Goal: Task Accomplishment & Management: Use online tool/utility

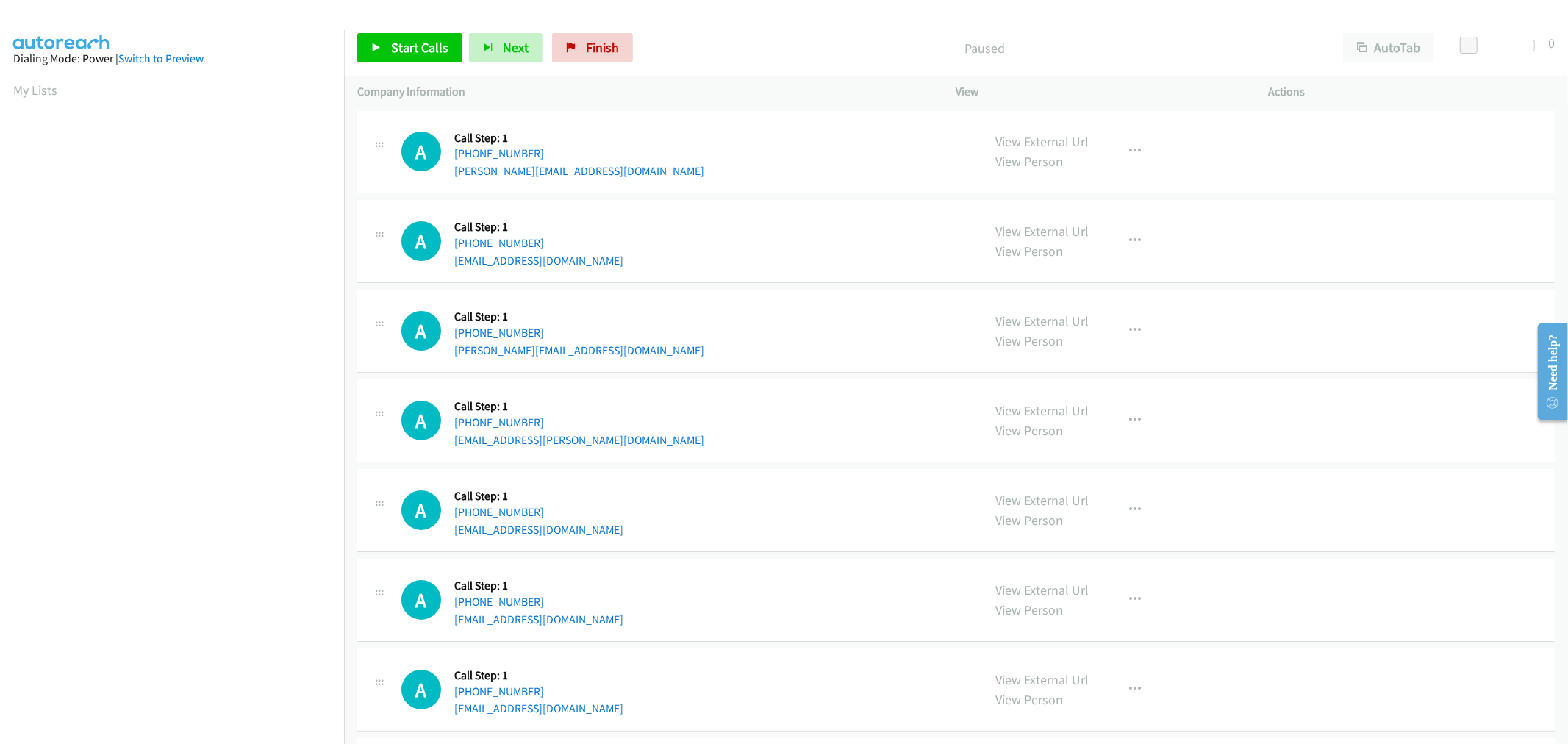
click at [752, 338] on div "A Callback Scheduled Call Step: 1 America/Chicago +1 214-280-7753 brent@brenter…" at bounding box center [686, 331] width 568 height 56
click at [842, 361] on div "A Callback Scheduled Call Step: 1 America/Chicago +1 214-280-7753 brent@brenter…" at bounding box center [956, 331] width 1197 height 83
click at [424, 64] on div "Start Calls Pause Next Finish Paused AutoTab AutoTab 0" at bounding box center [956, 48] width 1223 height 57
click at [415, 38] on link "Start Calls" at bounding box center [409, 48] width 105 height 29
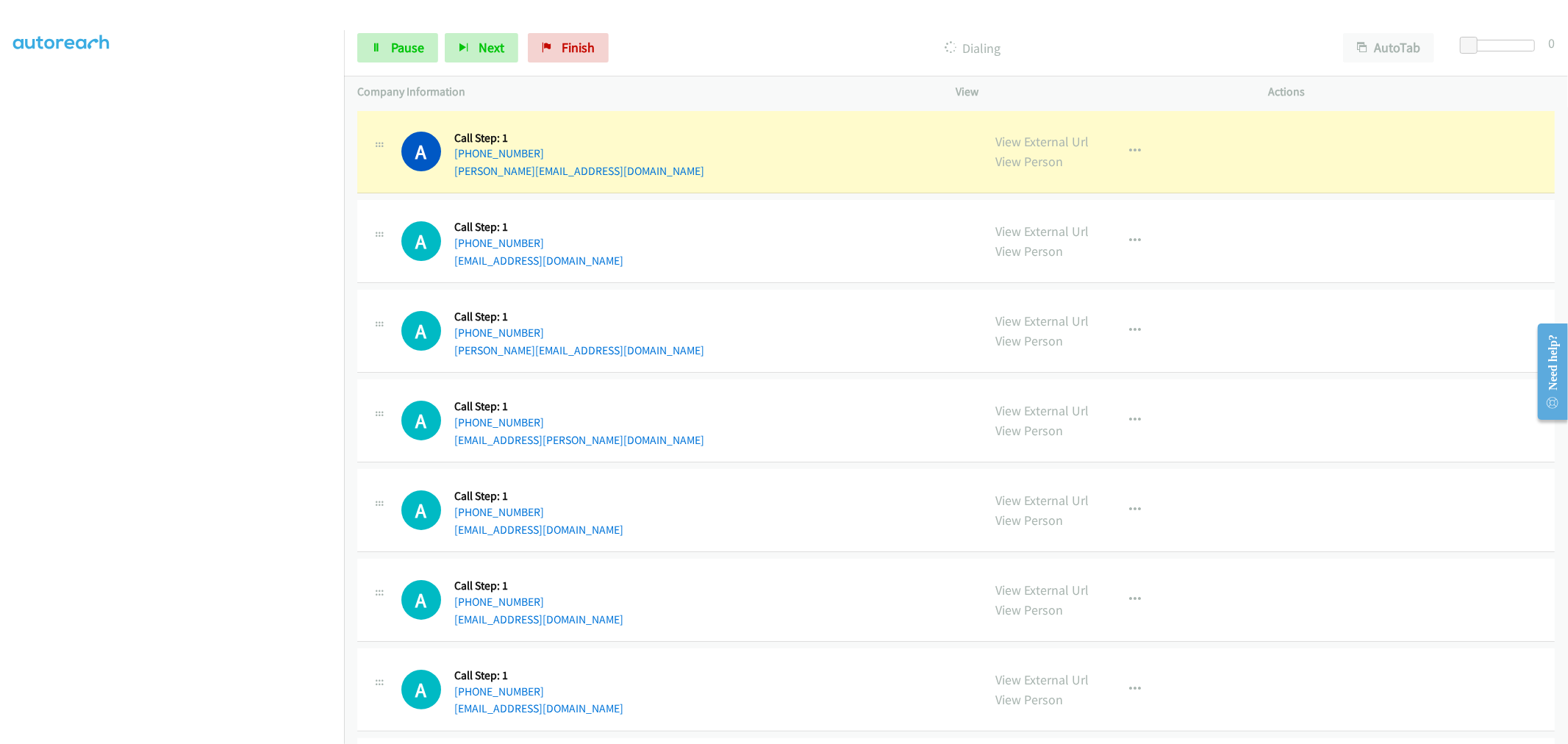
click at [762, 368] on div "A Callback Scheduled Call Step: 1 America/Chicago +1 214-280-7753 brent@brenter…" at bounding box center [956, 331] width 1197 height 83
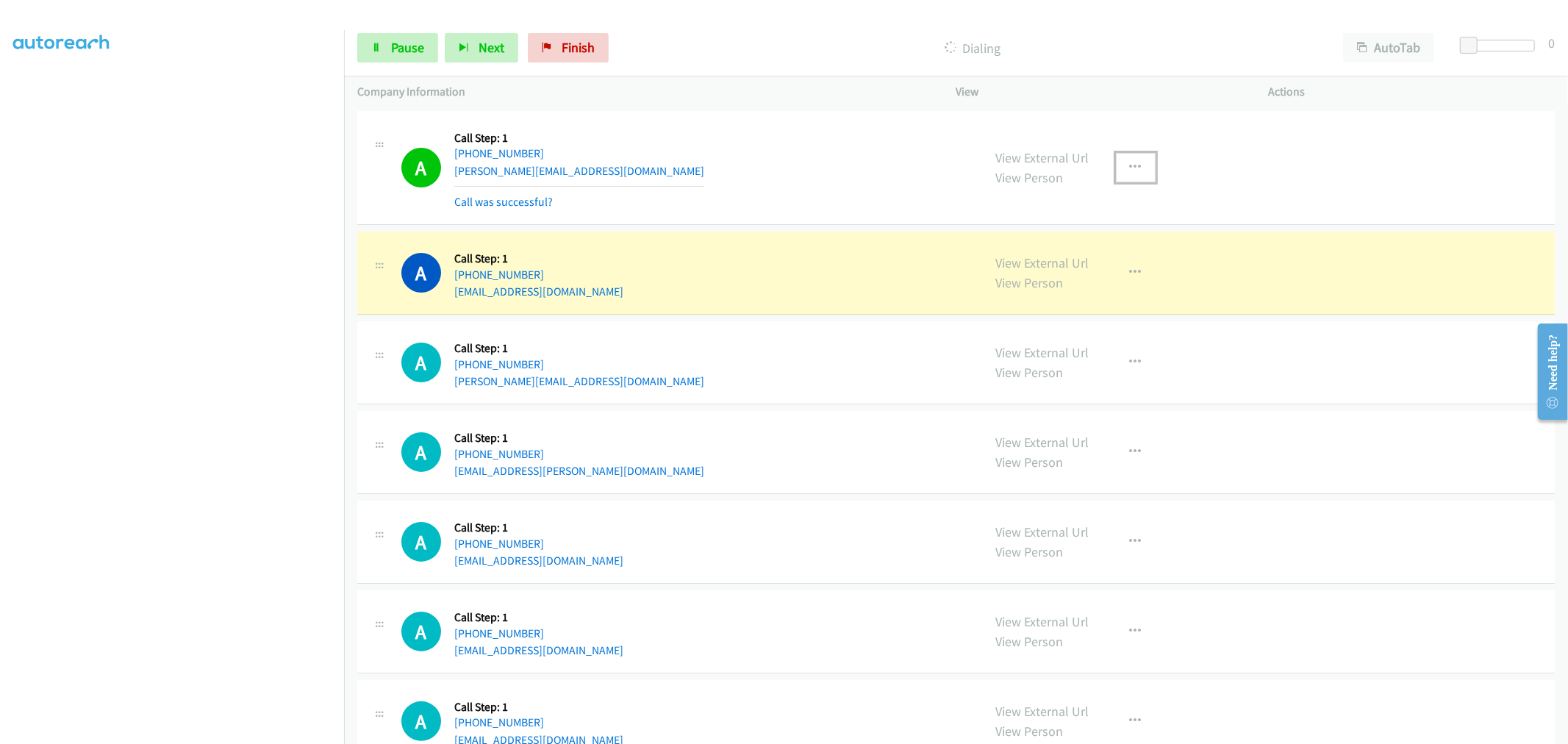
click at [1123, 158] on button "button" at bounding box center [1136, 168] width 40 height 29
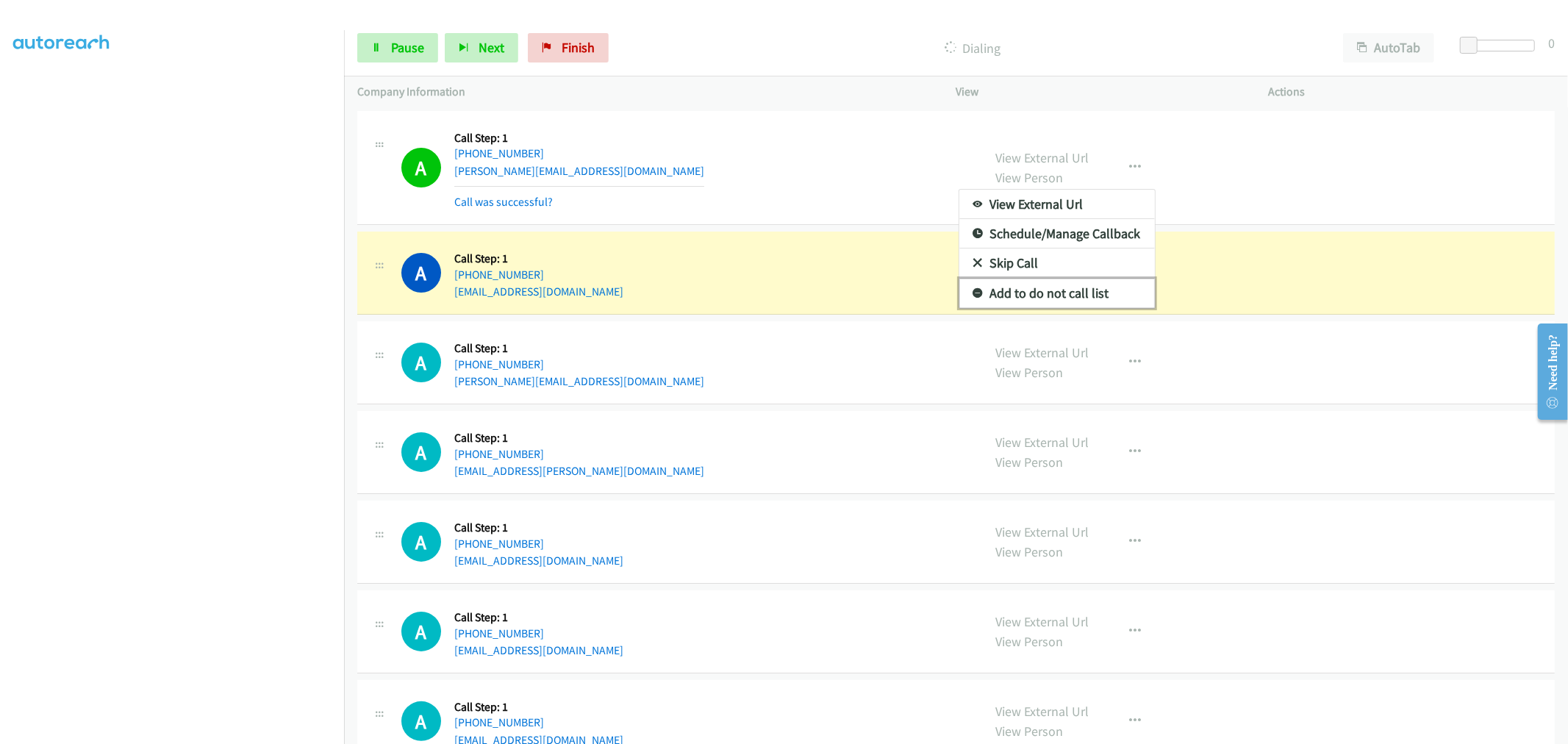
click at [1053, 299] on link "Add to do not call list" at bounding box center [1057, 293] width 195 height 29
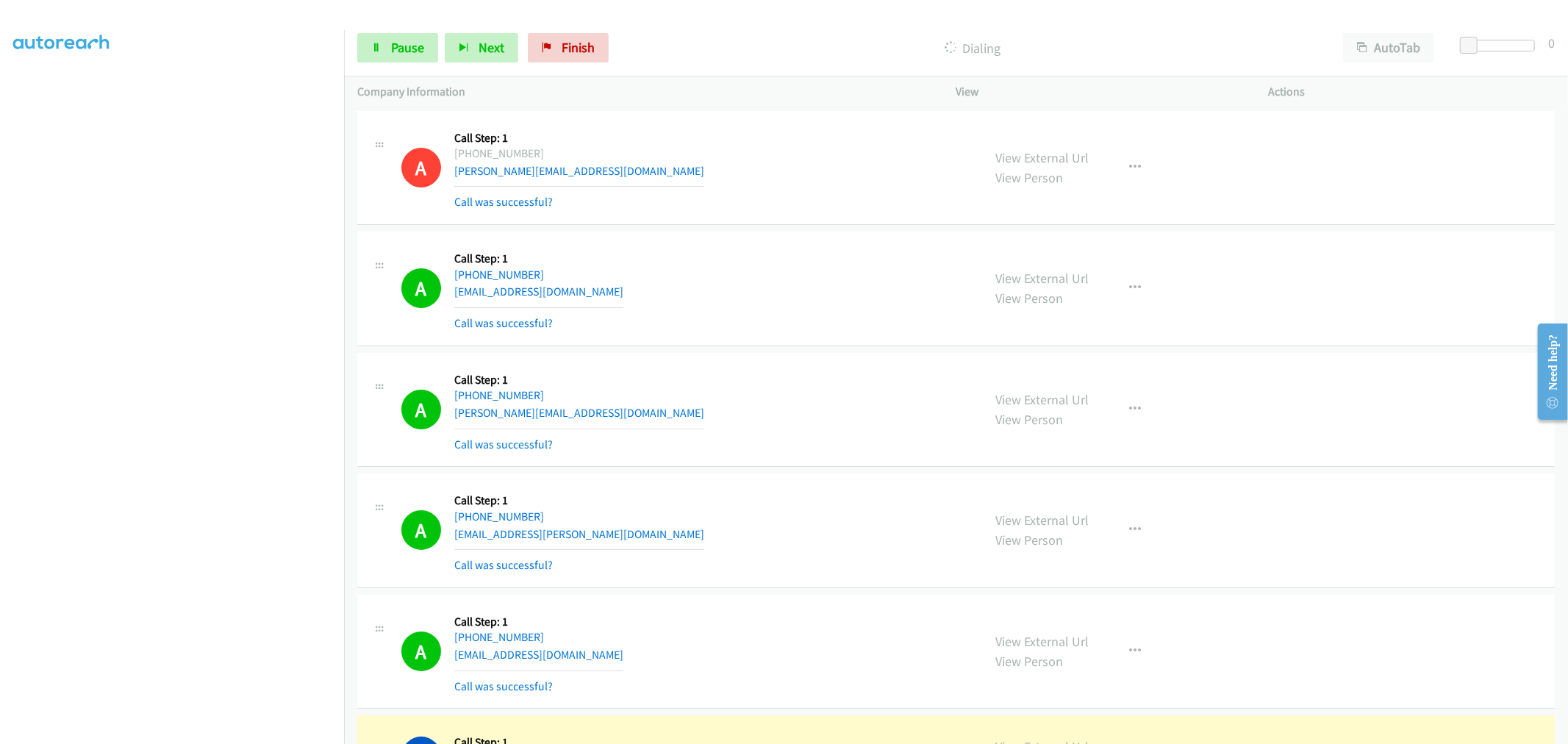
click at [281, 732] on section at bounding box center [172, 395] width 318 height 703
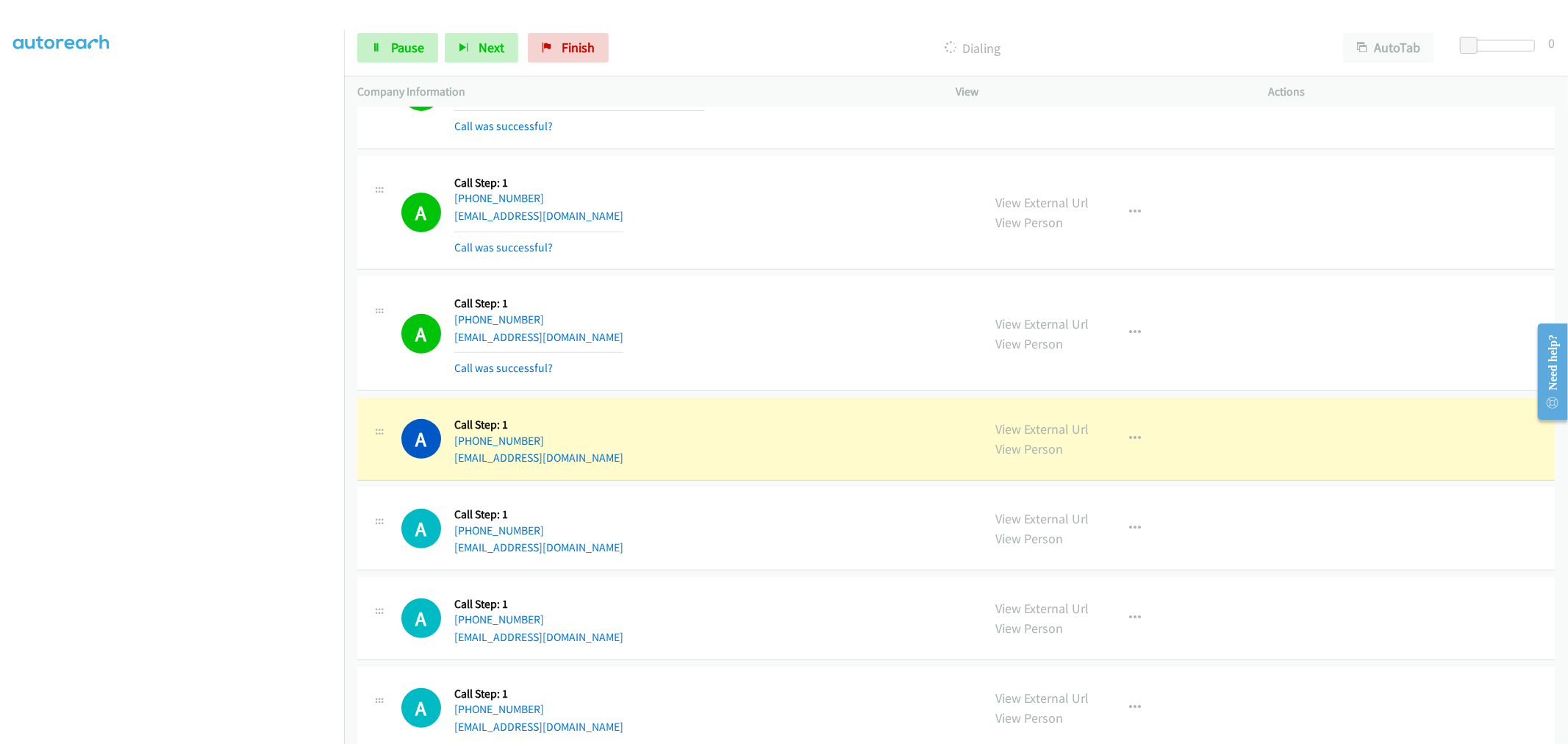
scroll to position [652, 0]
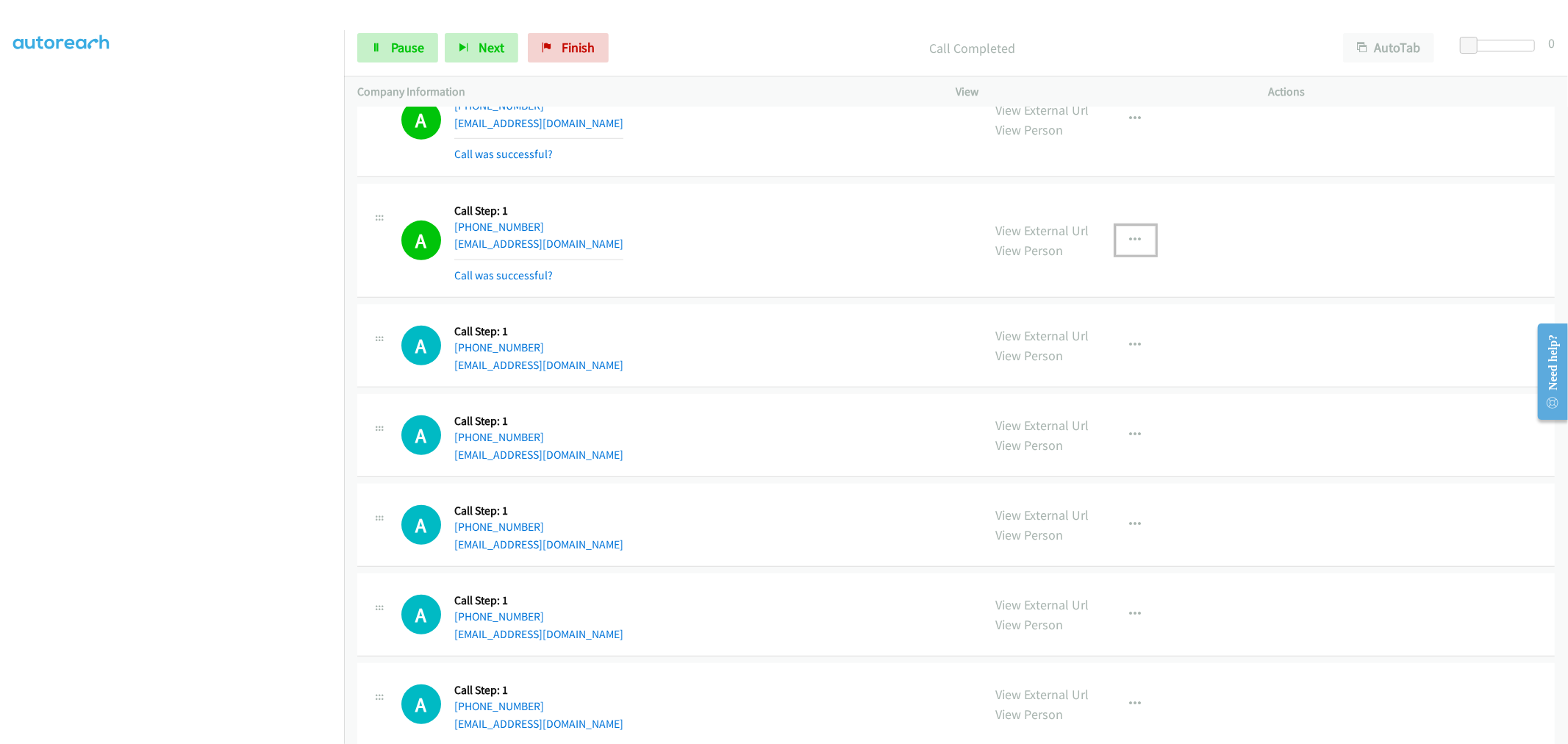
click at [1130, 235] on icon "button" at bounding box center [1135, 240] width 12 height 12
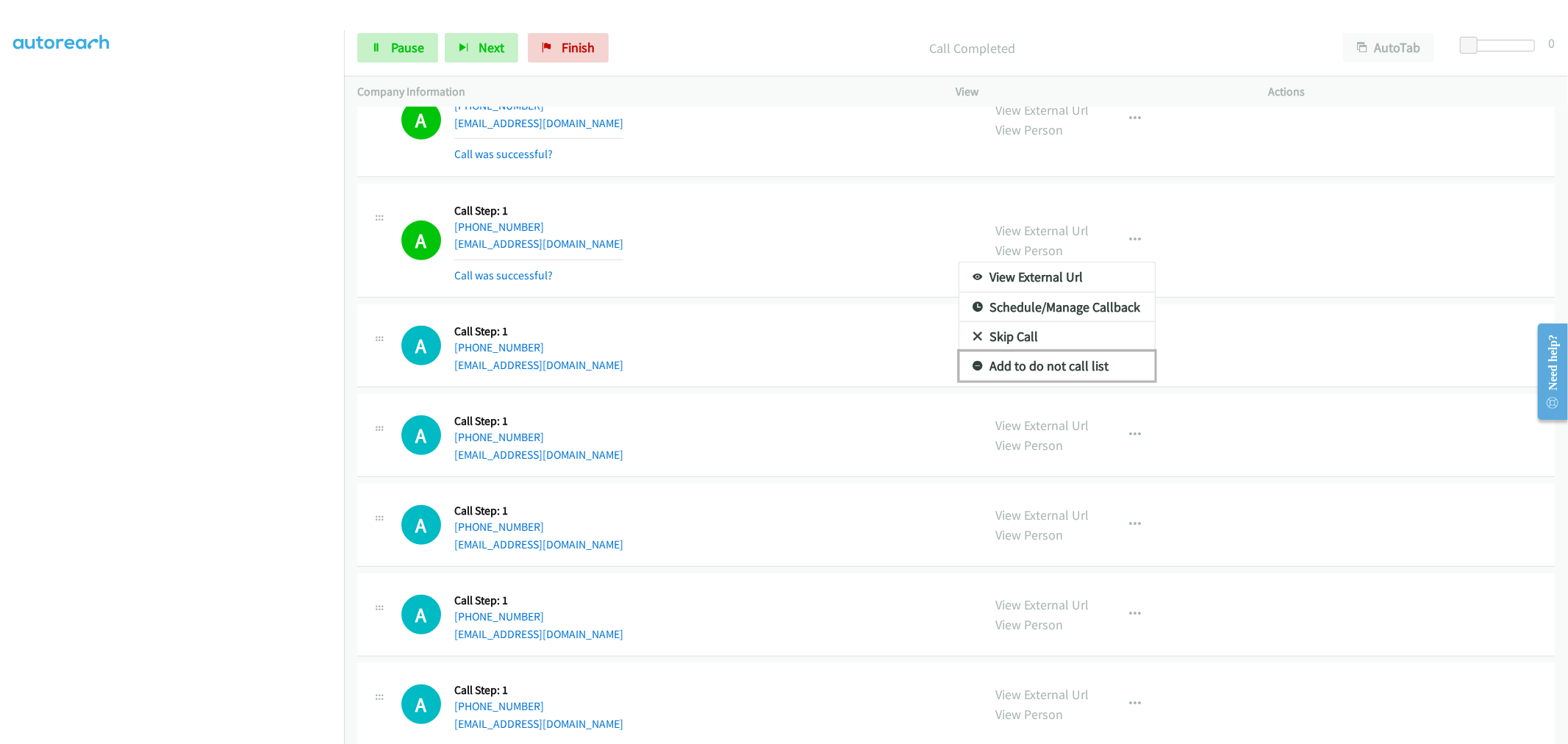
click at [1055, 375] on link "Add to do not call list" at bounding box center [1057, 366] width 195 height 29
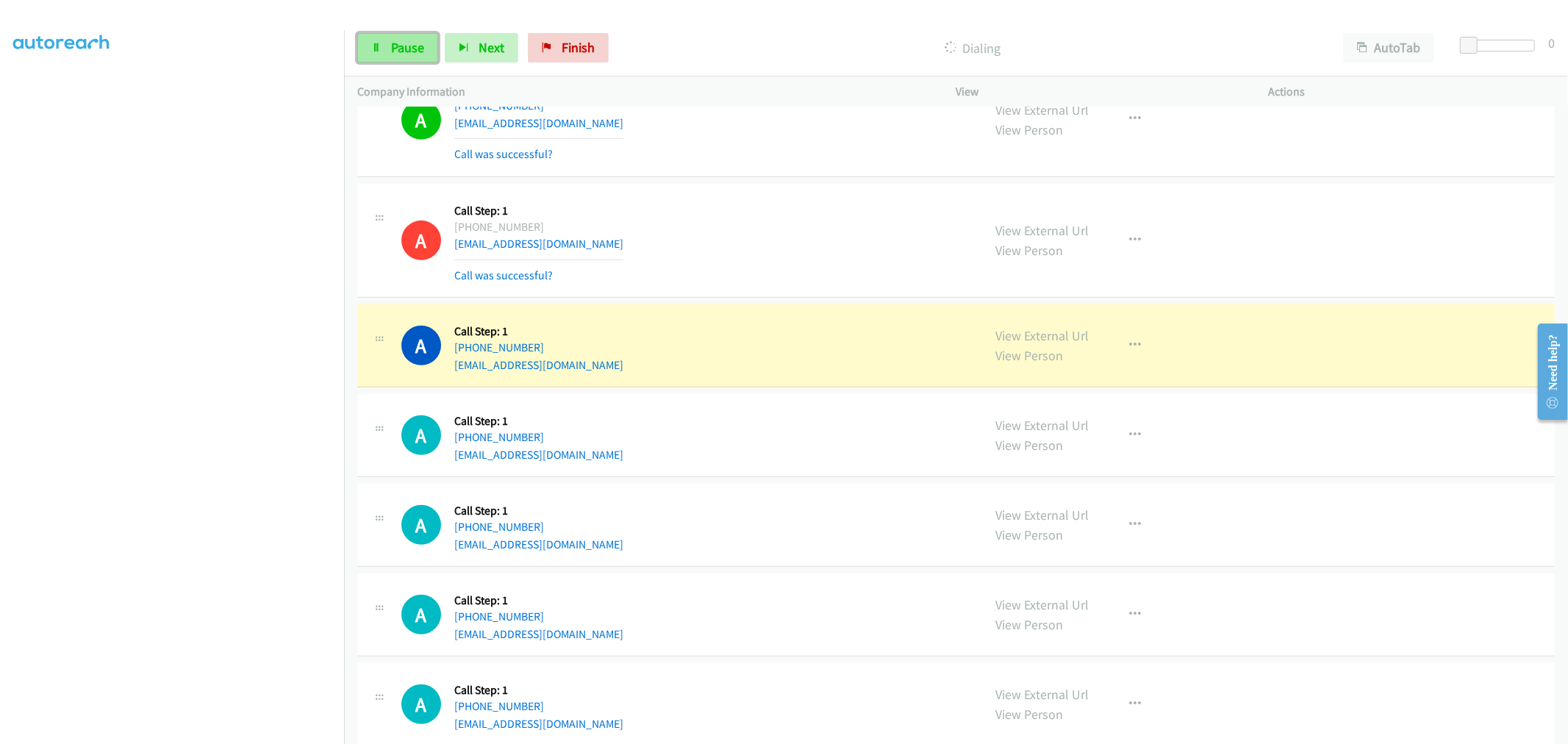
click at [404, 55] on span "Pause" at bounding box center [407, 48] width 33 height 17
click at [389, 47] on link "Start Calls" at bounding box center [409, 48] width 105 height 29
click at [394, 53] on span "Pause" at bounding box center [407, 48] width 33 height 17
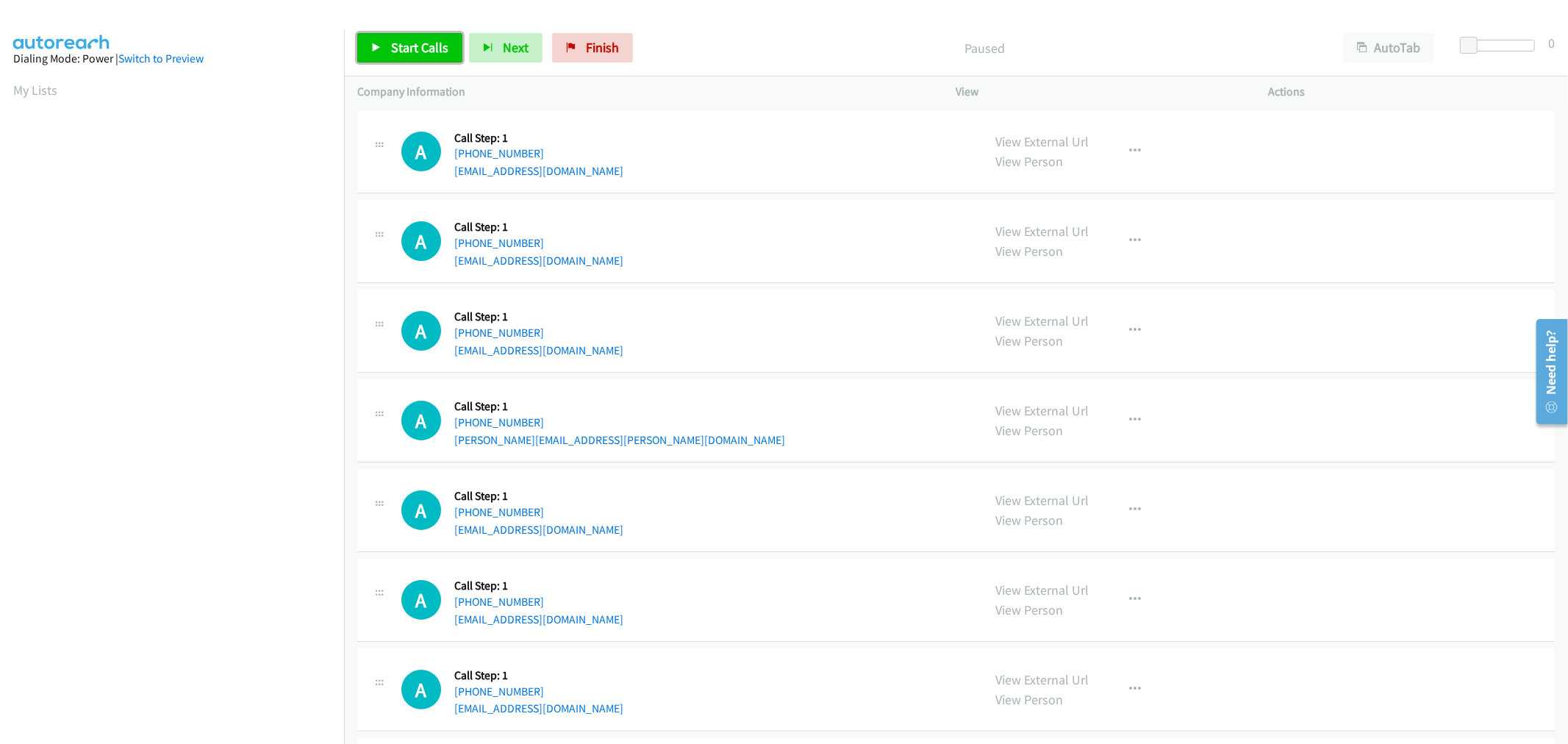
click at [422, 39] on span "Start Calls" at bounding box center [419, 48] width 58 height 17
click at [398, 31] on div "Start Calls Pause Next Finish Started AutoTab AutoTab 0" at bounding box center [956, 48] width 1223 height 57
click at [402, 41] on span "Pause" at bounding box center [407, 48] width 33 height 17
click at [409, 44] on span "Start Calls" at bounding box center [419, 48] width 58 height 17
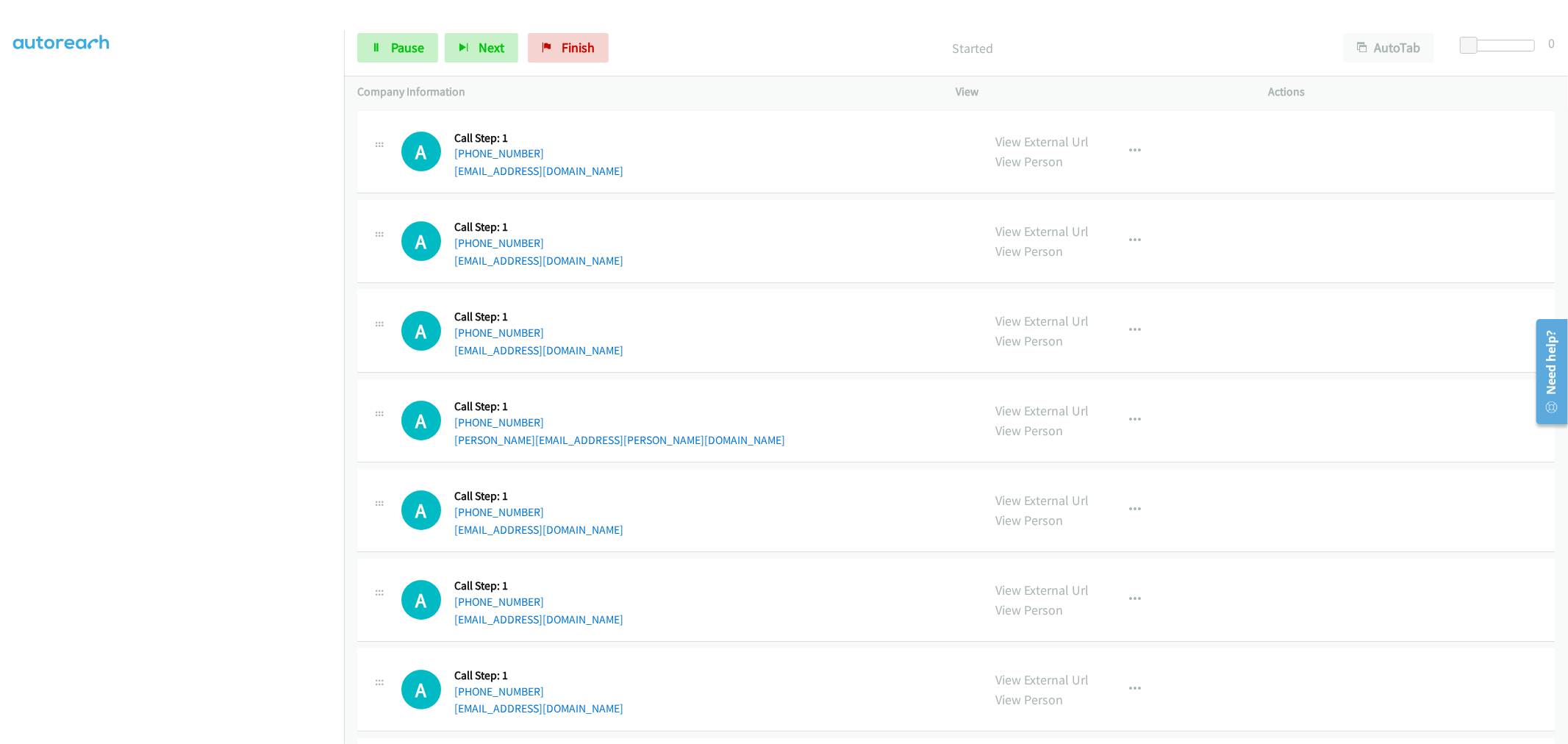
click at [754, 270] on div "A Callback Scheduled Call Step: 1 America/New_York +1 786-307-8345 tamiajaqueli…" at bounding box center [956, 242] width 1197 height 83
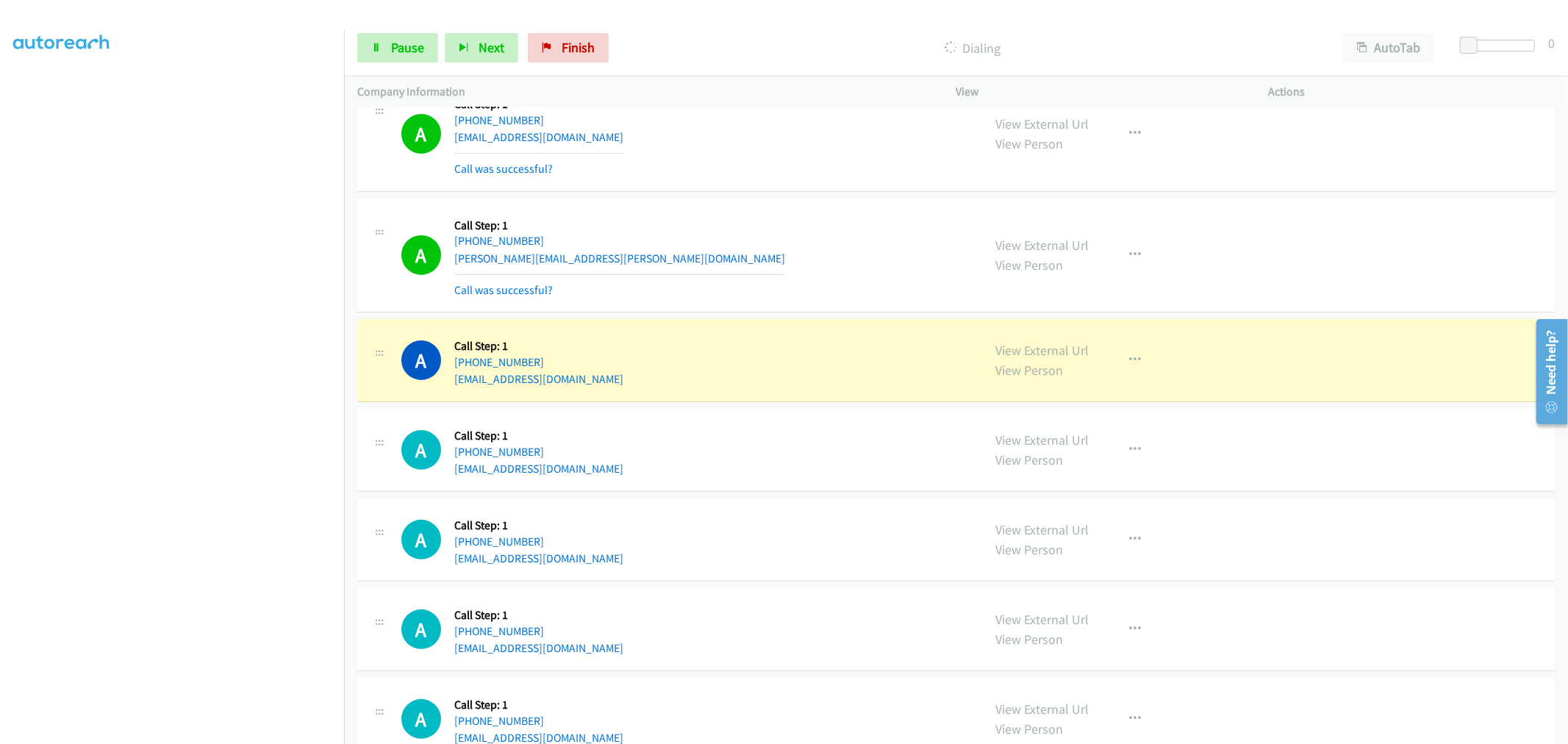
scroll to position [245, 0]
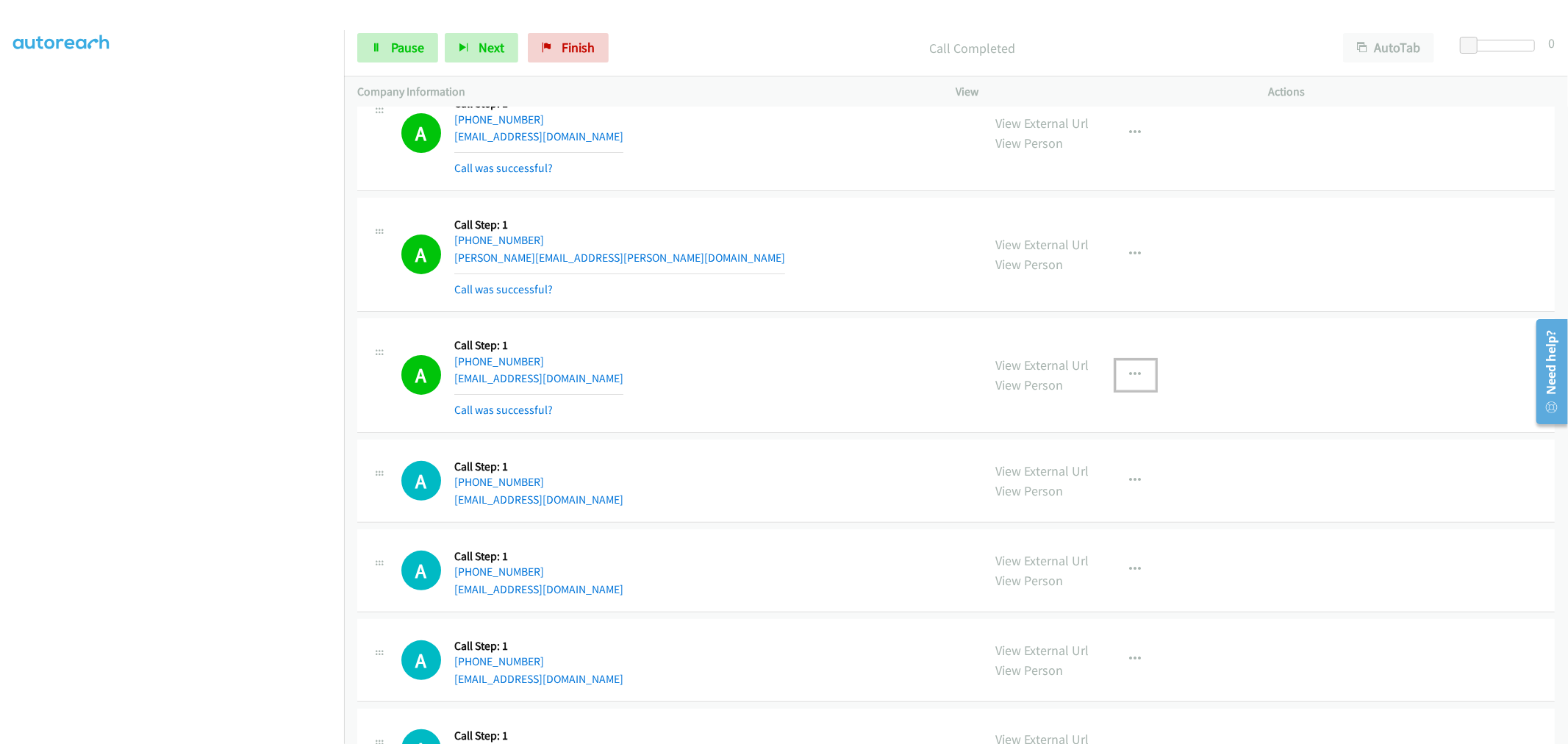
click at [1133, 375] on icon "button" at bounding box center [1135, 375] width 12 height 12
click at [1043, 491] on link "Add to do not call list" at bounding box center [1057, 500] width 195 height 29
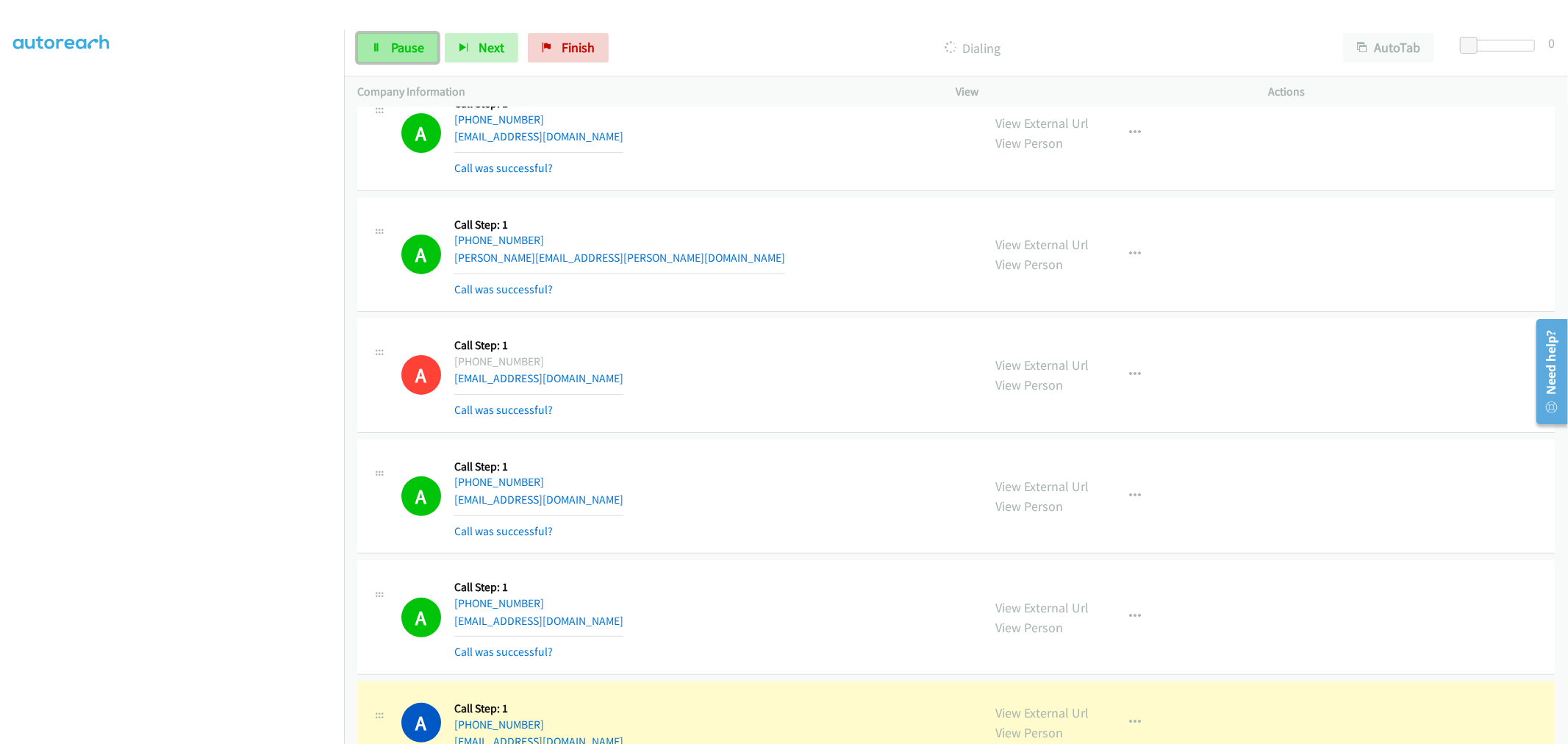
click at [405, 53] on span "Pause" at bounding box center [407, 48] width 33 height 17
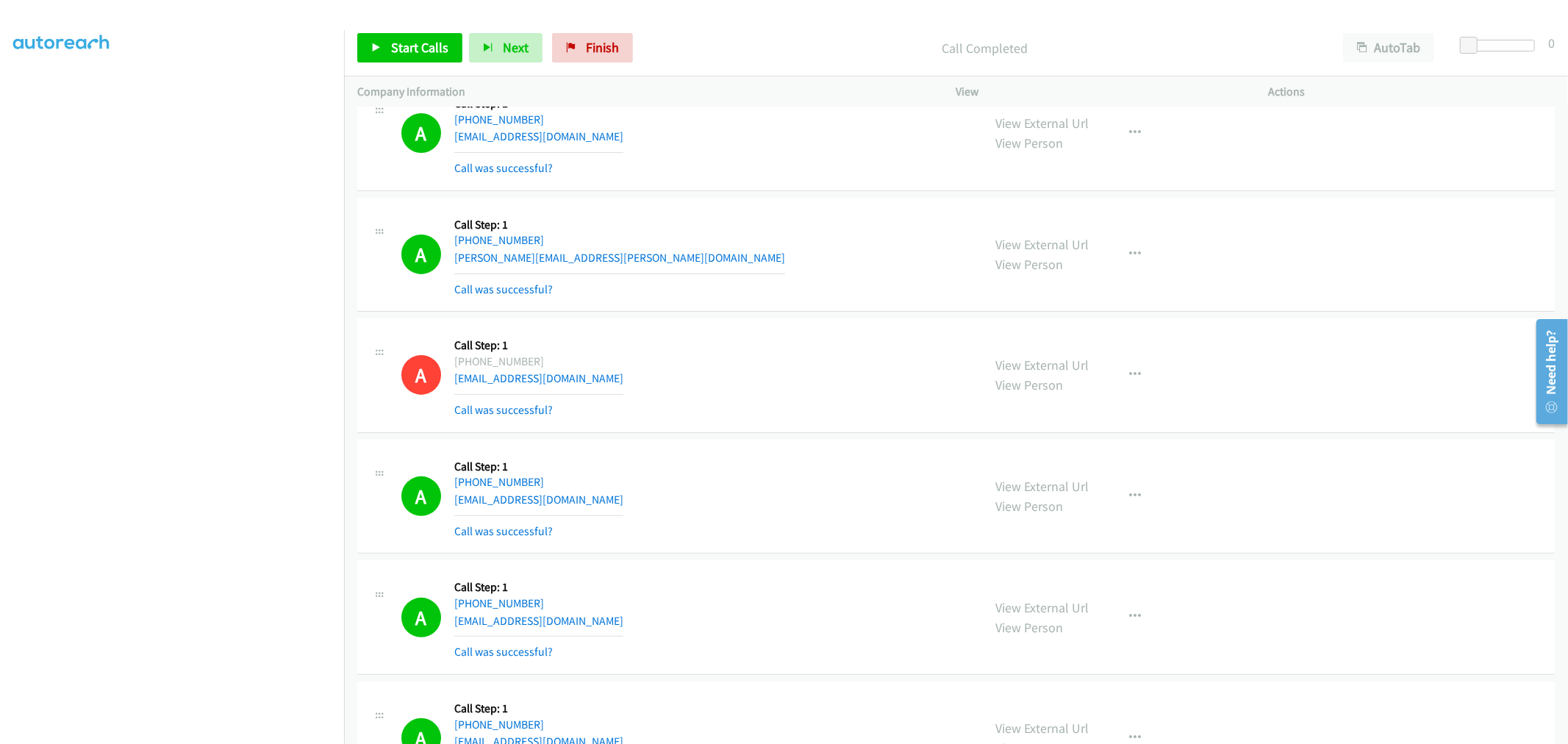
drag, startPoint x: 721, startPoint y: 495, endPoint x: 1129, endPoint y: 413, distance: 416.2
click at [788, 487] on div "A Callback Scheduled Call Step: 1 America/New_York +1 410-206-6268 powersgorsuc…" at bounding box center [686, 496] width 568 height 88
click at [778, 319] on div "A Callback Scheduled Call Step: 1 America/New_York +1 540-878-7142 iamianc@gmai…" at bounding box center [956, 375] width 1197 height 115
drag, startPoint x: 401, startPoint y: 56, endPoint x: 459, endPoint y: 94, distance: 69.3
click at [401, 56] on link "Start Calls" at bounding box center [409, 48] width 105 height 29
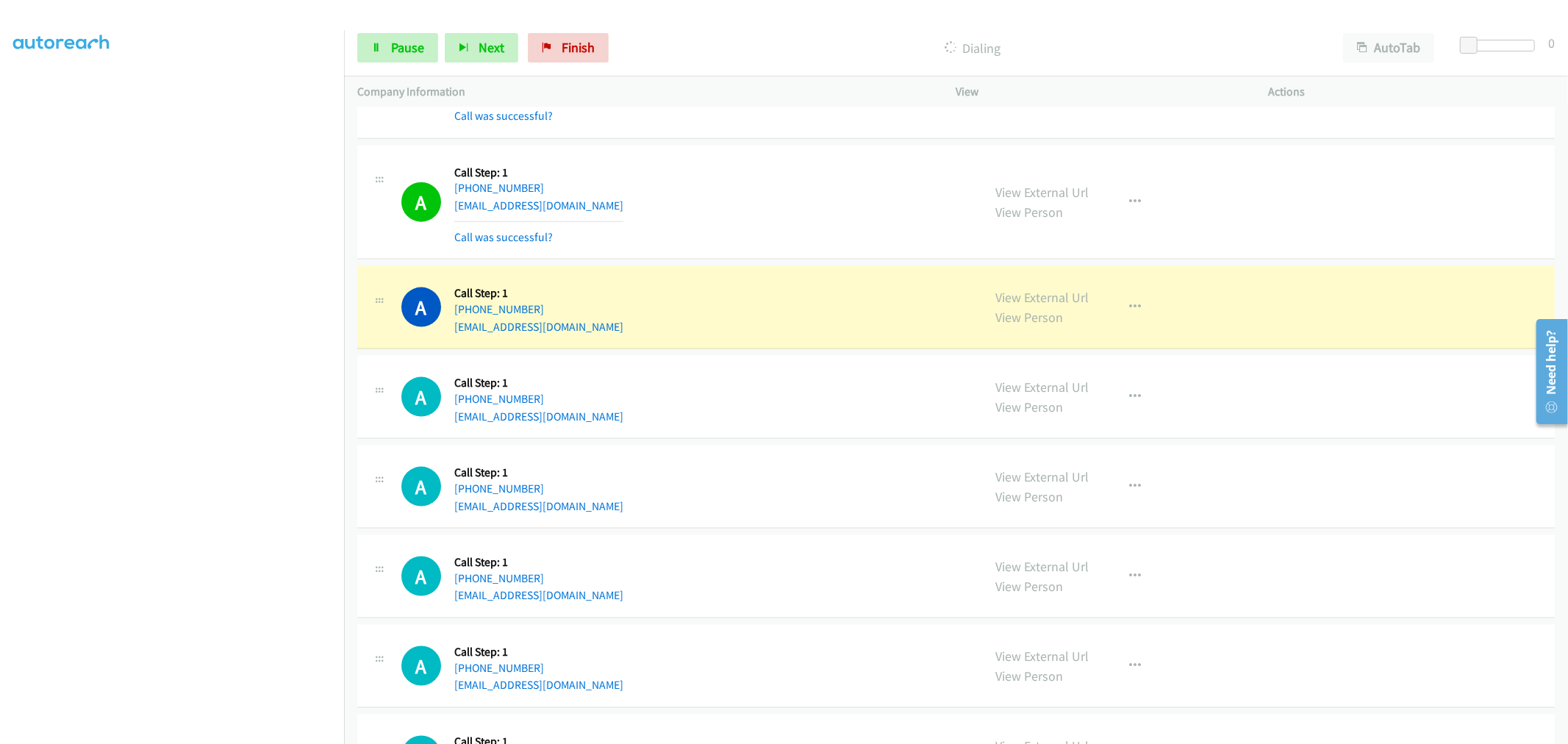
scroll to position [1633, 0]
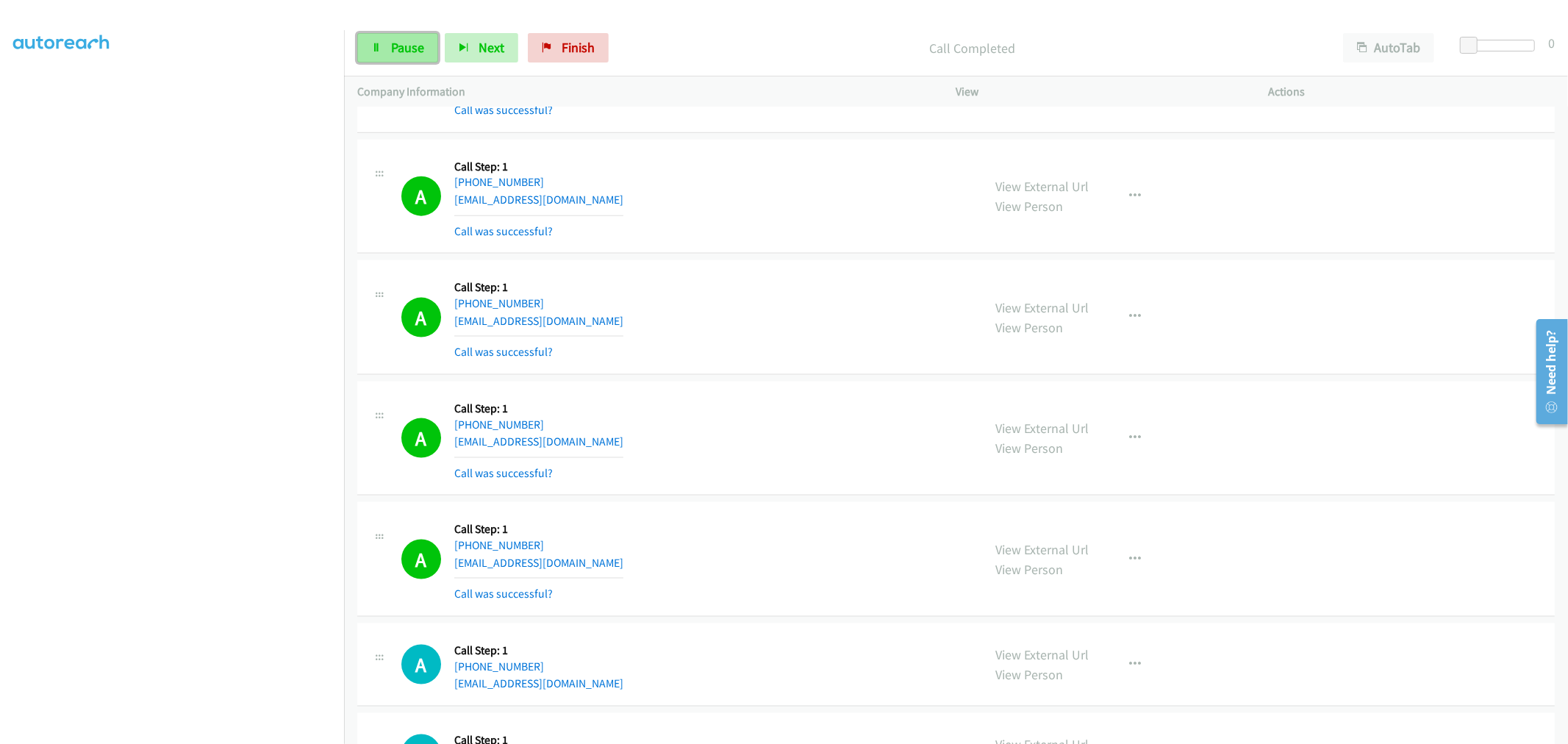
click at [404, 56] on link "Pause" at bounding box center [397, 48] width 81 height 29
click at [408, 52] on span "Start Calls" at bounding box center [419, 48] width 58 height 17
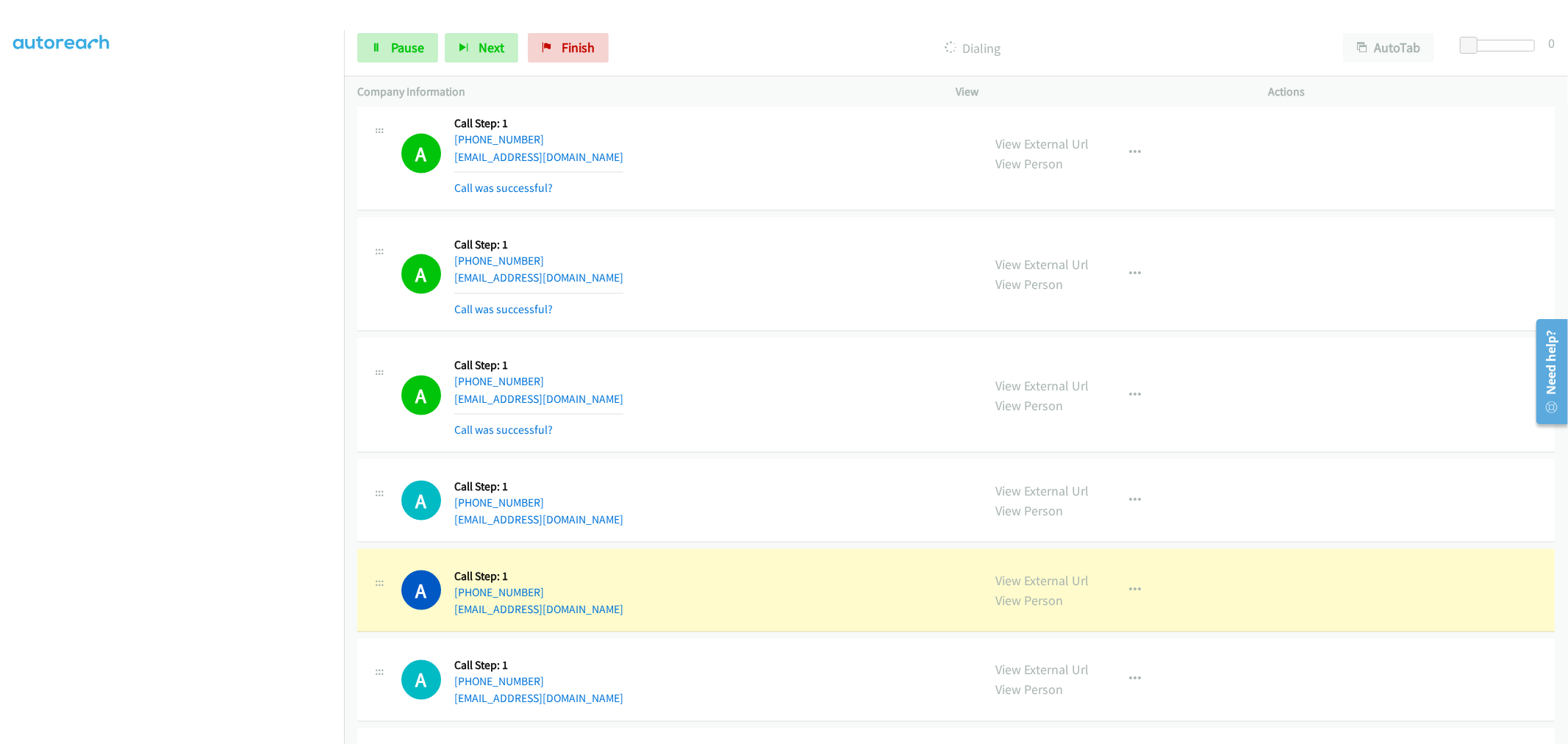
scroll to position [1960, 0]
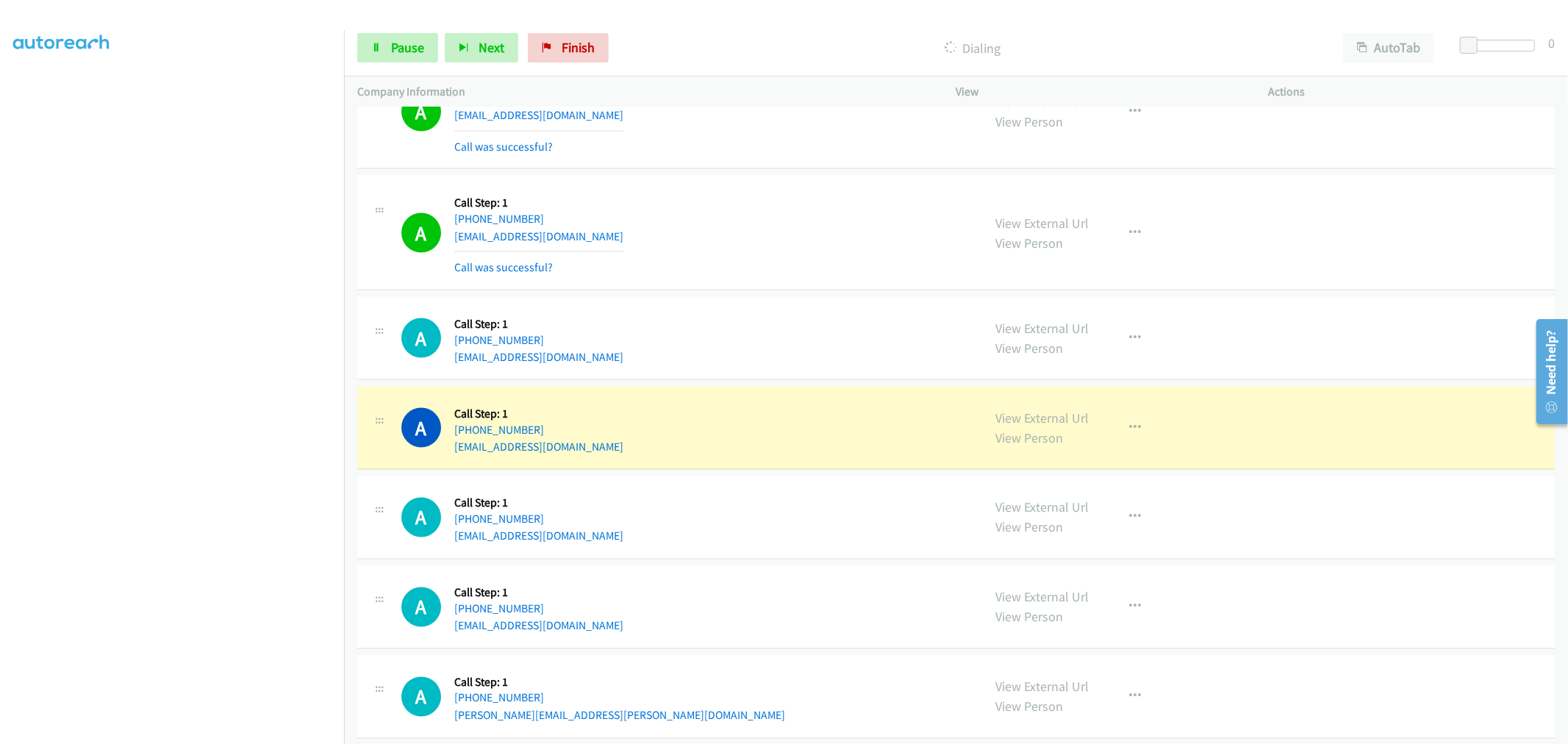
click at [758, 342] on div "A Callback Scheduled Call Step: 1 America/New_York +1 781-679-4178 carlapcamara…" at bounding box center [686, 338] width 568 height 56
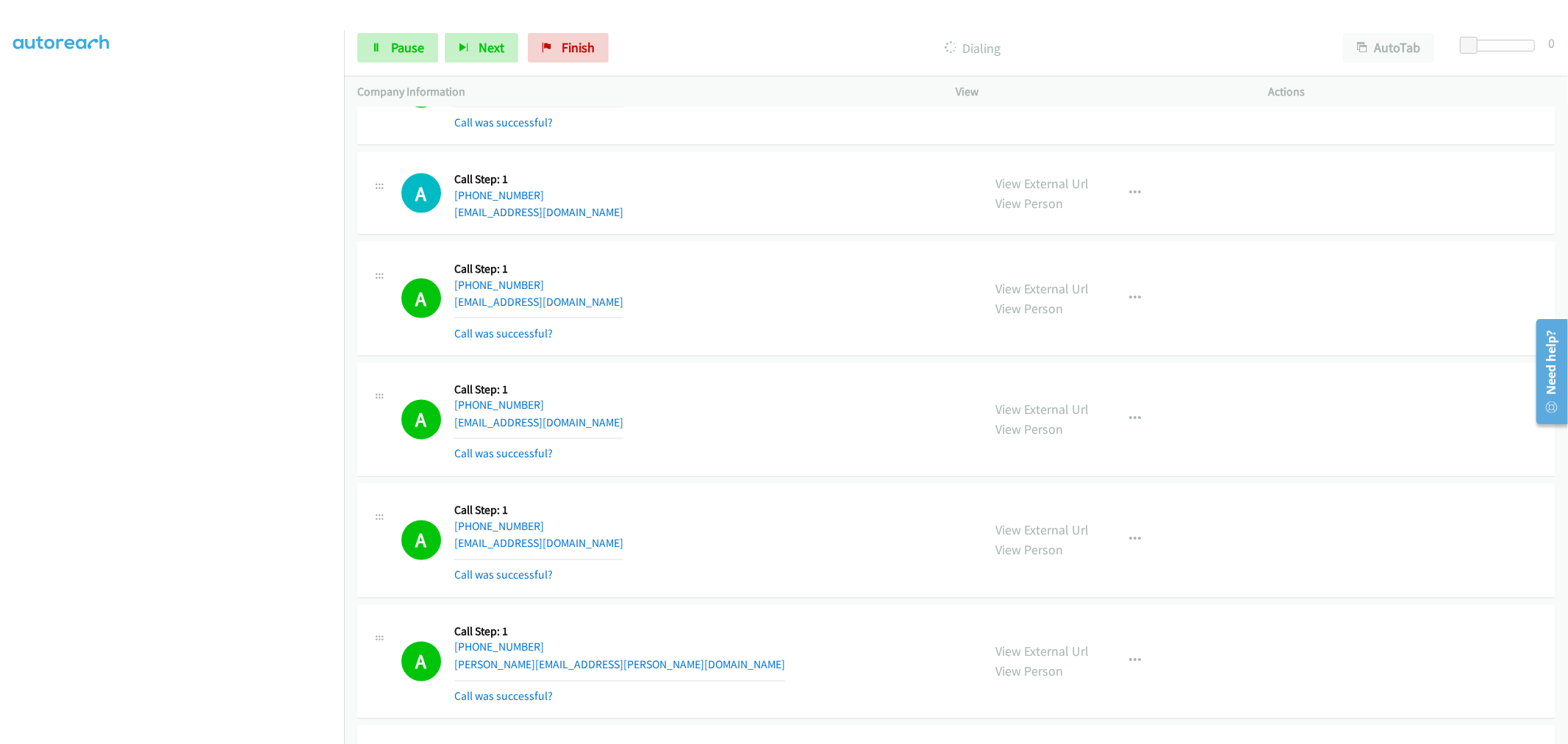
scroll to position [2287, 0]
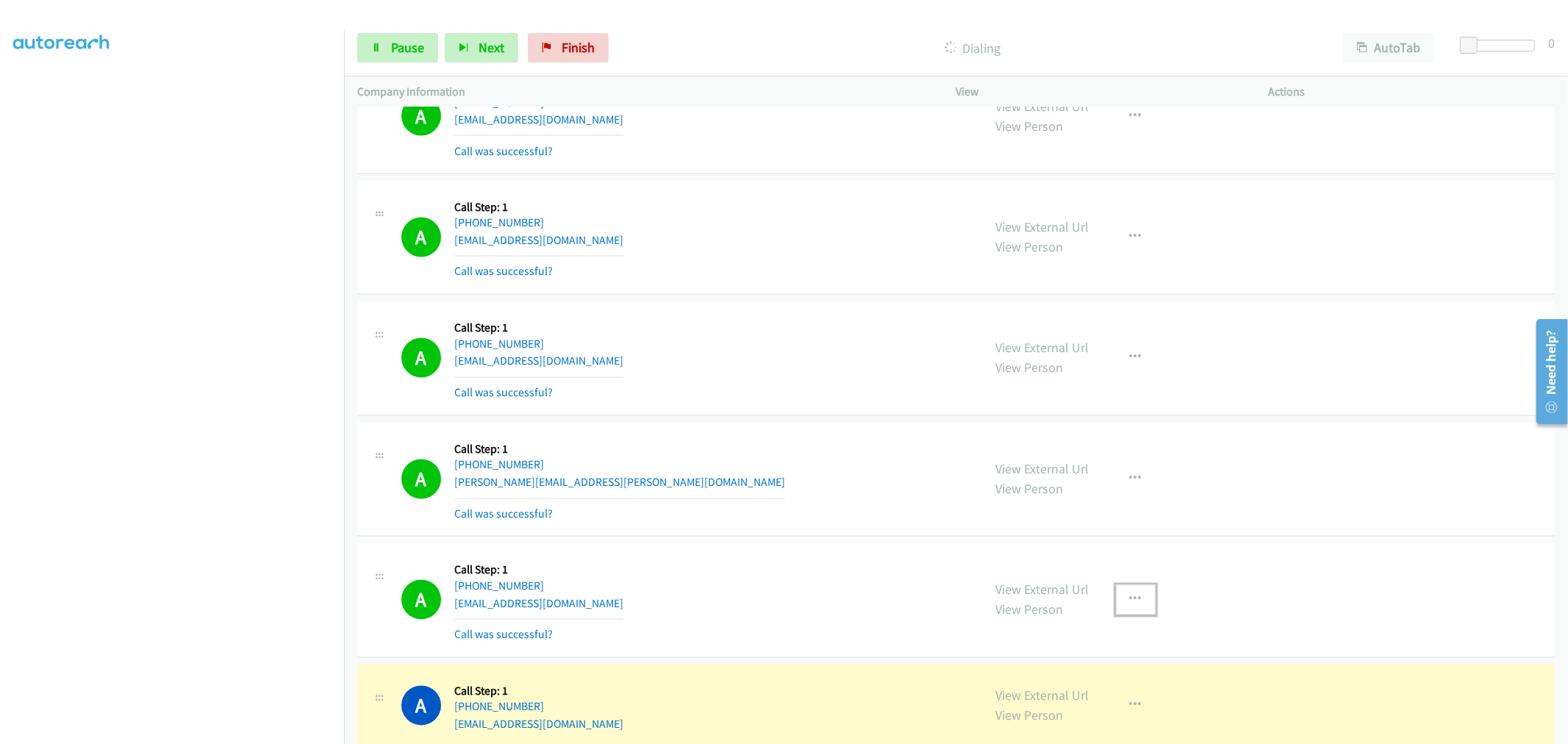
drag, startPoint x: 1126, startPoint y: 606, endPoint x: 1054, endPoint y: 707, distance: 124.0
click at [1129, 606] on icon "button" at bounding box center [1135, 599] width 12 height 12
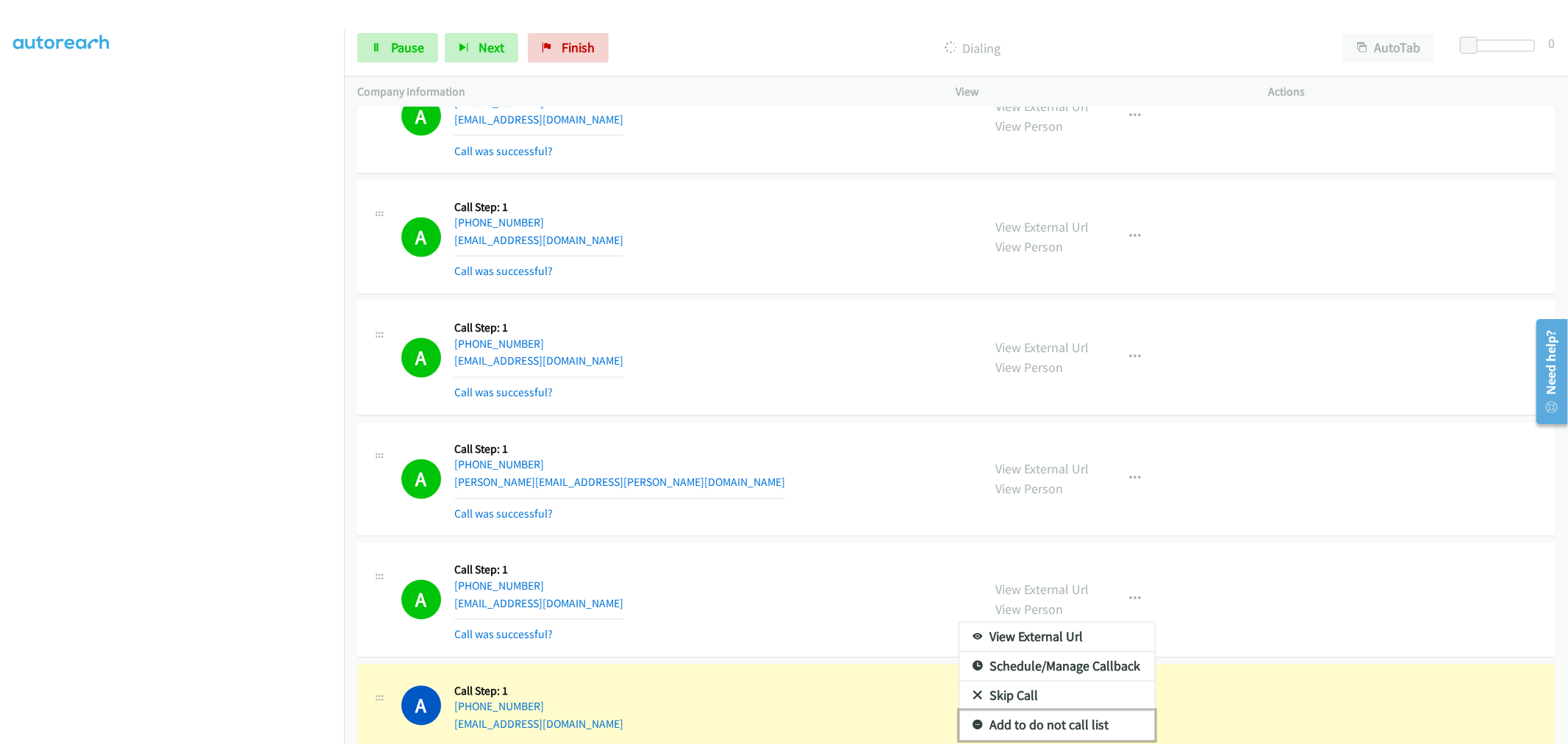
click at [1033, 718] on link "Add to do not call list" at bounding box center [1057, 726] width 195 height 29
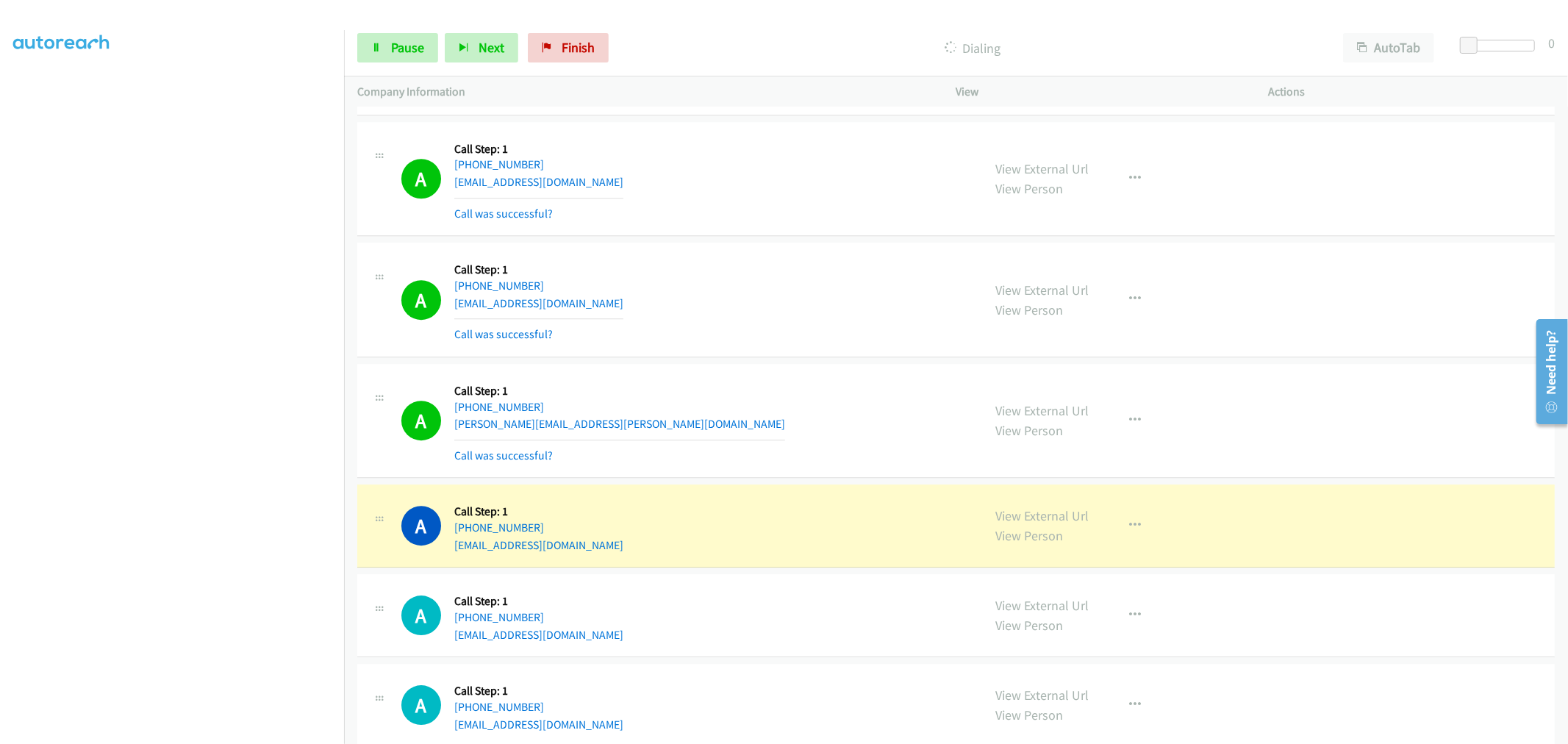
scroll to position [3675, 0]
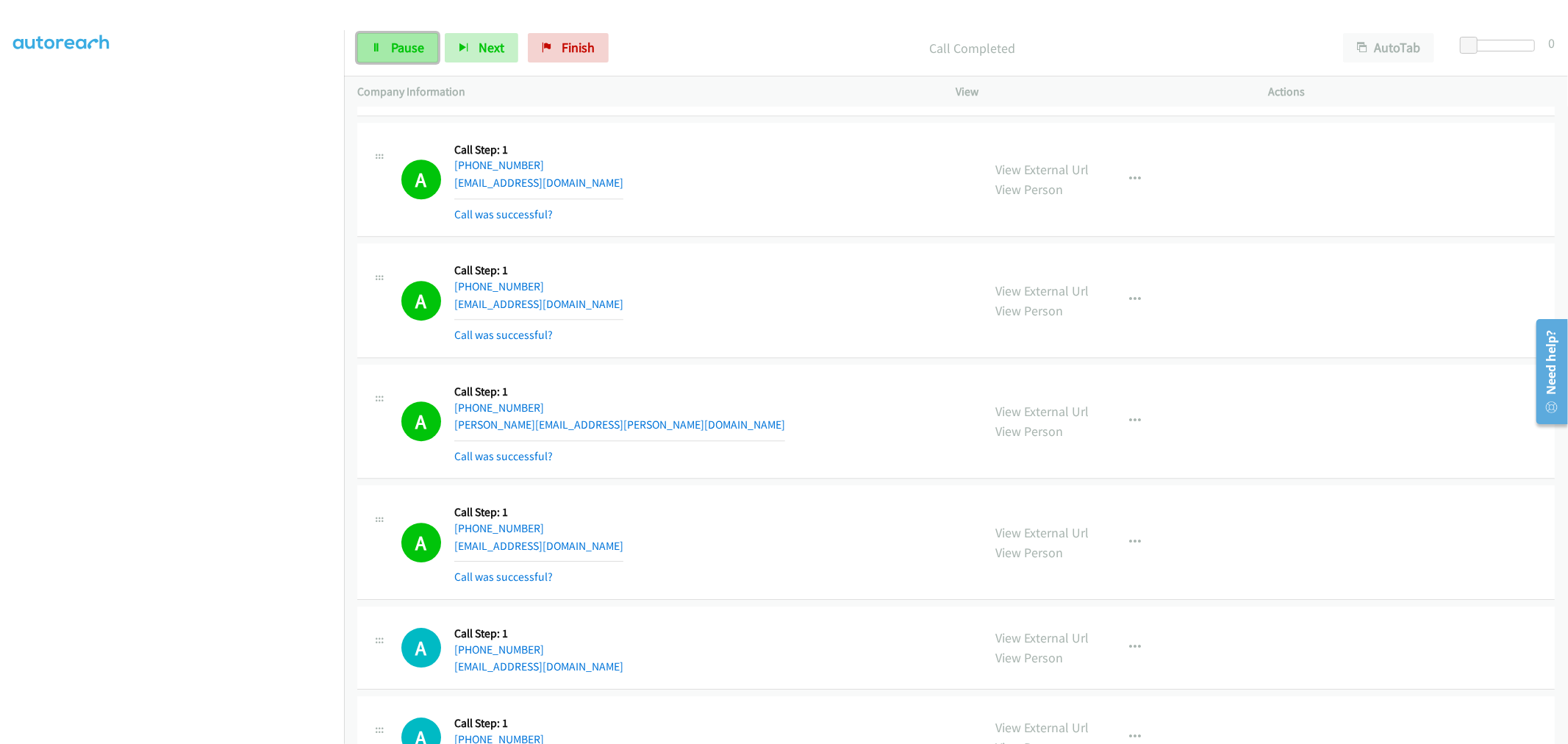
click at [435, 42] on link "Pause" at bounding box center [397, 48] width 81 height 29
click at [413, 47] on span "Start Calls" at bounding box center [419, 48] width 58 height 17
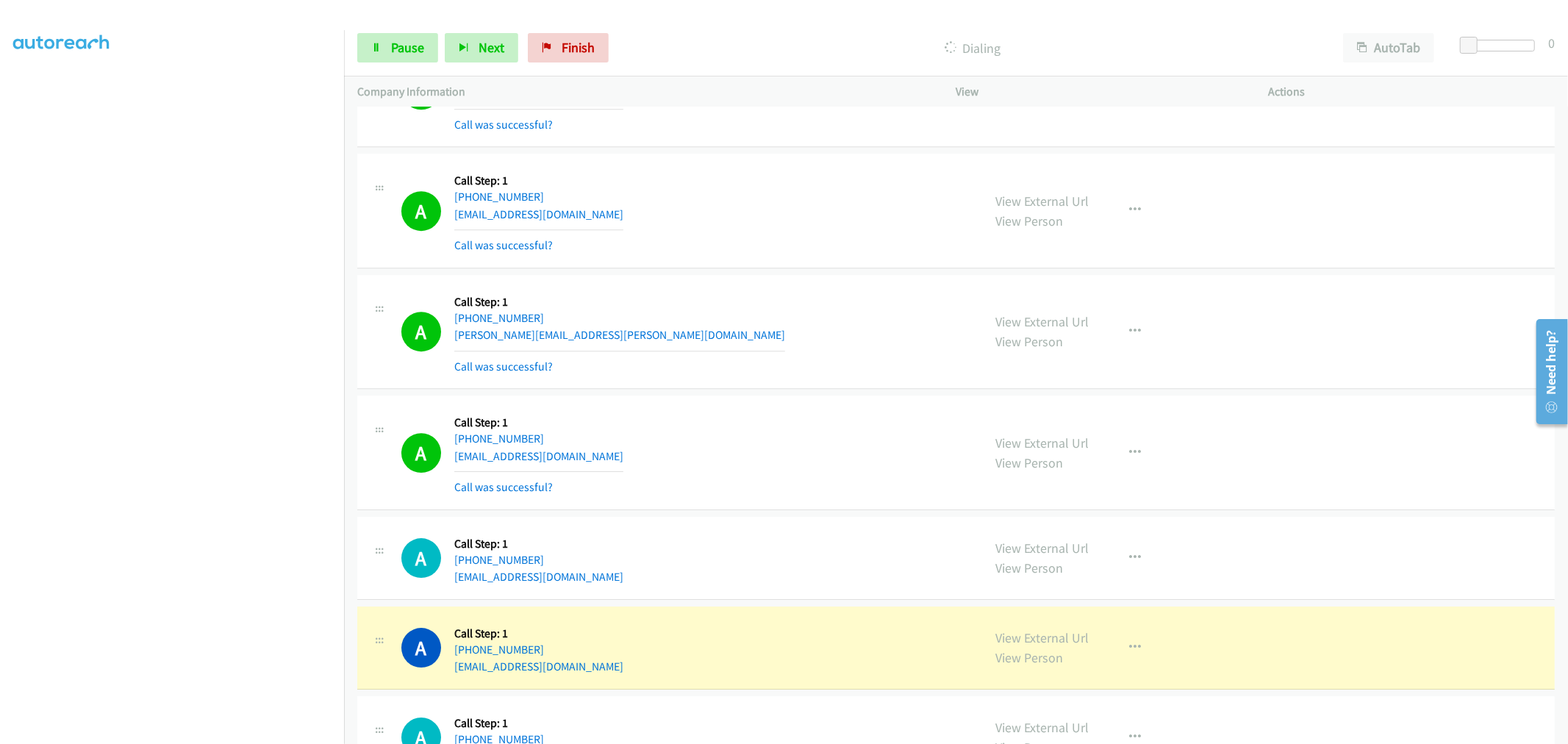
scroll to position [3919, 0]
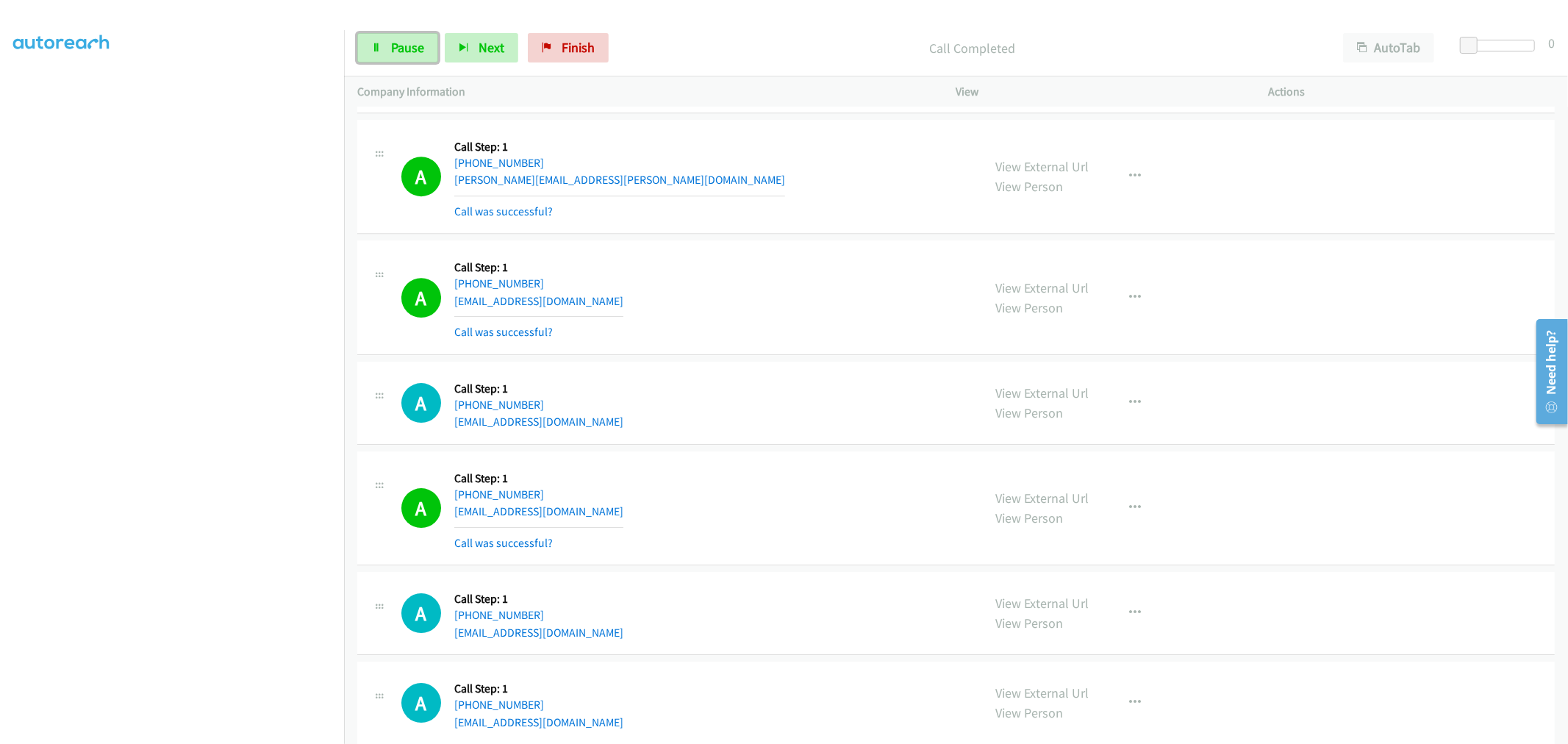
drag, startPoint x: 400, startPoint y: 48, endPoint x: 497, endPoint y: 245, distance: 219.6
click at [400, 48] on span "Pause" at bounding box center [407, 48] width 33 height 17
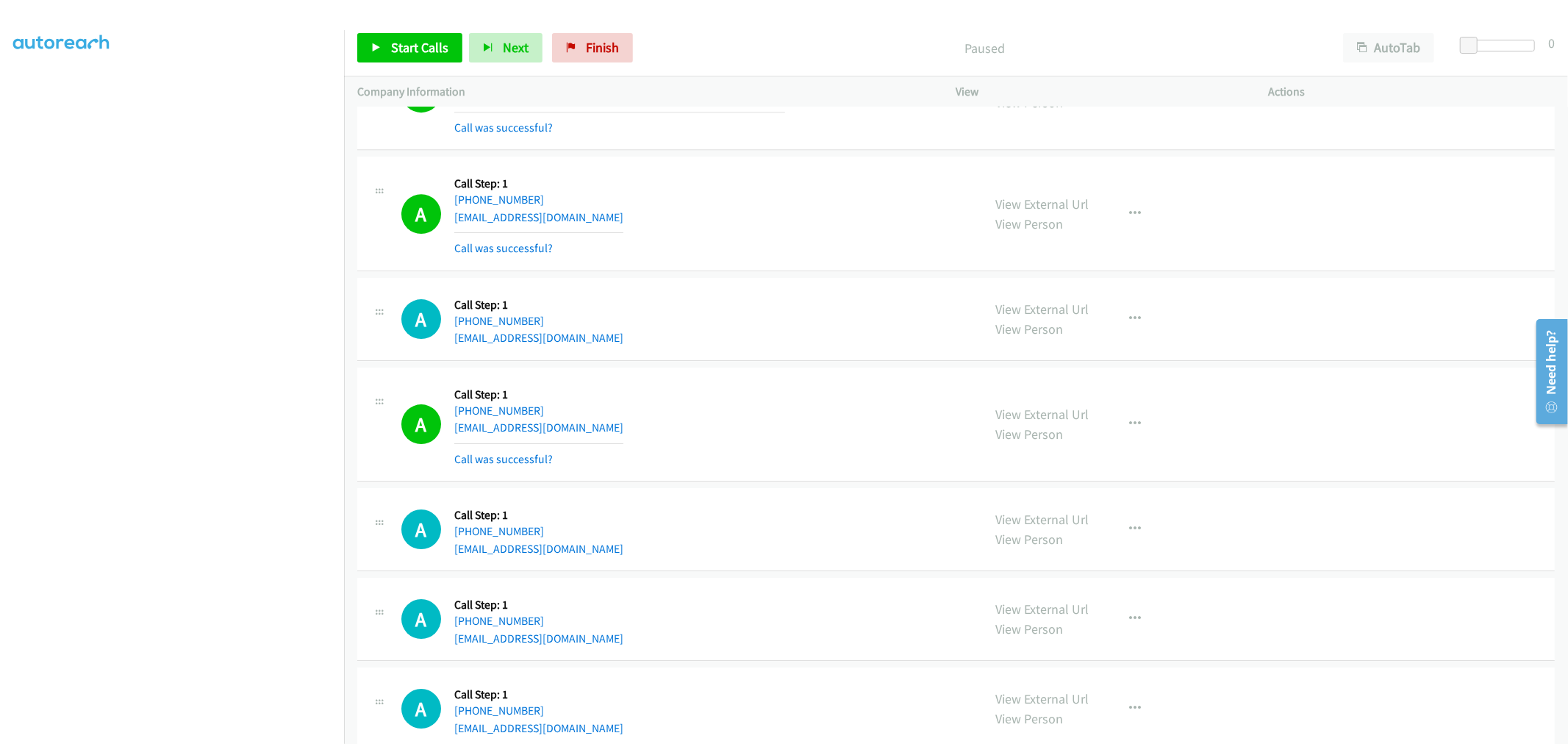
scroll to position [4082, 0]
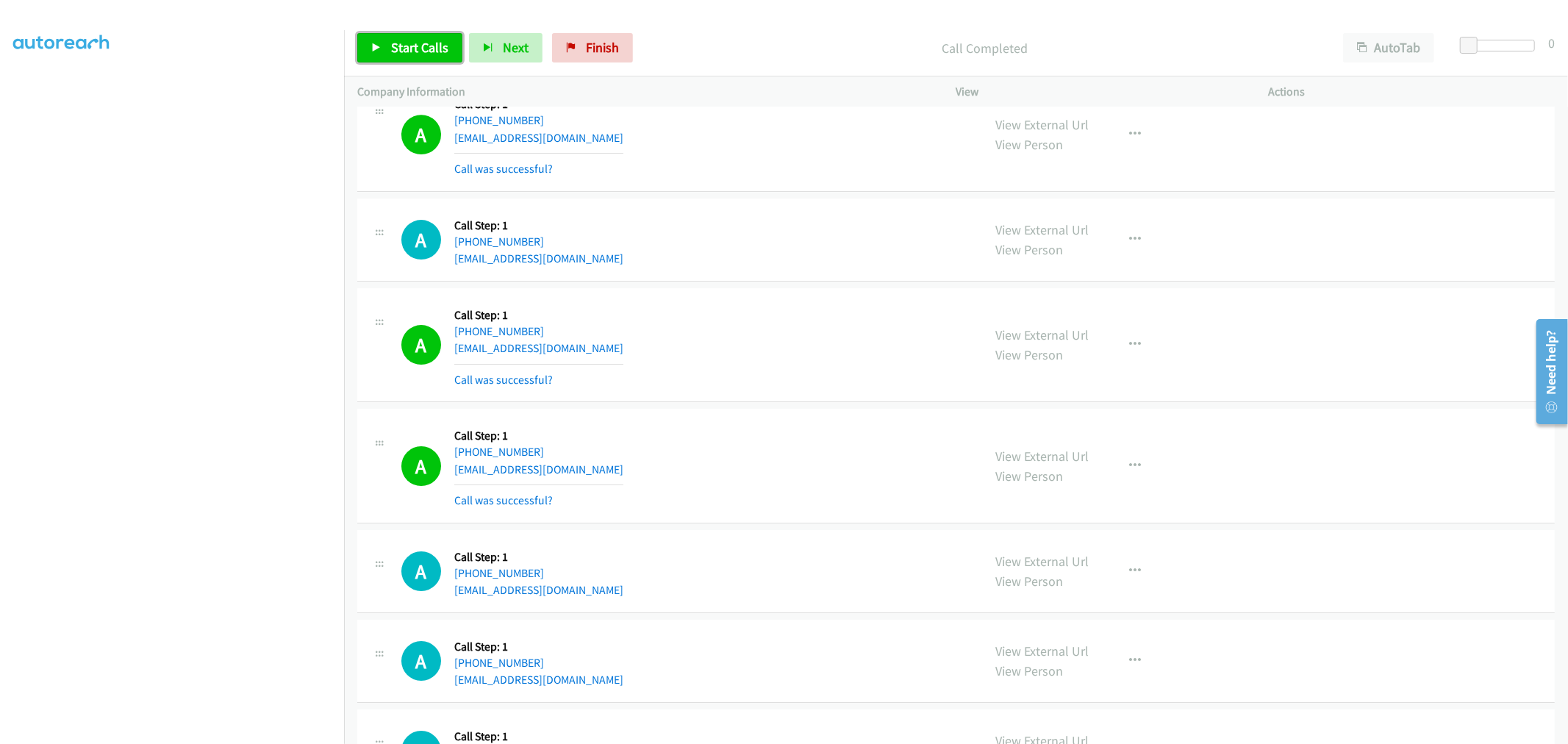
click at [435, 55] on span "Start Calls" at bounding box center [419, 48] width 58 height 17
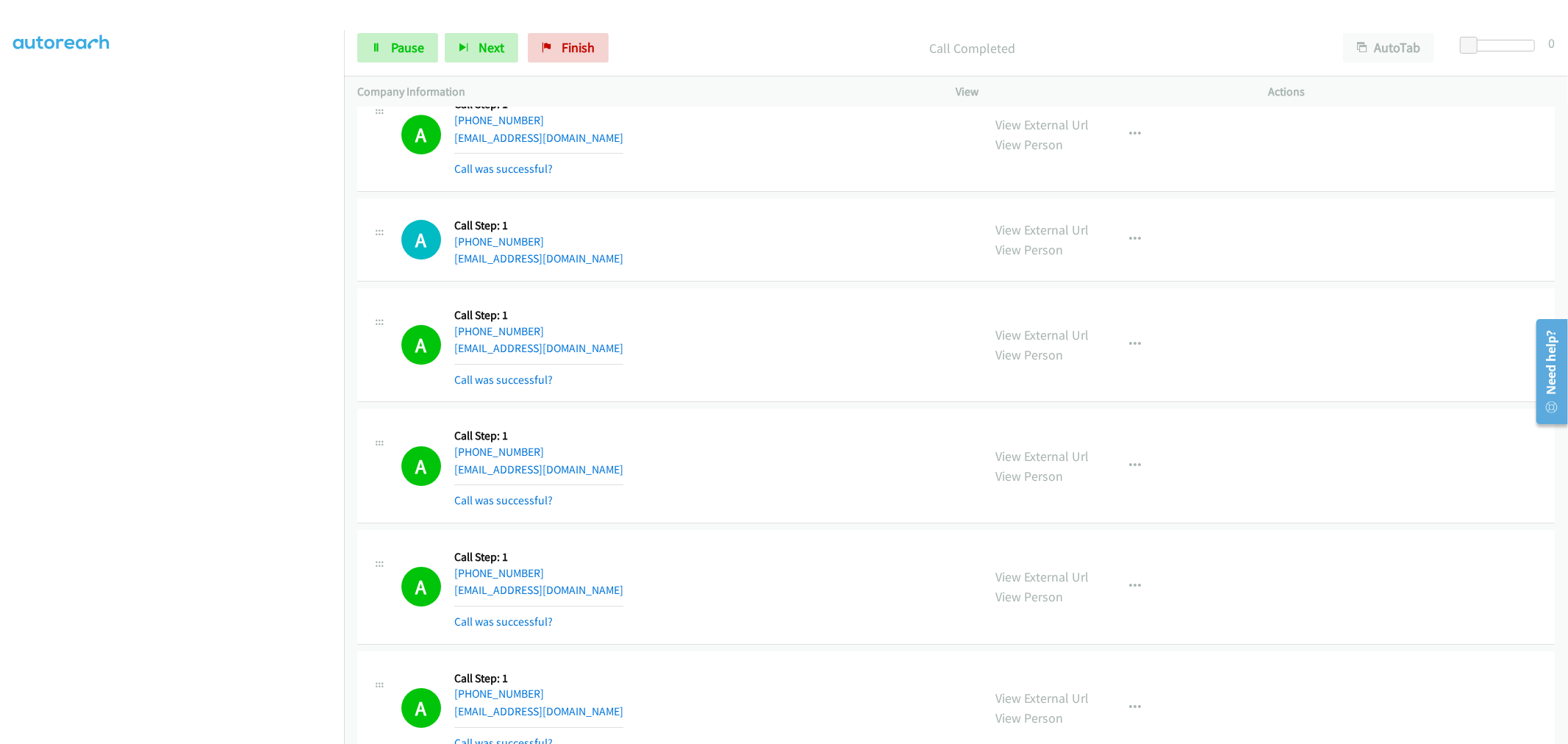
click at [686, 349] on div "A Callback Scheduled Call Step: 1 America/Chicago +1 314-482-7449 bfulks86@gmai…" at bounding box center [686, 345] width 568 height 88
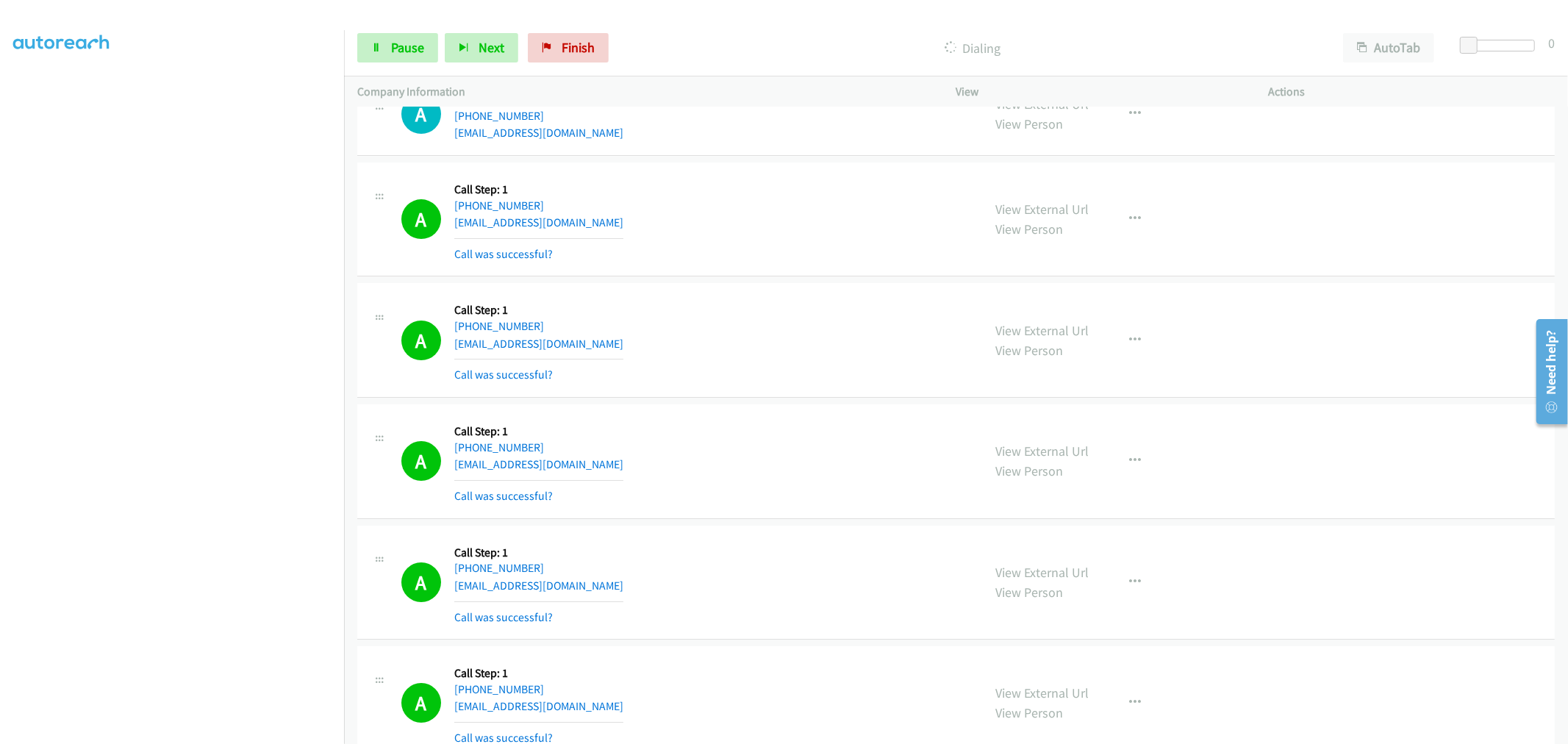
scroll to position [4327, 0]
click at [365, 46] on link "Pause" at bounding box center [397, 48] width 81 height 29
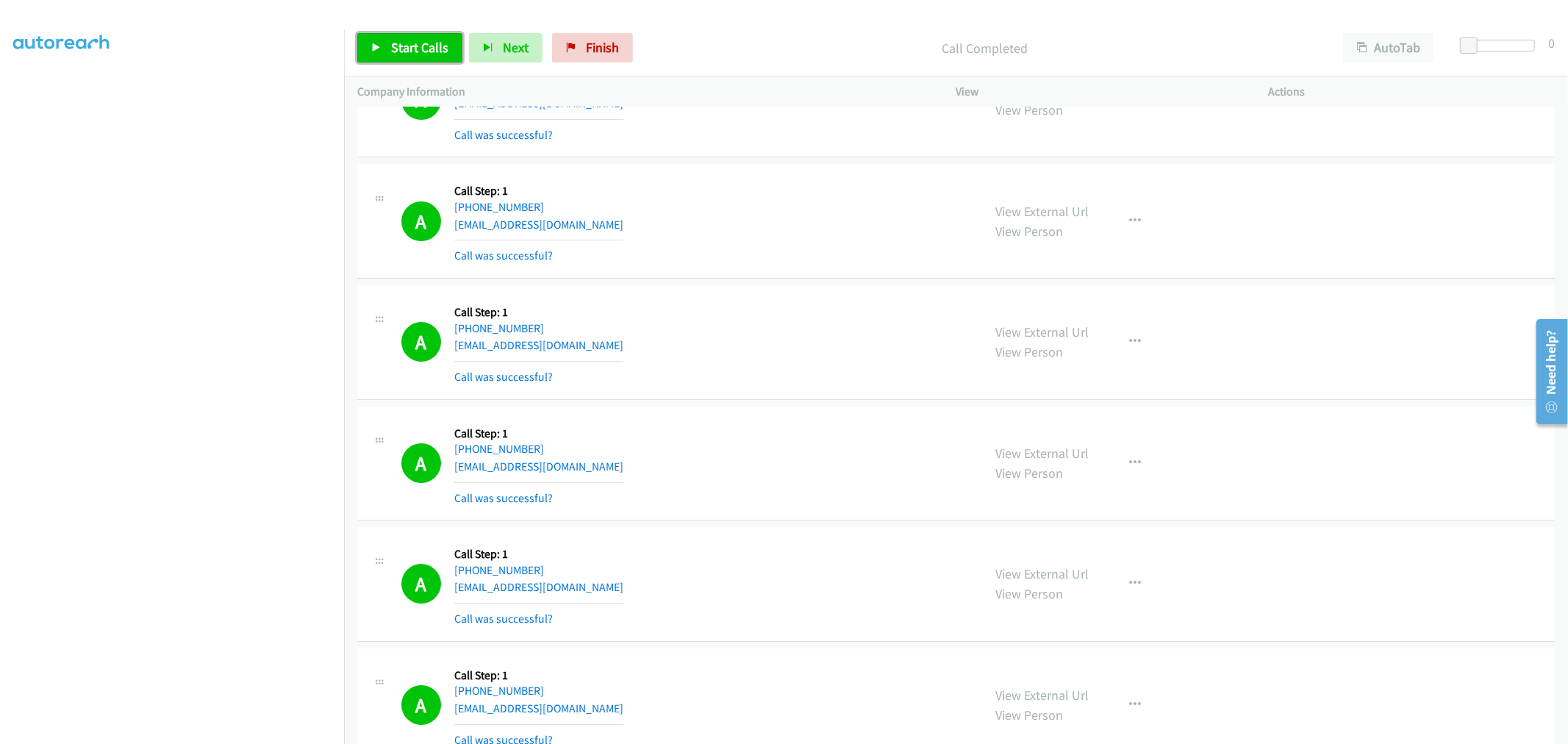
click at [427, 48] on span "Start Calls" at bounding box center [419, 48] width 58 height 17
click at [769, 357] on div "A Callback Scheduled Call Step: 1 America/New_York +1 703-731-6676 colleenm777@…" at bounding box center [686, 342] width 568 height 88
click at [729, 419] on div "A Callback Scheduled Call Step: 1 America/New_York +1 772-444-6864 globalhldc@g…" at bounding box center [956, 463] width 1197 height 115
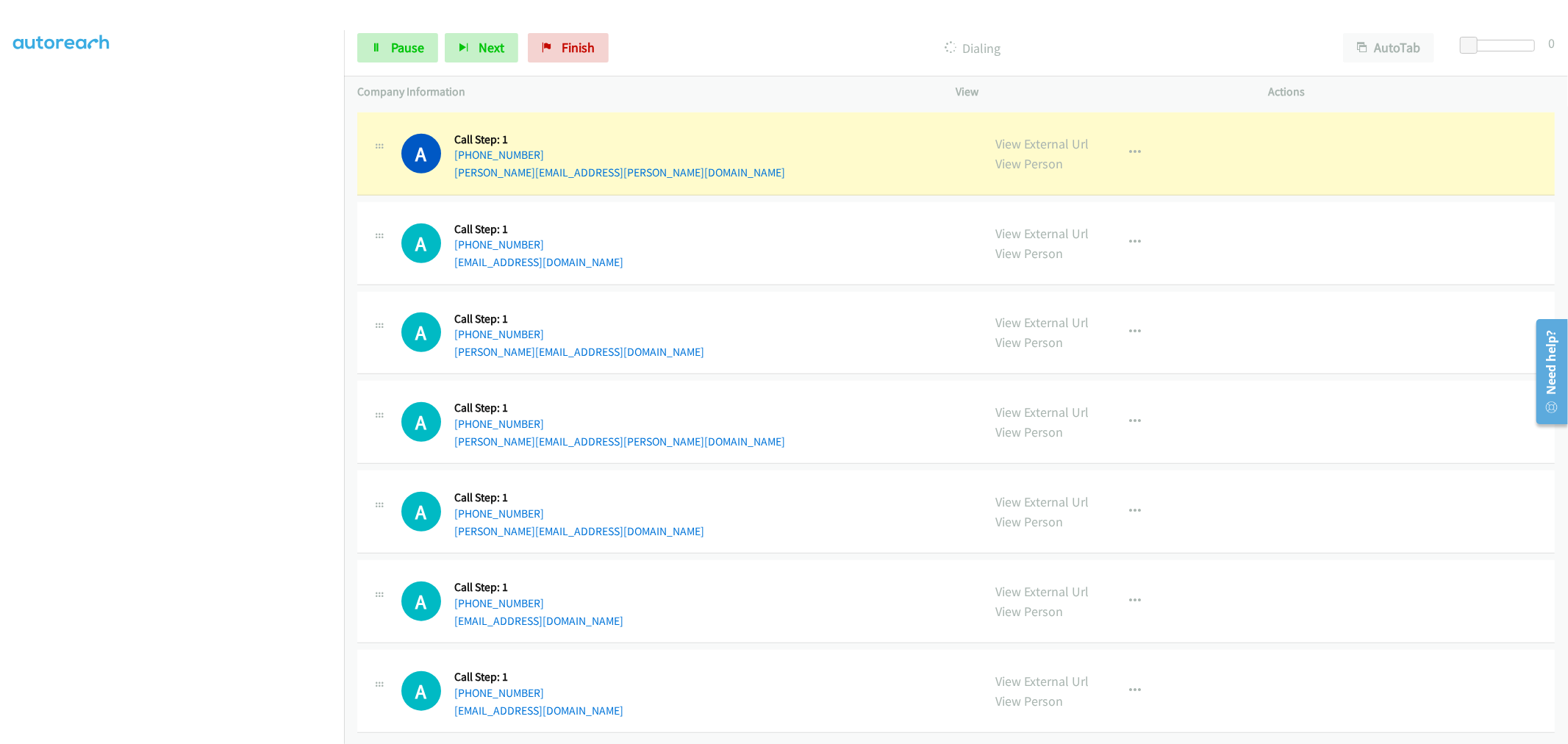
scroll to position [5480, 0]
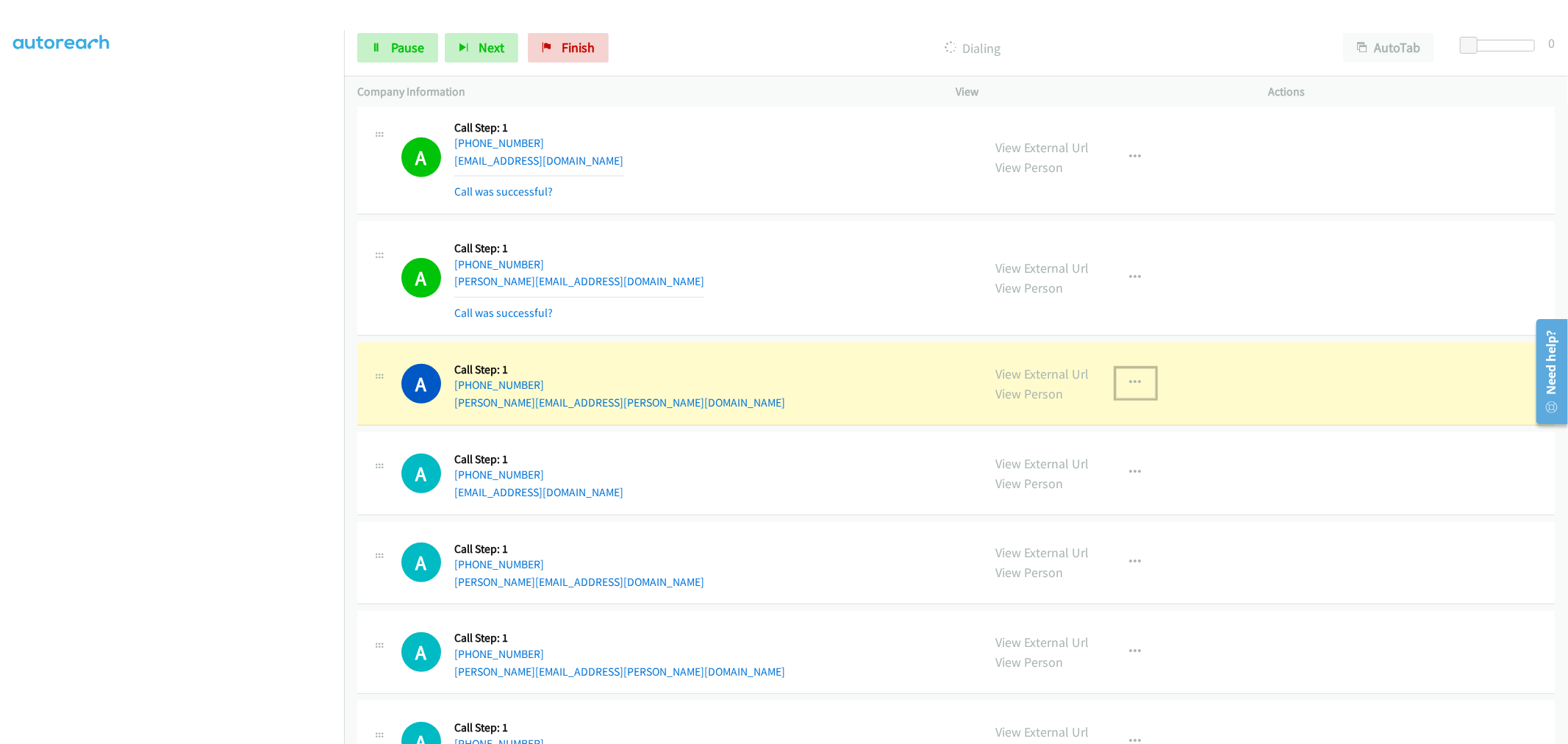
click at [1129, 389] on icon "button" at bounding box center [1135, 382] width 12 height 12
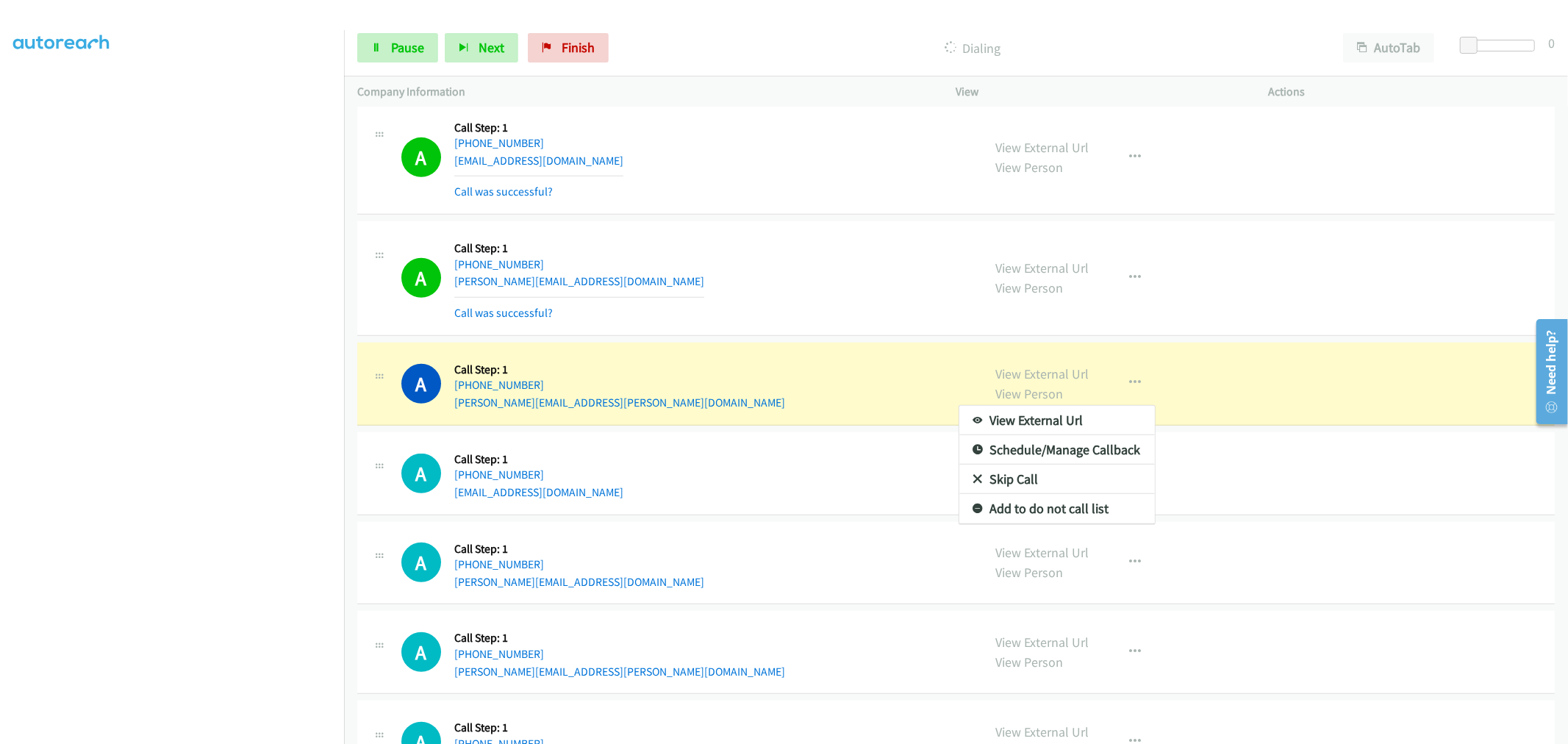
click at [774, 200] on div at bounding box center [784, 372] width 1568 height 744
click at [832, 245] on div "A Callback Scheduled Call Step: 1 America/New_York +1 703-328-4783 marsha@reyno…" at bounding box center [686, 279] width 568 height 88
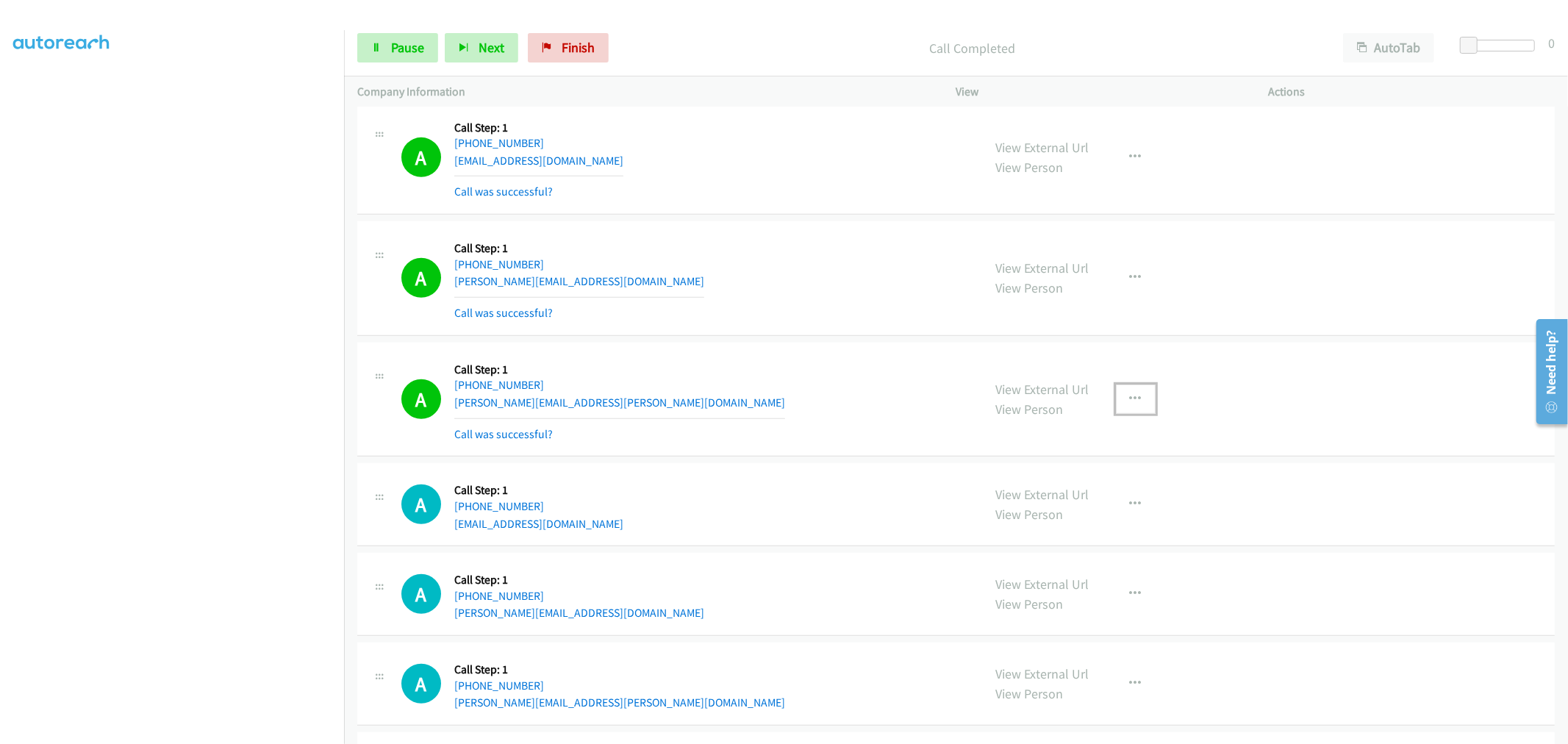
drag, startPoint x: 1140, startPoint y: 402, endPoint x: 1062, endPoint y: 509, distance: 132.4
click at [1139, 402] on button "button" at bounding box center [1136, 399] width 40 height 29
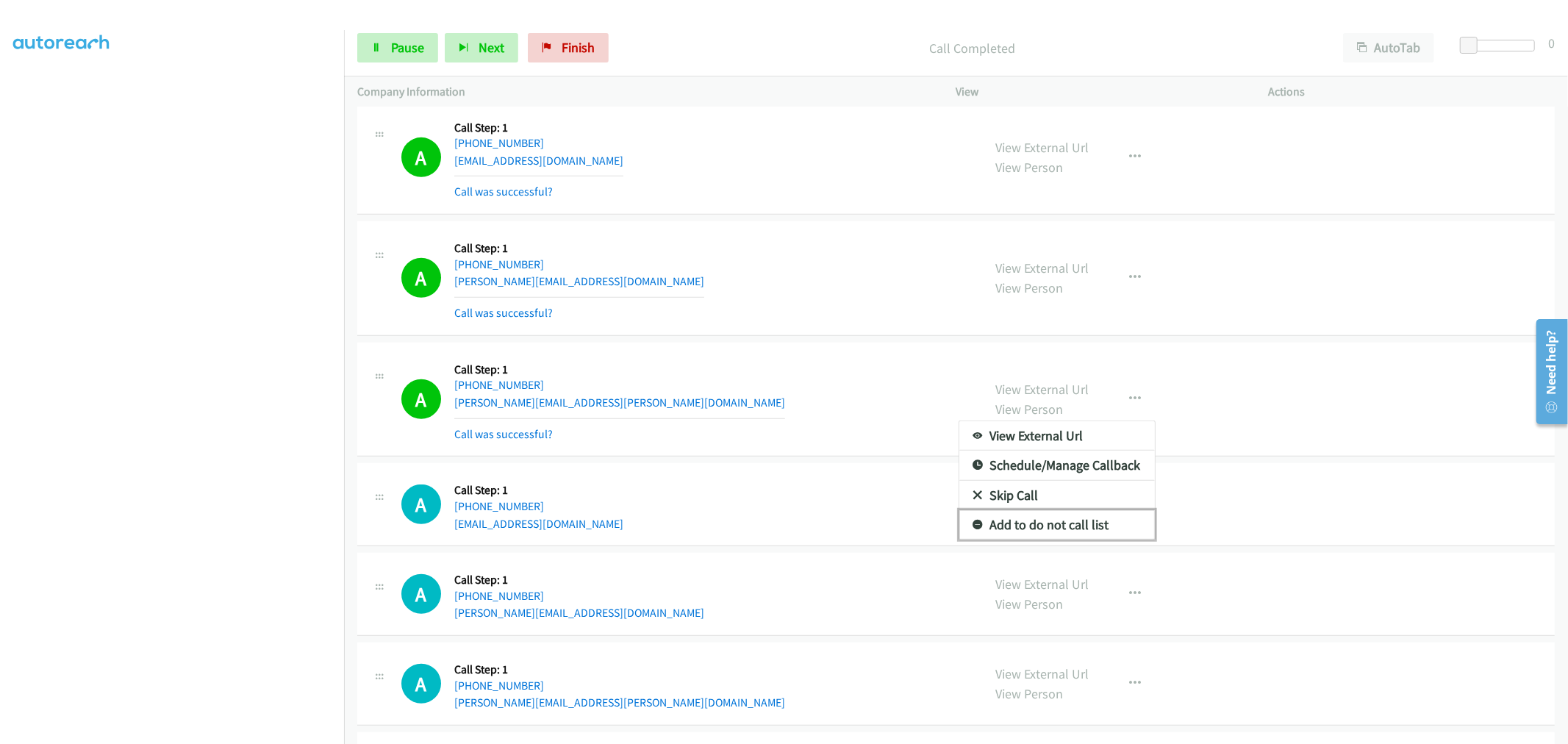
click at [1046, 520] on link "Add to do not call list" at bounding box center [1057, 525] width 195 height 29
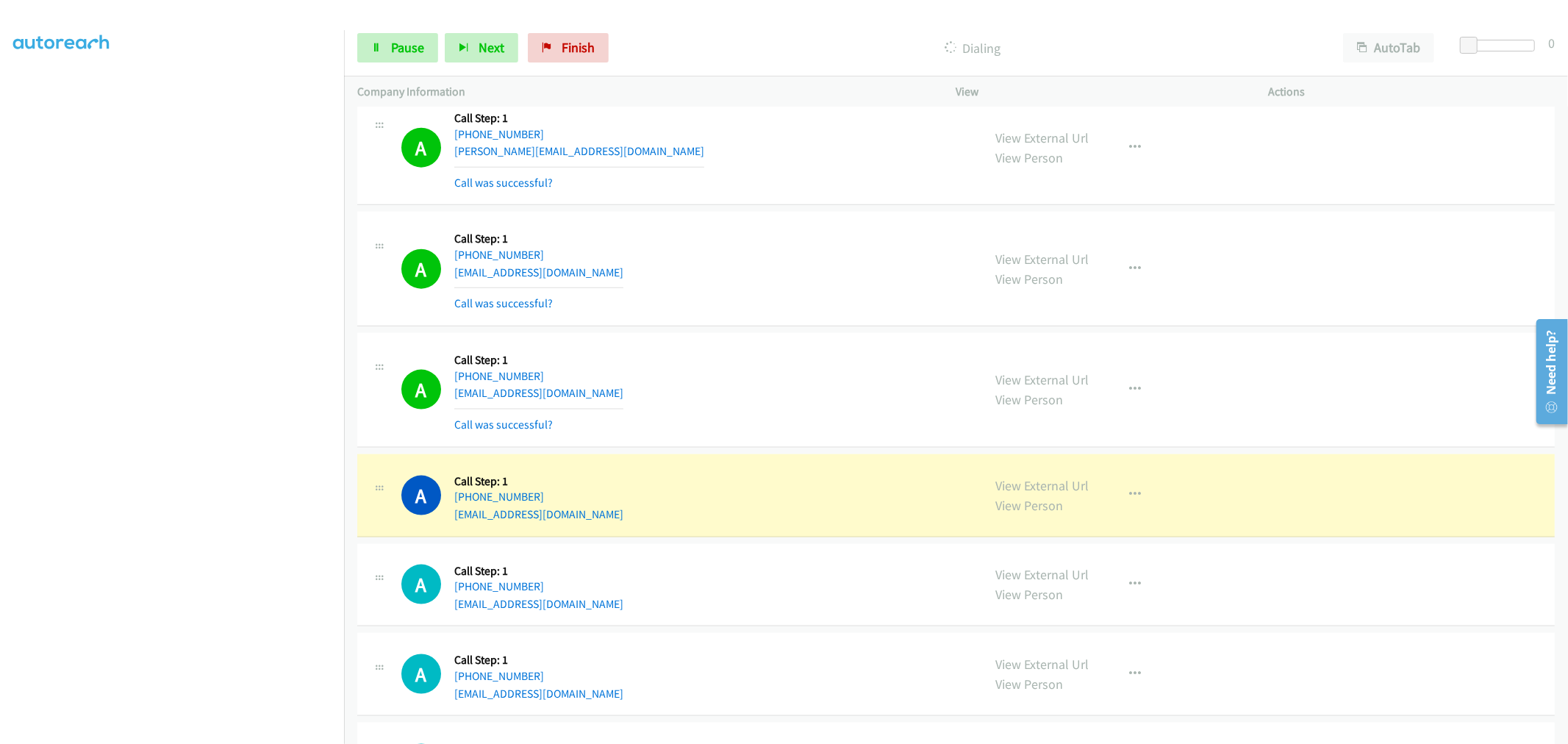
scroll to position [6378, 0]
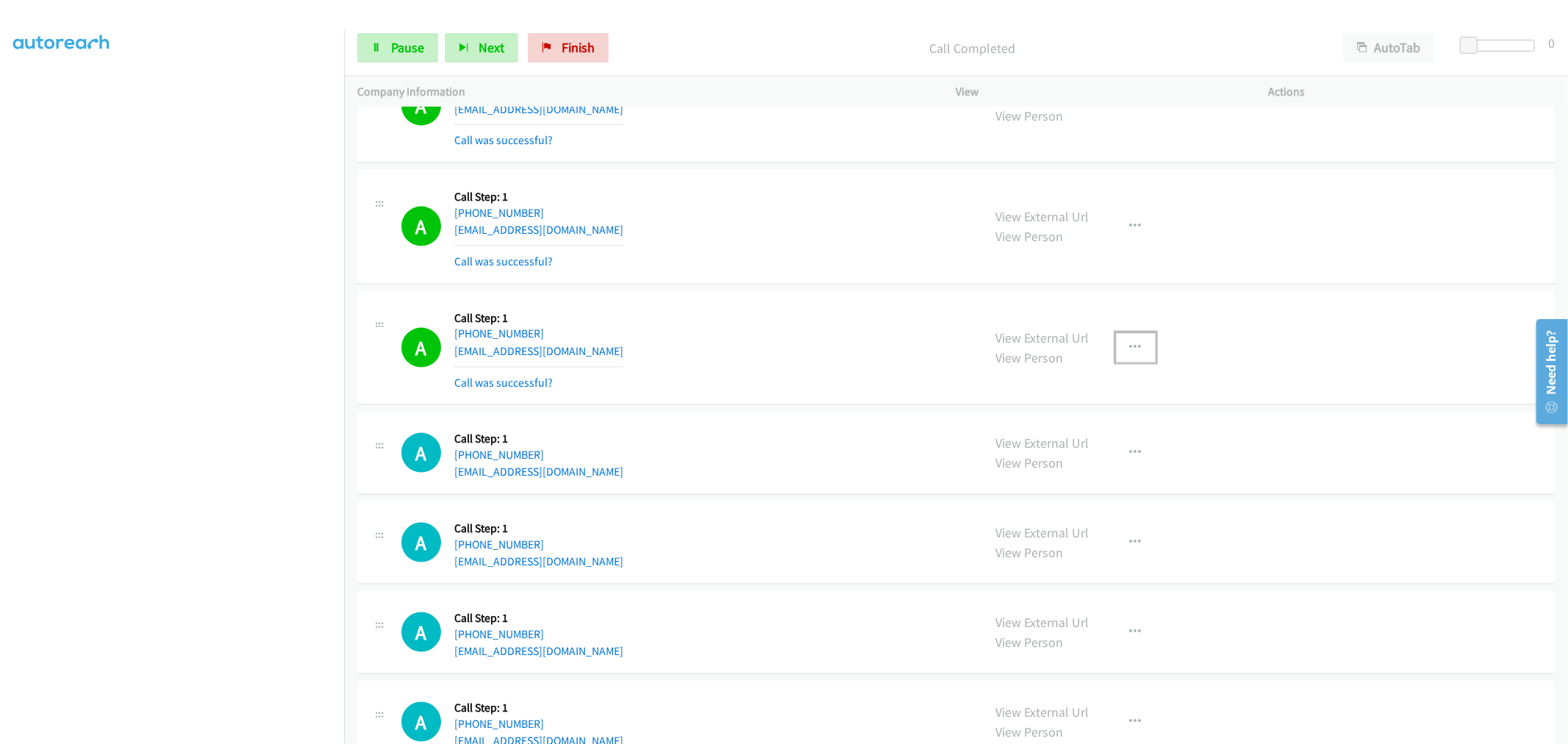
click at [1133, 346] on icon "button" at bounding box center [1135, 347] width 12 height 12
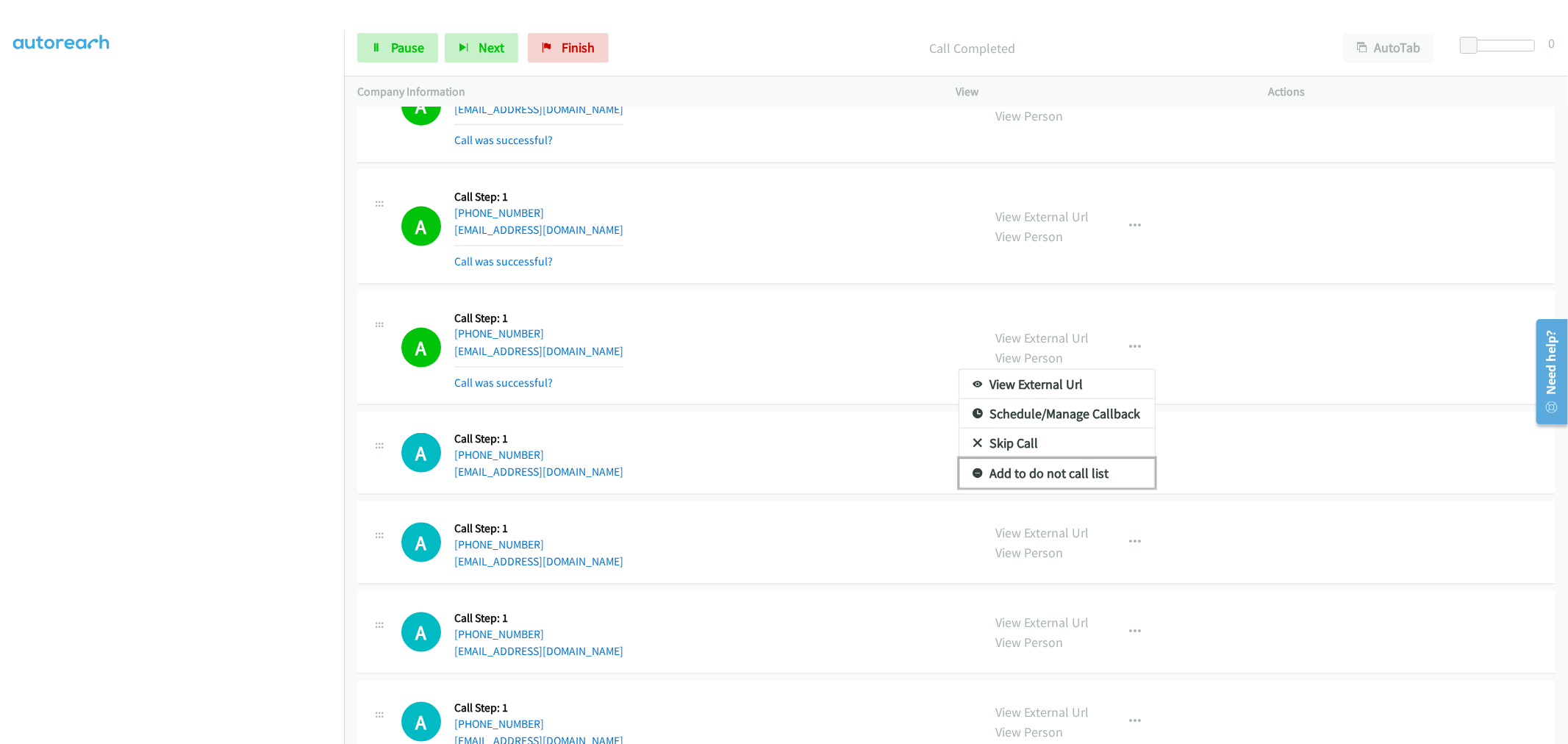
click at [1046, 488] on link "Add to do not call list" at bounding box center [1057, 473] width 195 height 29
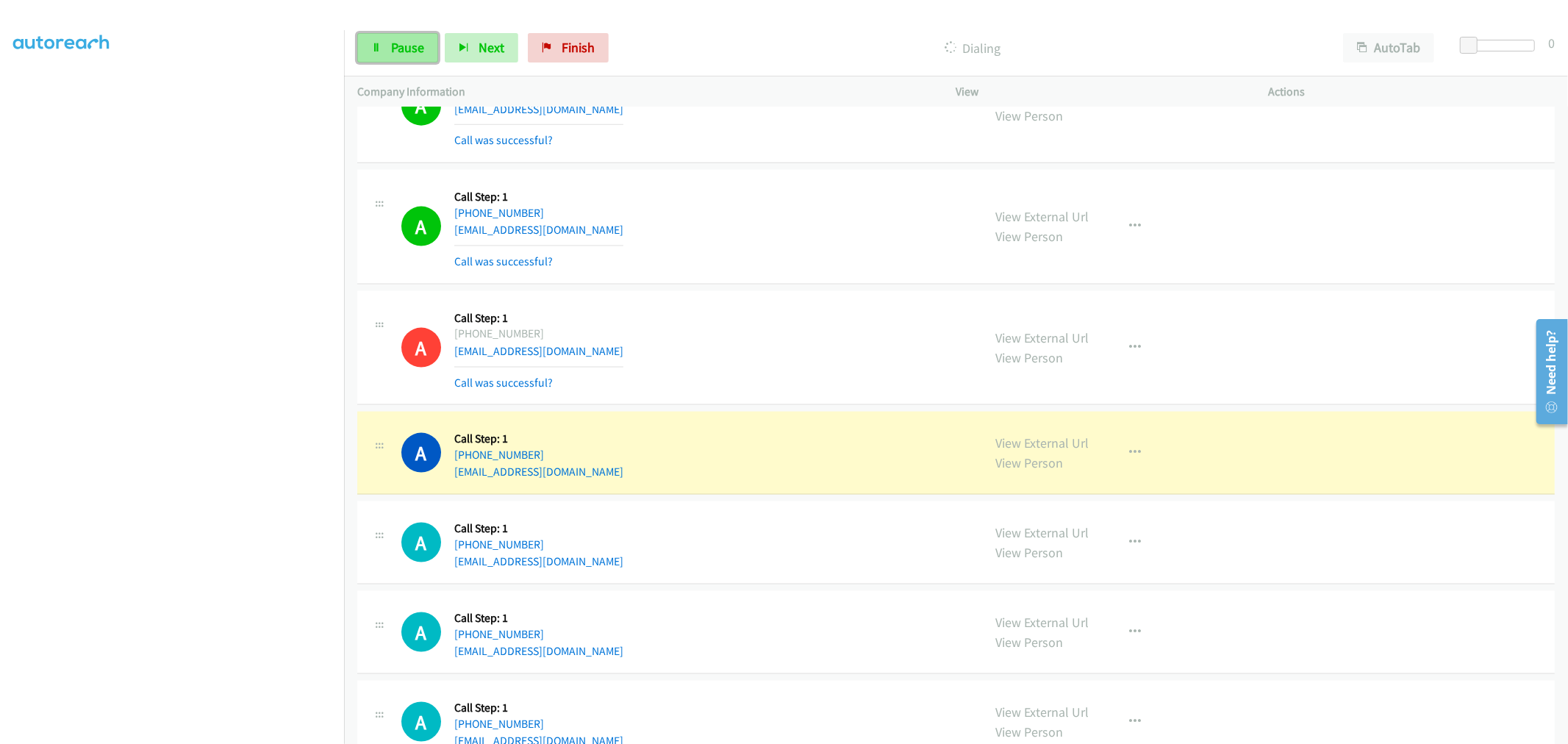
click at [405, 38] on link "Pause" at bounding box center [397, 48] width 81 height 29
click at [1129, 452] on icon "button" at bounding box center [1135, 452] width 12 height 12
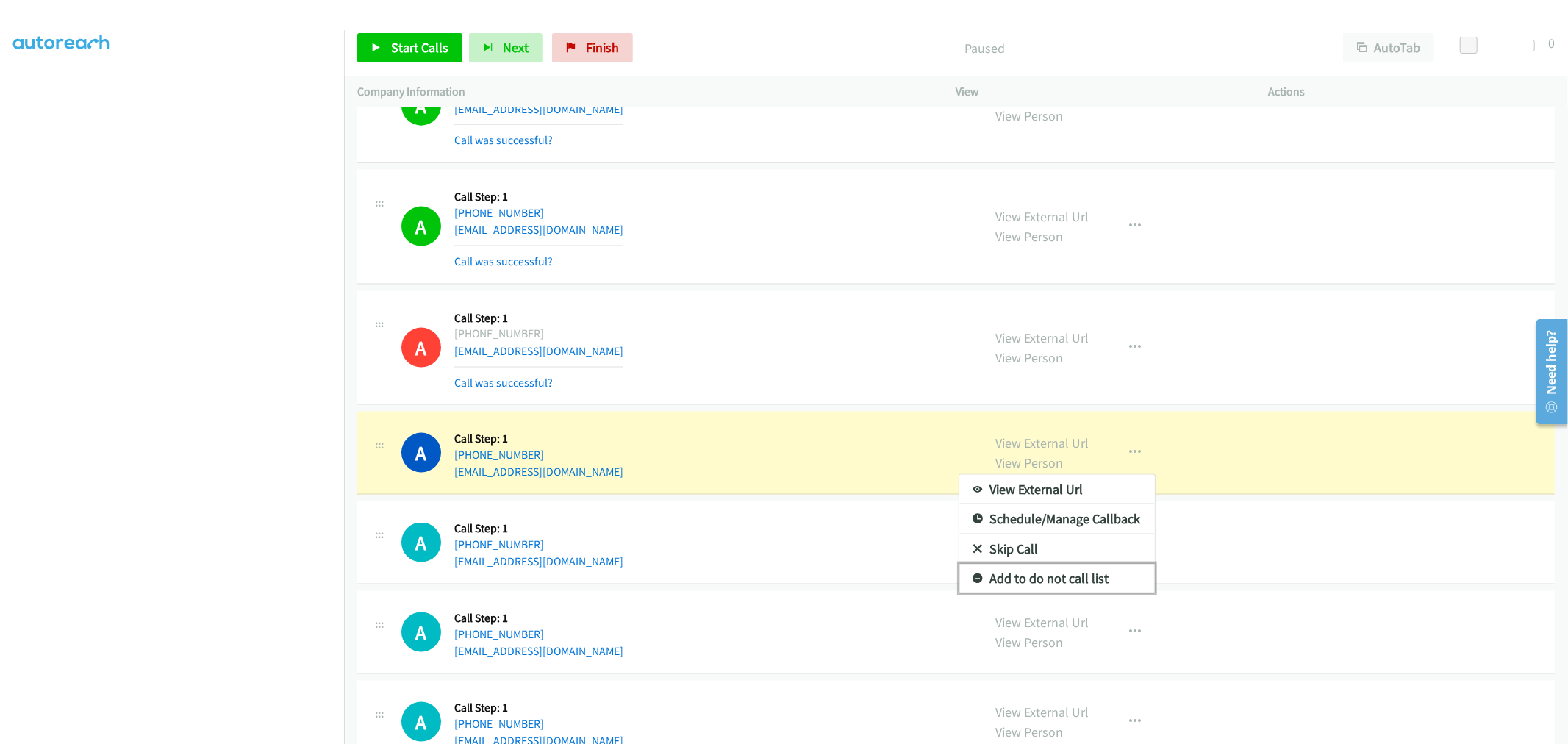
click at [1035, 584] on link "Add to do not call list" at bounding box center [1057, 579] width 195 height 29
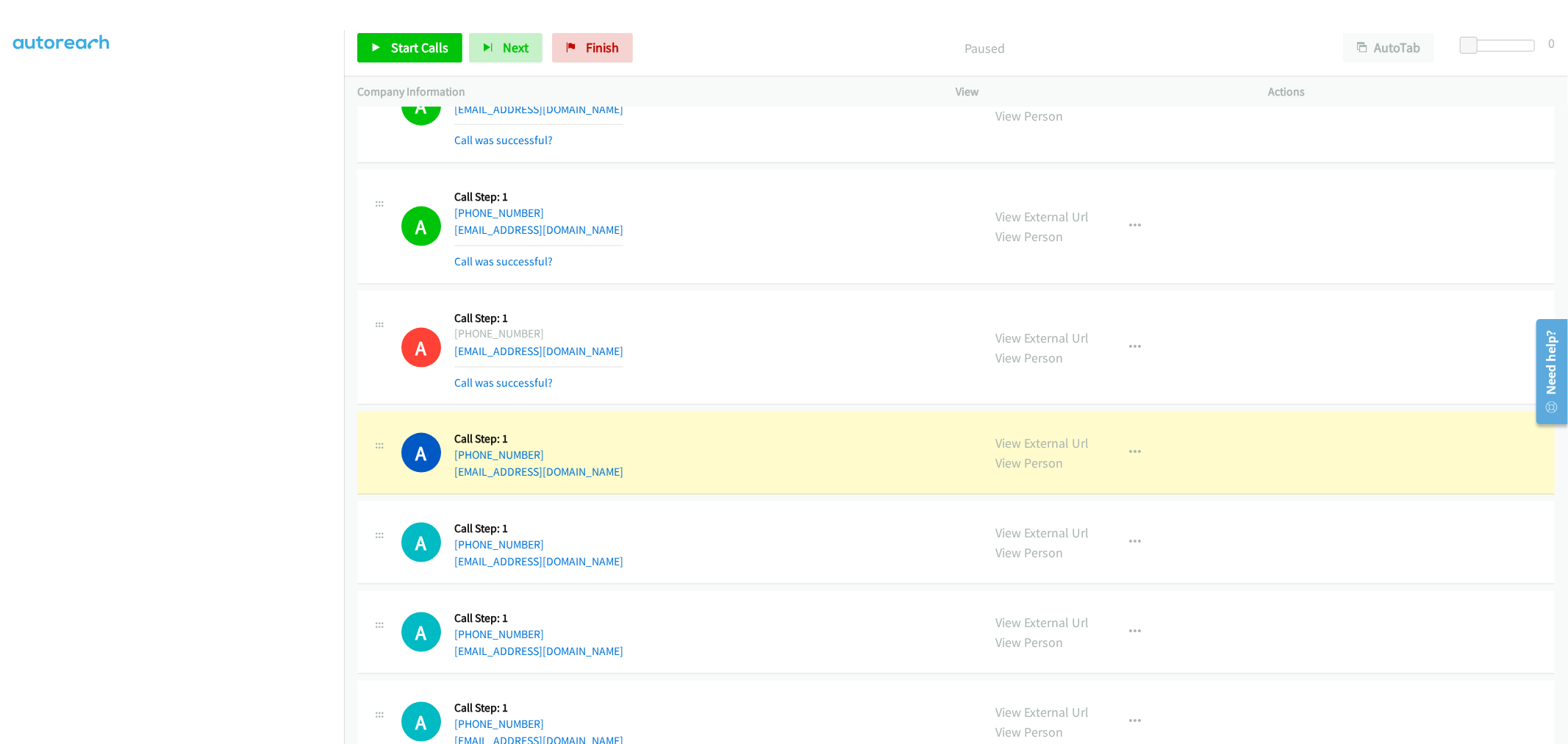
click at [760, 337] on div "A Callback Scheduled Call Step: 1 America/Los_Angeles +1 206-475-6364 akashif.s…" at bounding box center [686, 348] width 568 height 88
click at [429, 55] on span "Start Calls" at bounding box center [419, 48] width 58 height 17
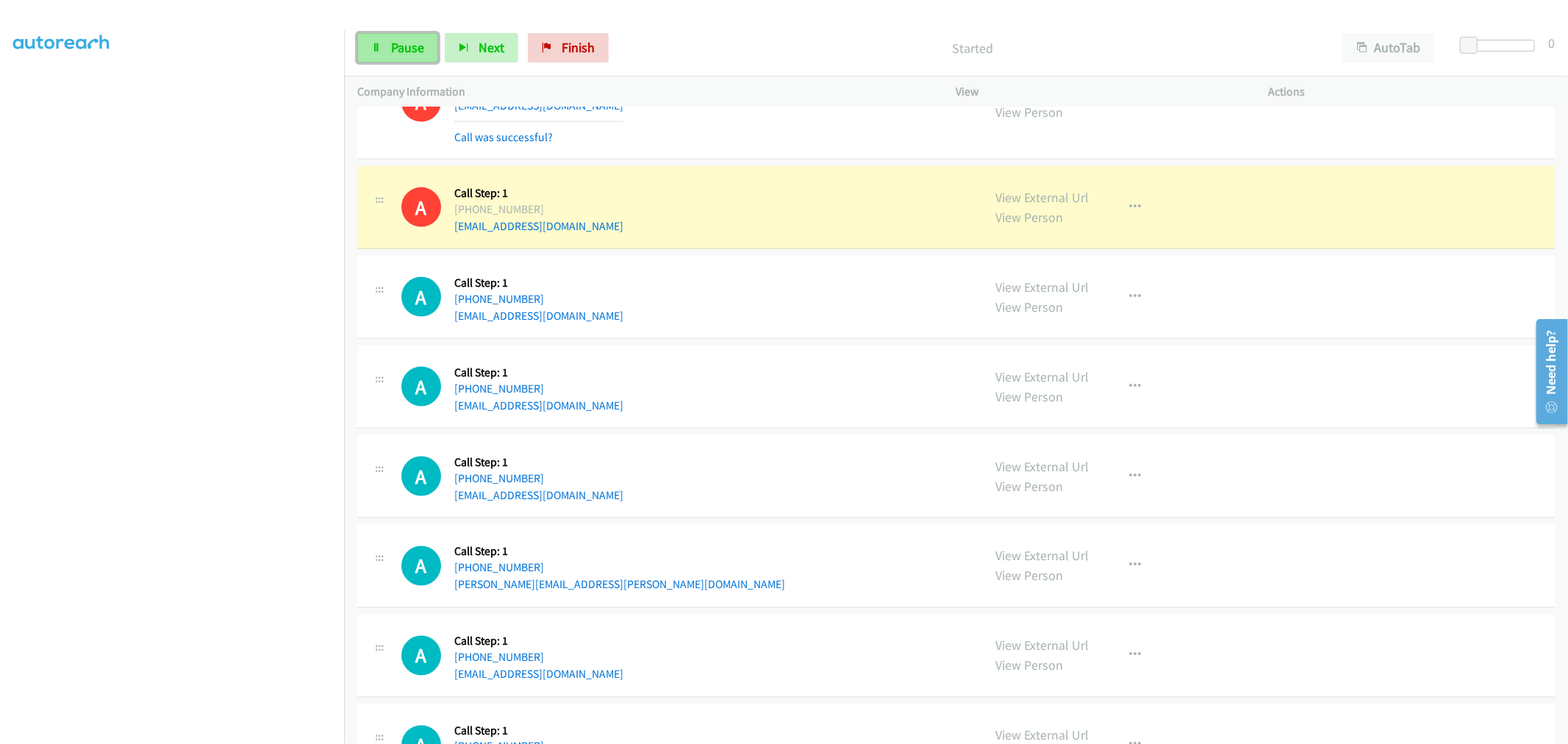
click at [414, 48] on span "Pause" at bounding box center [407, 48] width 33 height 17
drag, startPoint x: 499, startPoint y: 297, endPoint x: 469, endPoint y: 302, distance: 30.4
click at [469, 302] on div "+1 925-786-2556" at bounding box center [539, 299] width 169 height 18
copy link "925-786-2556"
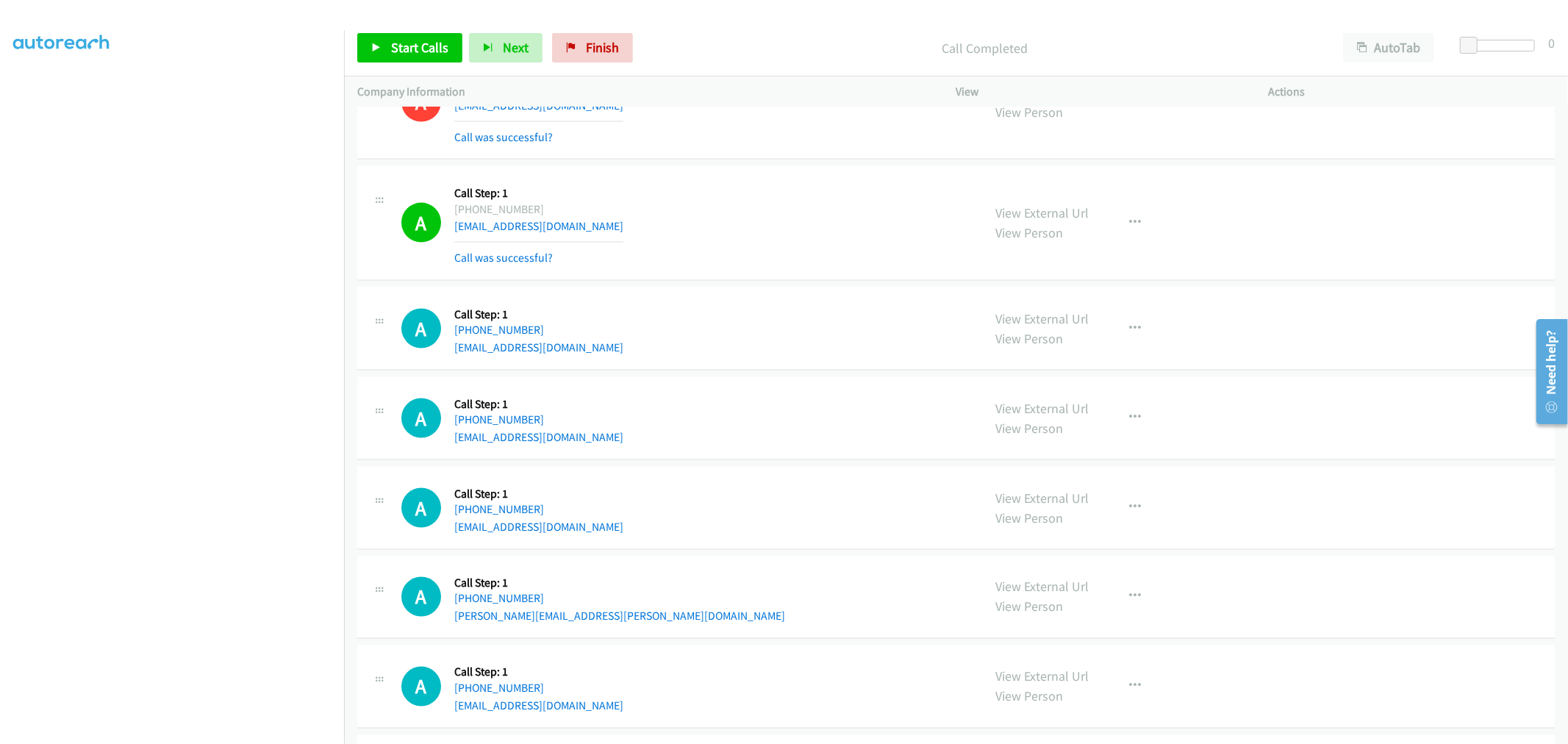
click at [714, 320] on div "A Callback Scheduled Call Step: 1 America/Los_Angeles +1 925-786-2556 jazminewi…" at bounding box center [686, 329] width 568 height 56
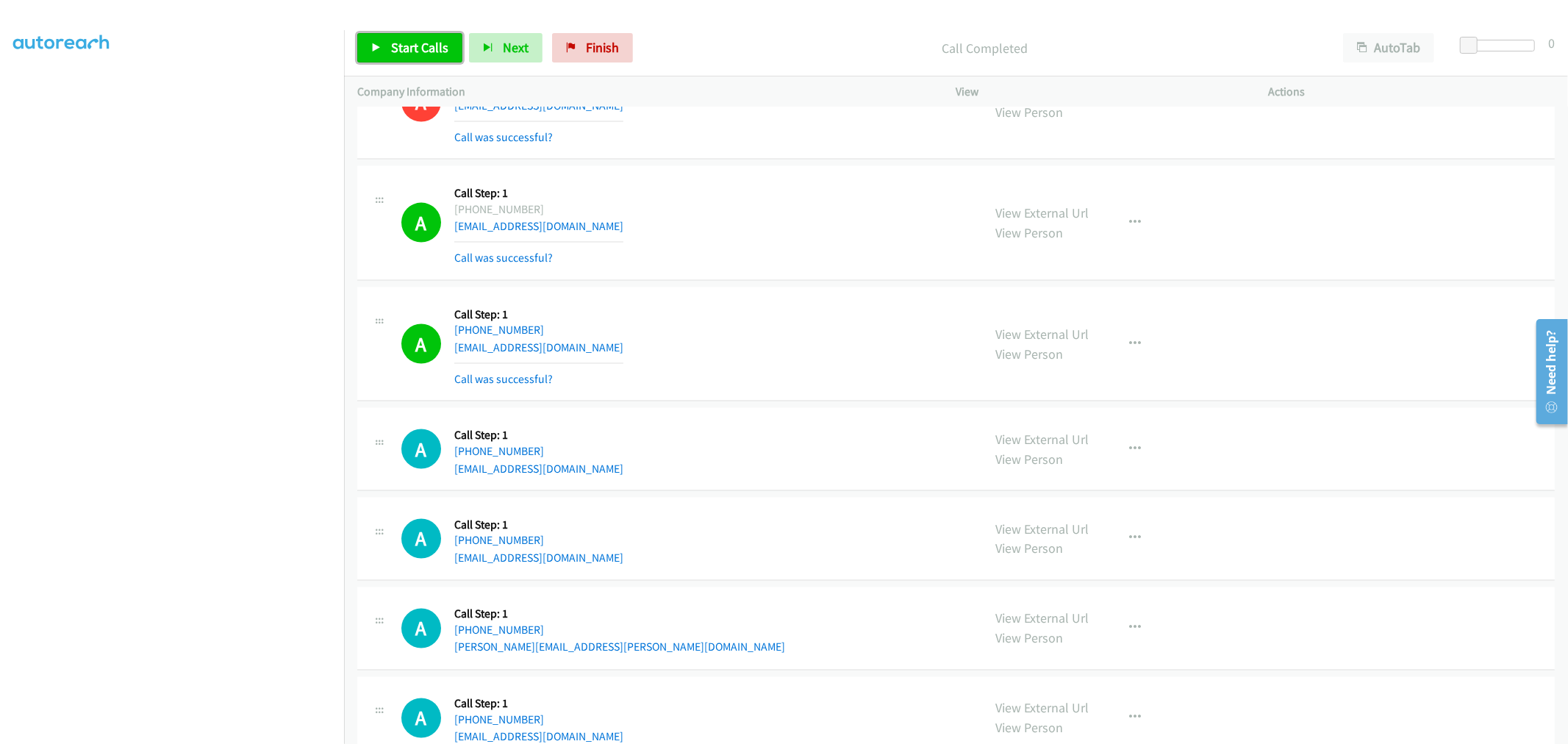
click at [415, 42] on span "Start Calls" at bounding box center [419, 48] width 58 height 17
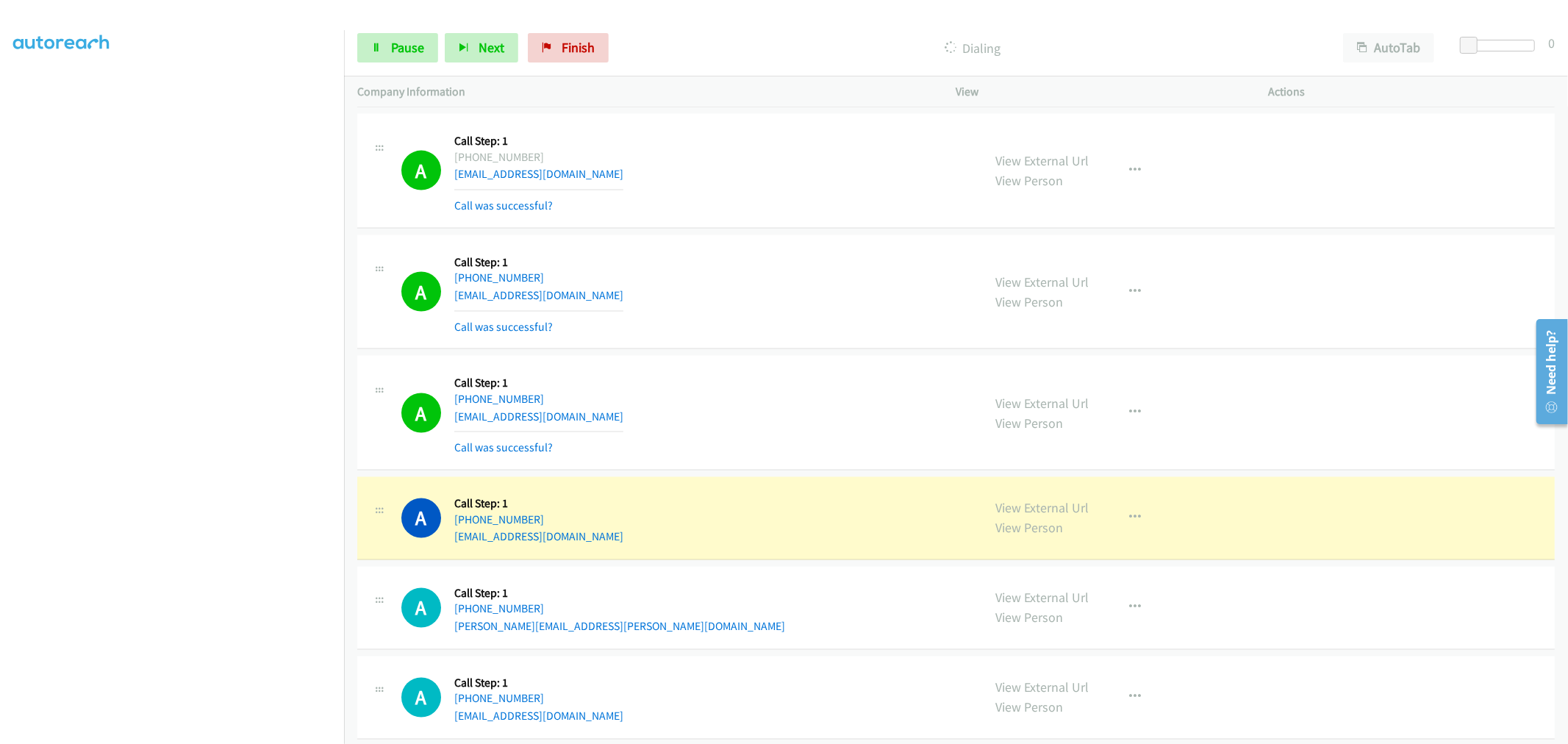
scroll to position [6705, 0]
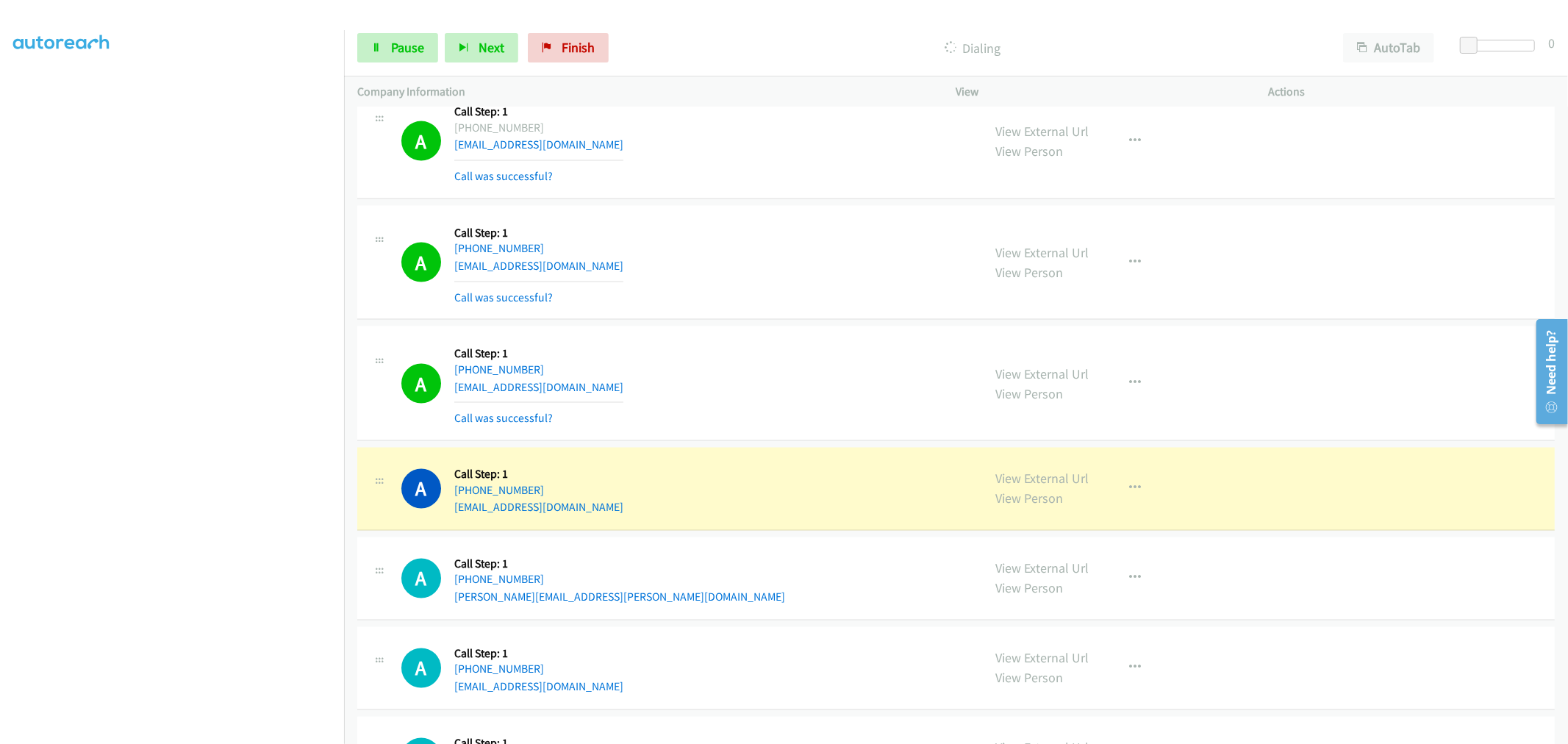
click at [412, 25] on div "Start Calls Pause Next Finish Dialing AutoTab AutoTab 0" at bounding box center [956, 48] width 1223 height 57
click at [402, 60] on link "Pause" at bounding box center [397, 48] width 81 height 29
click at [801, 358] on div "A Callback Scheduled Call Step: 1 America/Los_Angeles +1 530-630-7280 sandhudol…" at bounding box center [686, 383] width 568 height 88
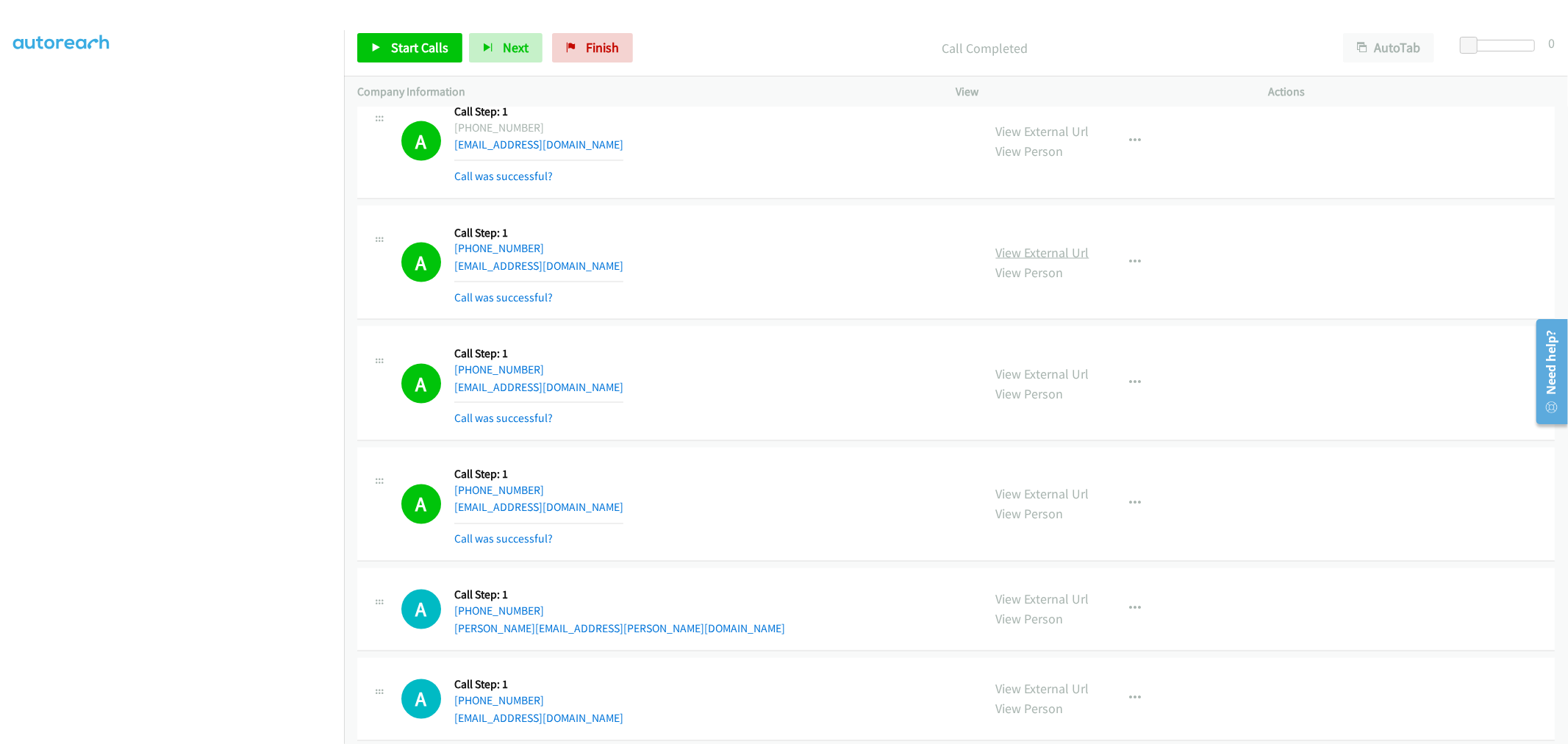
drag, startPoint x: 999, startPoint y: 244, endPoint x: 1038, endPoint y: 260, distance: 42.2
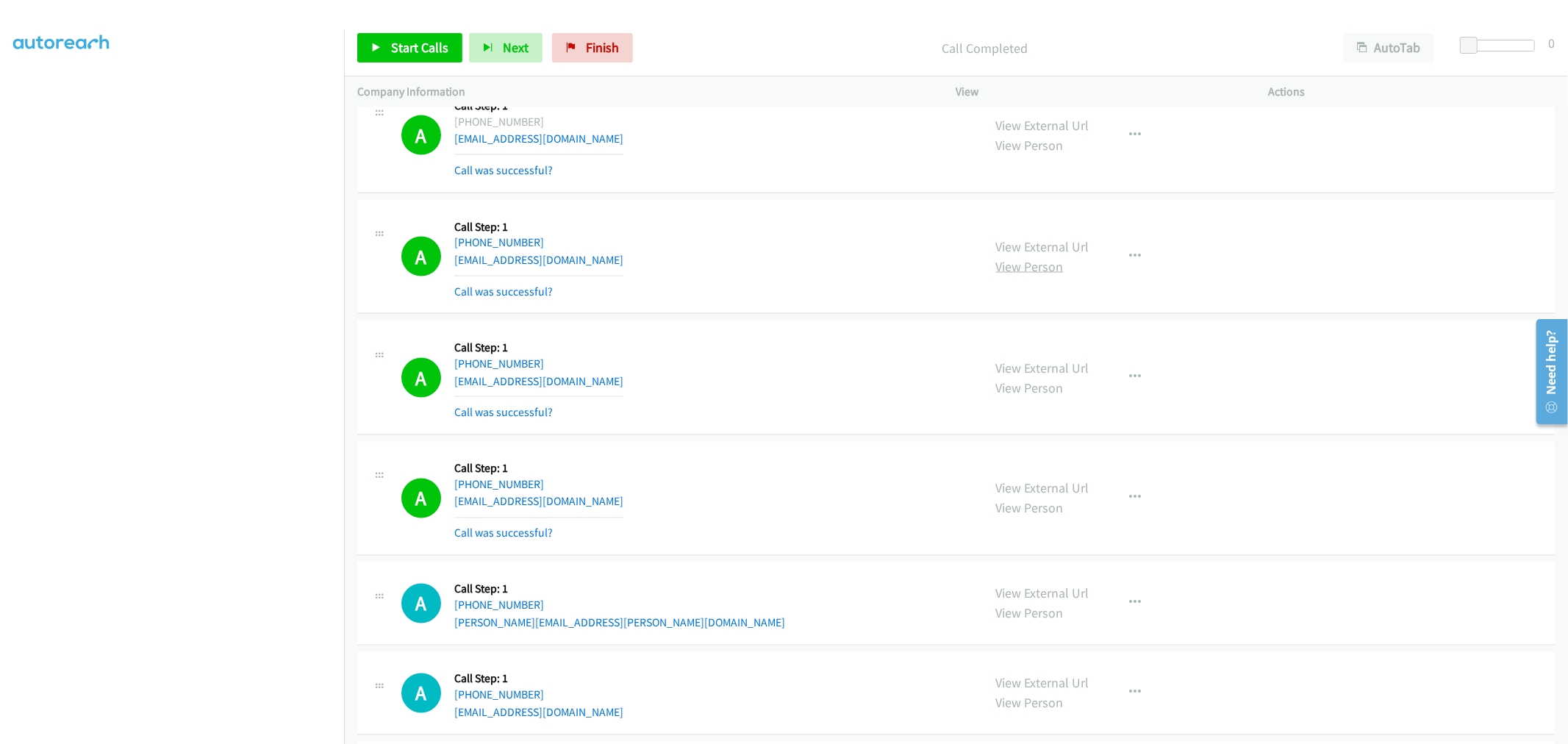
scroll to position [6712, 0]
drag, startPoint x: 1035, startPoint y: 253, endPoint x: 929, endPoint y: 189, distance: 123.8
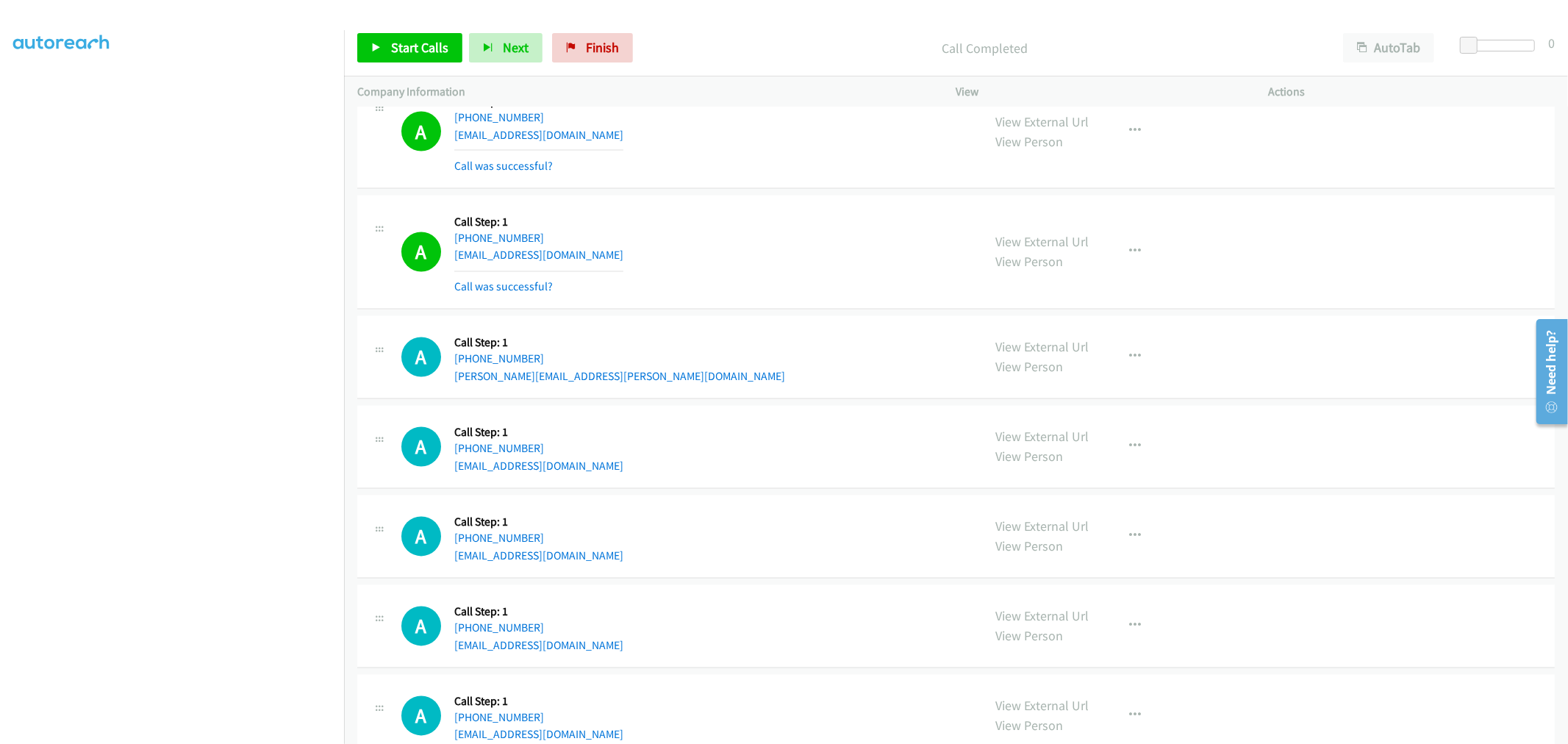
click at [794, 302] on div "A Callback Scheduled Call Step: 1 America/Los_Angeles +1 208-404-8872 amandadem…" at bounding box center [956, 252] width 1197 height 115
click at [663, 309] on div "A Callback Scheduled Call Step: 1 America/Los_Angeles +1 208-404-8872 amandadem…" at bounding box center [956, 252] width 1197 height 115
click at [693, 306] on div "A Callback Scheduled Call Step: 1 America/Los_Angeles +1 208-404-8872 amandadem…" at bounding box center [956, 252] width 1197 height 115
click at [423, 52] on span "Start Calls" at bounding box center [419, 48] width 58 height 17
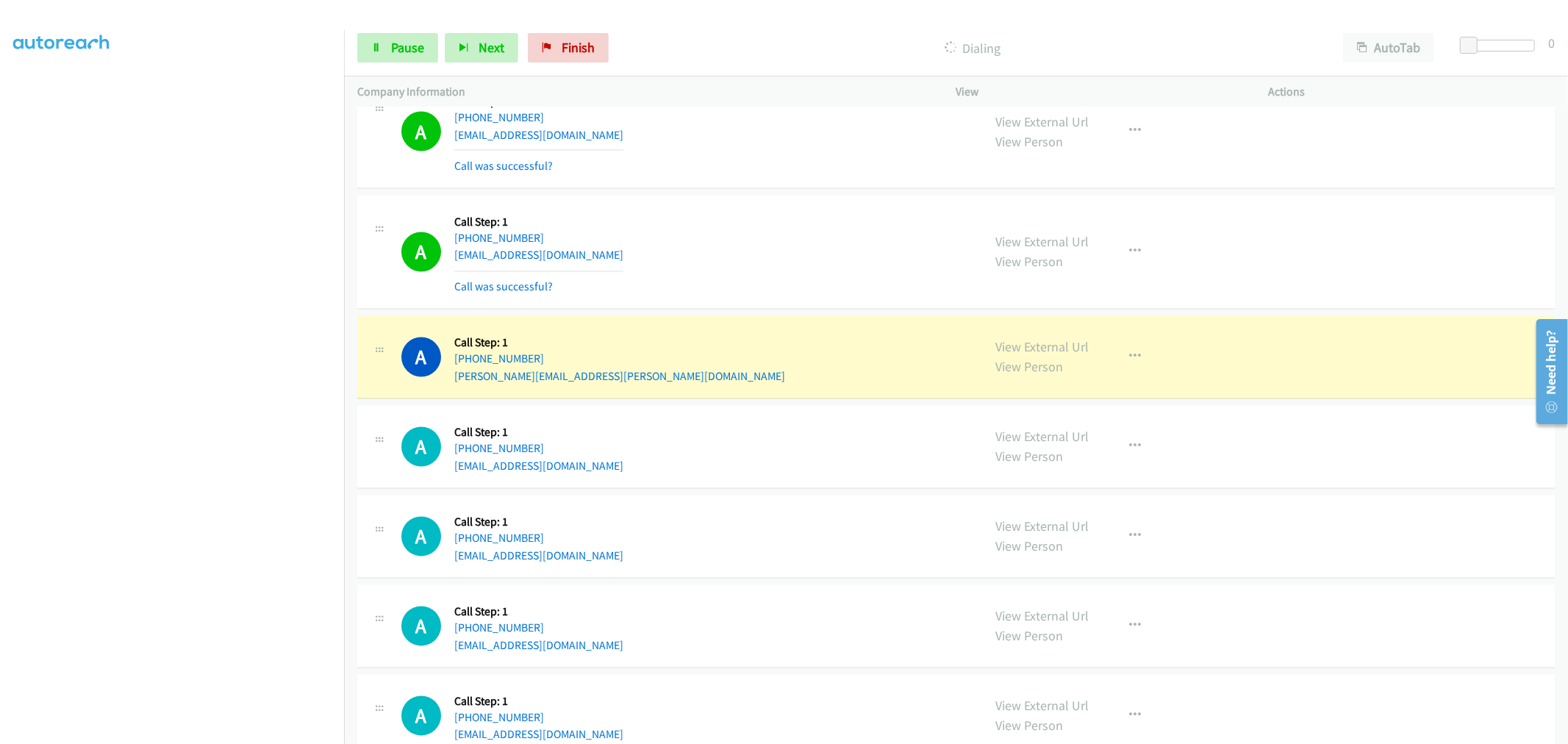
click at [761, 195] on td "A Callback Scheduled Call Step: 1 America/Los_Angeles +1 208-404-8872 amandadem…" at bounding box center [956, 252] width 1223 height 122
click at [717, 258] on div "A Callback Scheduled Call Step: 1 America/Los_Angeles +1 208-404-8872 amandadem…" at bounding box center [686, 252] width 568 height 88
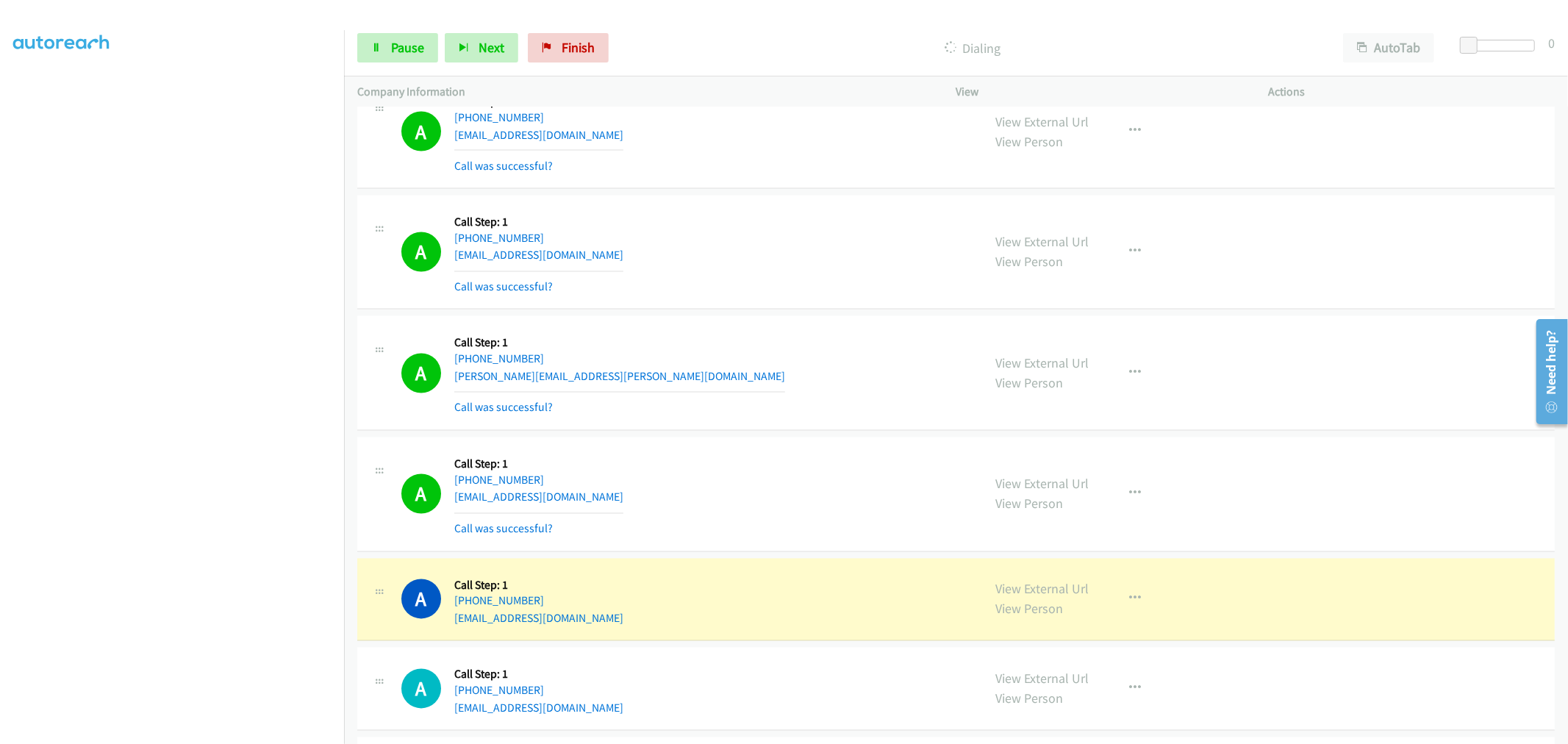
scroll to position [7202, 0]
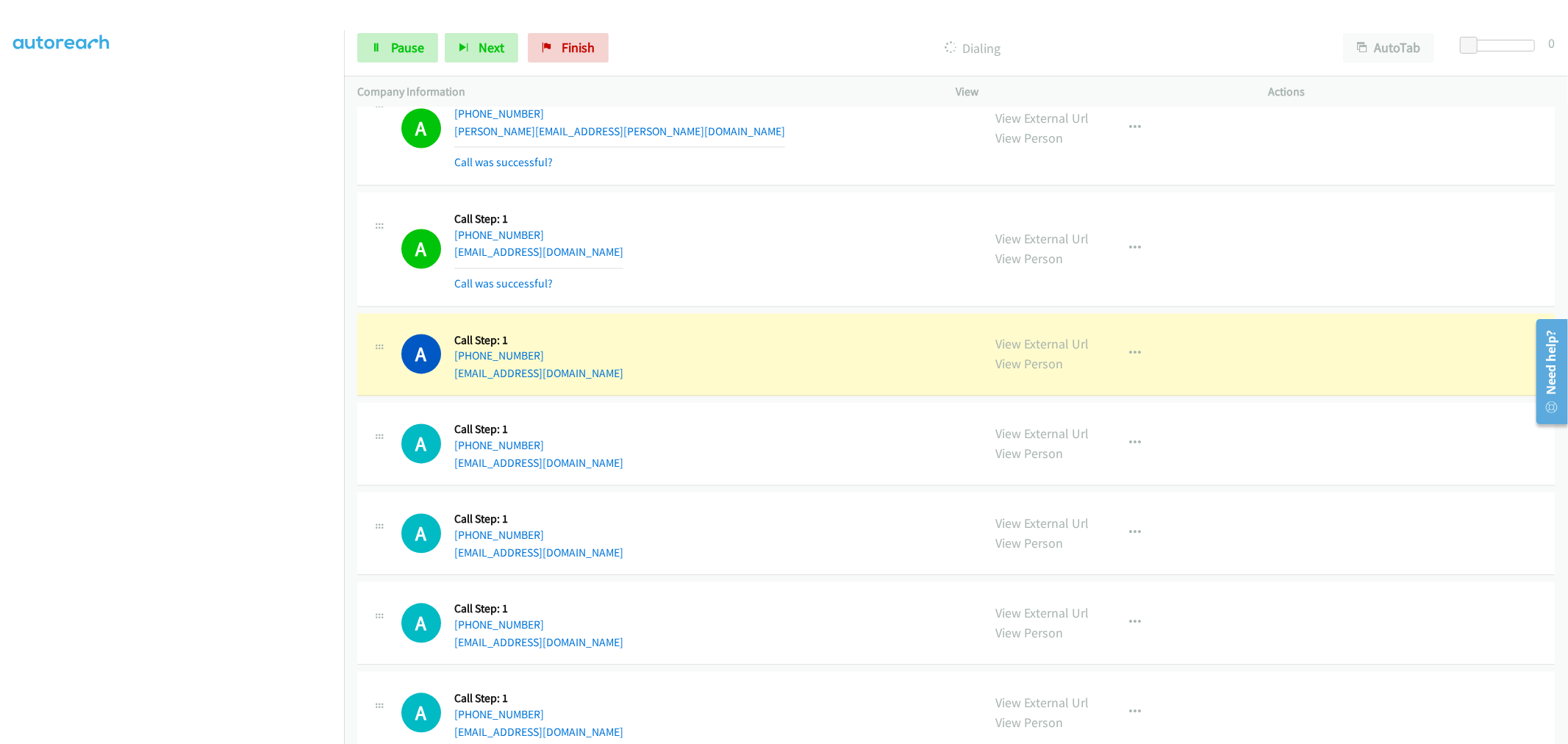
click at [747, 284] on div "A Callback Scheduled Call Step: 1 America/Los_Angeles +1 650-382-2778 randymelt…" at bounding box center [686, 249] width 568 height 88
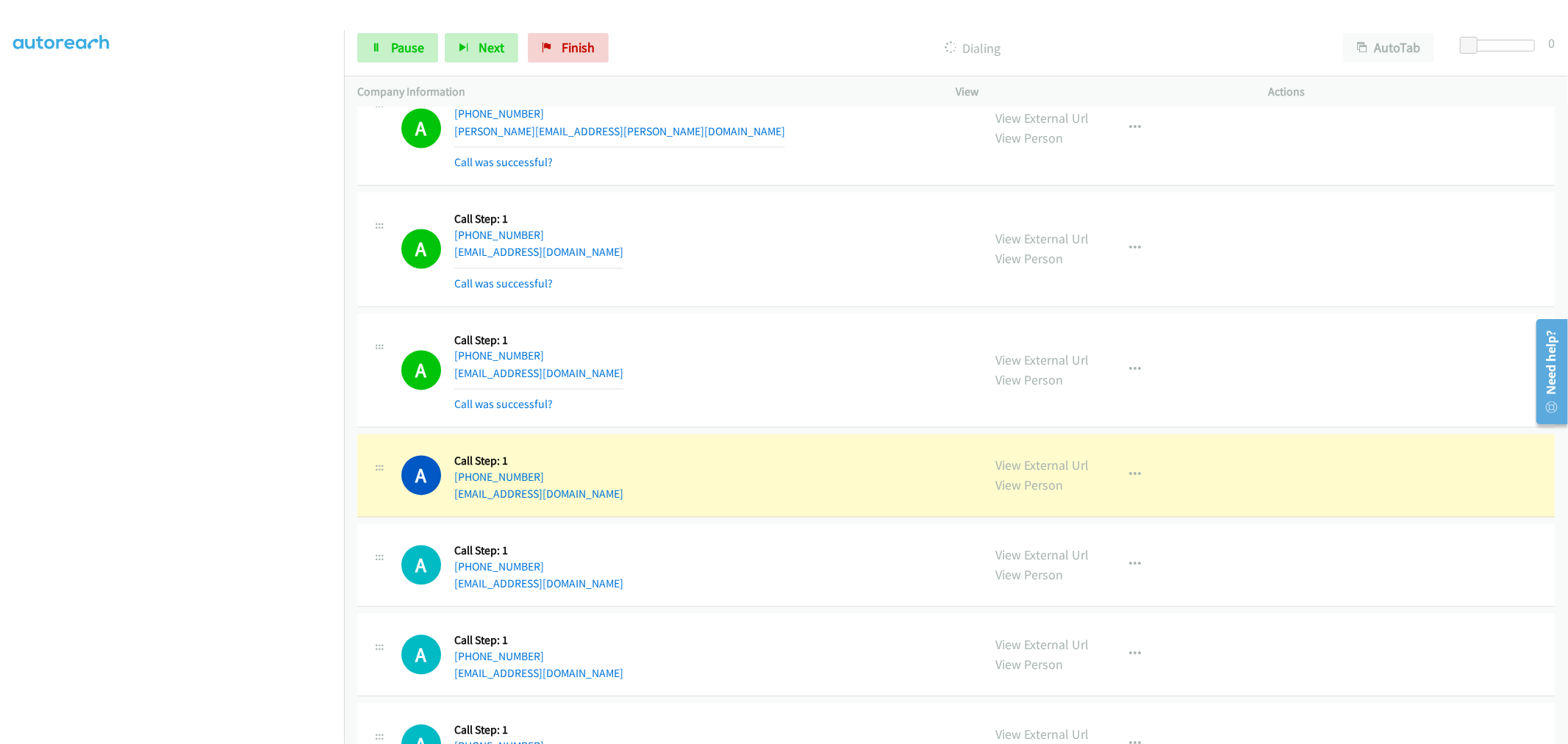
click at [704, 332] on div "A Callback Scheduled Call Step: 1 America/Los_Angeles +1 619-916-7708 brucegrec…" at bounding box center [686, 370] width 568 height 88
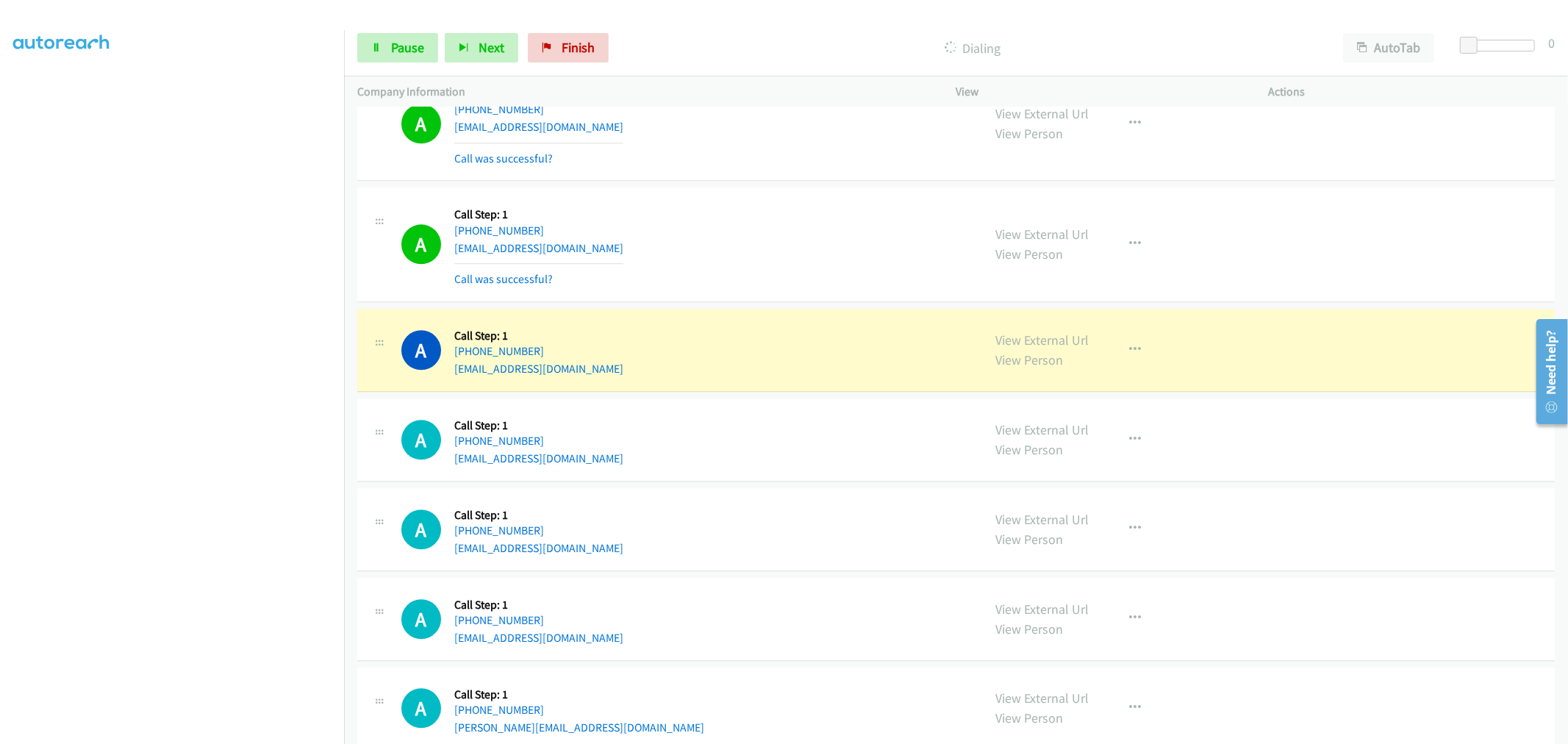
scroll to position [7692, 0]
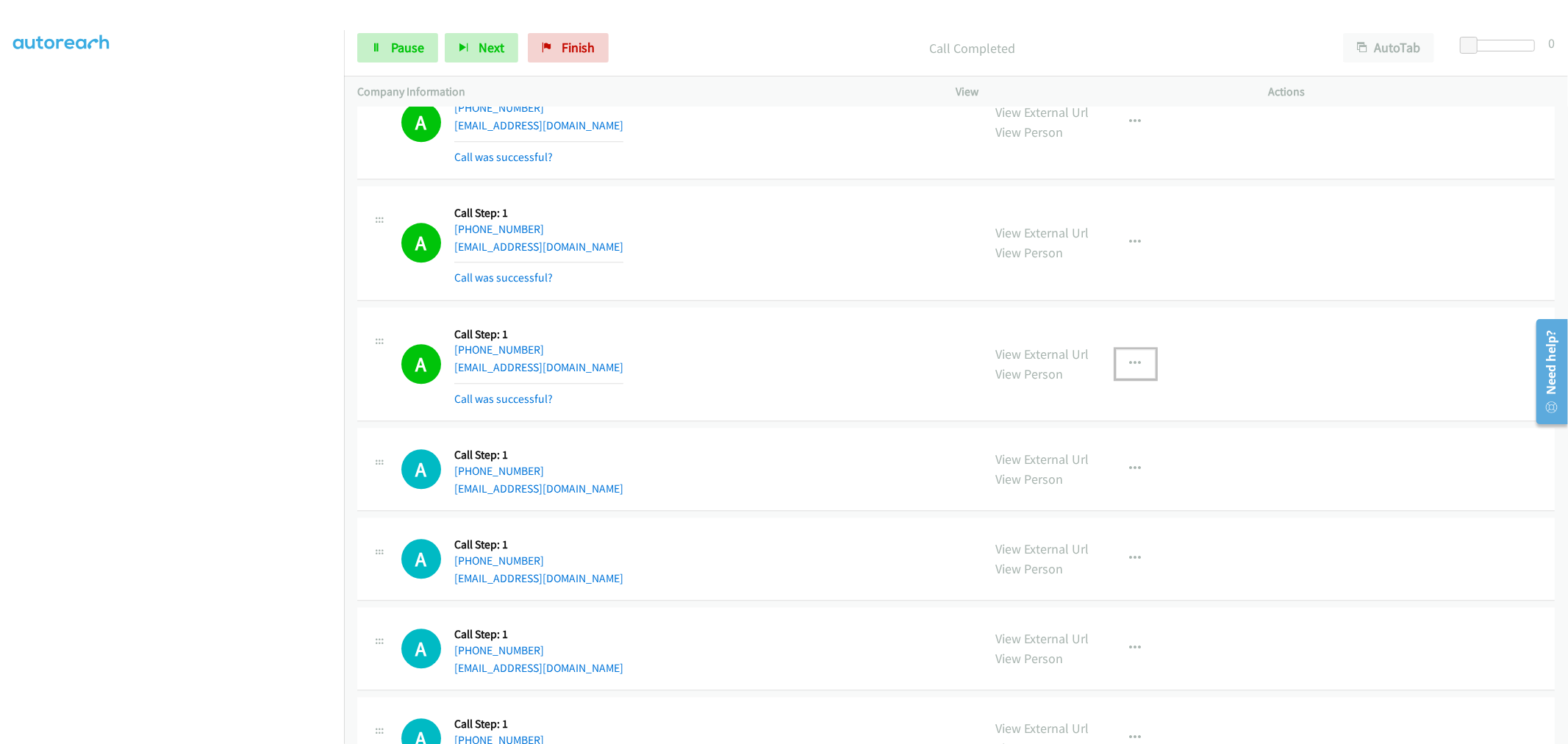
click at [1118, 372] on button "button" at bounding box center [1136, 364] width 40 height 29
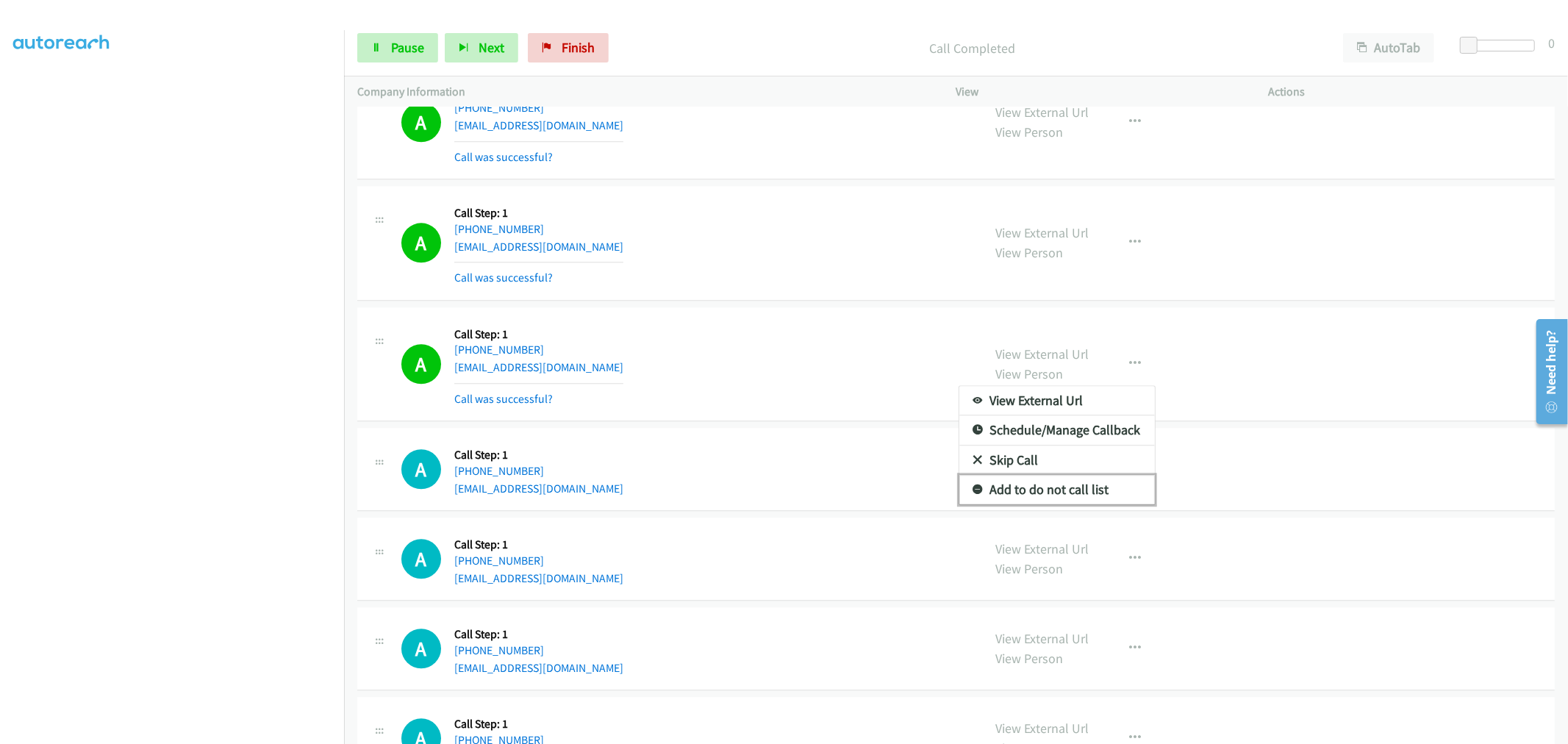
click at [1032, 494] on link "Add to do not call list" at bounding box center [1057, 489] width 195 height 29
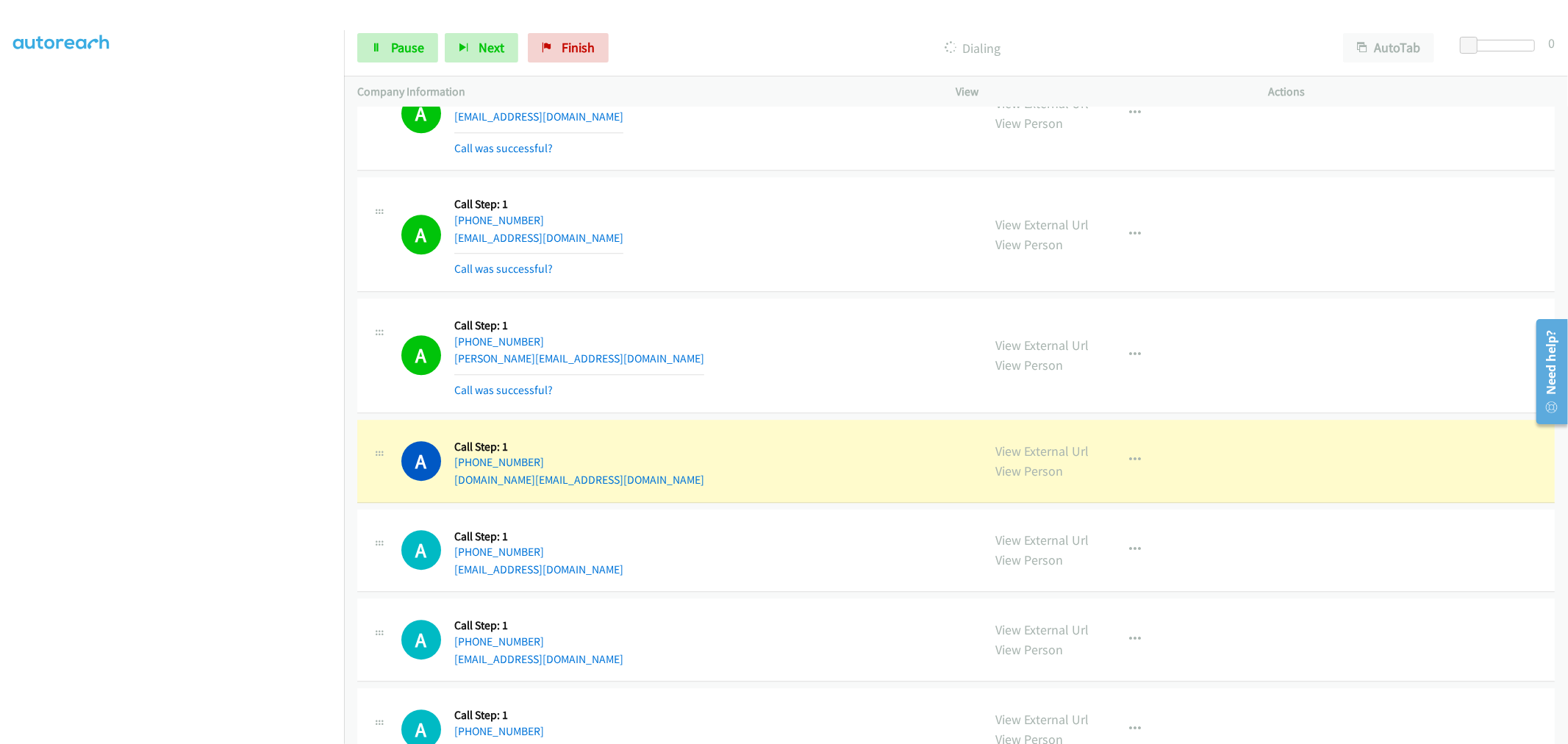
scroll to position [8264, 0]
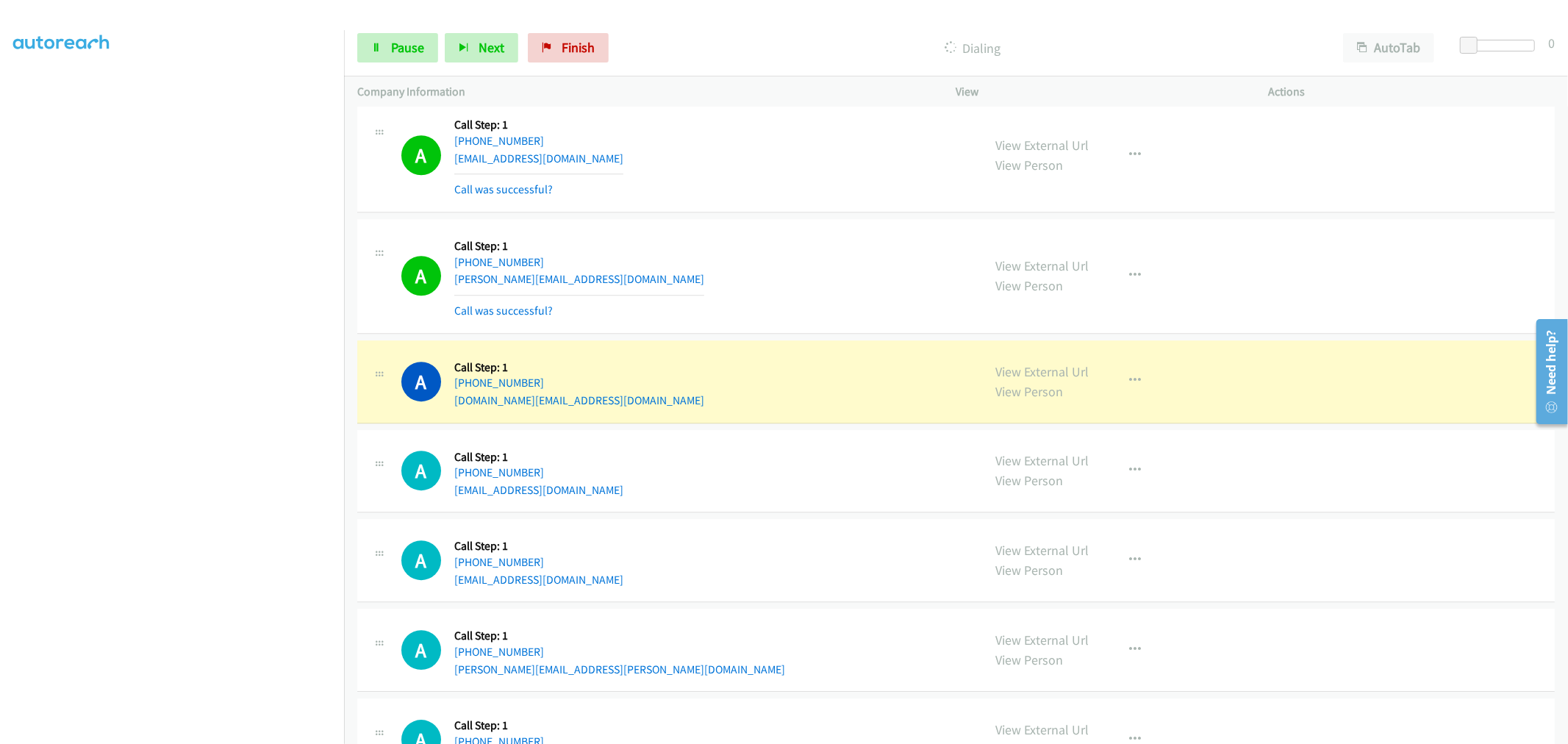
drag, startPoint x: 1005, startPoint y: 380, endPoint x: 921, endPoint y: 319, distance: 103.8
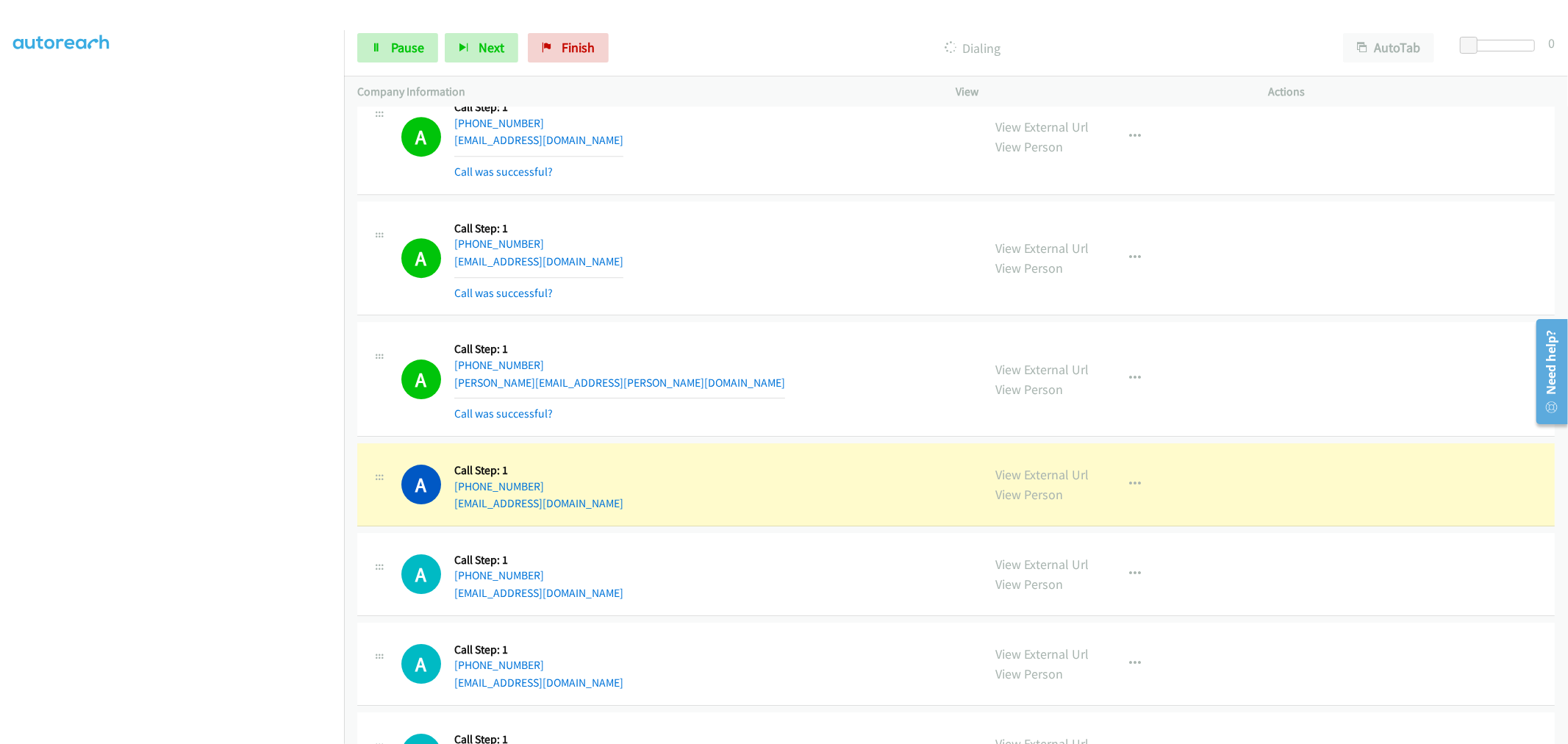
scroll to position [8754, 0]
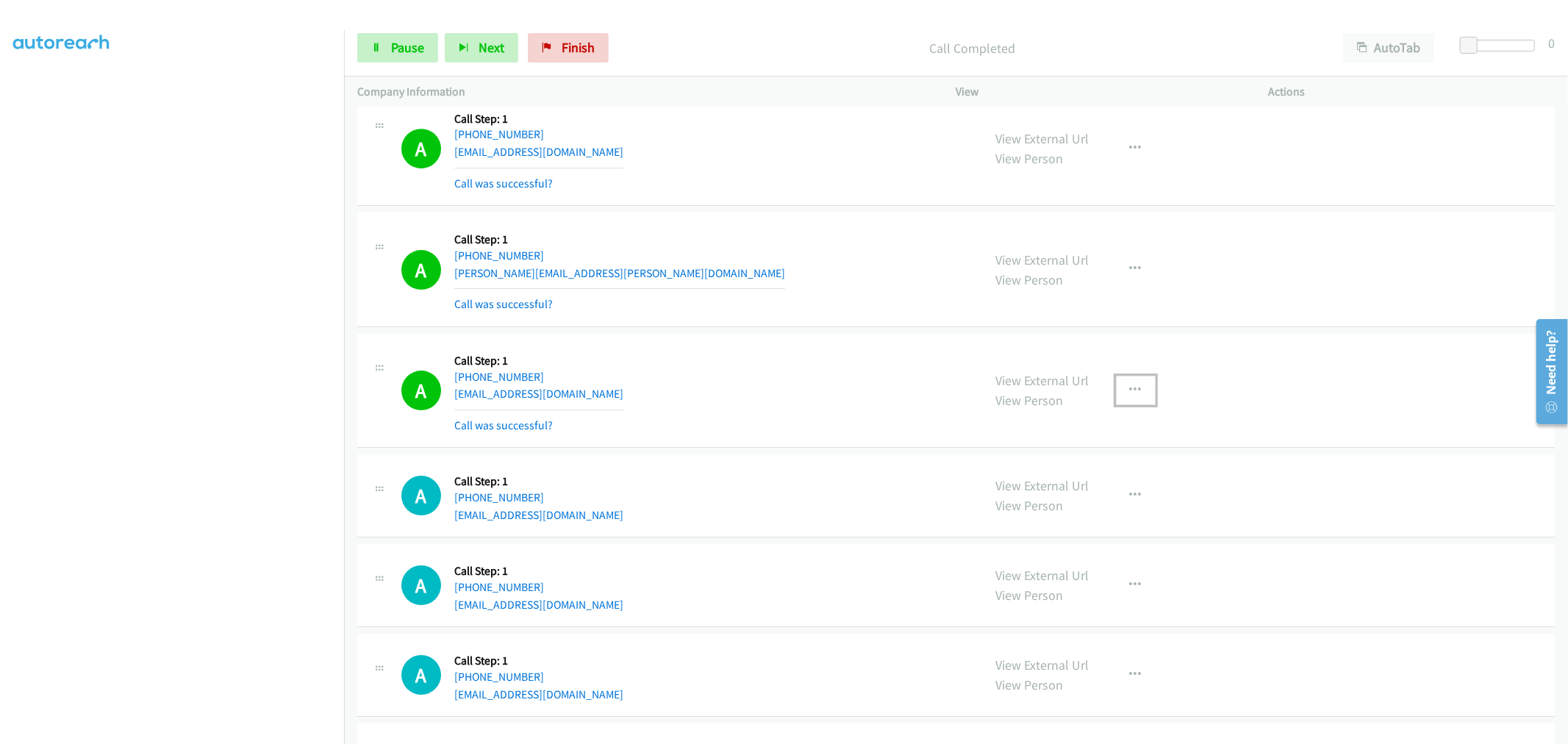
click at [1129, 391] on icon "button" at bounding box center [1135, 390] width 12 height 12
drag, startPoint x: 1053, startPoint y: 525, endPoint x: 739, endPoint y: 501, distance: 314.9
click at [1053, 525] on link "Add to do not call list" at bounding box center [1057, 515] width 195 height 29
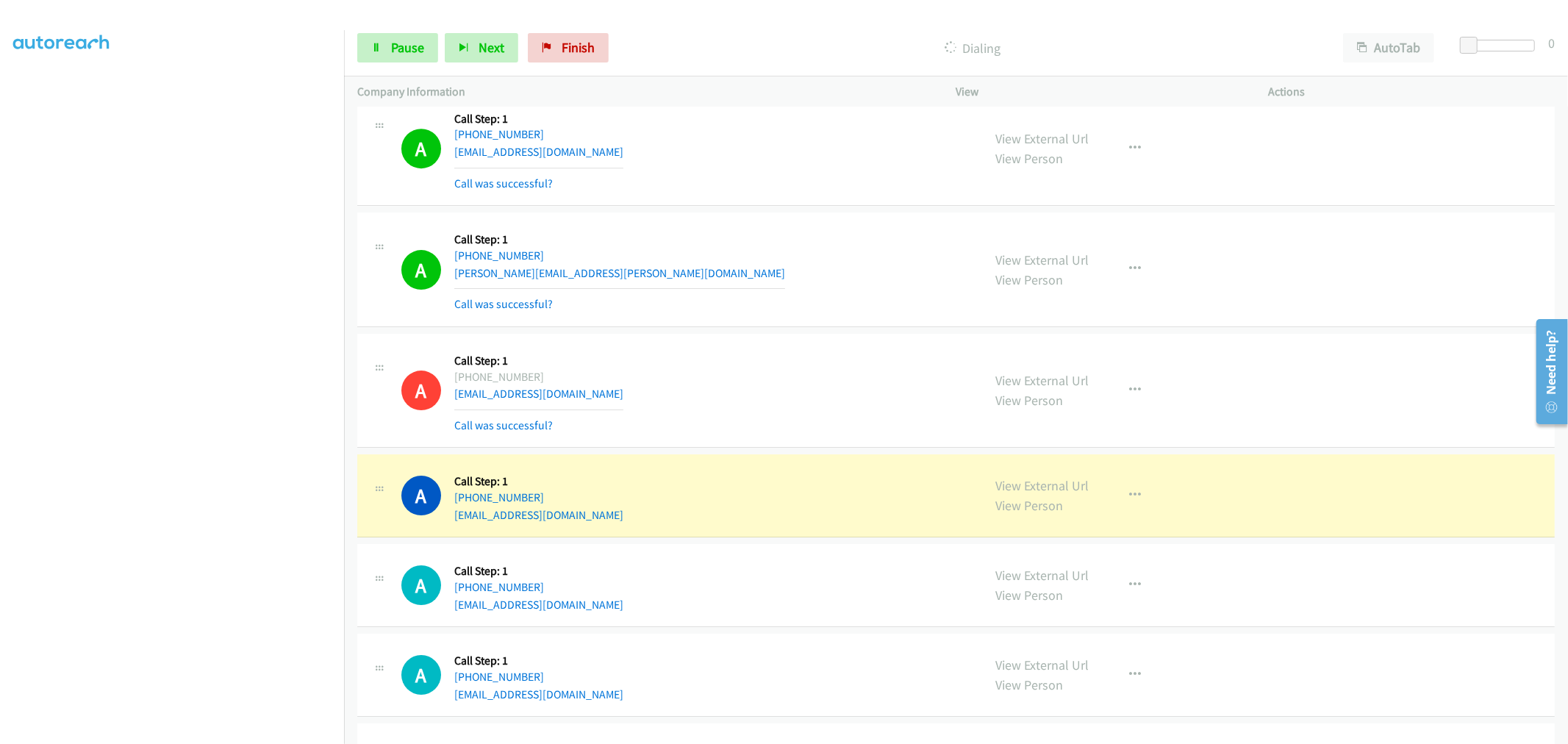
click at [785, 339] on div "A Callback Scheduled Call Step: 1 America/New_York +1 407-443-1569 lawyerrandy@…" at bounding box center [956, 391] width 1197 height 115
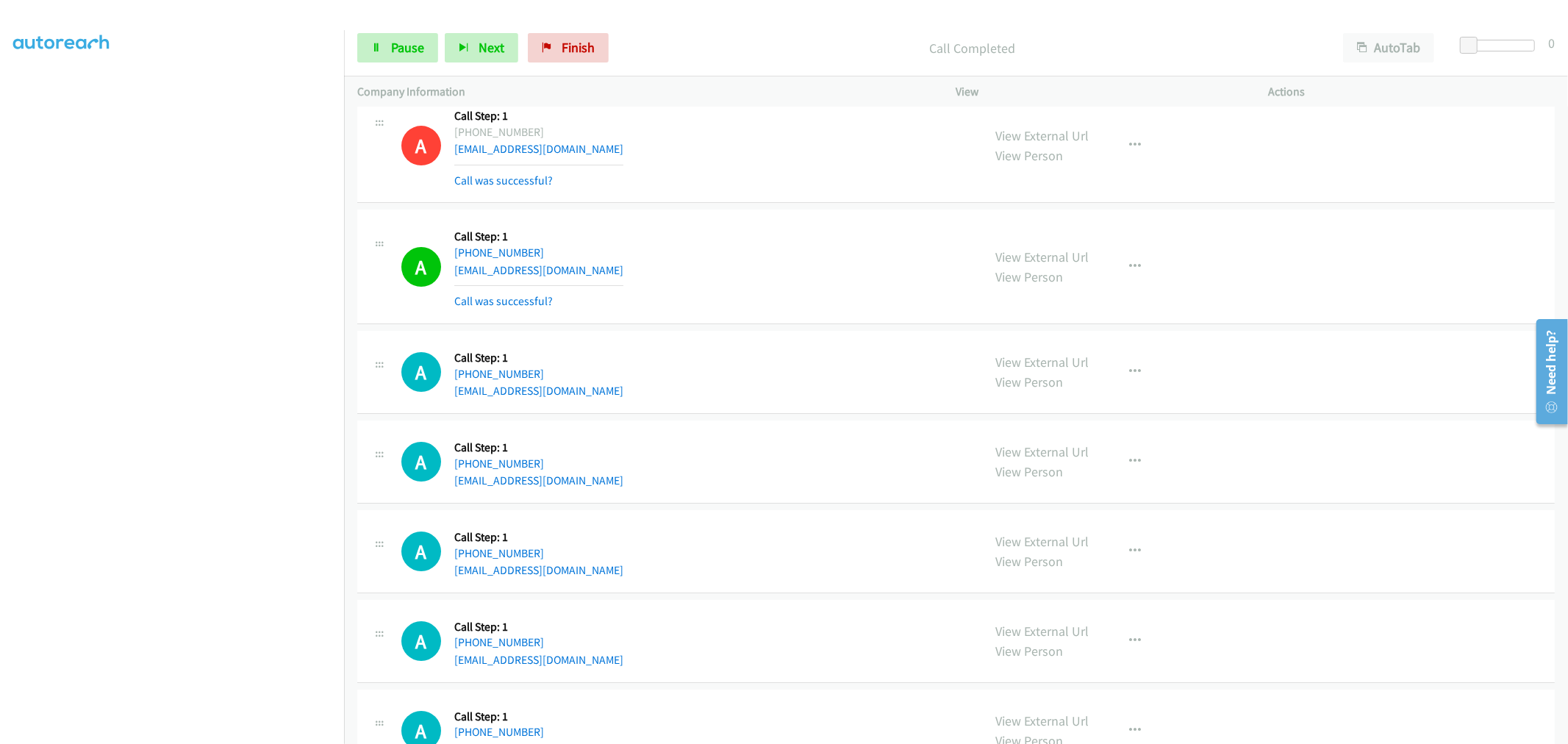
scroll to position [8673, 0]
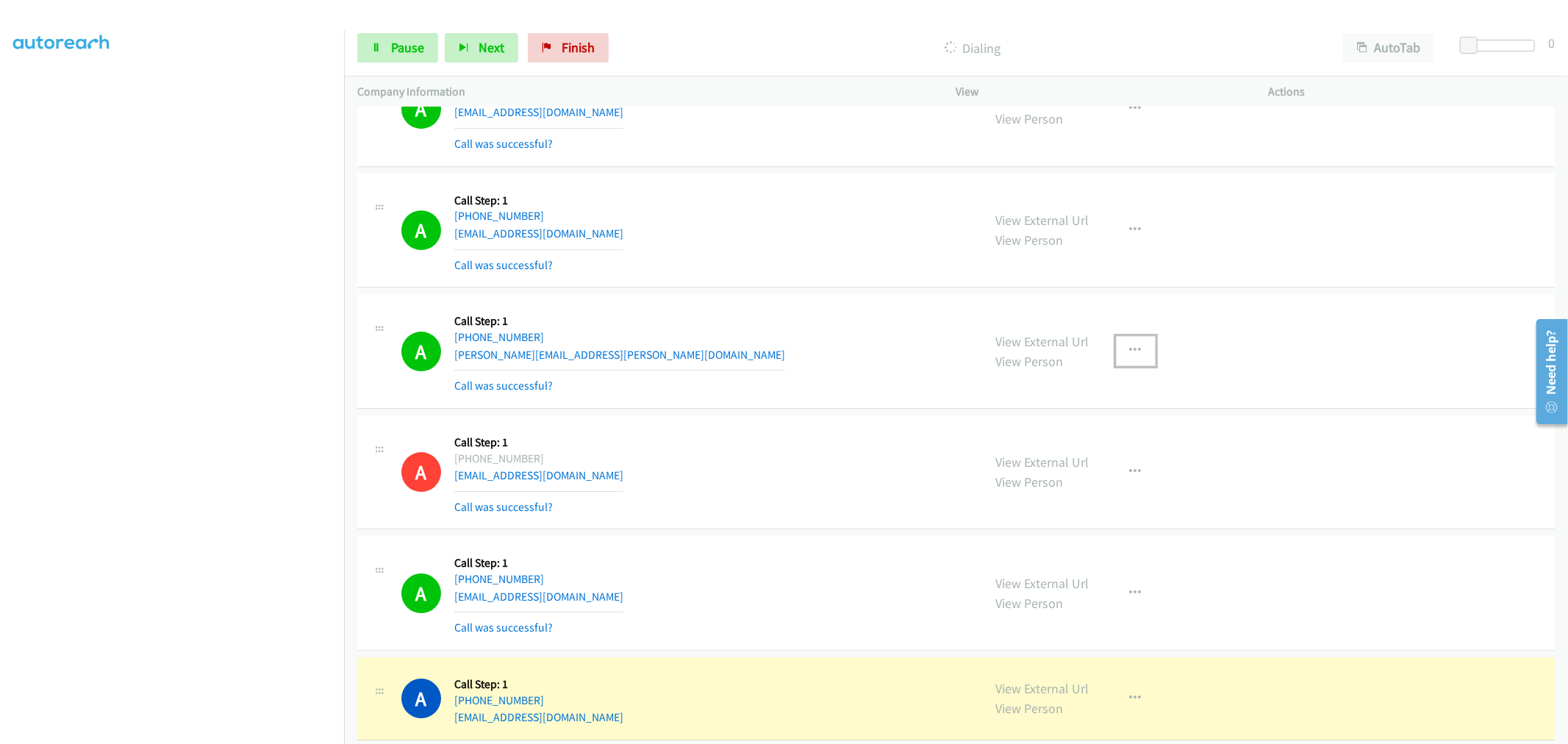
drag, startPoint x: 1134, startPoint y: 359, endPoint x: 1063, endPoint y: 472, distance: 133.5
click at [1134, 356] on icon "button" at bounding box center [1135, 350] width 12 height 12
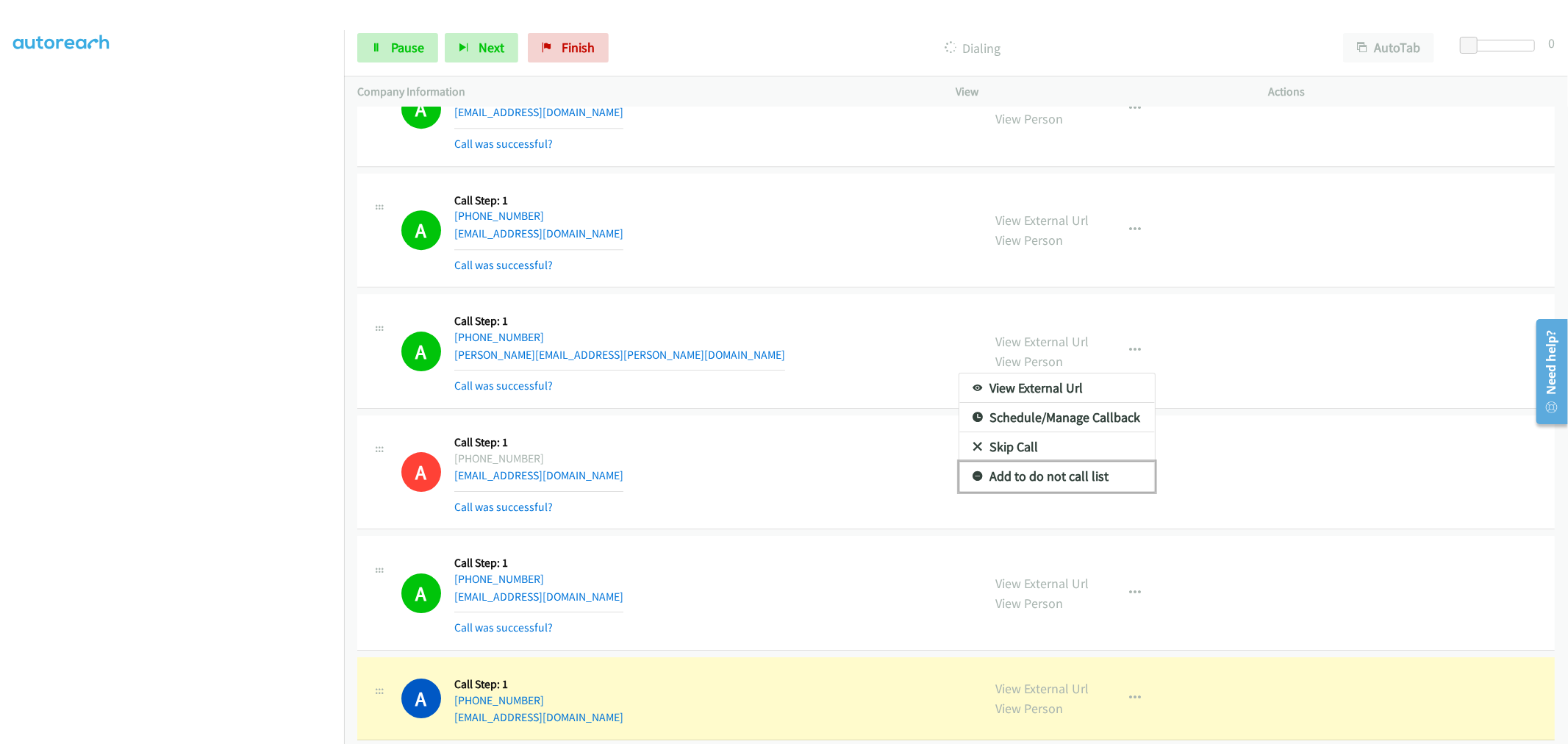
click at [1026, 476] on link "Add to do not call list" at bounding box center [1057, 476] width 195 height 29
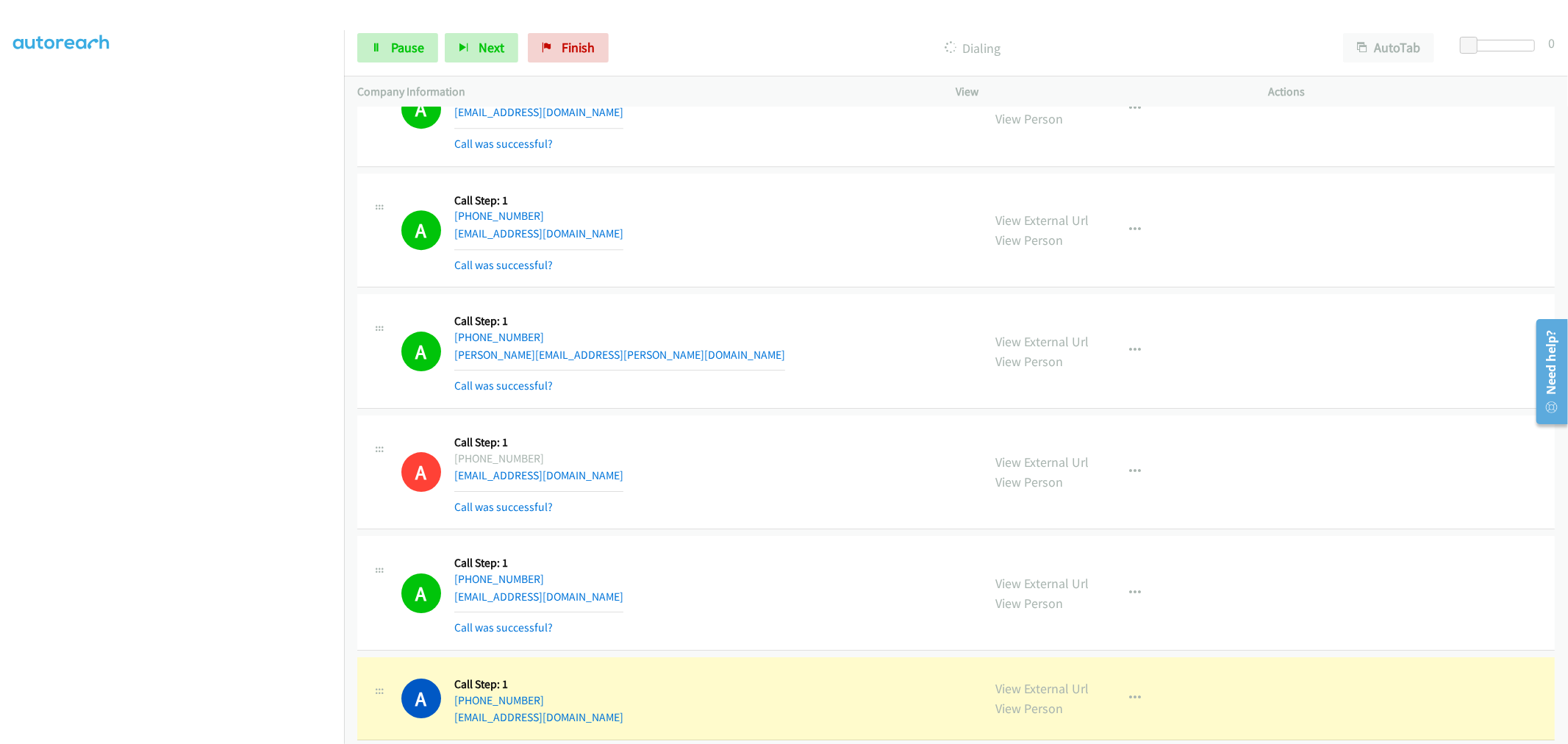
click at [809, 418] on td "A Callback Scheduled Call Step: 1 America/New_York +1 407-443-1569 lawyerrandy@…" at bounding box center [956, 472] width 1223 height 122
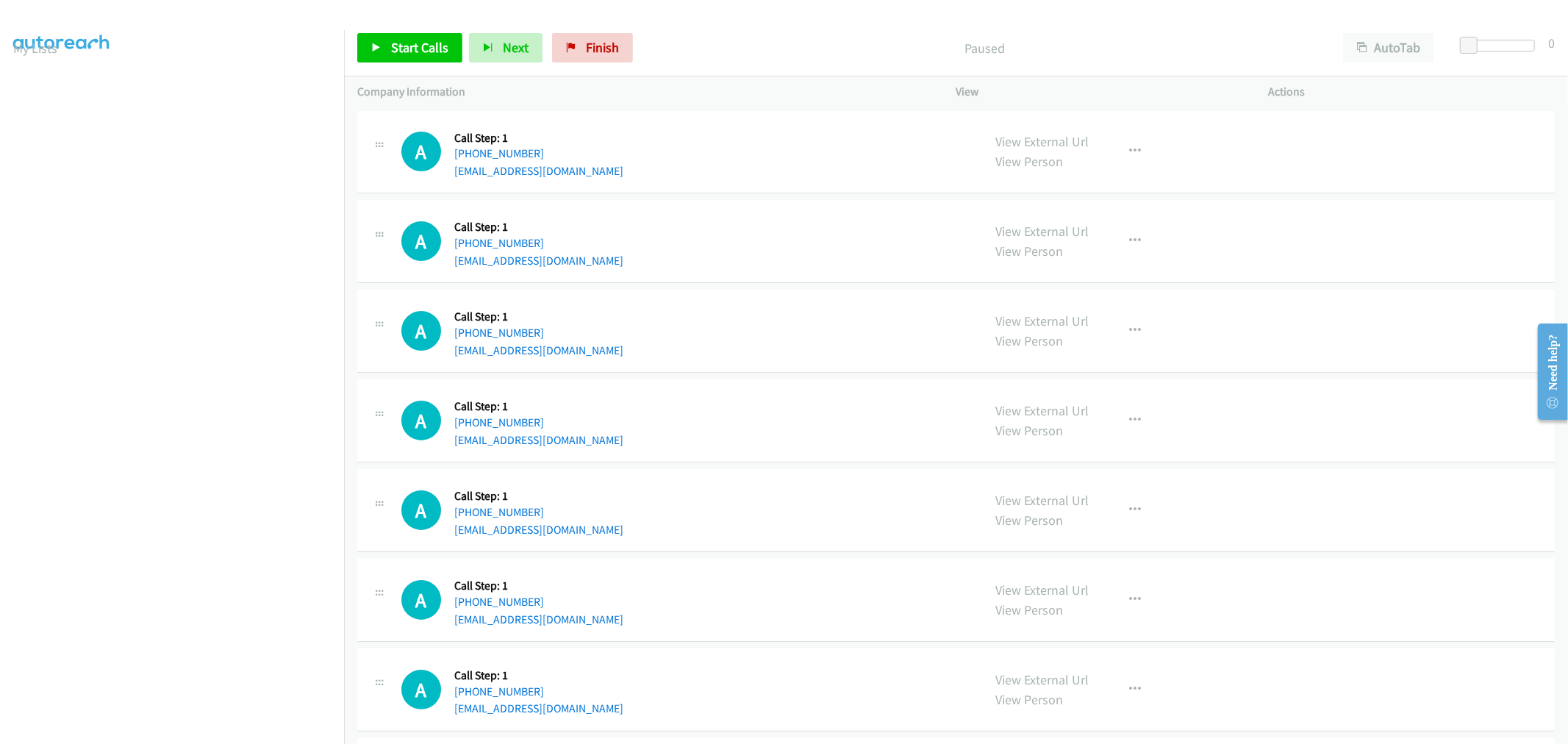
scroll to position [82, 0]
click at [417, 65] on div "Start Calls Pause Next Finish Paused AutoTab AutoTab 0" at bounding box center [956, 48] width 1223 height 57
click at [417, 52] on span "Start Calls" at bounding box center [419, 48] width 58 height 17
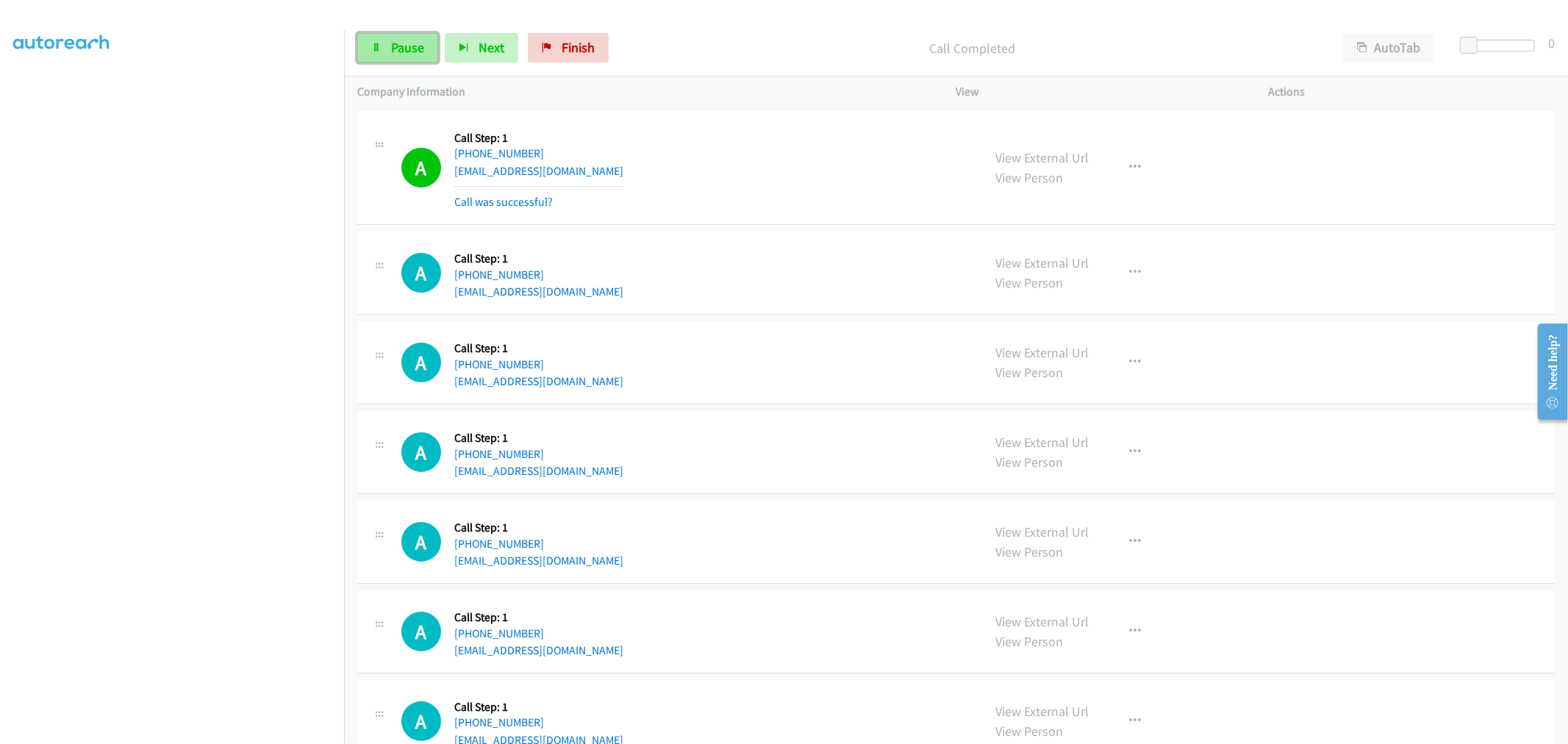
click at [424, 60] on link "Pause" at bounding box center [397, 48] width 81 height 29
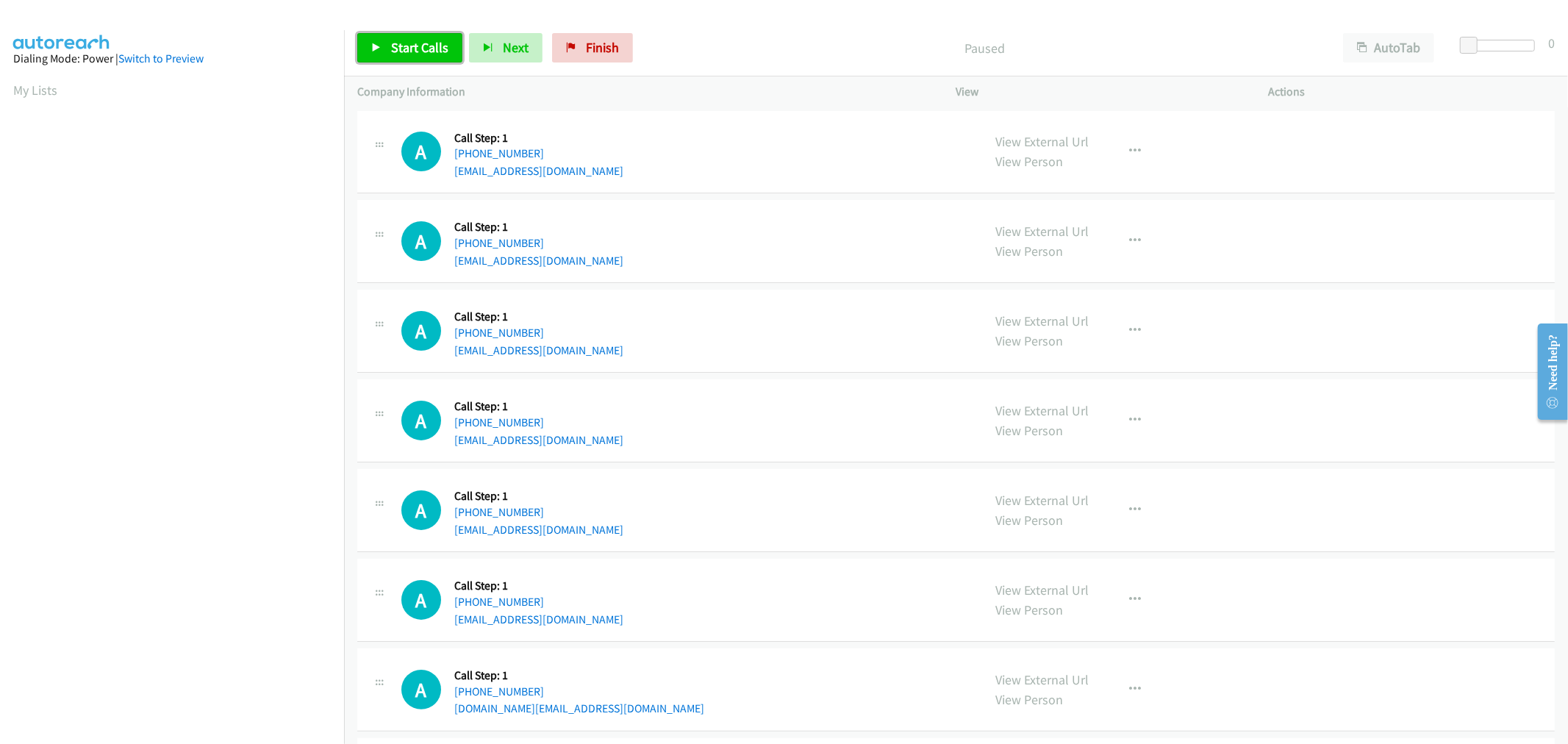
click at [417, 52] on span "Start Calls" at bounding box center [419, 48] width 58 height 17
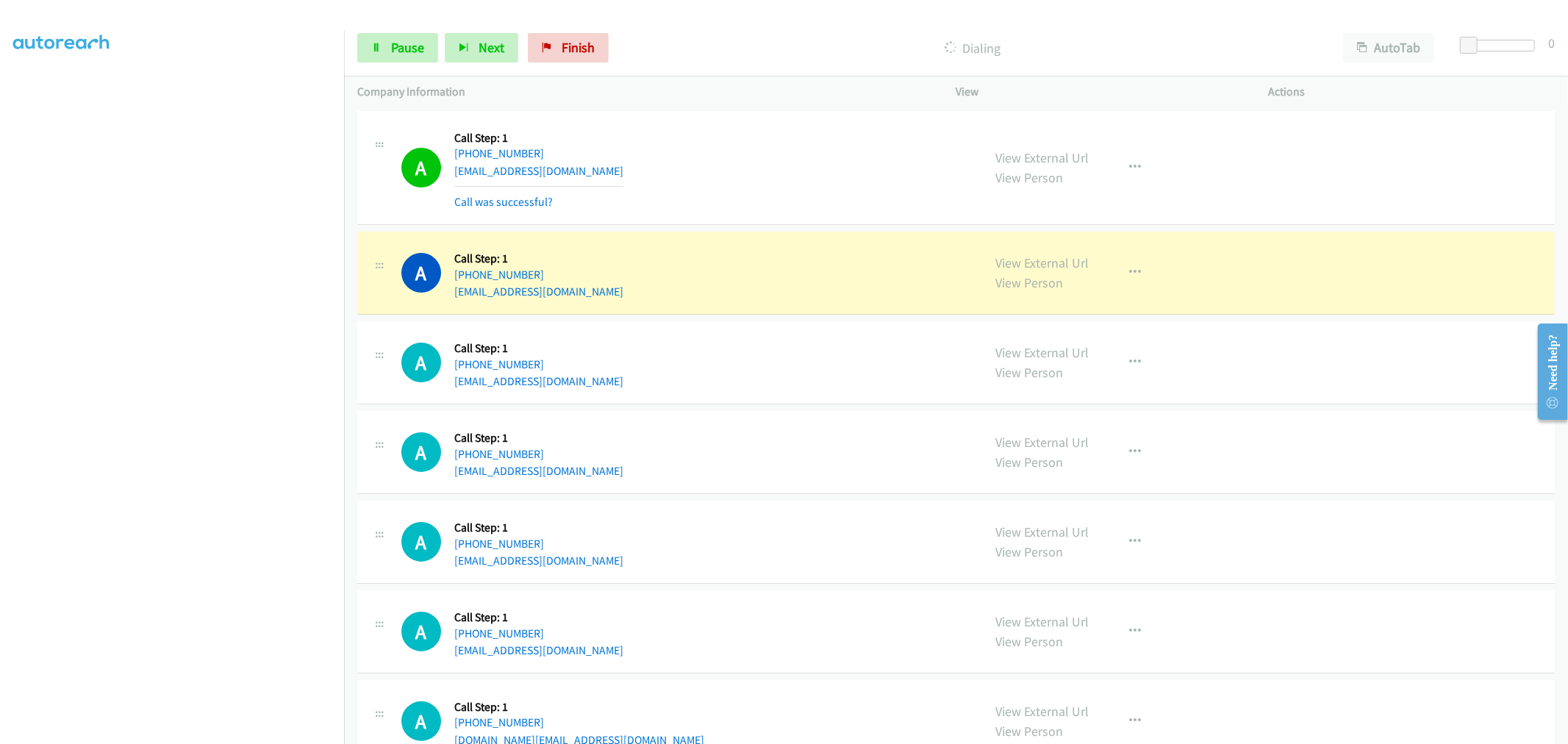
drag, startPoint x: 1023, startPoint y: 265, endPoint x: 970, endPoint y: 230, distance: 63.5
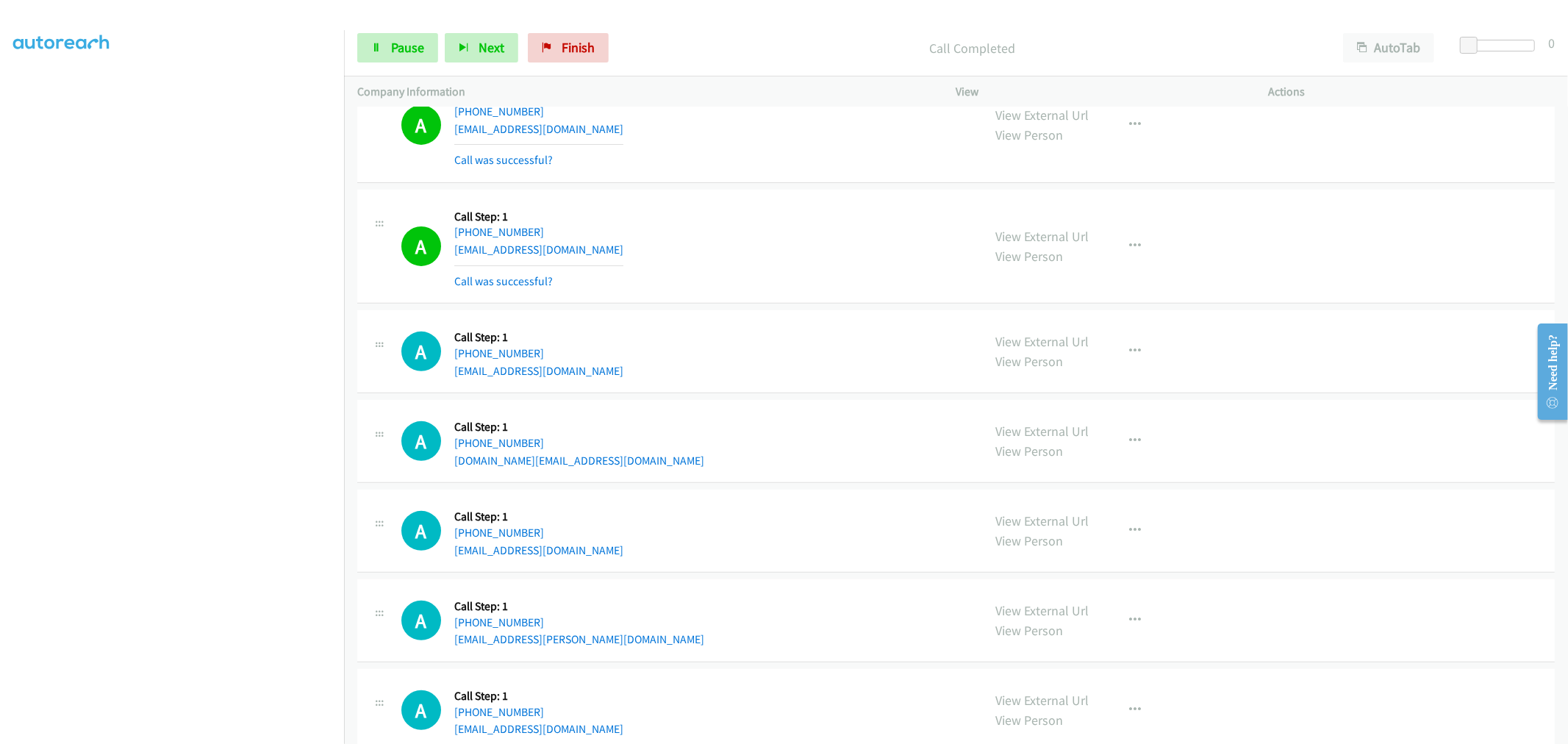
scroll to position [408, 0]
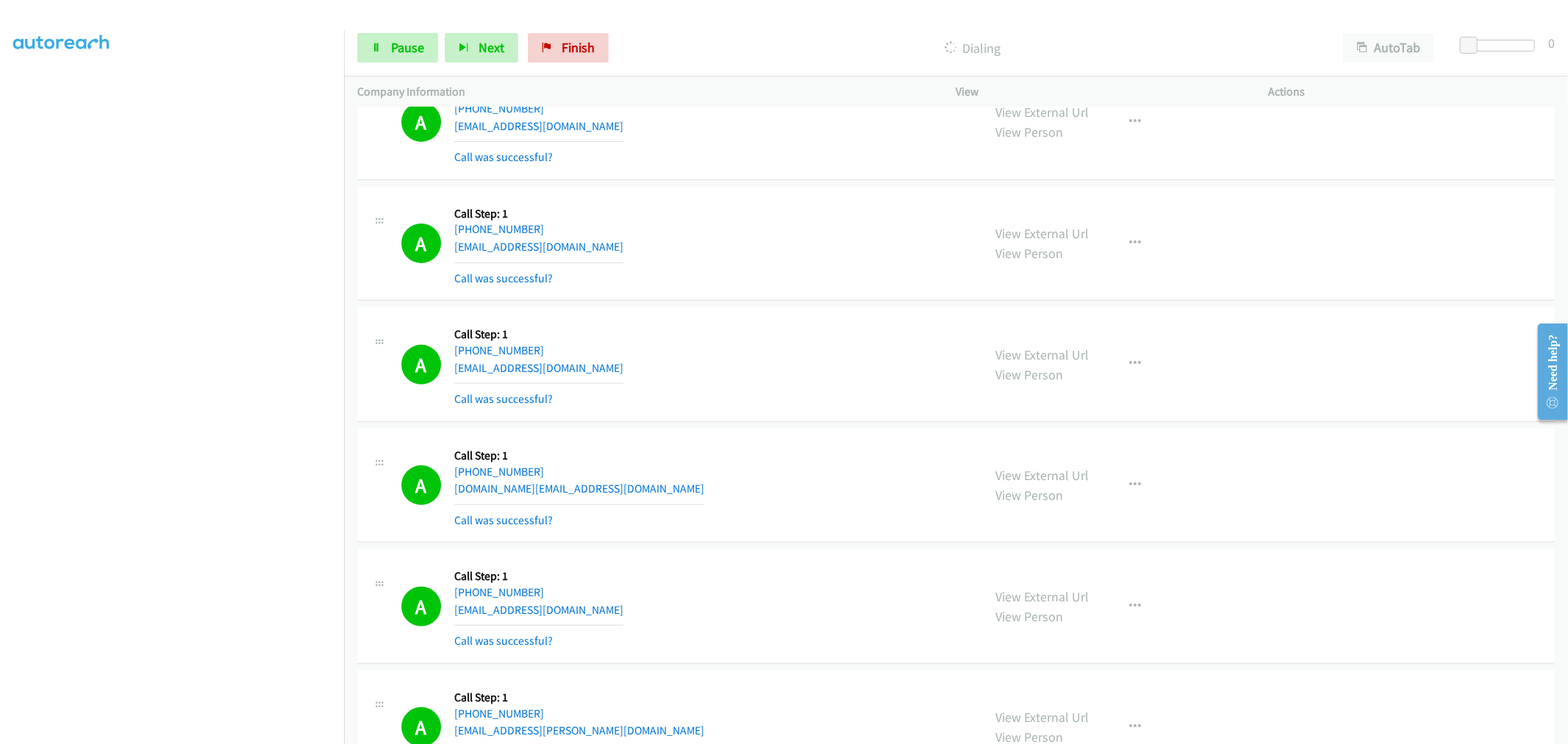
click at [255, 740] on aside "Dialing Mode: Power | Switch to Preview My Lists" at bounding box center [172, 366] width 344 height 813
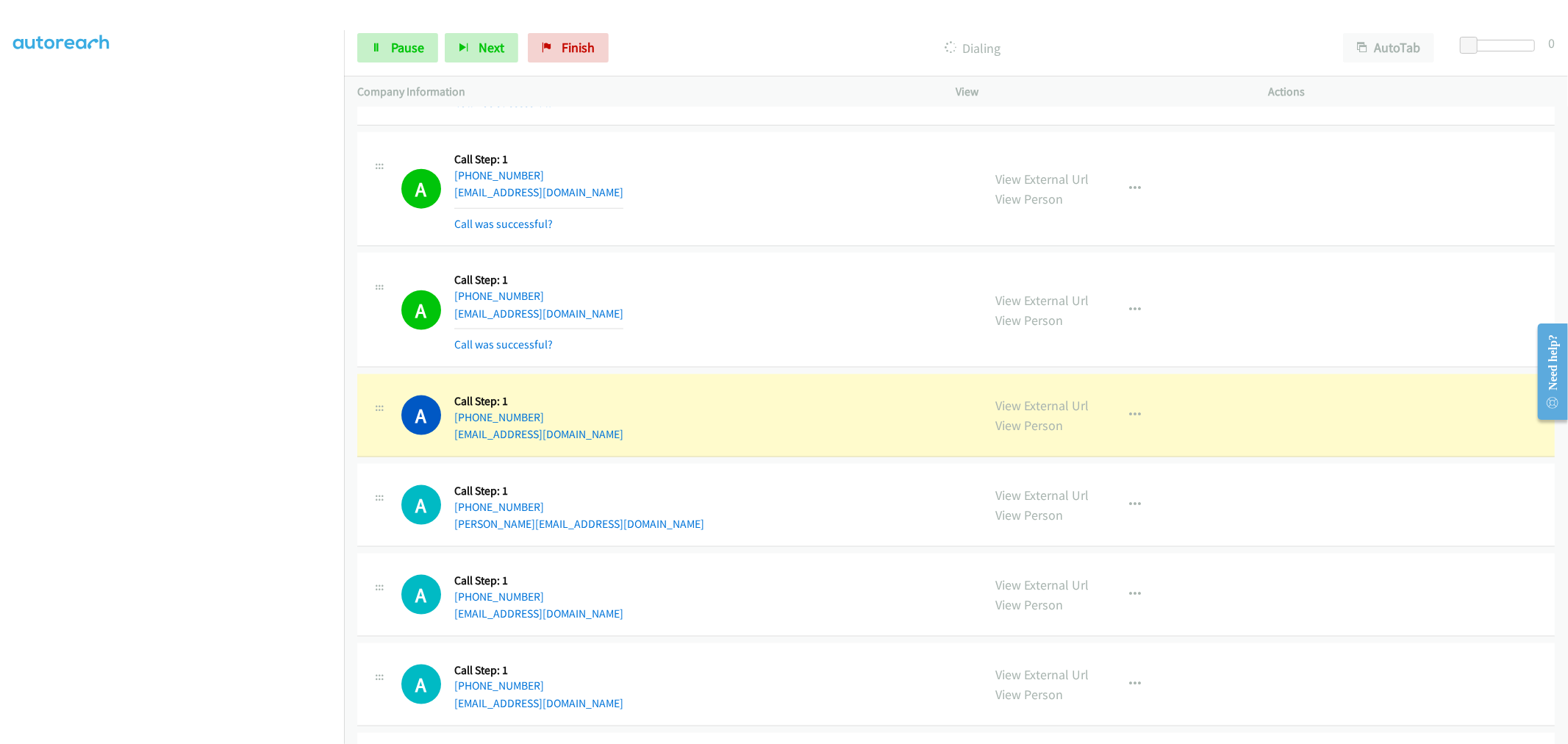
scroll to position [1552, 0]
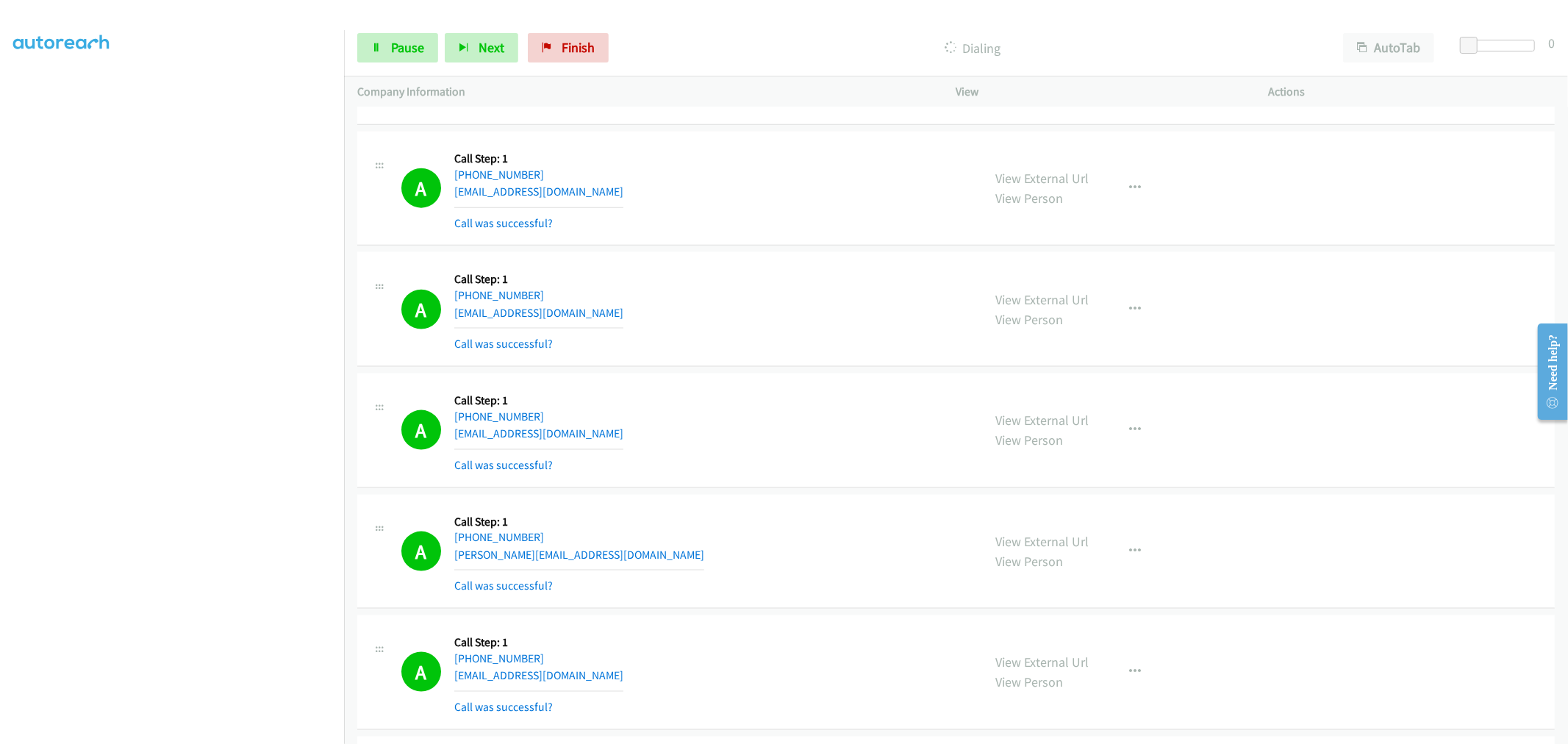
click at [713, 326] on div "A Callback Scheduled Call Step: 1 America/Denver +1 303-598-5377 maxwelleide@ic…" at bounding box center [686, 309] width 568 height 88
click at [379, 25] on div "Start Calls Pause Next Finish Call Completed AutoTab AutoTab 0" at bounding box center [956, 48] width 1223 height 57
click at [381, 35] on link "Pause" at bounding box center [397, 48] width 81 height 29
click at [407, 45] on span "Start Calls" at bounding box center [419, 48] width 58 height 17
click at [724, 387] on div "A Callback Scheduled Call Step: 1 America/Chicago +1 219-926-7050 marilynsab@co…" at bounding box center [686, 430] width 568 height 88
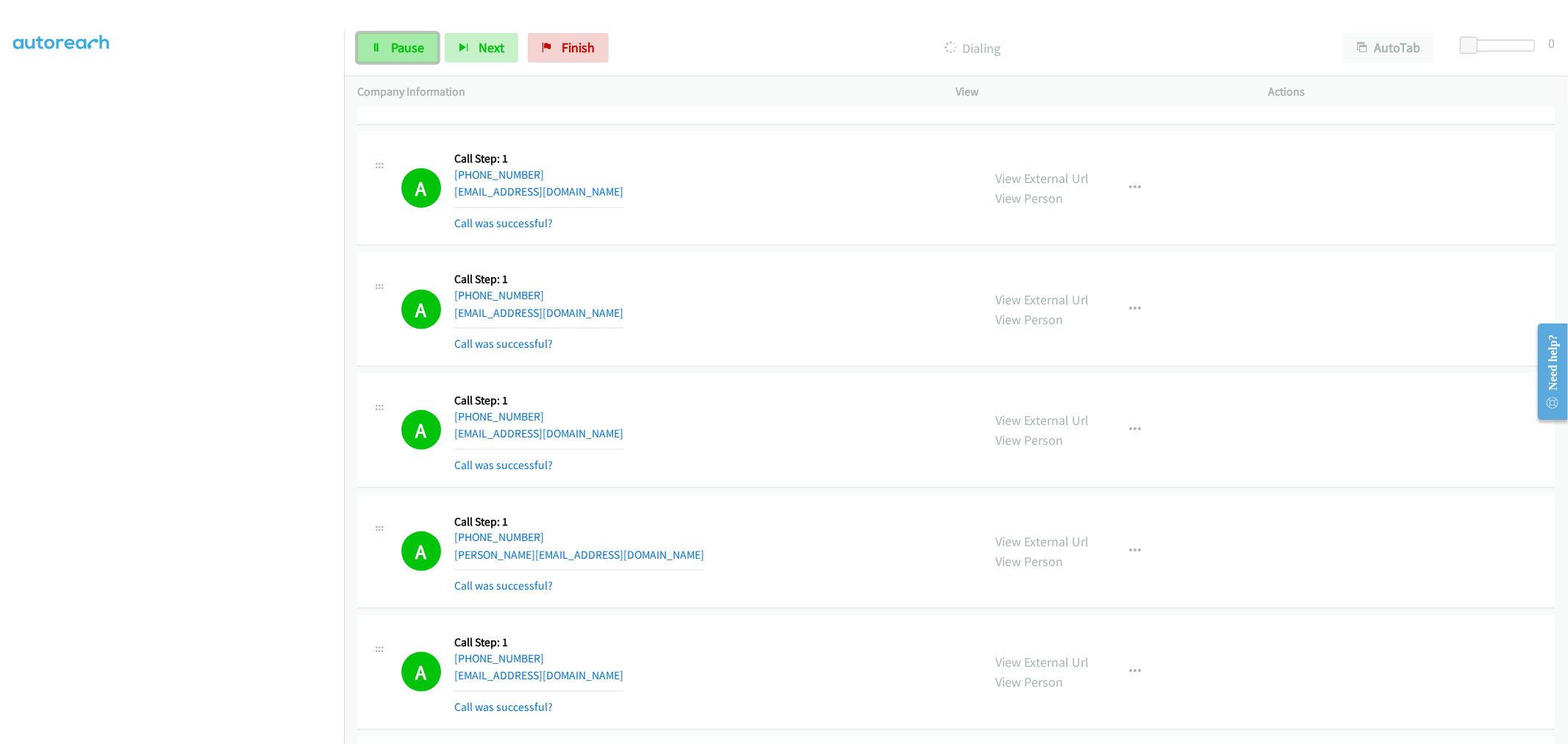
click at [386, 41] on link "Pause" at bounding box center [397, 48] width 81 height 29
click at [415, 46] on span "Start Calls" at bounding box center [419, 48] width 58 height 17
drag, startPoint x: 409, startPoint y: 46, endPoint x: 452, endPoint y: 122, distance: 87.3
click at [409, 46] on span "Pause" at bounding box center [407, 48] width 33 height 17
drag, startPoint x: 1043, startPoint y: 173, endPoint x: 970, endPoint y: 158, distance: 74.5
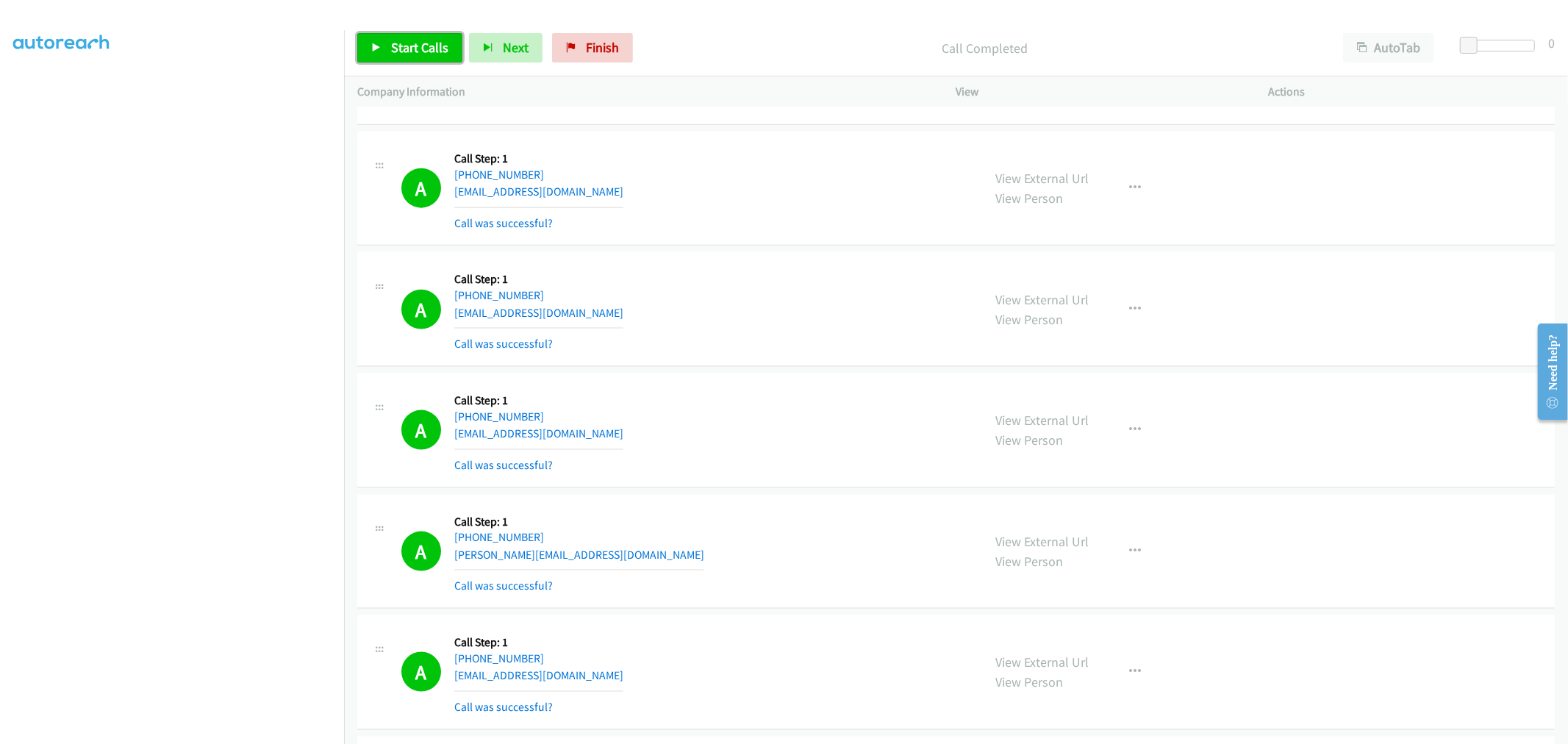
click at [439, 52] on span "Start Calls" at bounding box center [419, 48] width 58 height 17
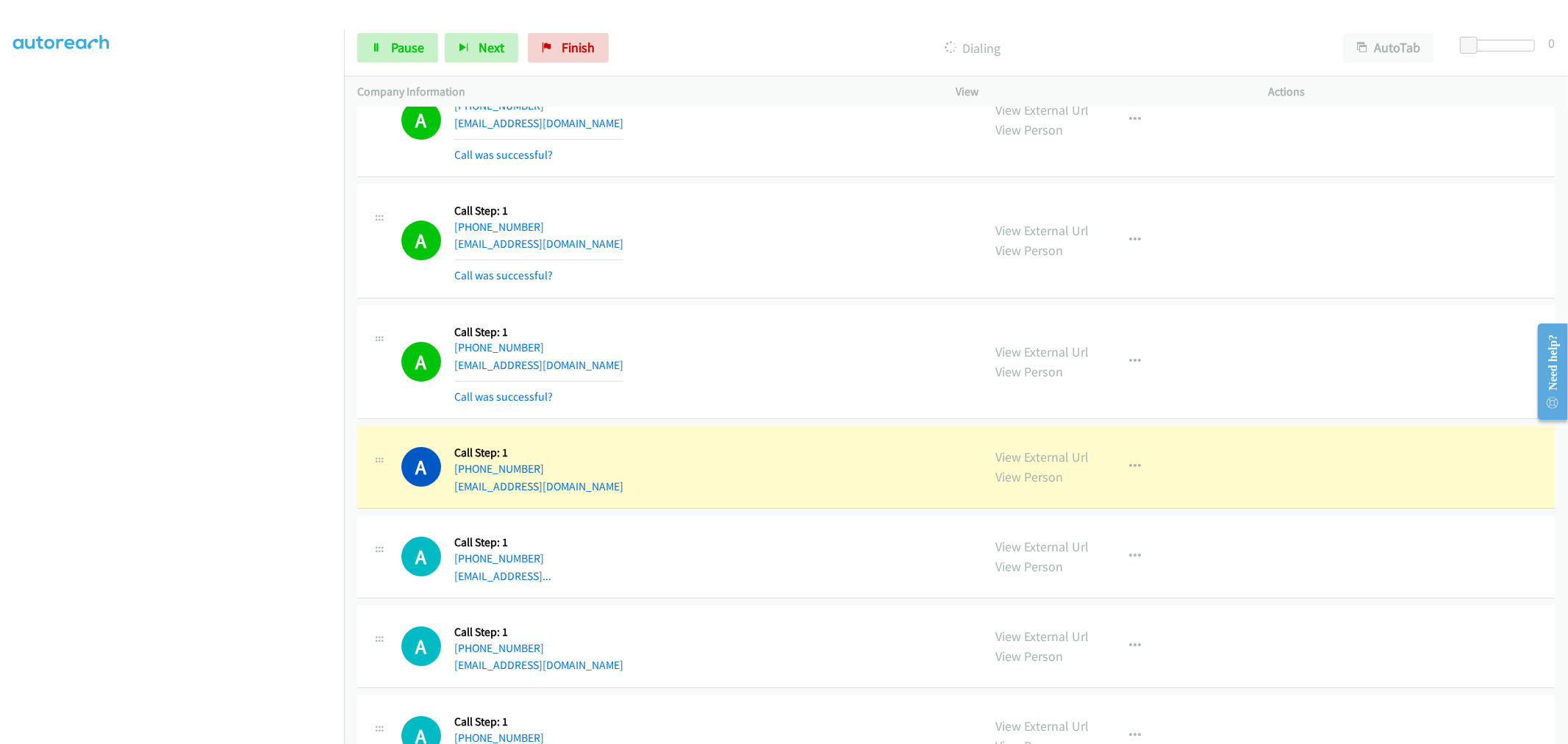
scroll to position [4492, 0]
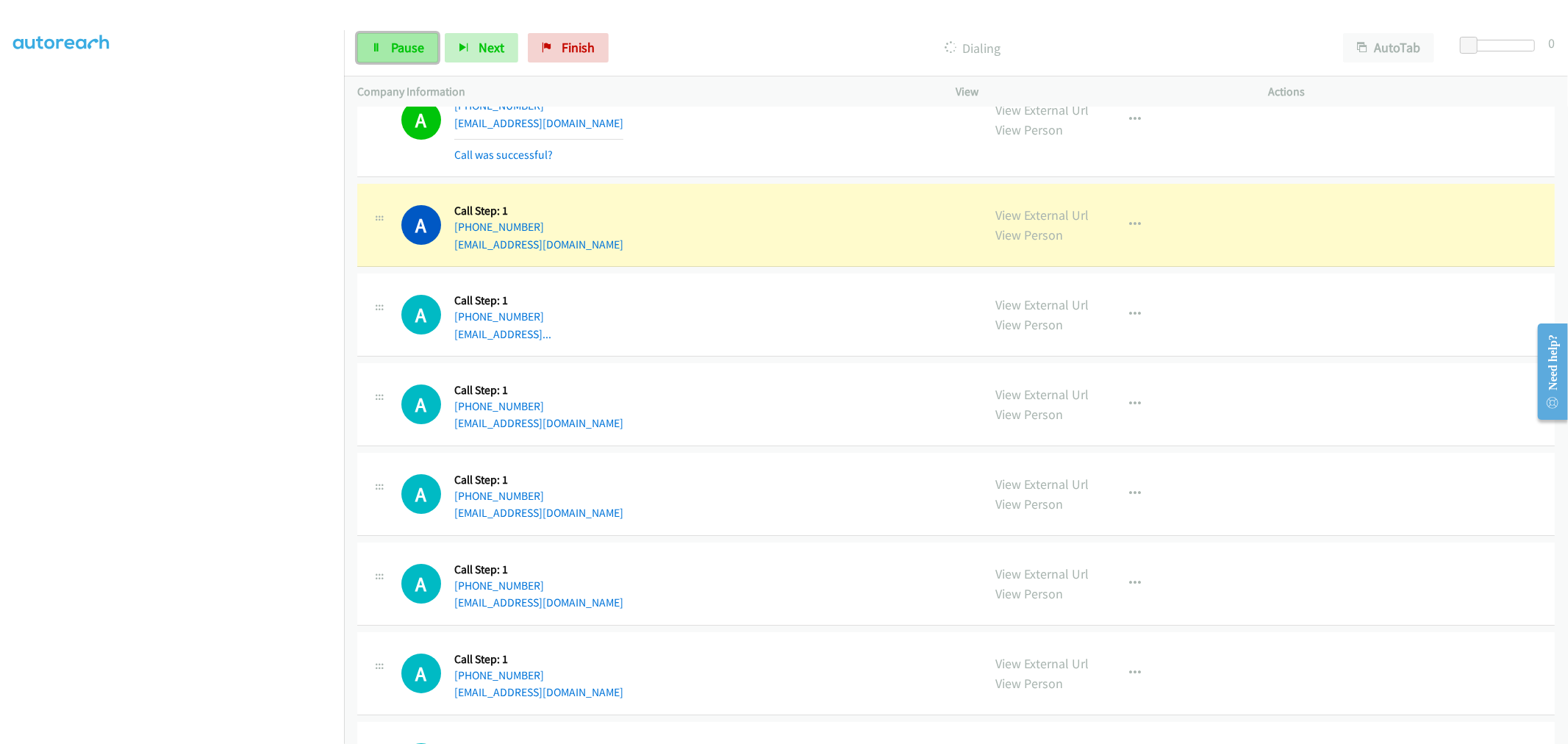
click at [402, 62] on link "Pause" at bounding box center [397, 48] width 81 height 29
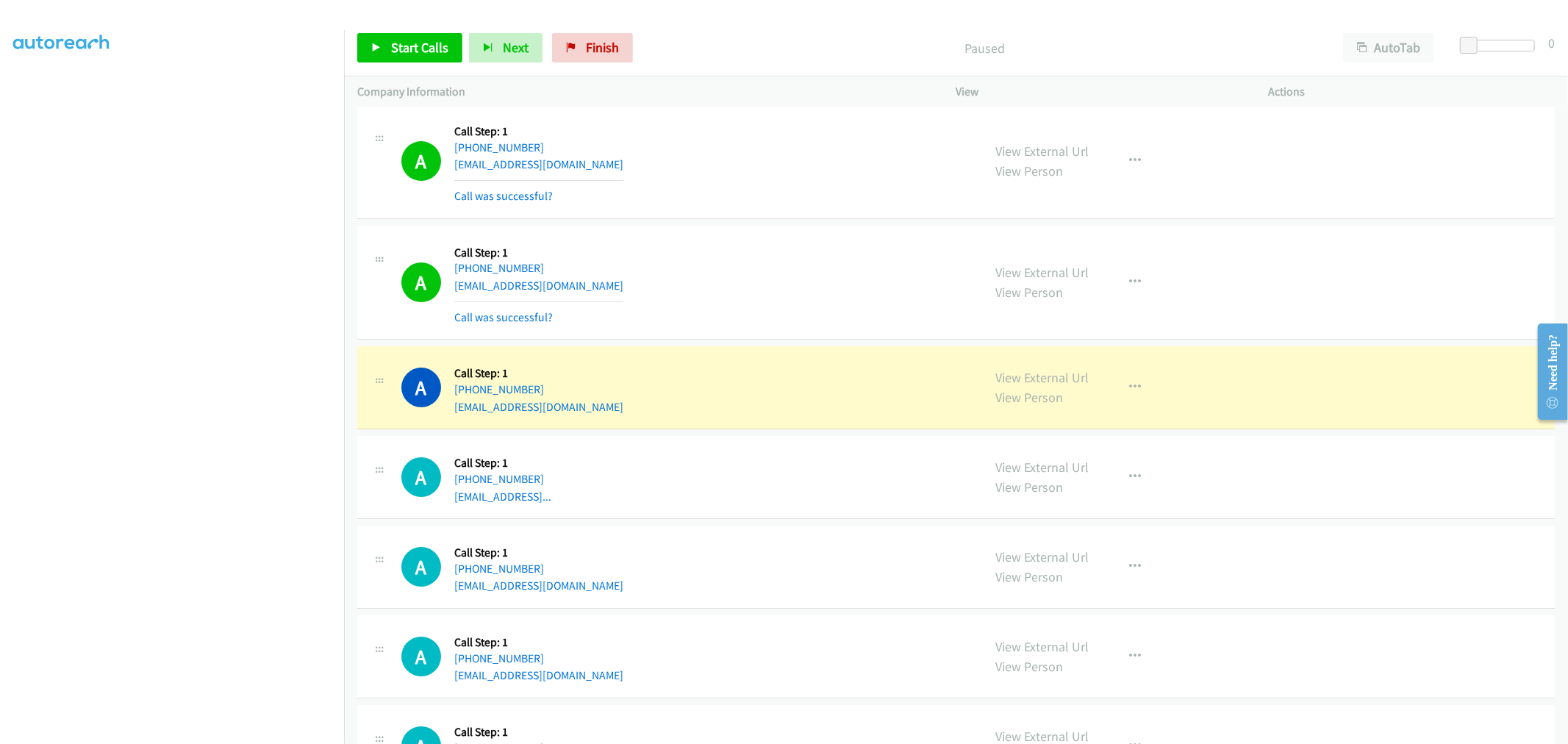
scroll to position [4327, 0]
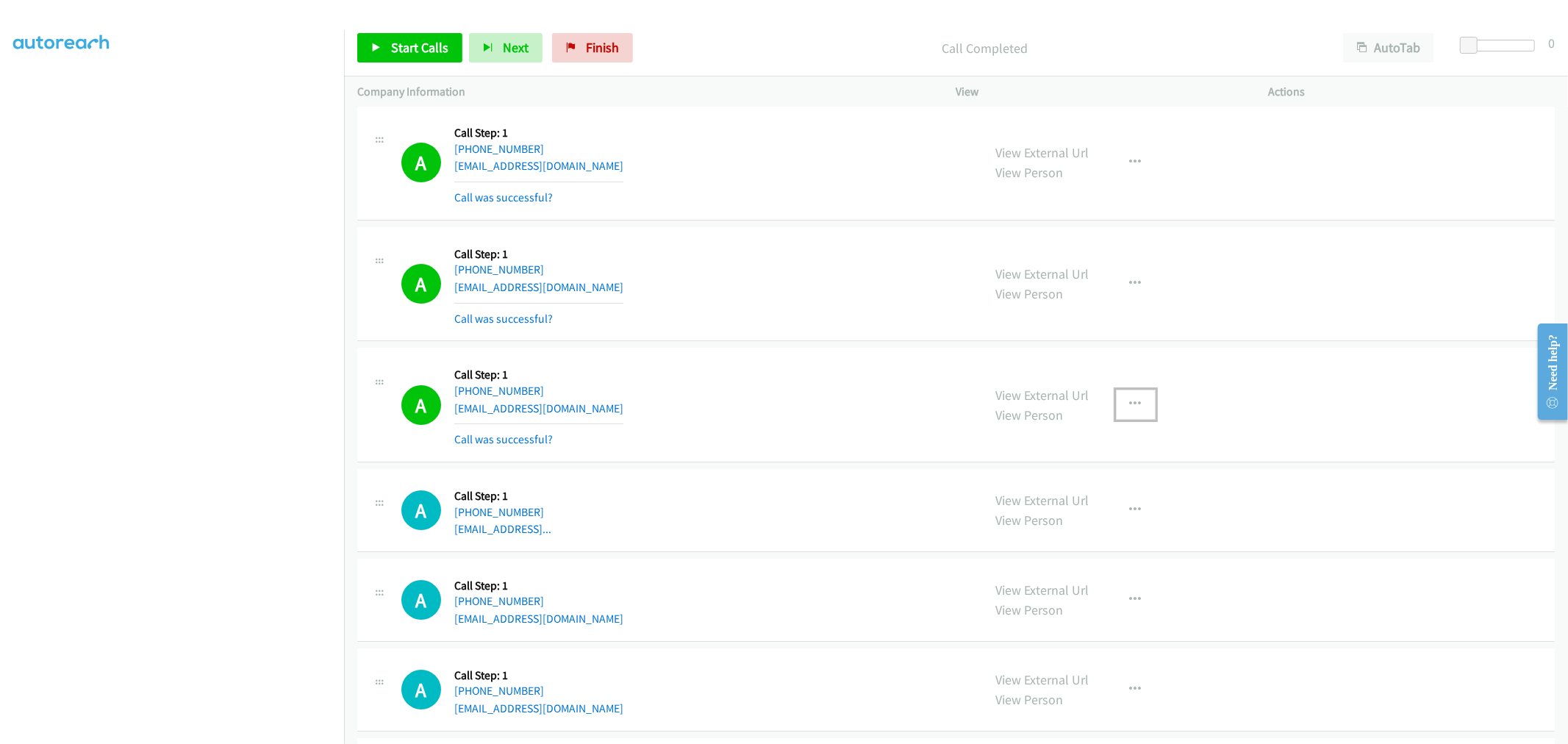
click at [1129, 402] on icon "button" at bounding box center [1135, 404] width 12 height 12
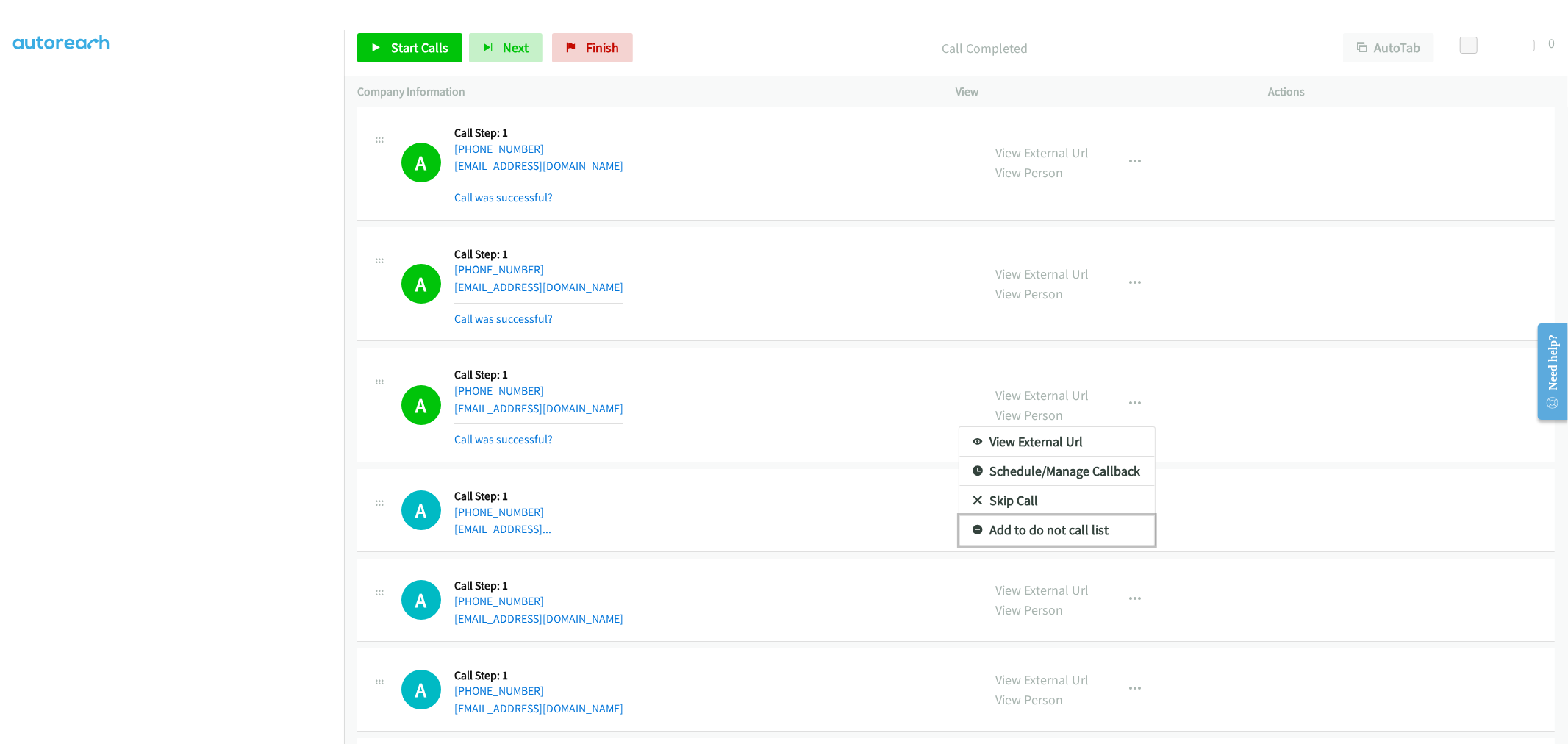
click at [1054, 542] on link "Add to do not call list" at bounding box center [1057, 530] width 195 height 29
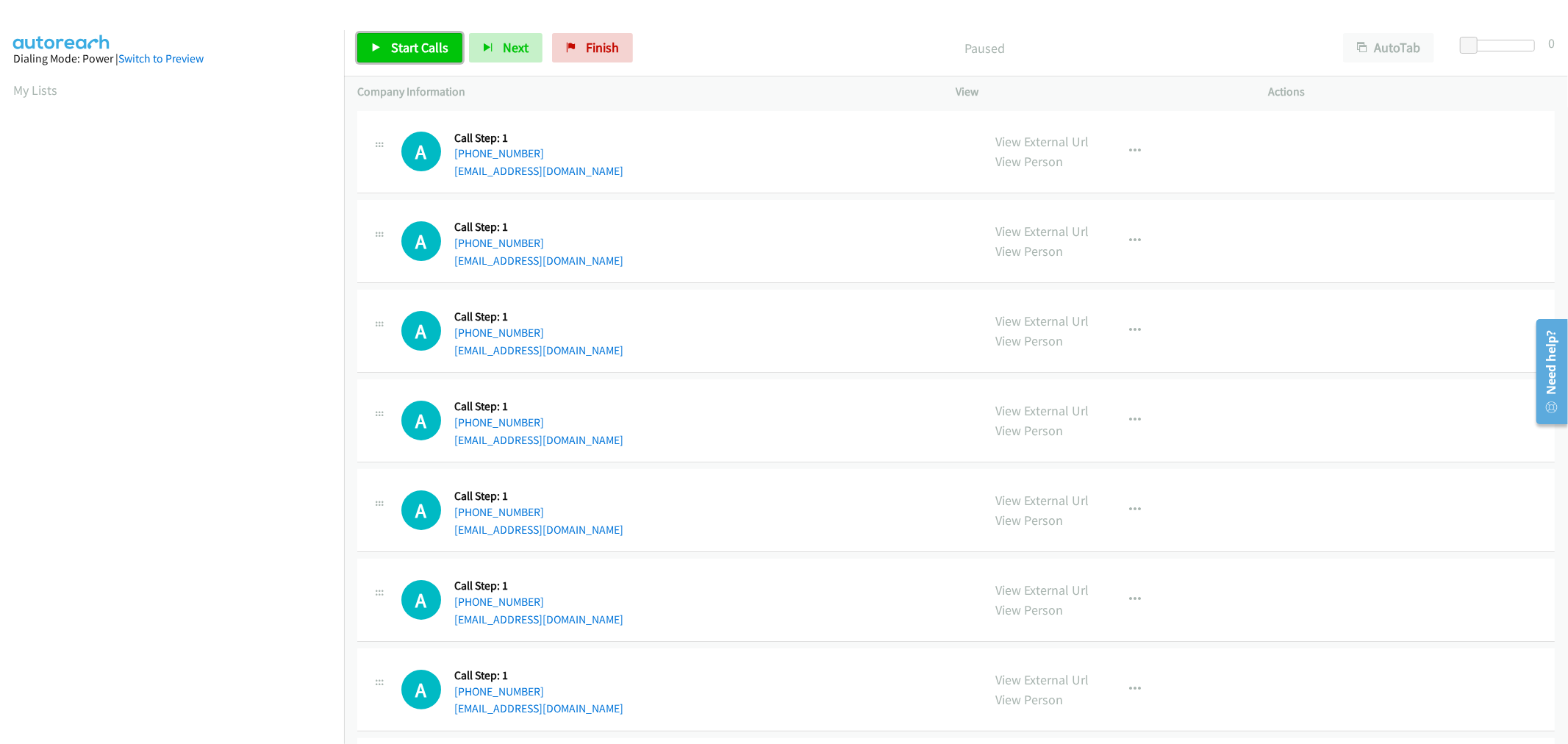
click at [423, 55] on span "Start Calls" at bounding box center [419, 48] width 58 height 17
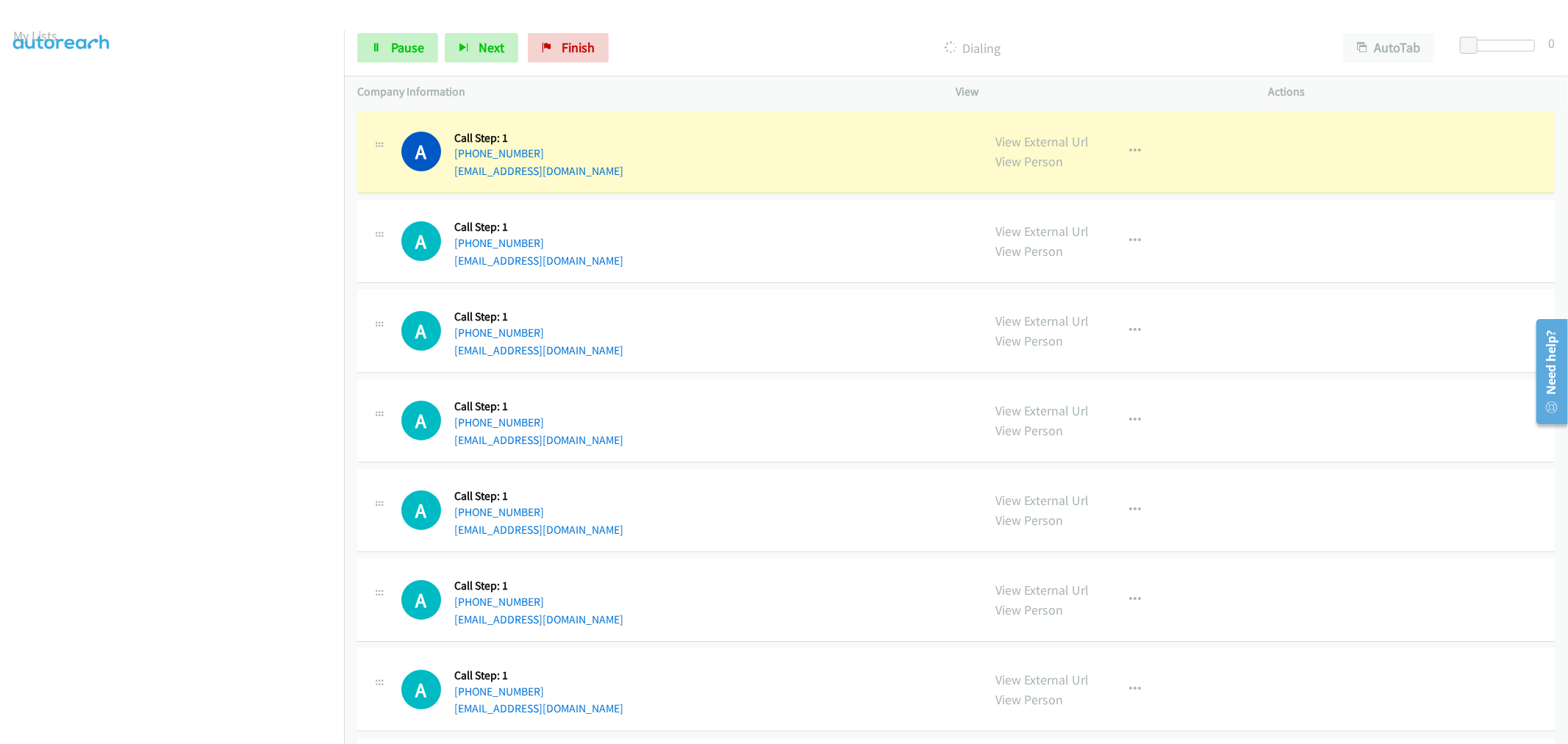
scroll to position [82, 0]
click at [823, 353] on div "A Callback Scheduled Call Step: 1 America/New_York +1 724-612-0025 michoo100@ho…" at bounding box center [686, 331] width 568 height 56
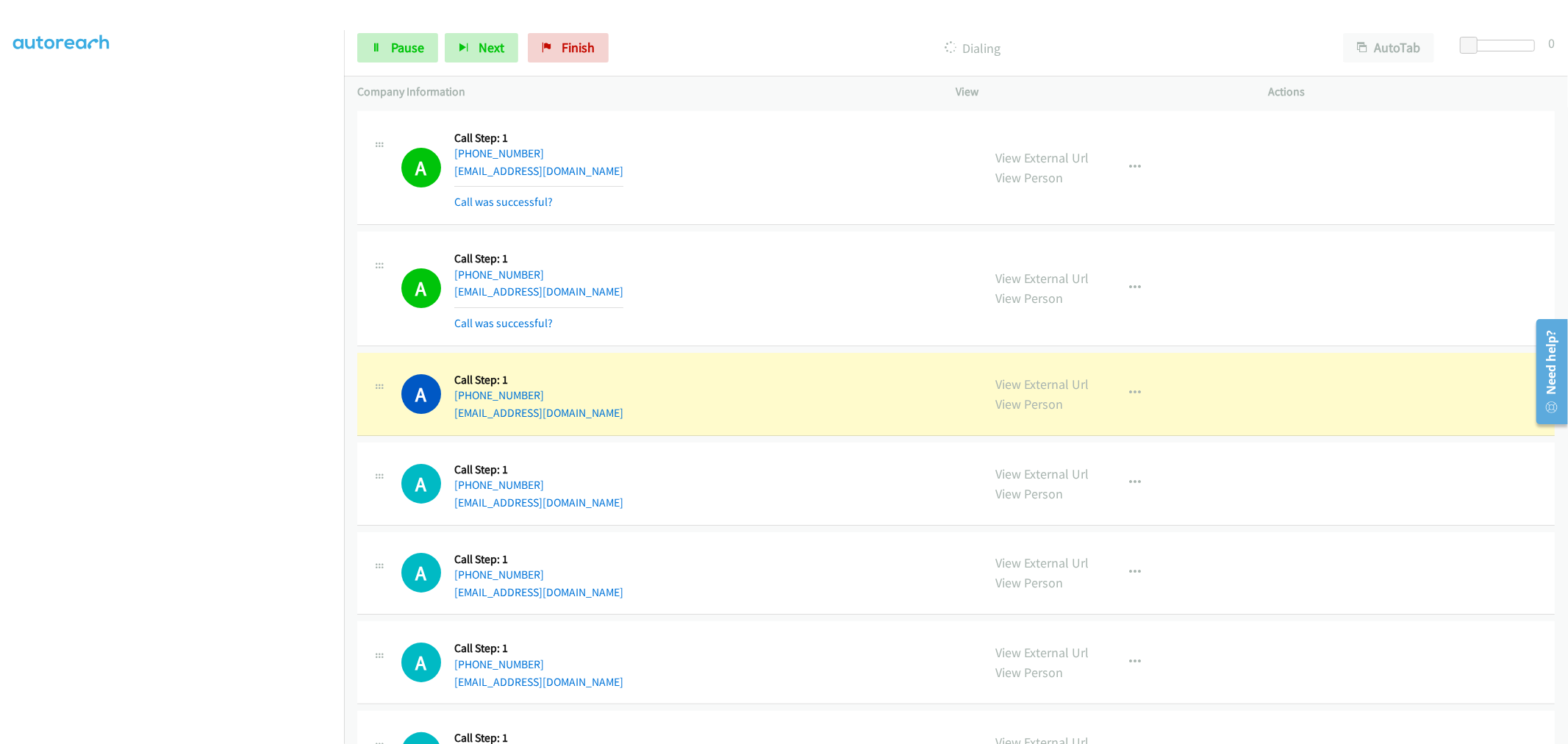
drag, startPoint x: 328, startPoint y: 551, endPoint x: 738, endPoint y: 335, distance: 463.4
click at [732, 316] on div "A Callback Scheduled Call Step: 1 America/New_York +1 865-407-8232 arnoldbforce…" at bounding box center [686, 289] width 568 height 88
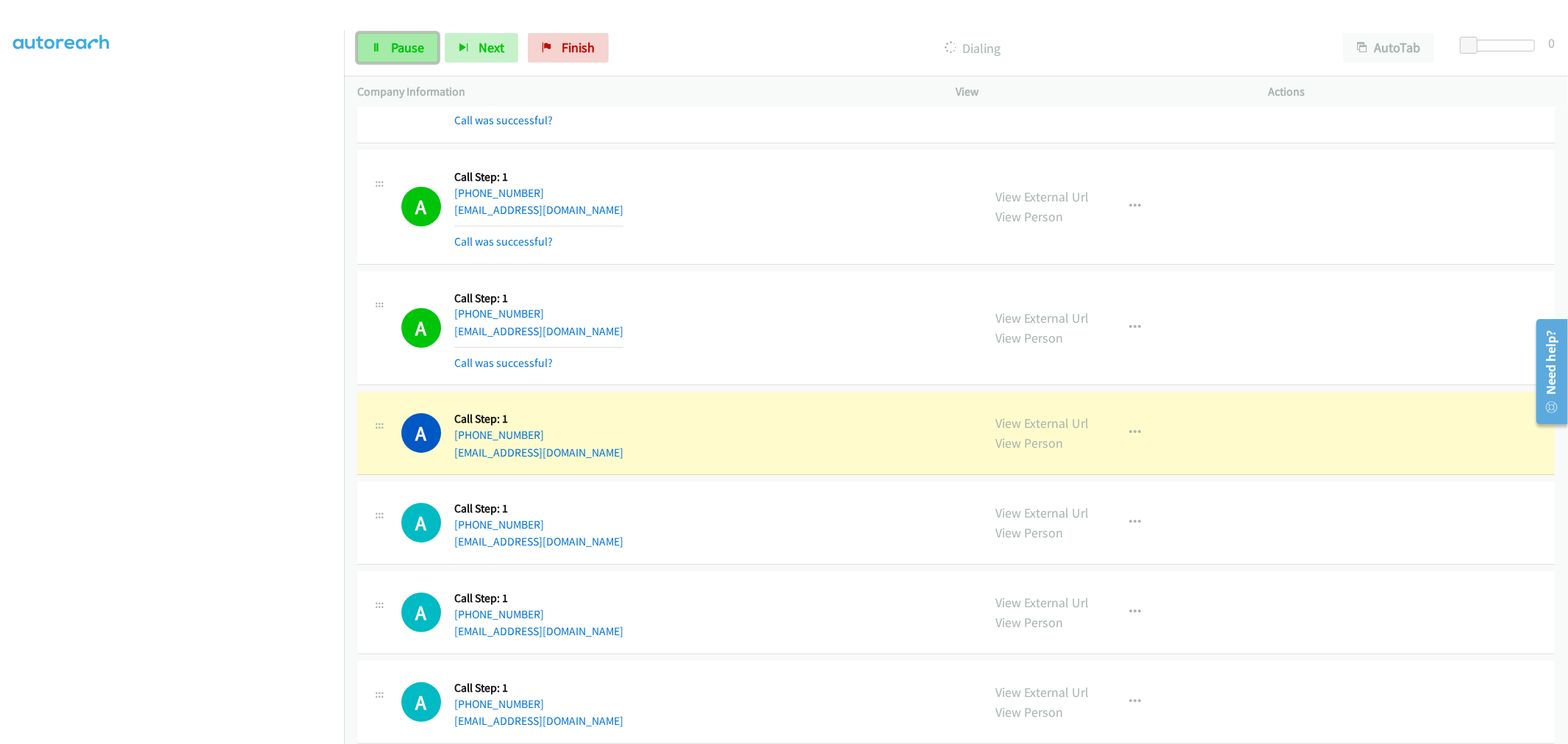
click at [400, 48] on span "Pause" at bounding box center [407, 48] width 33 height 17
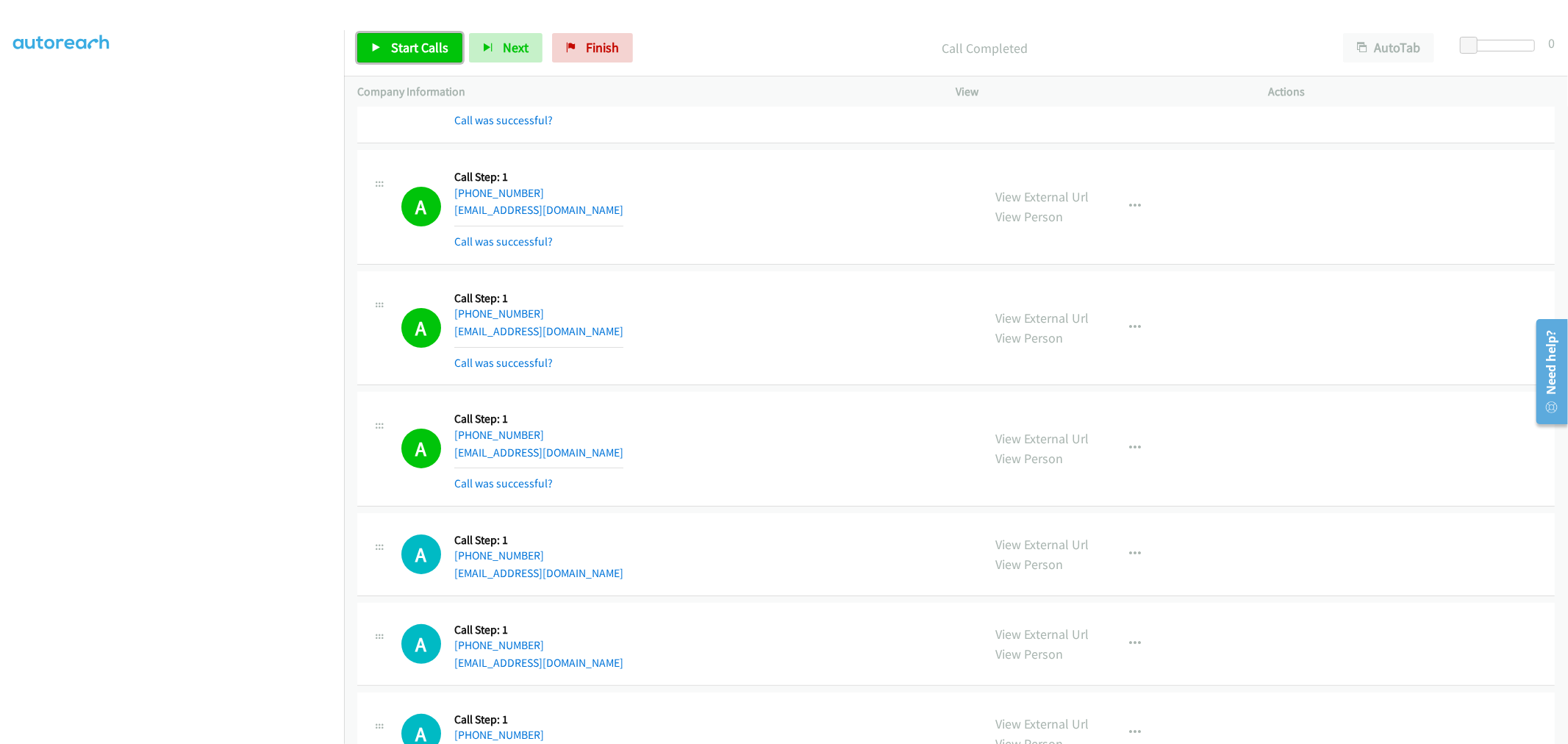
drag, startPoint x: 430, startPoint y: 46, endPoint x: 437, endPoint y: 55, distance: 11.4
click at [430, 46] on span "Start Calls" at bounding box center [419, 48] width 58 height 17
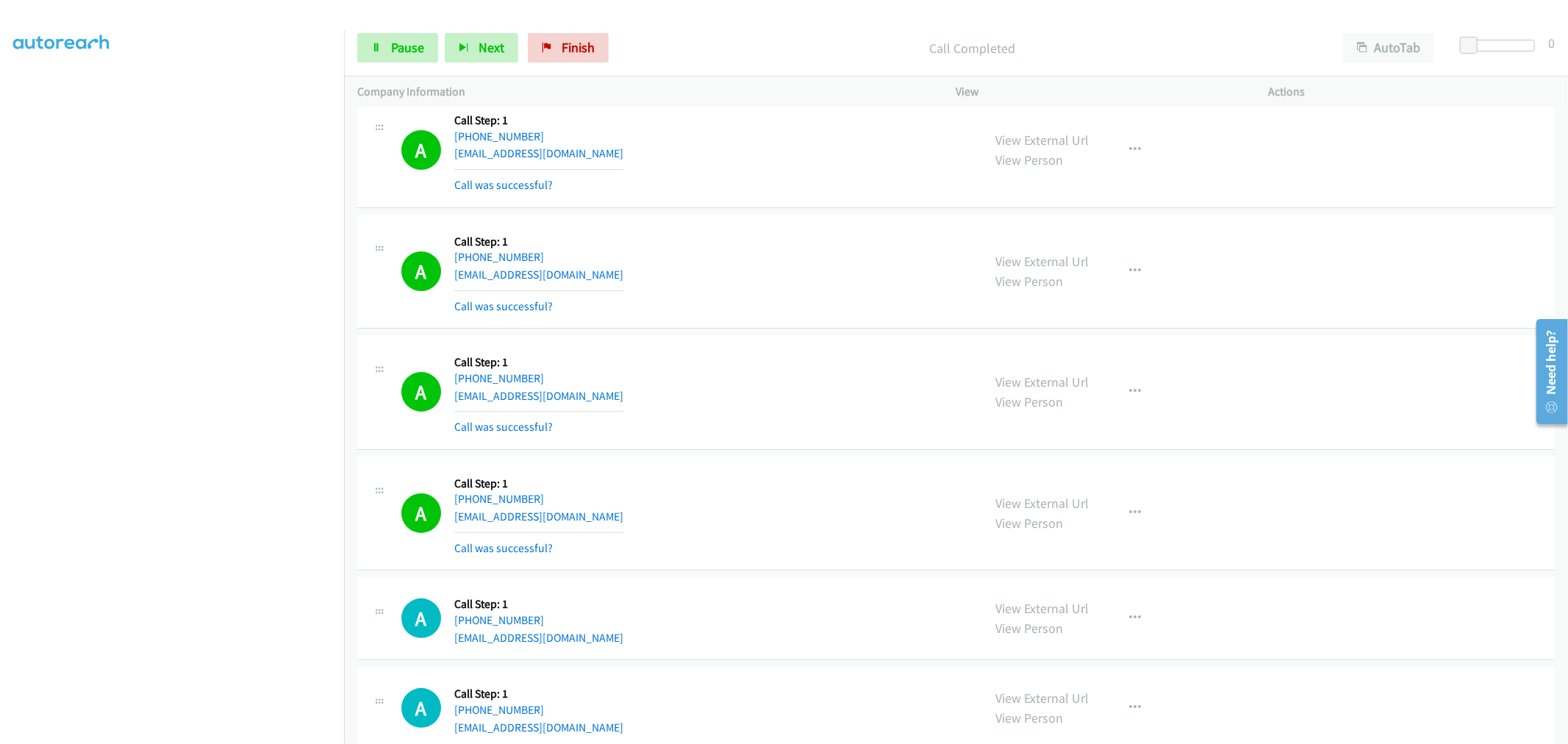
scroll to position [163, 0]
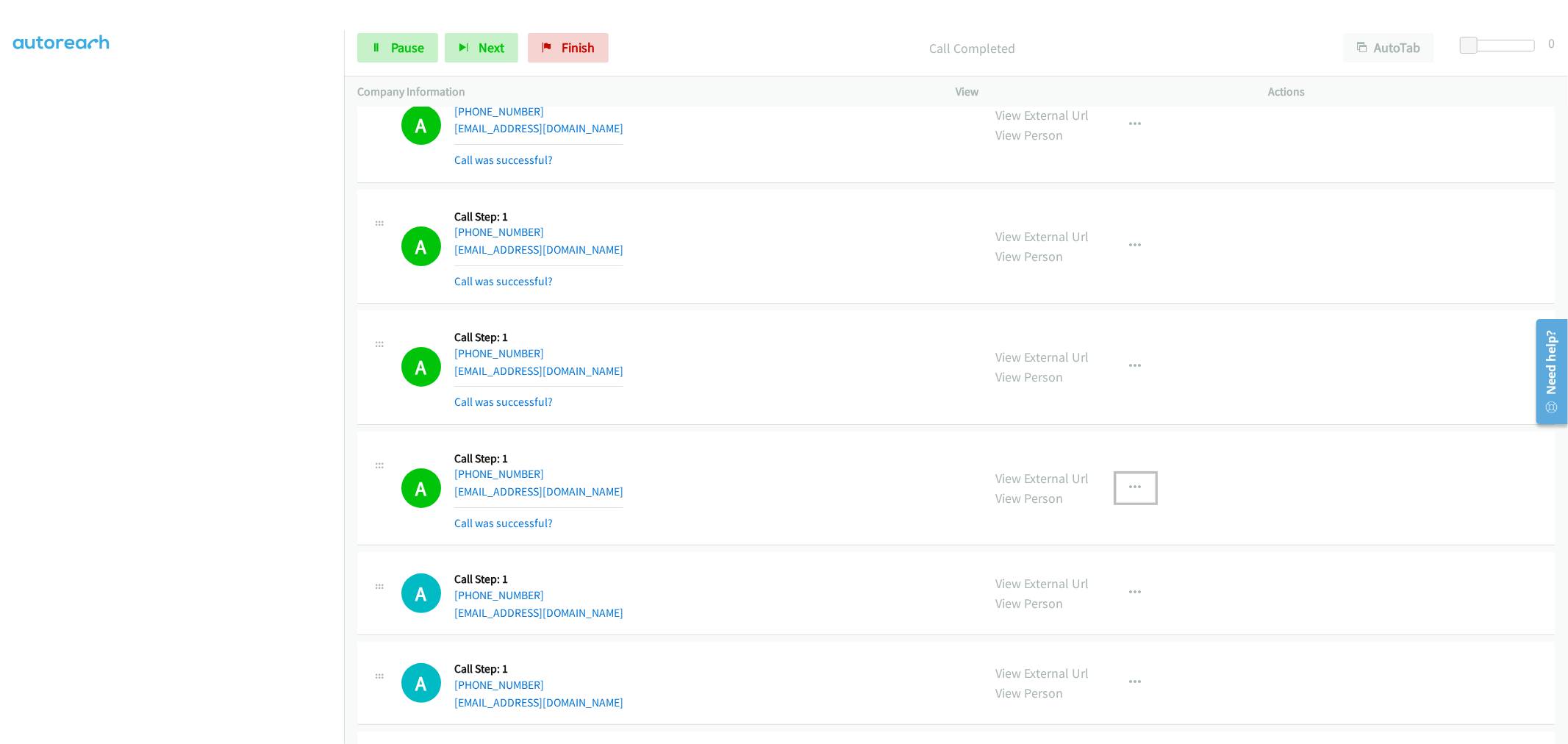
drag, startPoint x: 1137, startPoint y: 478, endPoint x: 1133, endPoint y: 492, distance: 14.6
click at [1137, 478] on button "button" at bounding box center [1136, 488] width 40 height 29
drag, startPoint x: 1056, startPoint y: 613, endPoint x: 1052, endPoint y: 606, distance: 8.1
click at [1056, 613] on link "Add to do not call list" at bounding box center [1057, 614] width 195 height 29
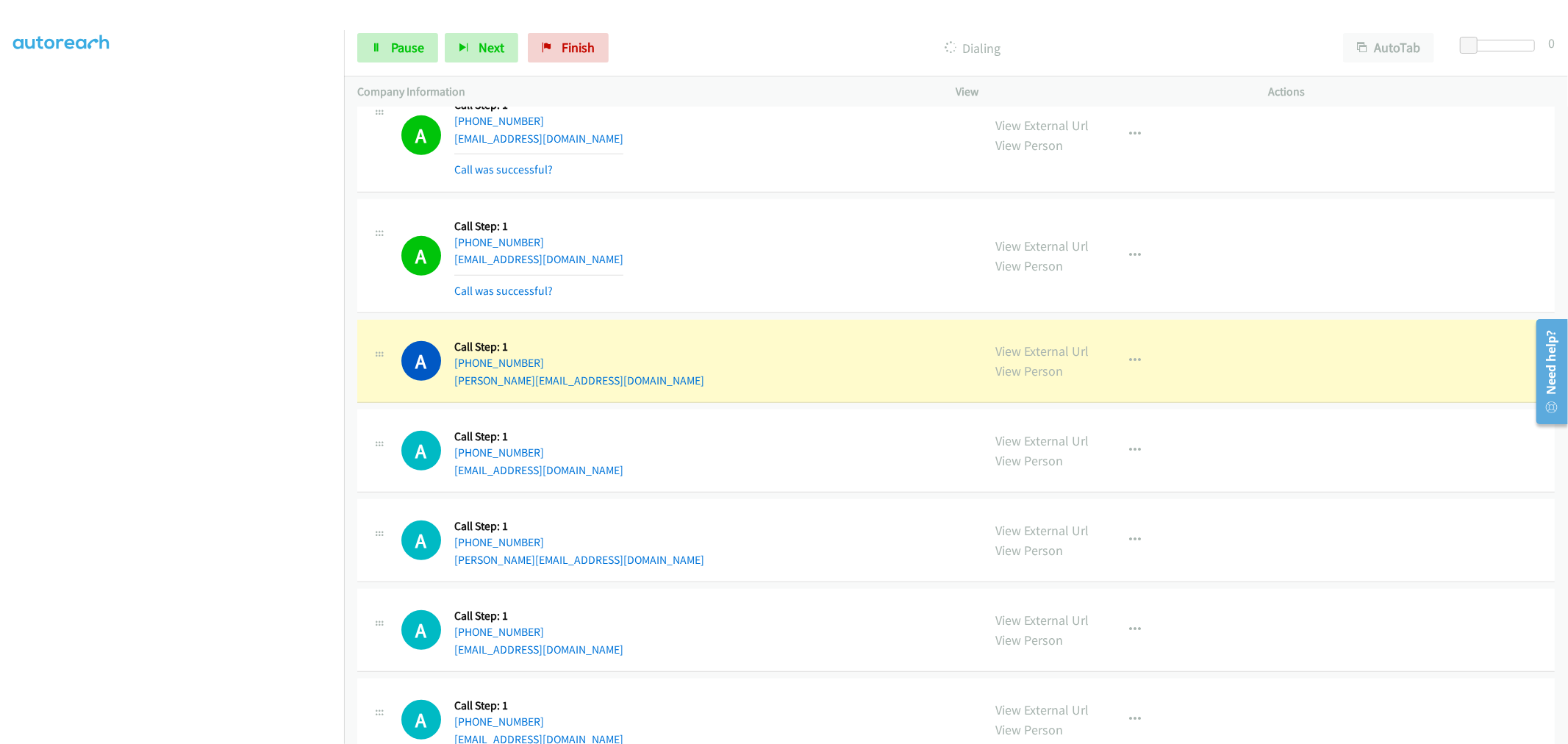
scroll to position [652, 0]
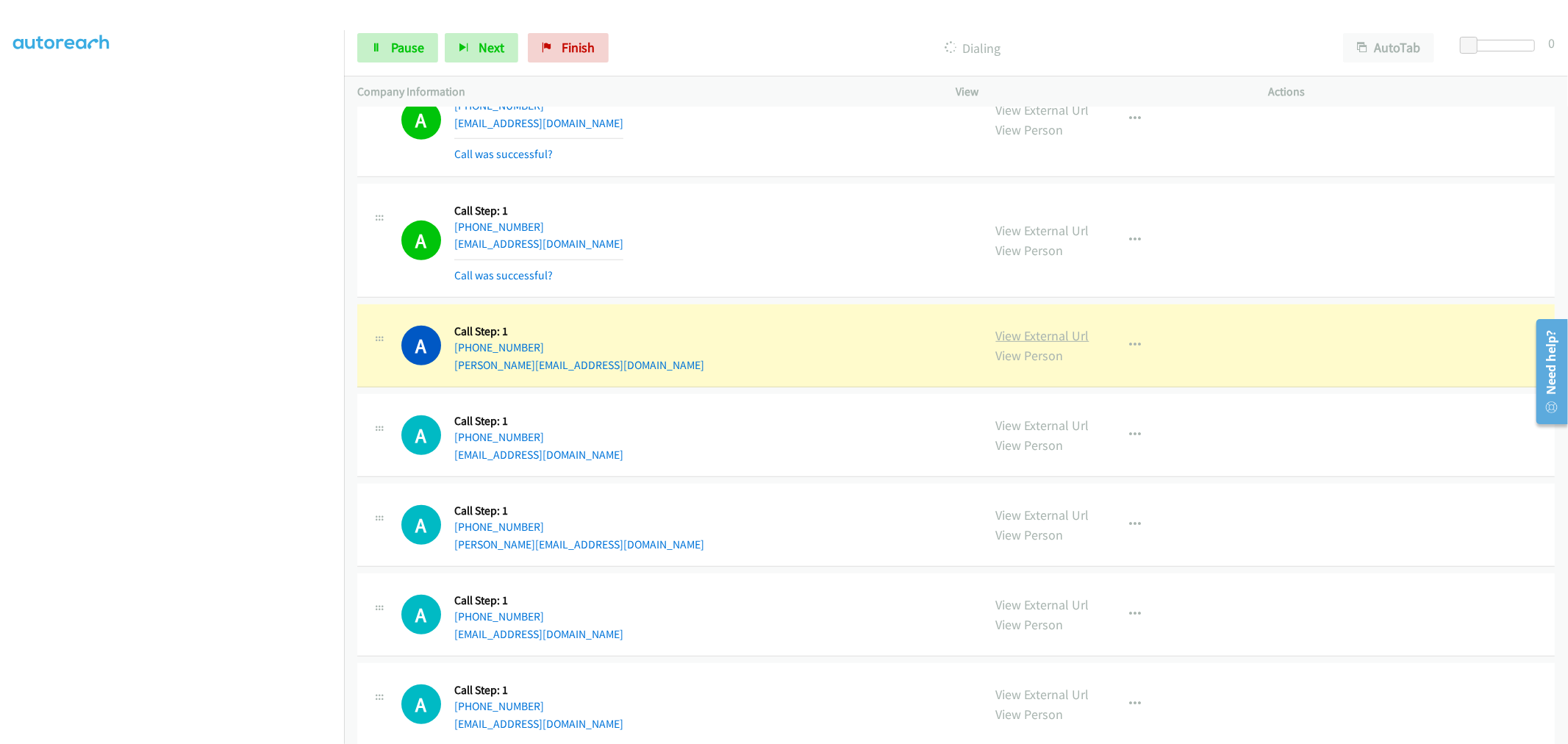
drag, startPoint x: 1046, startPoint y: 333, endPoint x: 1039, endPoint y: 327, distance: 9.2
click at [372, 38] on link "Pause" at bounding box center [397, 48] width 81 height 29
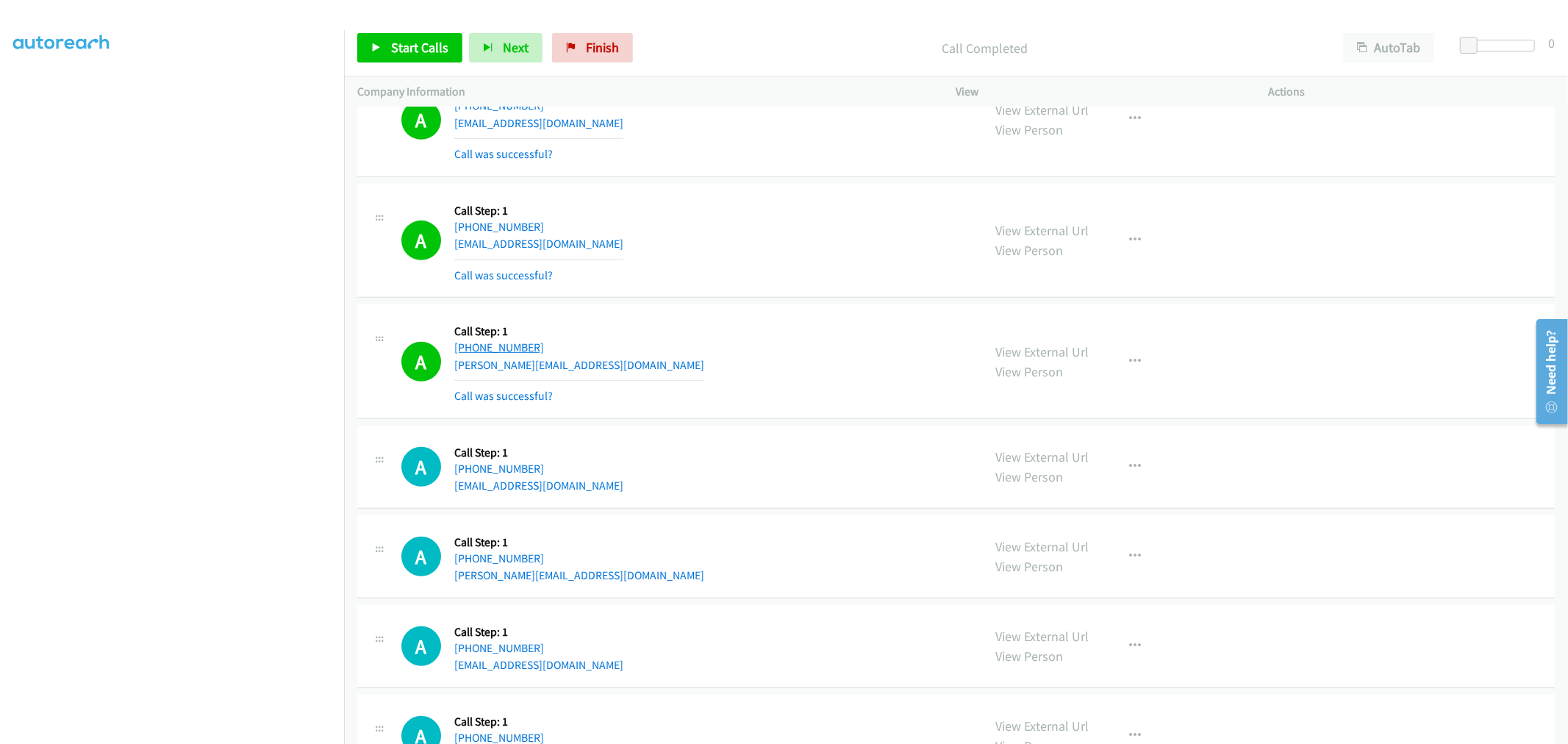
drag, startPoint x: 548, startPoint y: 342, endPoint x: 468, endPoint y: 345, distance: 80.1
click at [468, 345] on div "+1 315-385-1526" at bounding box center [579, 347] width 250 height 18
copy link "315-385-1526"
click at [722, 304] on div "A Callback Scheduled Call Step: 1 America/New_York +1 315-385-1526 cori.william…" at bounding box center [956, 361] width 1197 height 115
drag, startPoint x: 1047, startPoint y: 226, endPoint x: 1009, endPoint y: 255, distance: 47.8
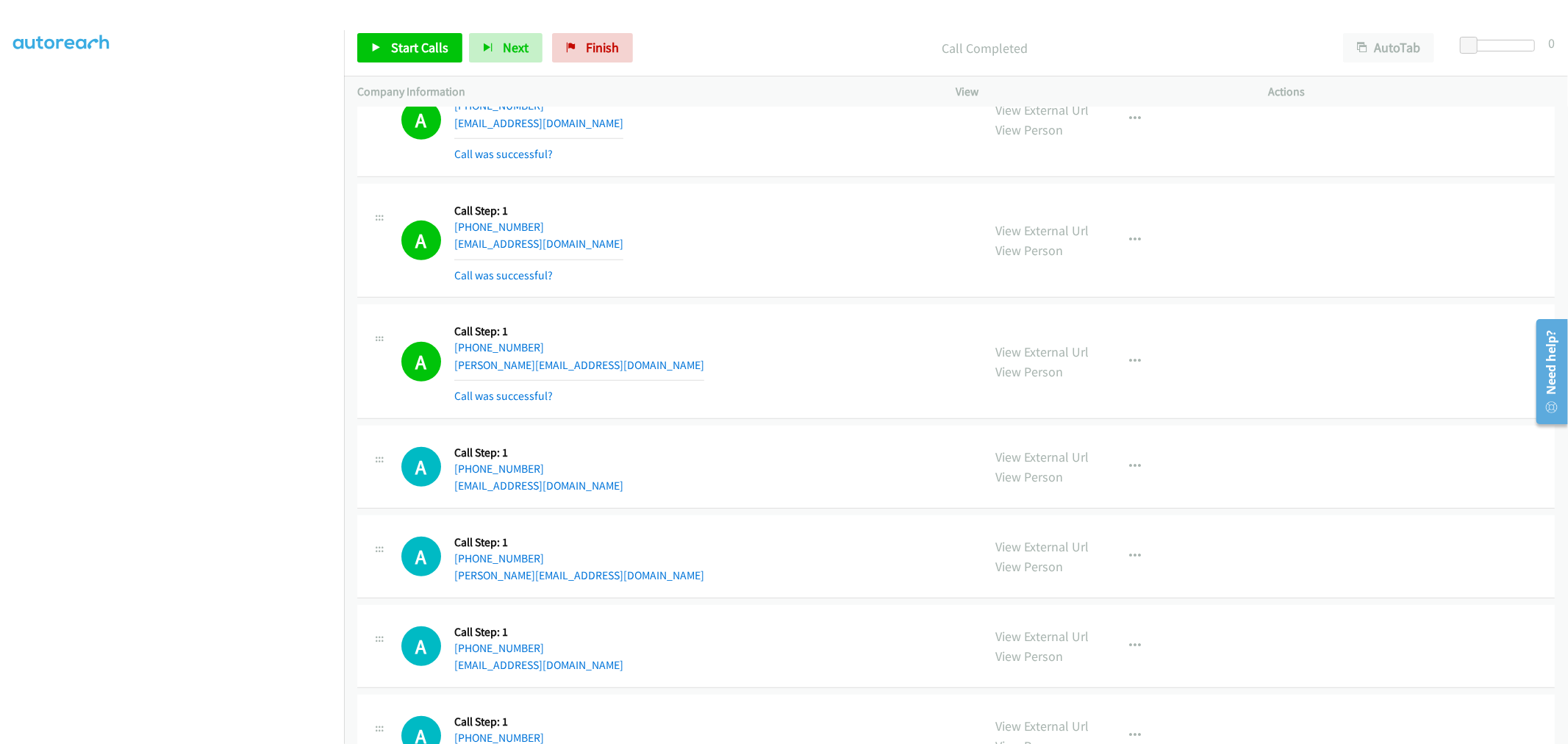
scroll to position [408, 0]
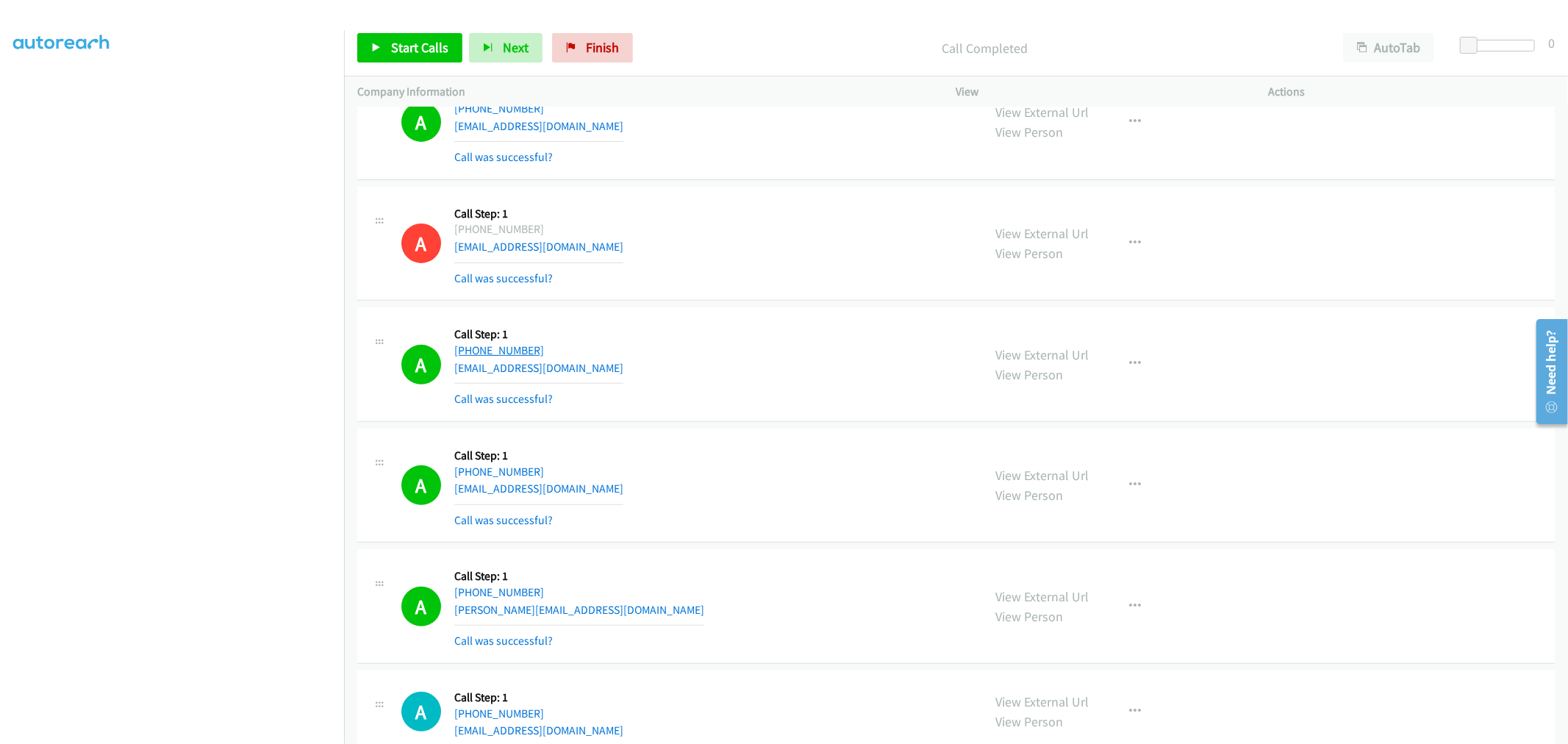
drag, startPoint x: 562, startPoint y: 349, endPoint x: 465, endPoint y: 351, distance: 97.0
click at [465, 351] on div "+1 208-546-1173" at bounding box center [539, 350] width 169 height 18
click at [719, 342] on div "A Callback Scheduled Call Step: 1 America/Denver +1 208-546-1173 kamshads@veriz…" at bounding box center [686, 364] width 568 height 88
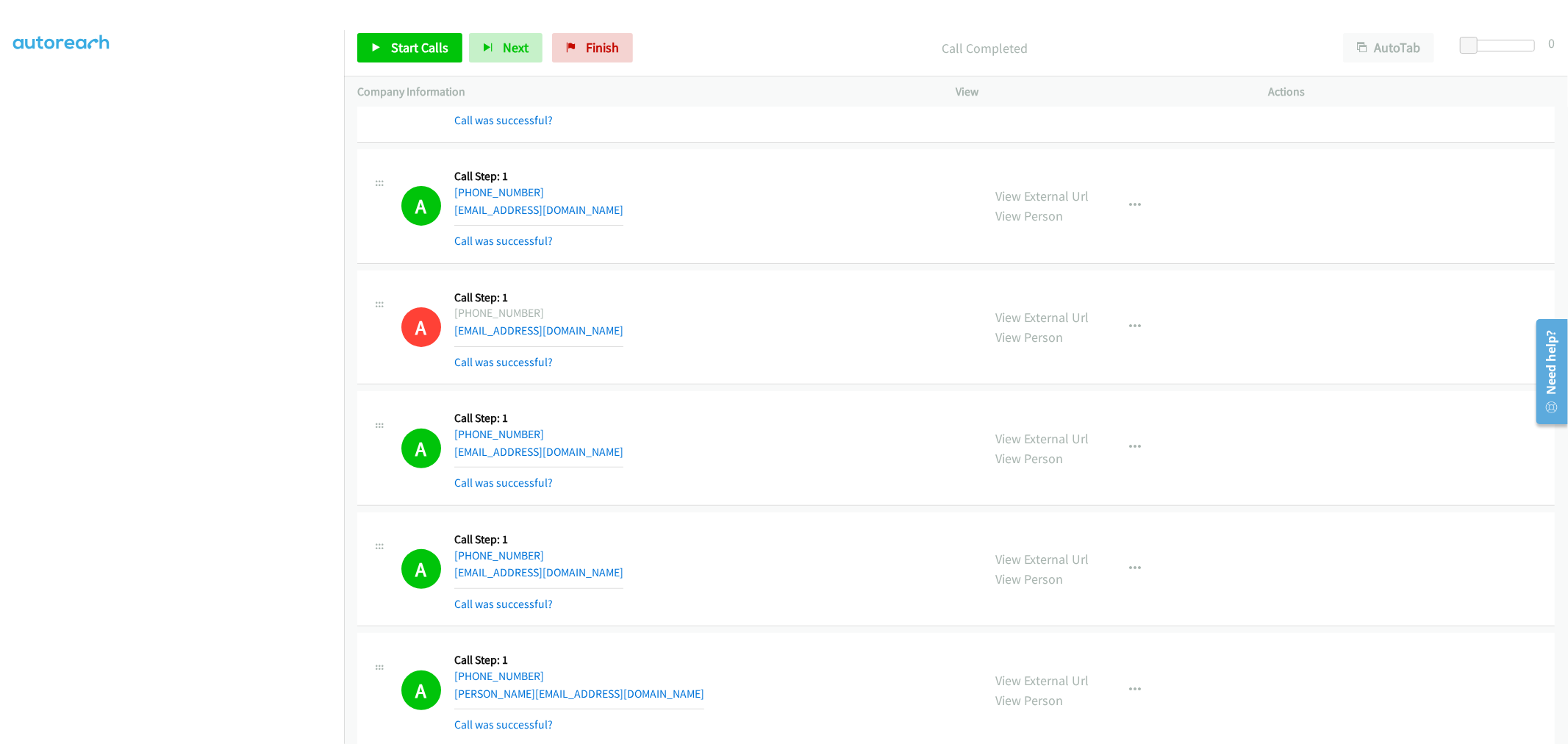
scroll to position [245, 0]
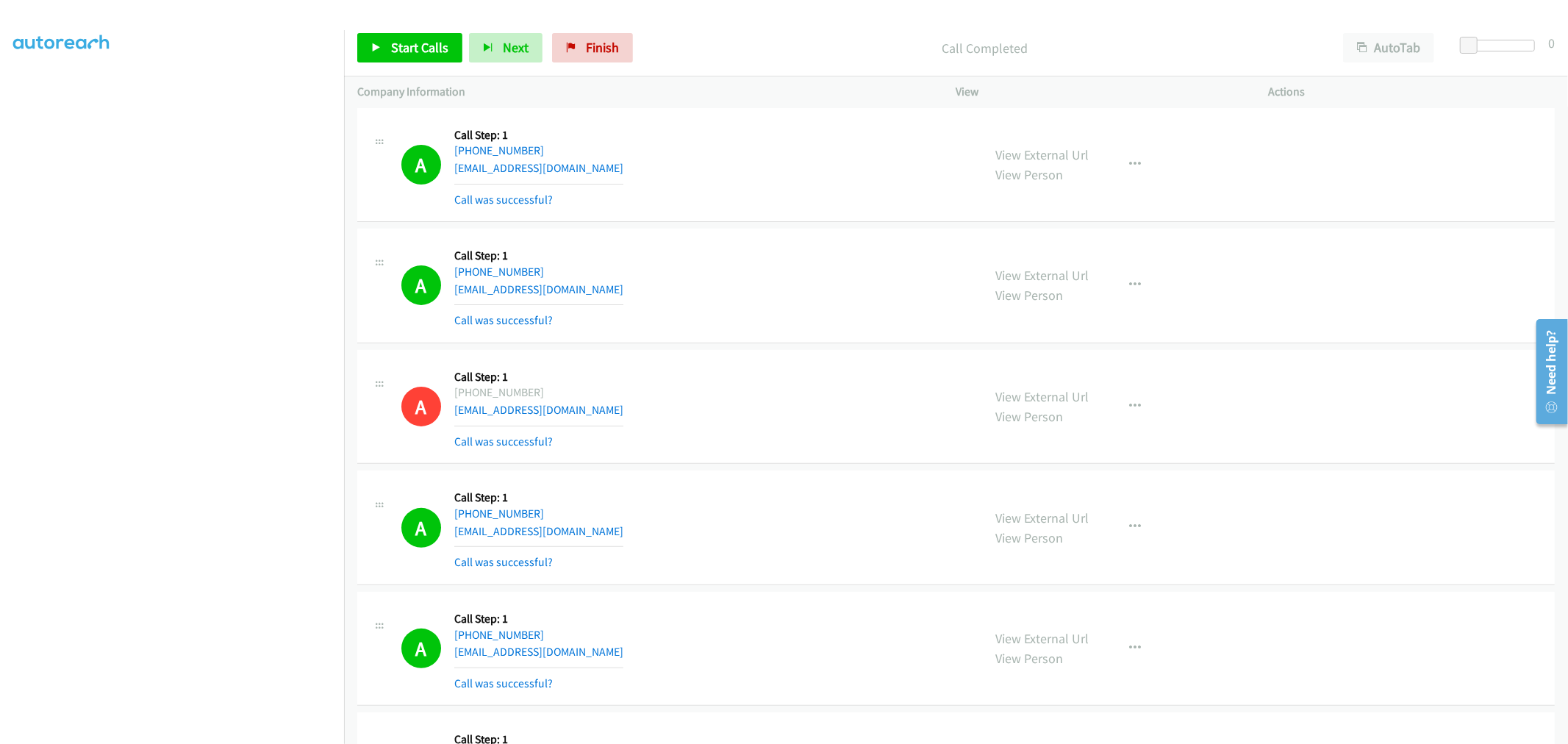
drag, startPoint x: 1015, startPoint y: 279, endPoint x: 1017, endPoint y: 257, distance: 22.1
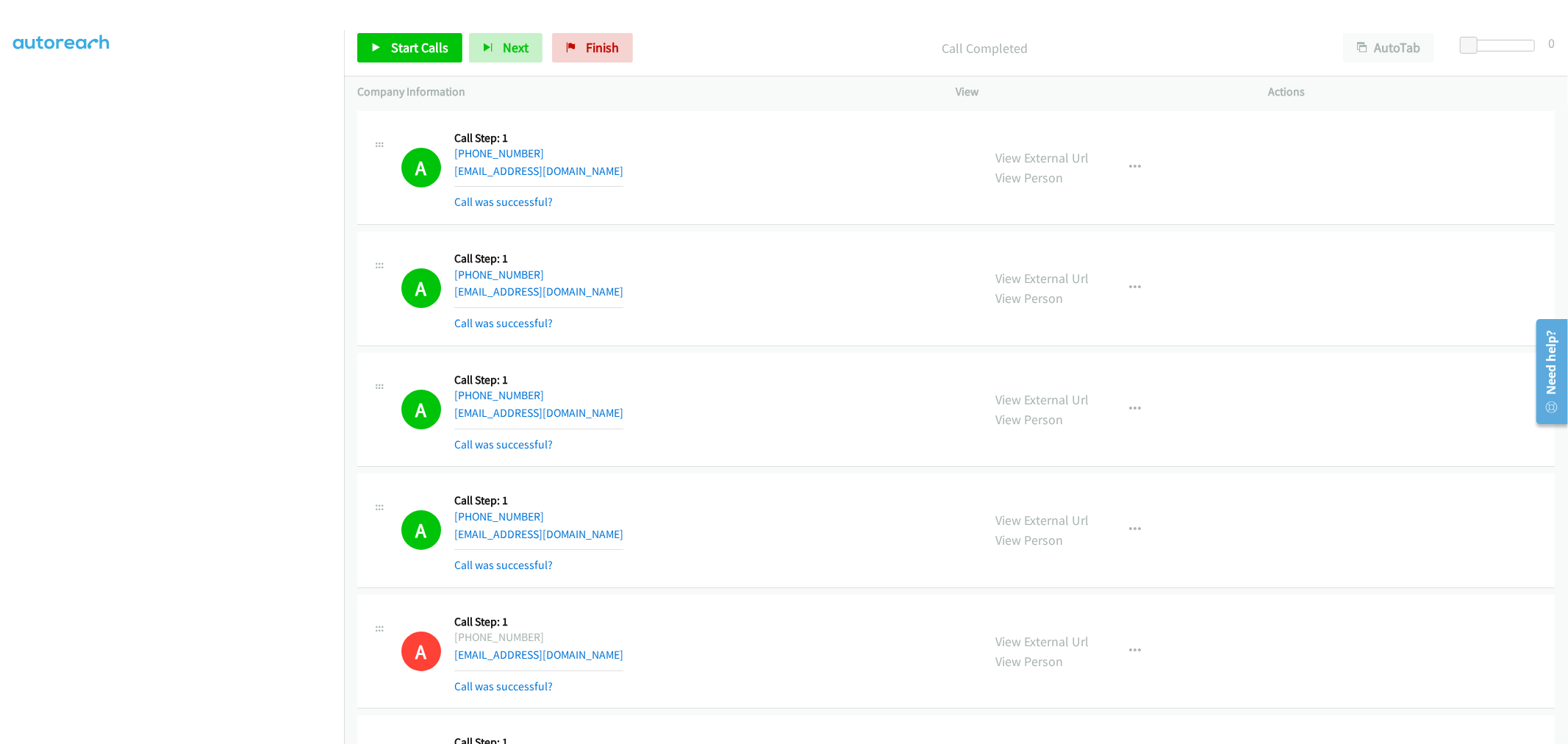
drag, startPoint x: 822, startPoint y: 426, endPoint x: 810, endPoint y: 438, distance: 17.0
click at [822, 425] on div "A Callback Scheduled Call Step: 1 America/New_York +1 724-612-0025 michoo100@ho…" at bounding box center [686, 410] width 568 height 88
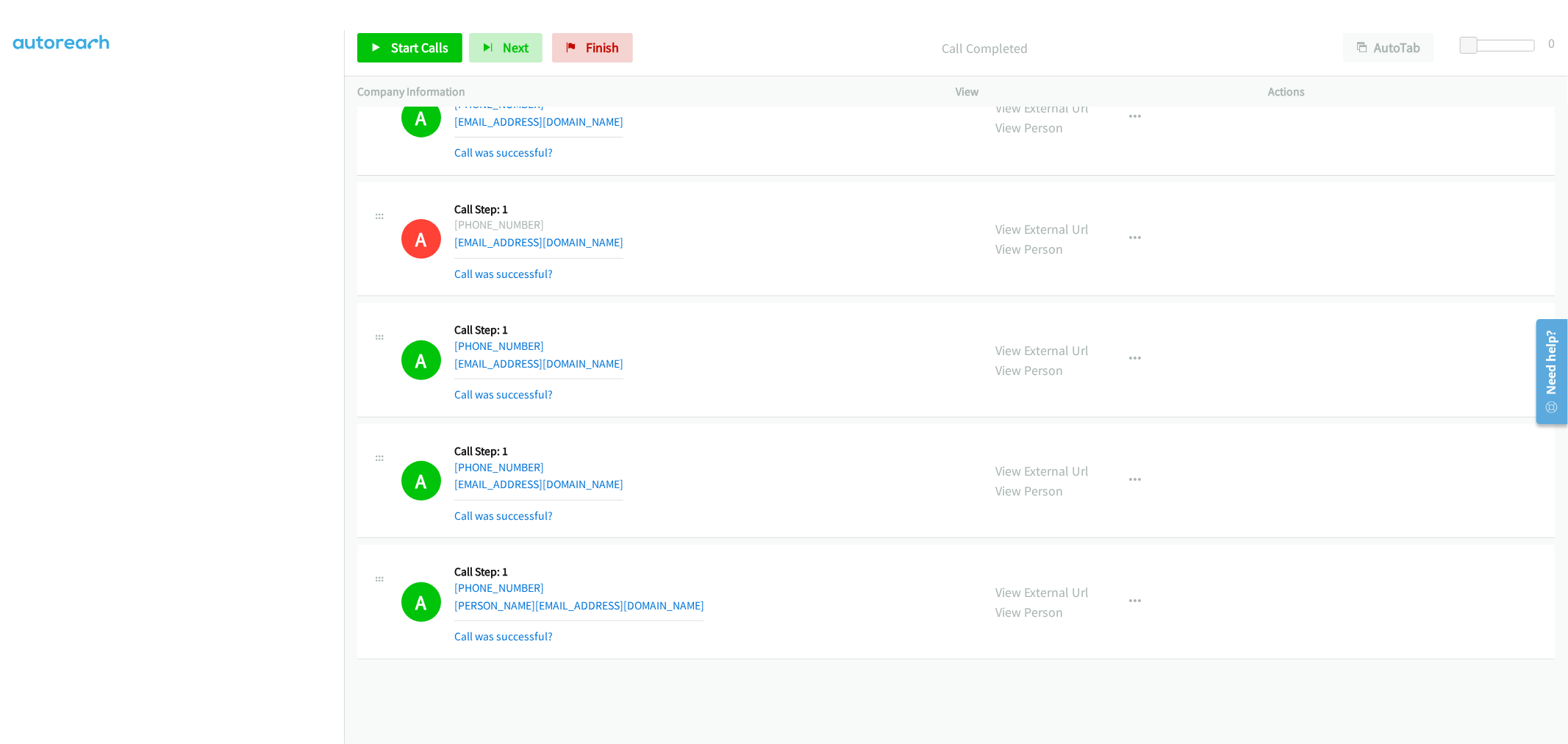
click at [787, 398] on div "A Callback Scheduled Call Step: 1 America/Denver +1 208-546-1173 kamshads@veriz…" at bounding box center [686, 360] width 568 height 88
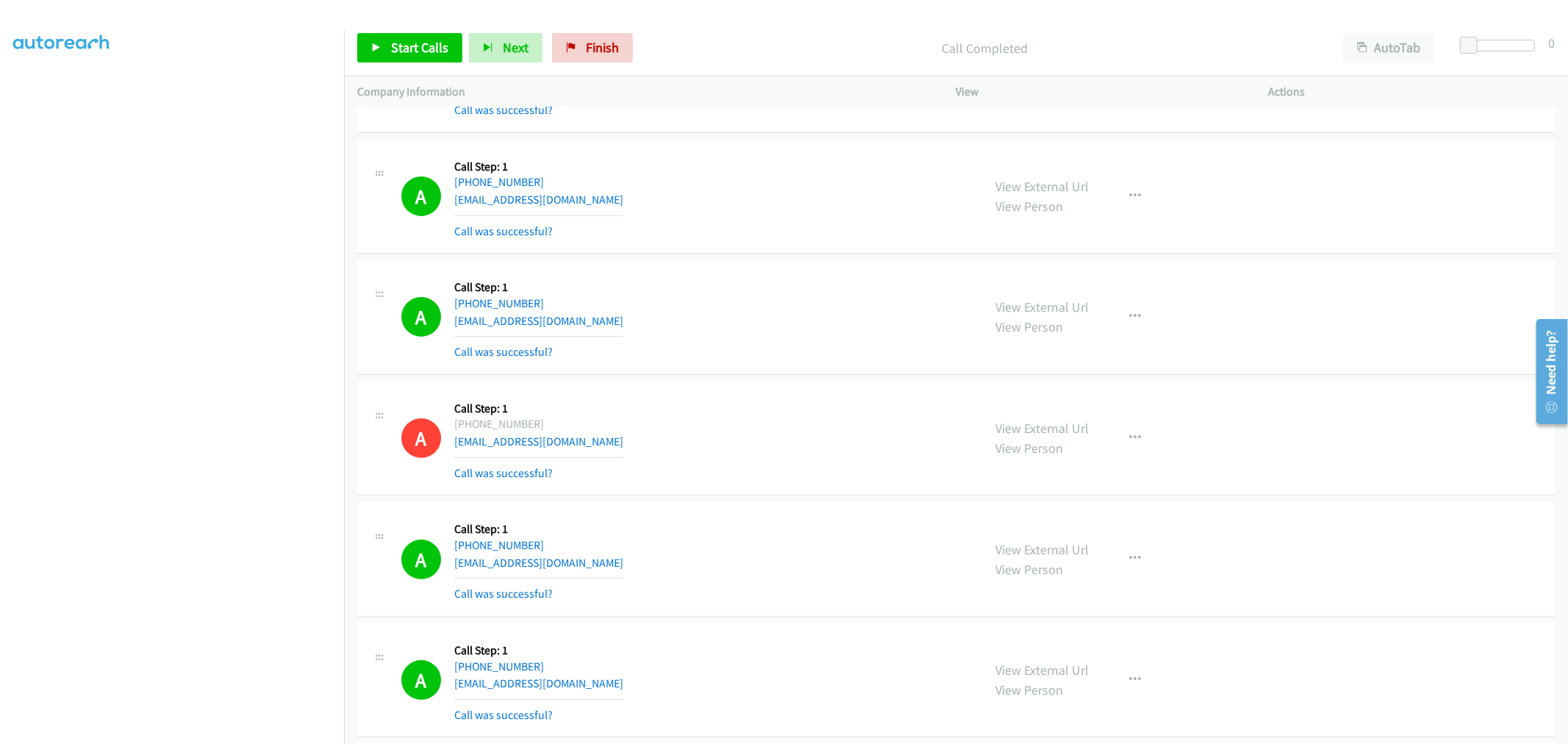
scroll to position [586, 0]
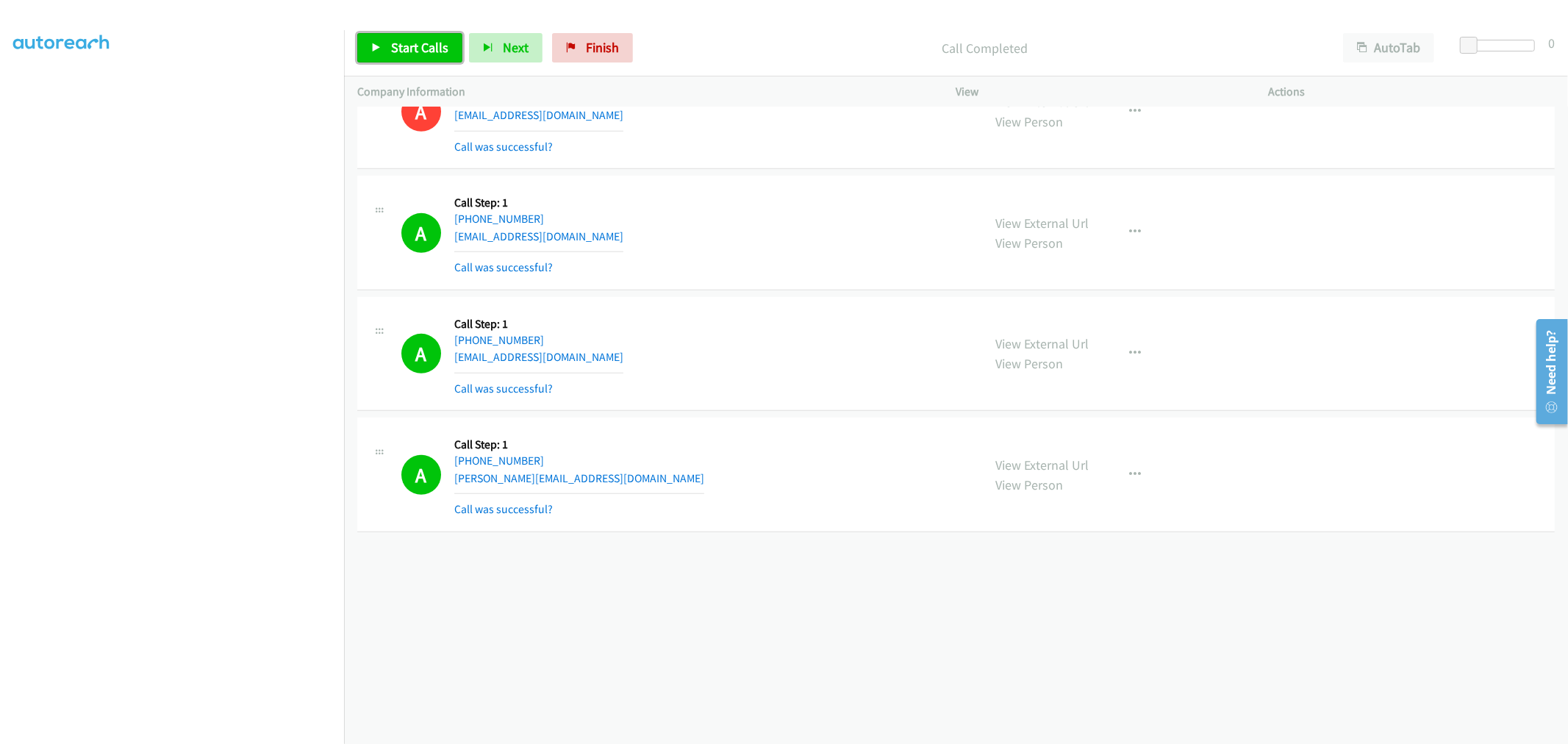
click at [437, 48] on span "Start Calls" at bounding box center [419, 48] width 58 height 17
click at [405, 48] on span "Pause" at bounding box center [407, 48] width 33 height 17
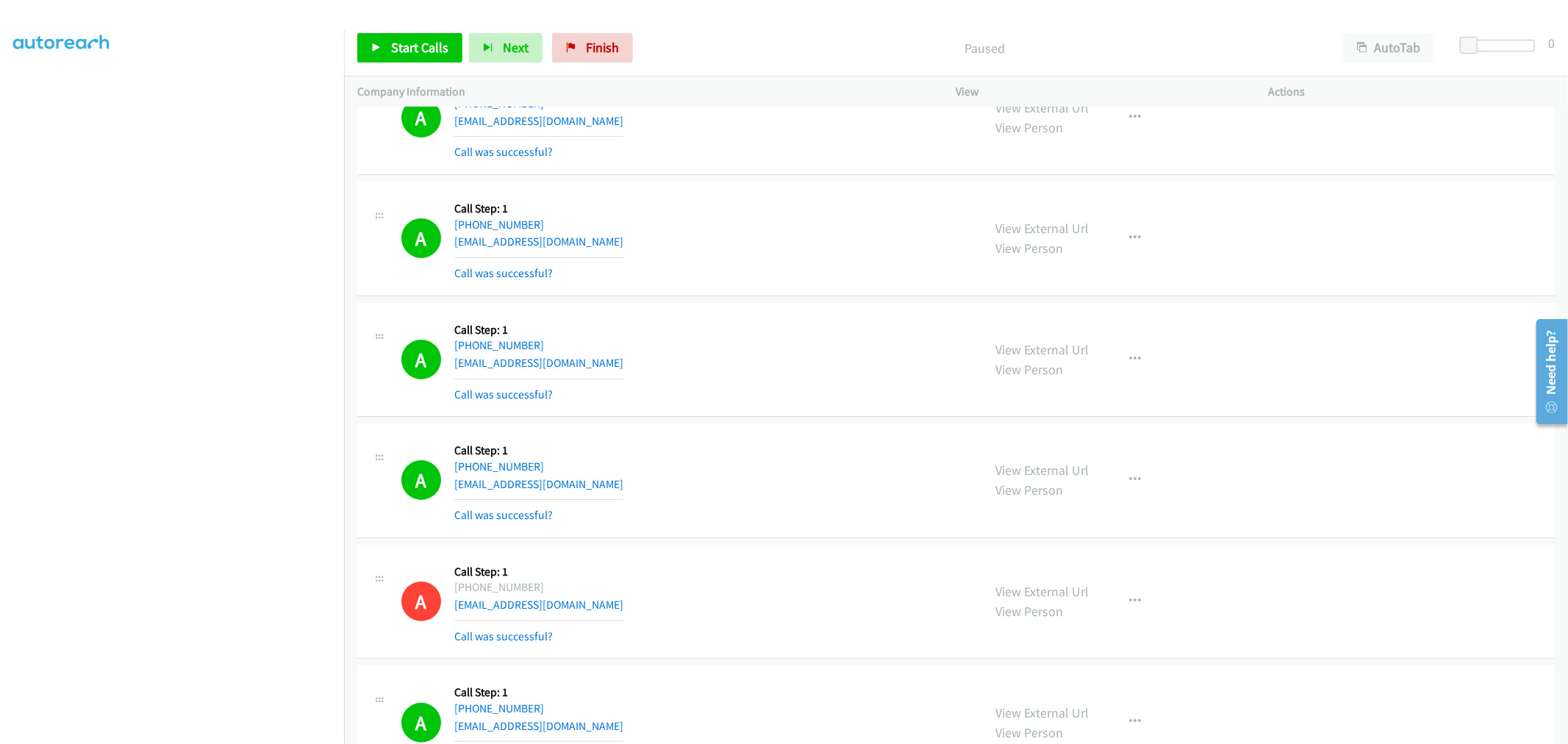
scroll to position [0, 0]
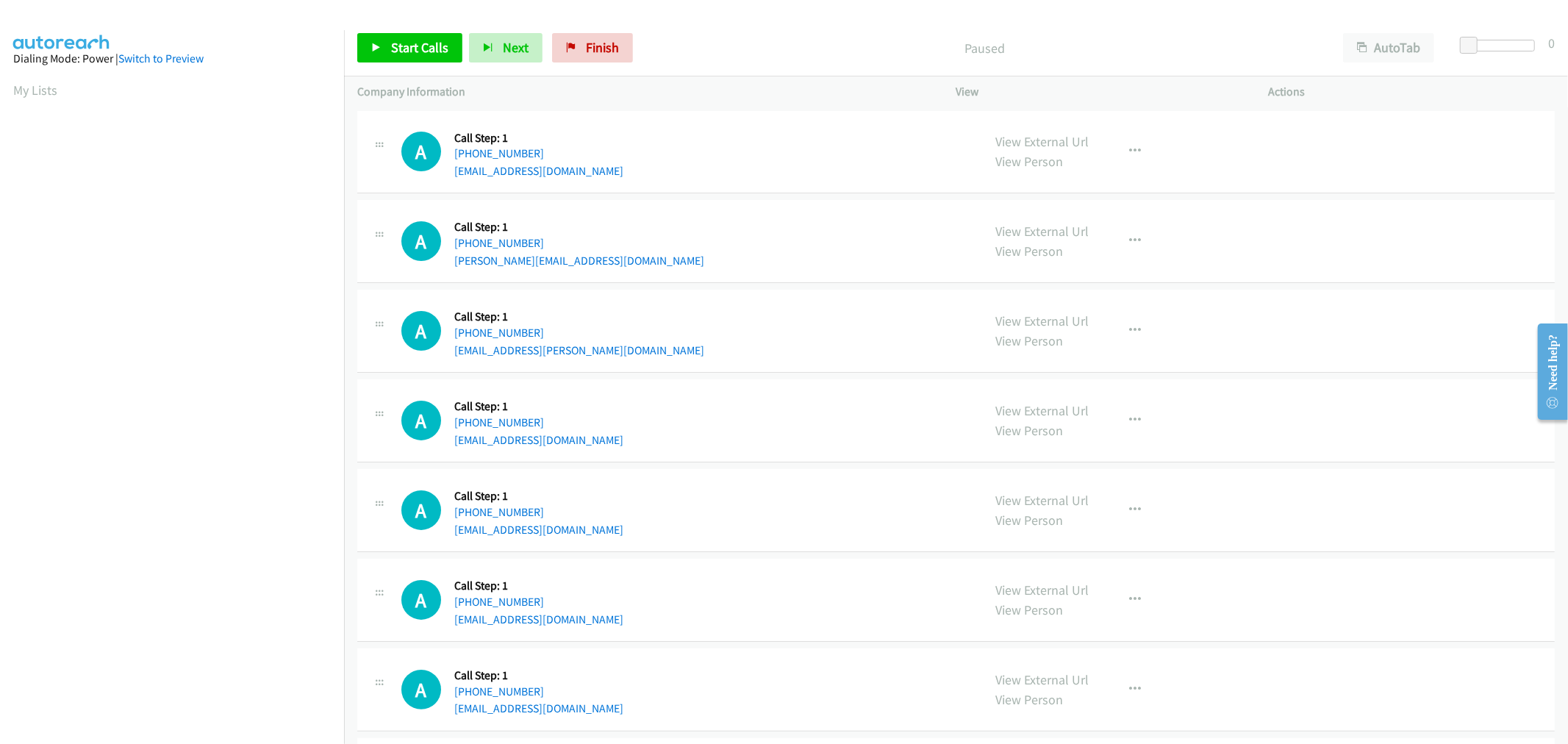
click at [747, 386] on div "A Callback Scheduled Call Step: 1 [GEOGRAPHIC_DATA]/[GEOGRAPHIC_DATA] [PHONE_NU…" at bounding box center [956, 421] width 1197 height 83
click at [652, 289] on div "A Callback Scheduled Call Step: 1 America/New_York [PHONE_NUMBER] [EMAIL_ADDRES…" at bounding box center [956, 331] width 1197 height 83
click at [421, 56] on link "Start Calls" at bounding box center [409, 48] width 105 height 29
click at [798, 362] on div "A Callback Scheduled Call Step: 1 America/New_York [PHONE_NUMBER] [EMAIL_ADDRES…" at bounding box center [956, 331] width 1197 height 83
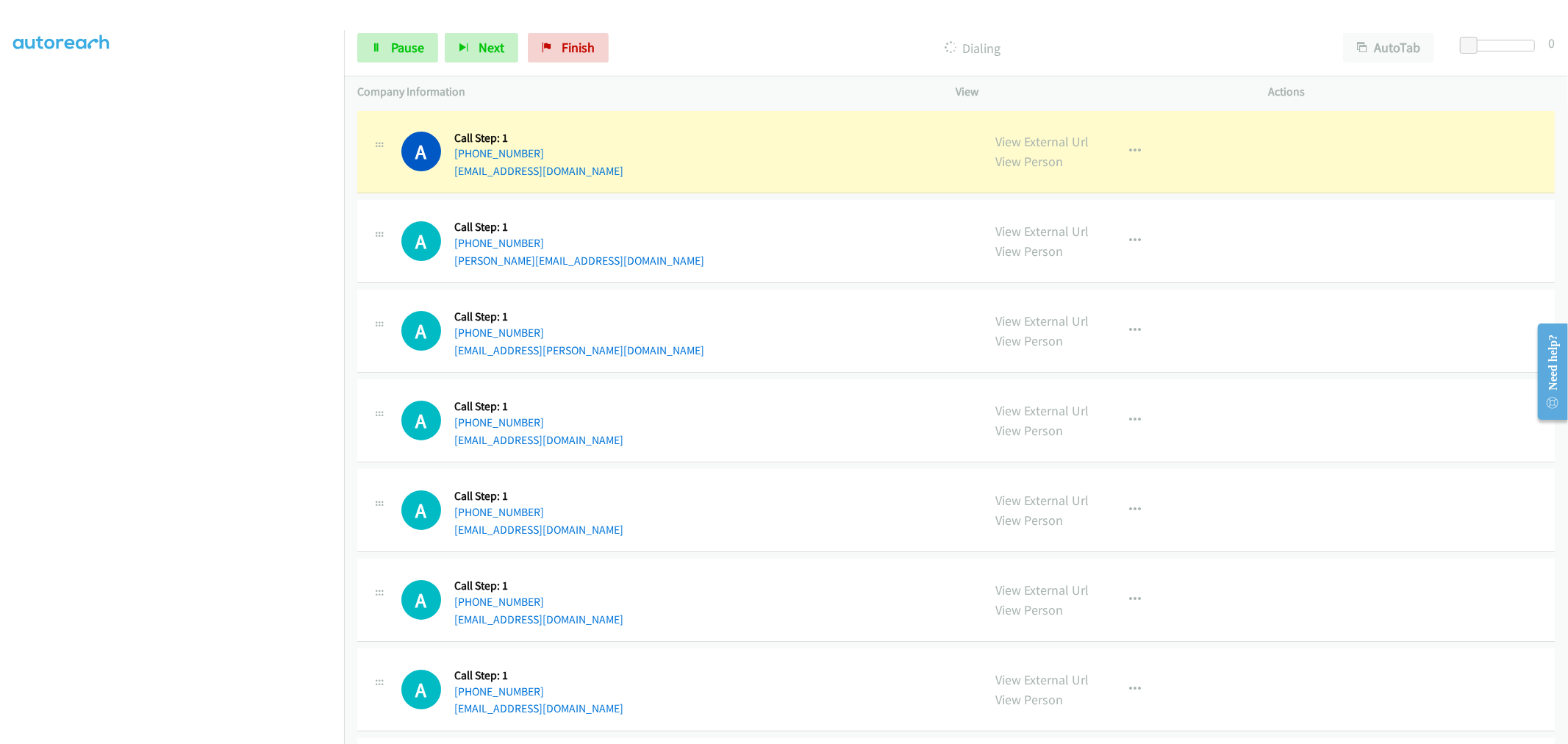
drag, startPoint x: 1037, startPoint y: 136, endPoint x: 902, endPoint y: 112, distance: 137.1
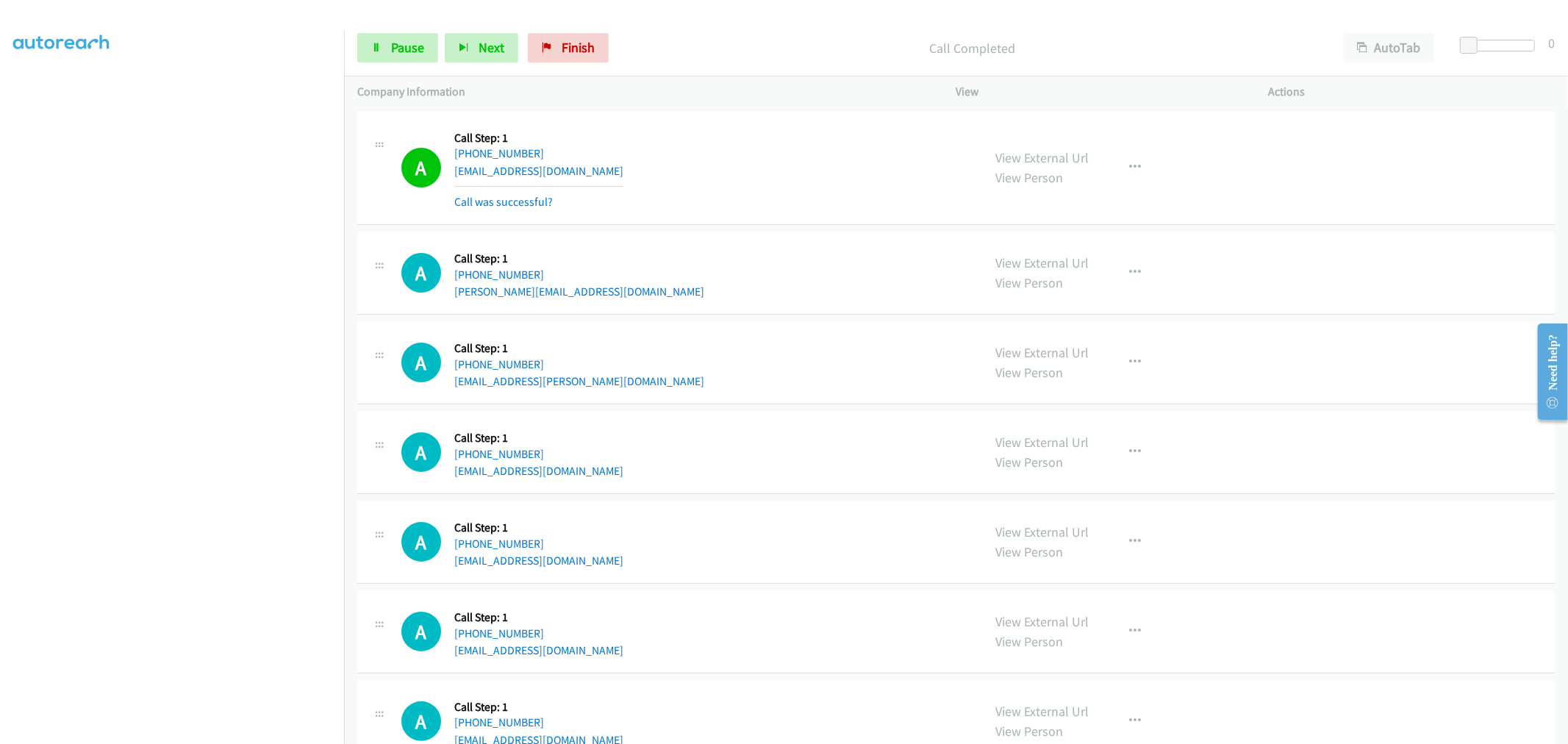
click at [882, 279] on div "A Callback Scheduled Call Step: 1 America/New_York [PHONE_NUMBER] [PERSON_NAME]…" at bounding box center [686, 272] width 568 height 56
click at [417, 48] on span "Pause" at bounding box center [407, 48] width 33 height 17
click at [416, 50] on span "Start Calls" at bounding box center [419, 48] width 58 height 17
click at [430, 50] on link "Pause" at bounding box center [397, 48] width 81 height 29
click at [402, 55] on span "Start Calls" at bounding box center [419, 48] width 58 height 17
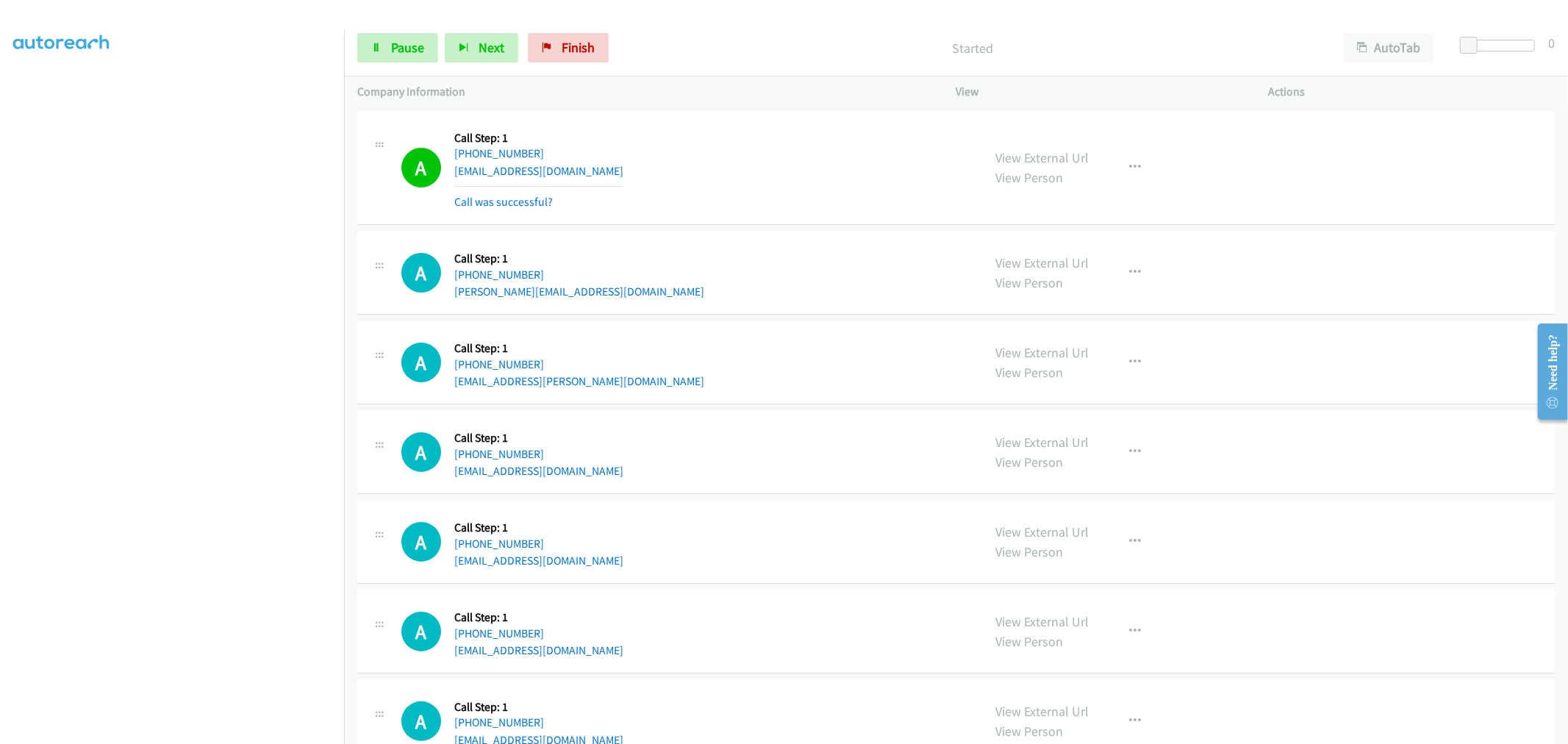
click at [718, 243] on div "A Callback Scheduled Call Step: 1 America/New_York [PHONE_NUMBER] [PERSON_NAME]…" at bounding box center [956, 273] width 1197 height 83
click at [402, 50] on span "Pause" at bounding box center [407, 48] width 33 height 17
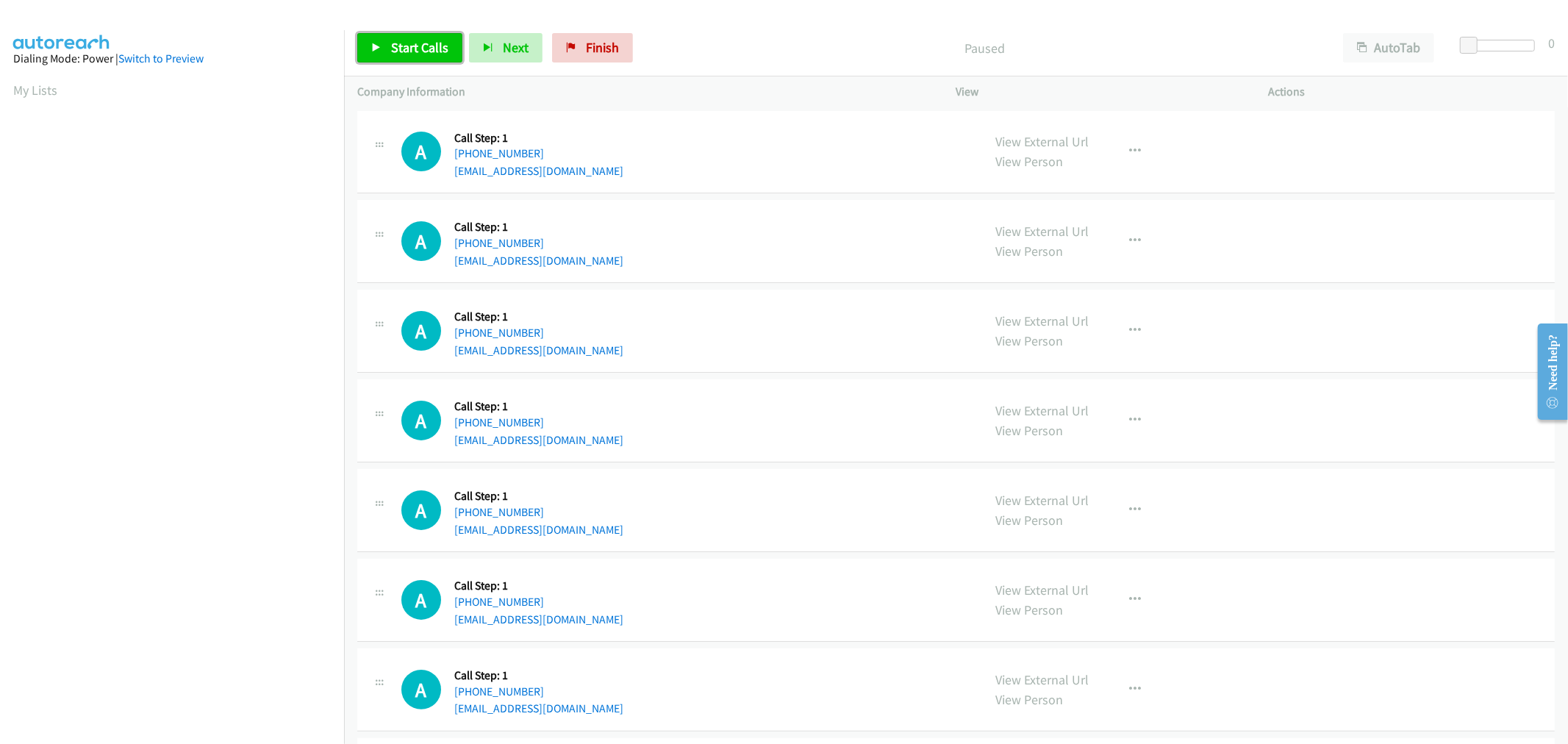
click at [414, 56] on link "Start Calls" at bounding box center [409, 48] width 105 height 29
click at [752, 188] on div "A Callback Scheduled Call Step: 1 [GEOGRAPHIC_DATA]/[GEOGRAPHIC_DATA] [PHONE_NU…" at bounding box center [956, 152] width 1197 height 83
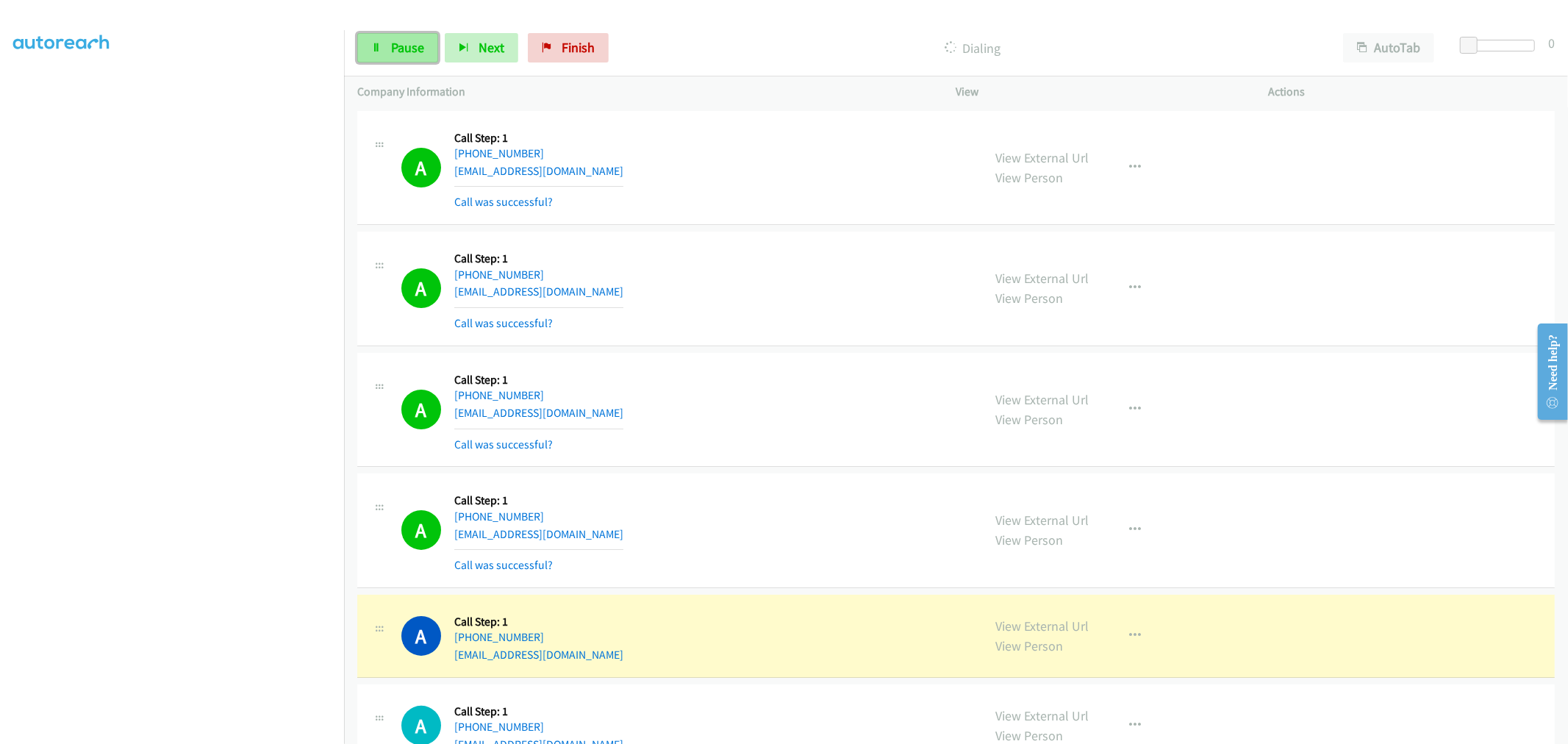
click at [432, 53] on link "Pause" at bounding box center [397, 48] width 81 height 29
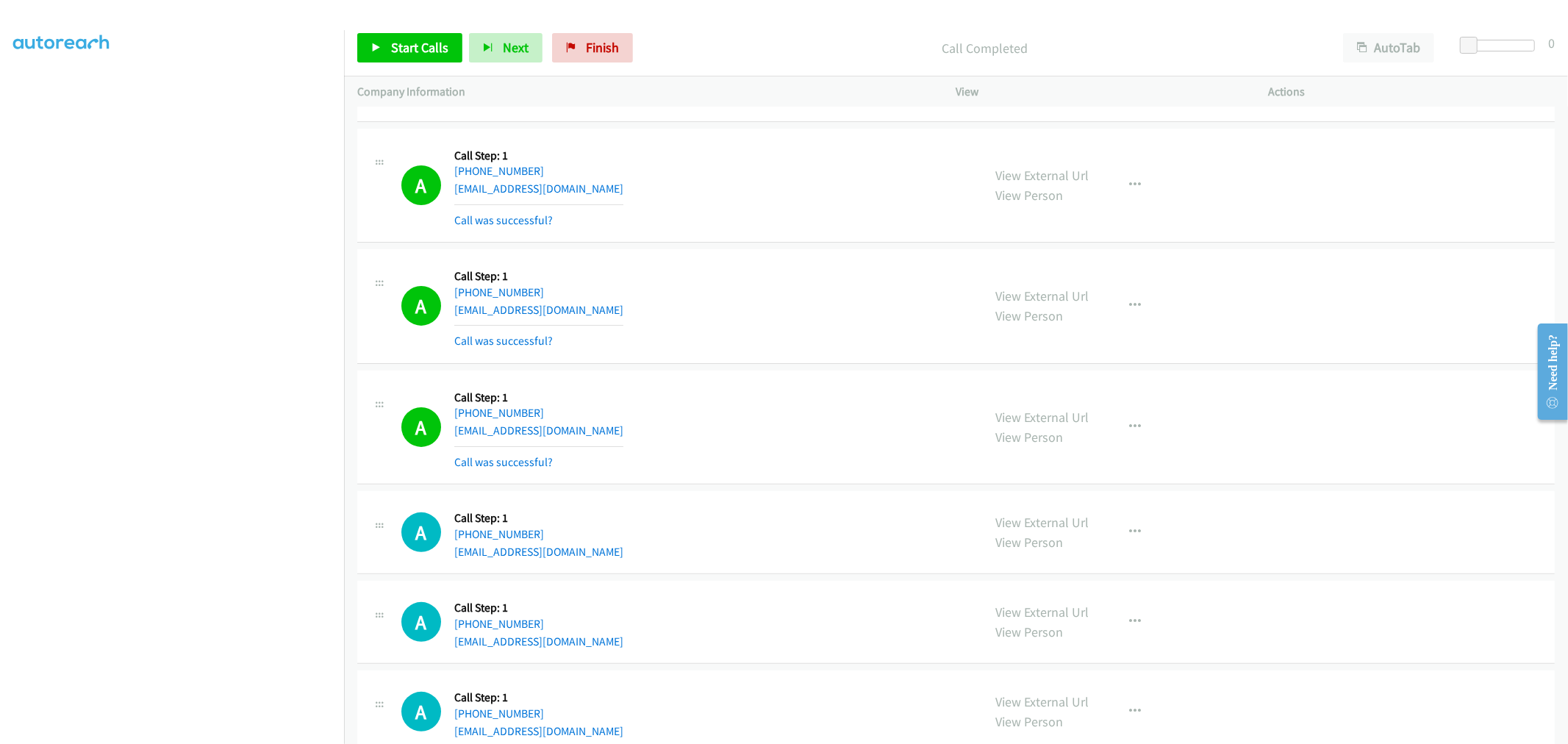
scroll to position [326, 0]
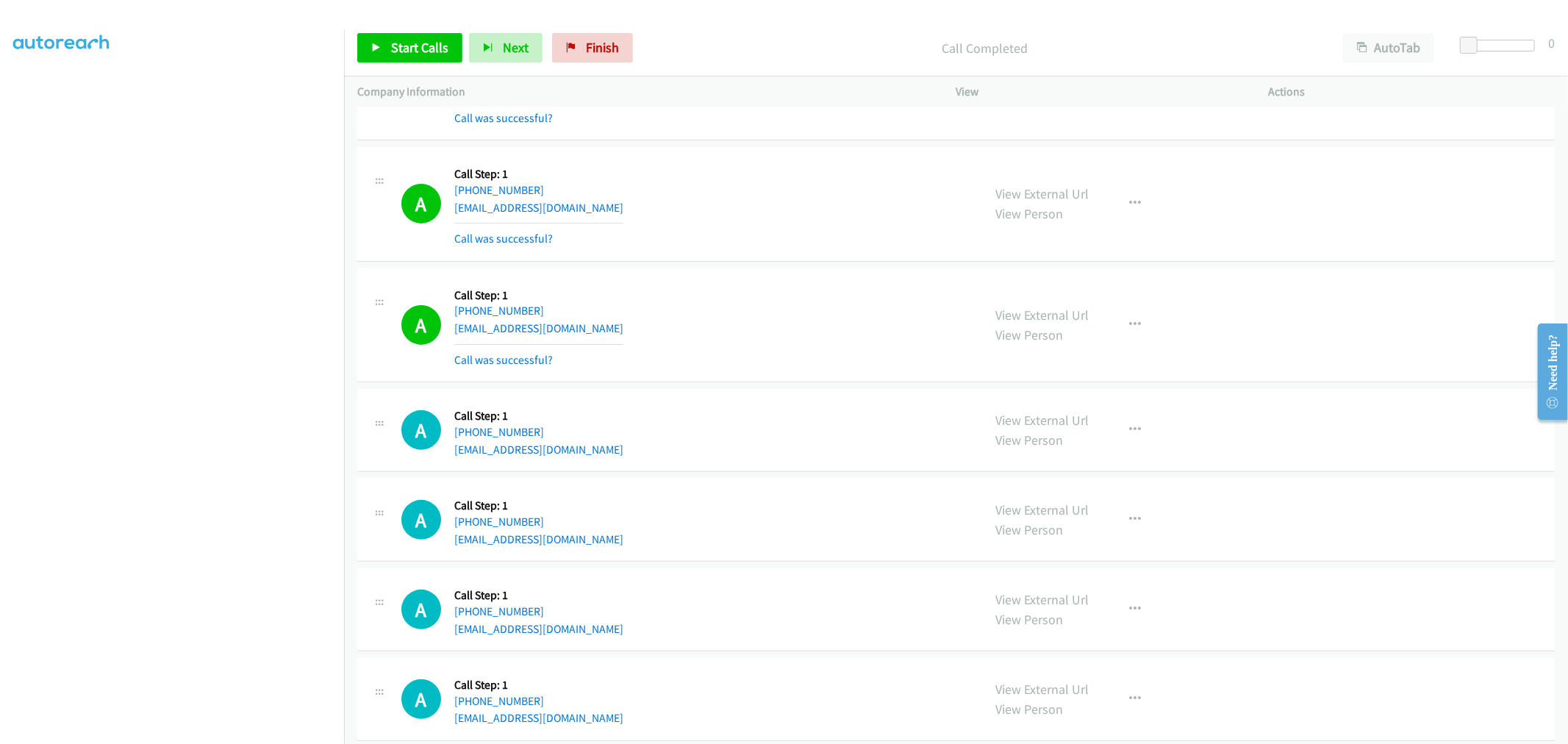
click at [770, 232] on div "A Callback Scheduled Call Step: 1 America/New_York [PHONE_NUMBER] [EMAIL_ADDRES…" at bounding box center [686, 204] width 568 height 88
click at [436, 52] on span "Start Calls" at bounding box center [419, 48] width 58 height 17
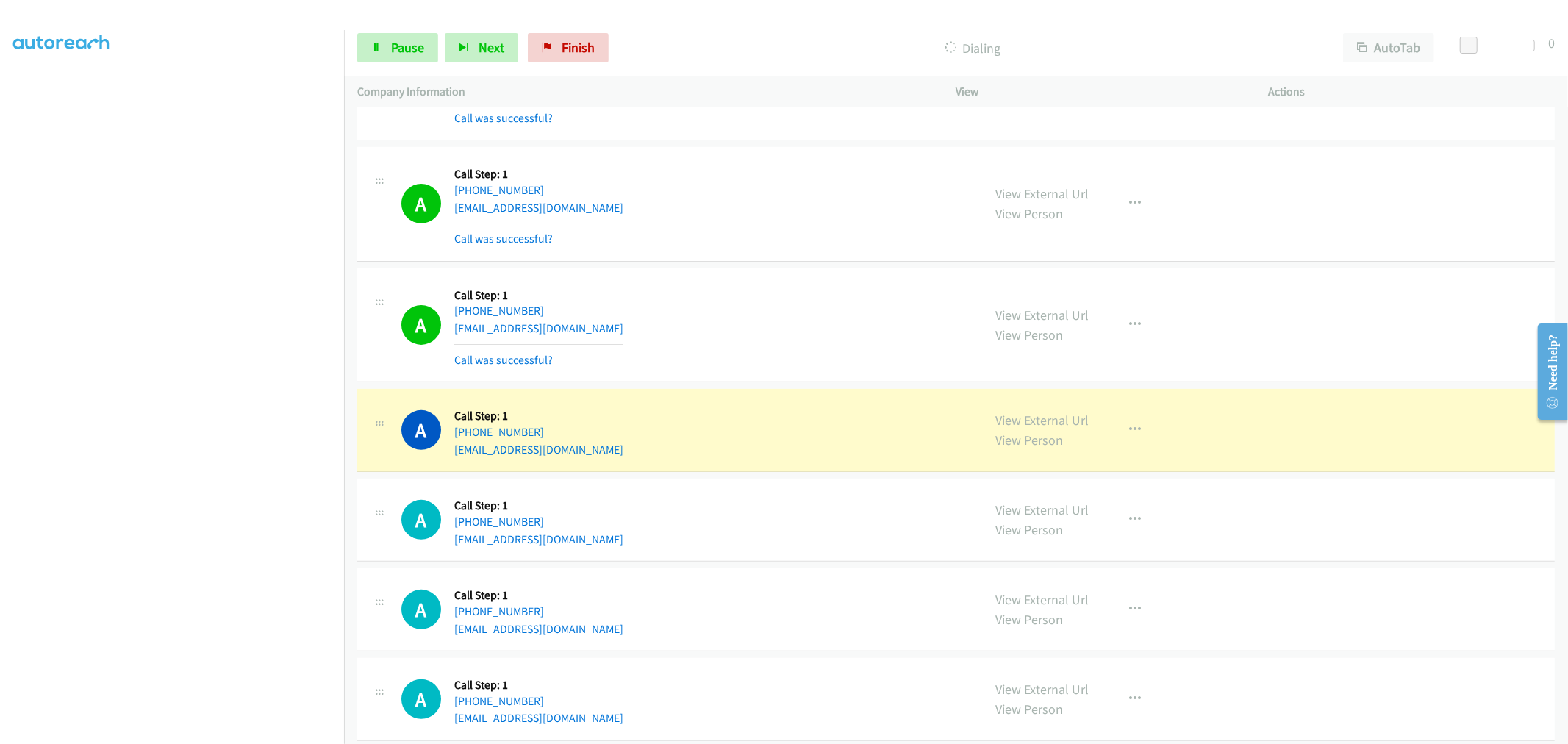
click at [134, 730] on section at bounding box center [172, 395] width 318 height 703
click at [782, 327] on div "A Callback Scheduled Call Step: 1 America/New_York [PHONE_NUMBER] [EMAIL_ADDRES…" at bounding box center [686, 325] width 568 height 88
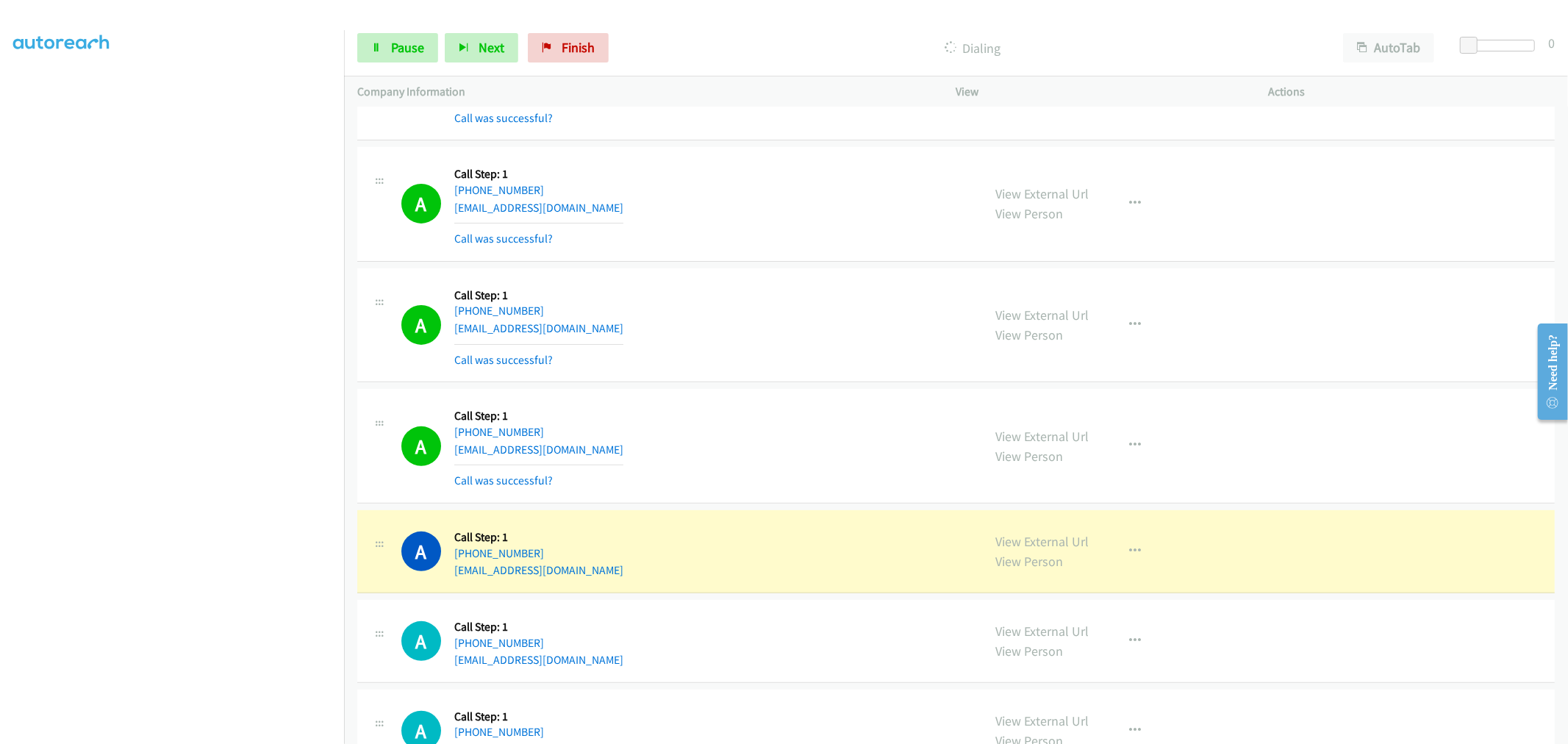
click at [796, 325] on div "A Callback Scheduled Call Step: 1 America/New_York [PHONE_NUMBER] [EMAIL_ADDRES…" at bounding box center [686, 325] width 568 height 88
click at [747, 409] on div "A Callback Scheduled Call Step: 1 [GEOGRAPHIC_DATA]/[GEOGRAPHIC_DATA] [PHONE_NU…" at bounding box center [686, 446] width 568 height 88
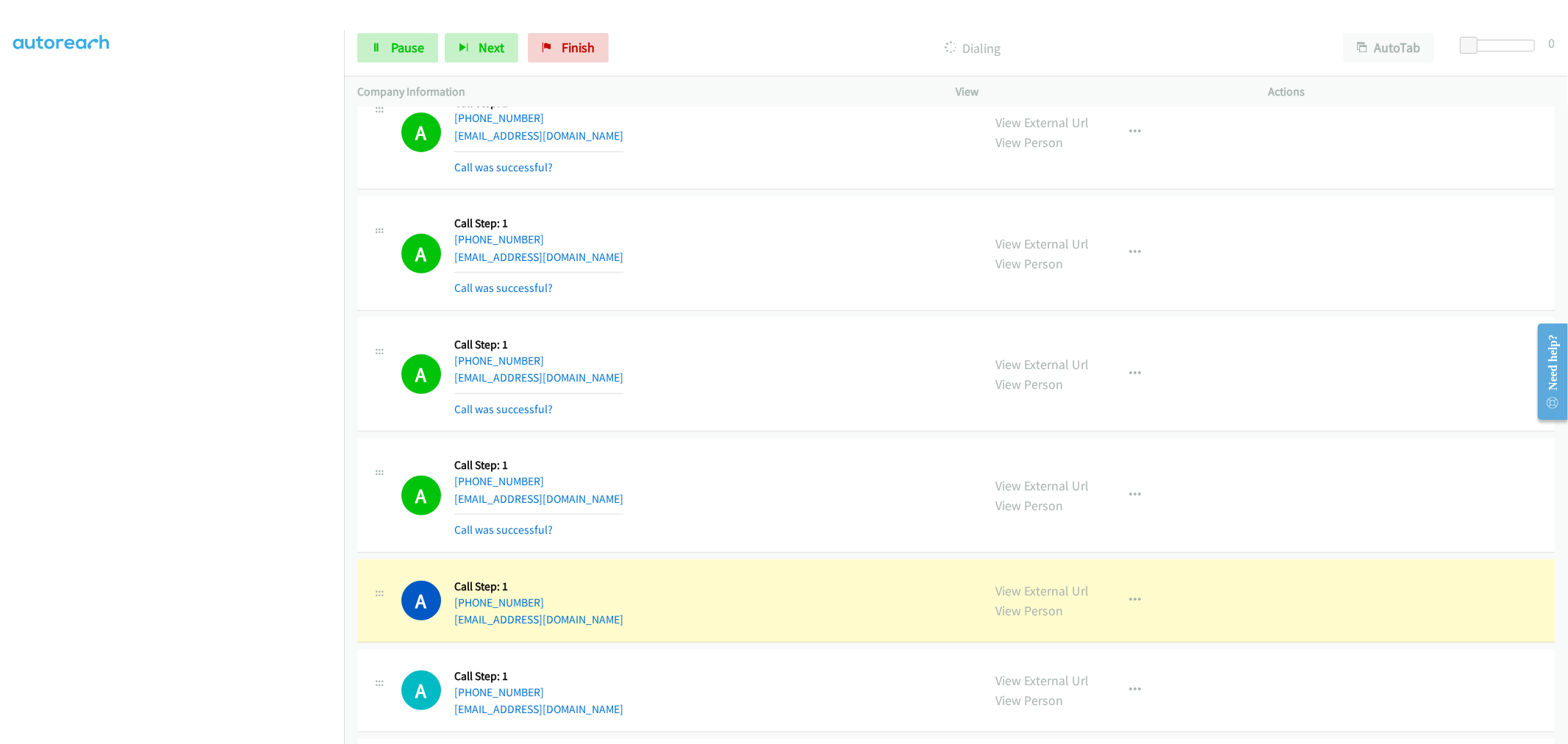
scroll to position [489, 0]
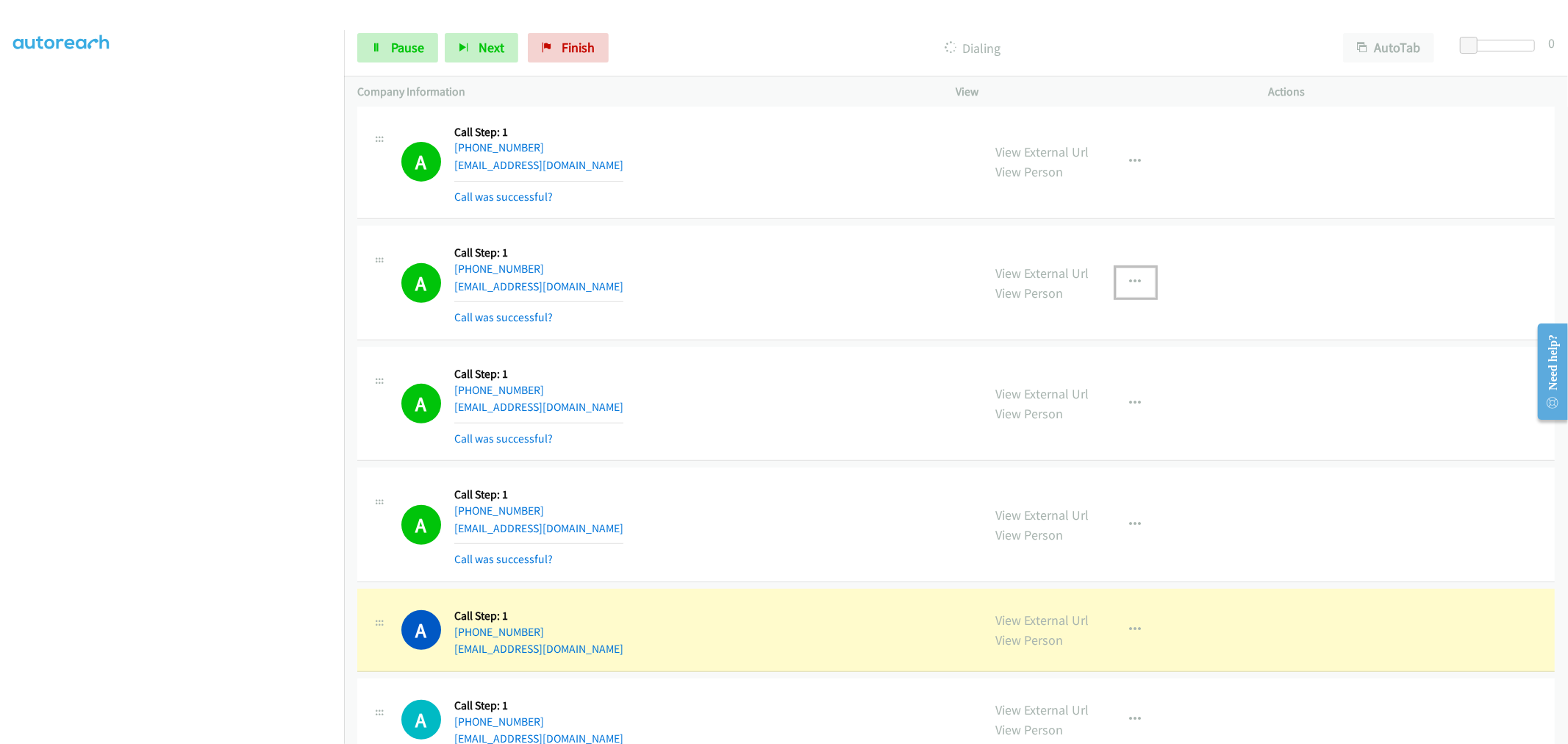
drag, startPoint x: 1126, startPoint y: 280, endPoint x: 1117, endPoint y: 338, distance: 58.7
click at [1129, 280] on icon "button" at bounding box center [1135, 282] width 12 height 12
click at [1063, 409] on link "Add to do not call list" at bounding box center [1057, 408] width 195 height 29
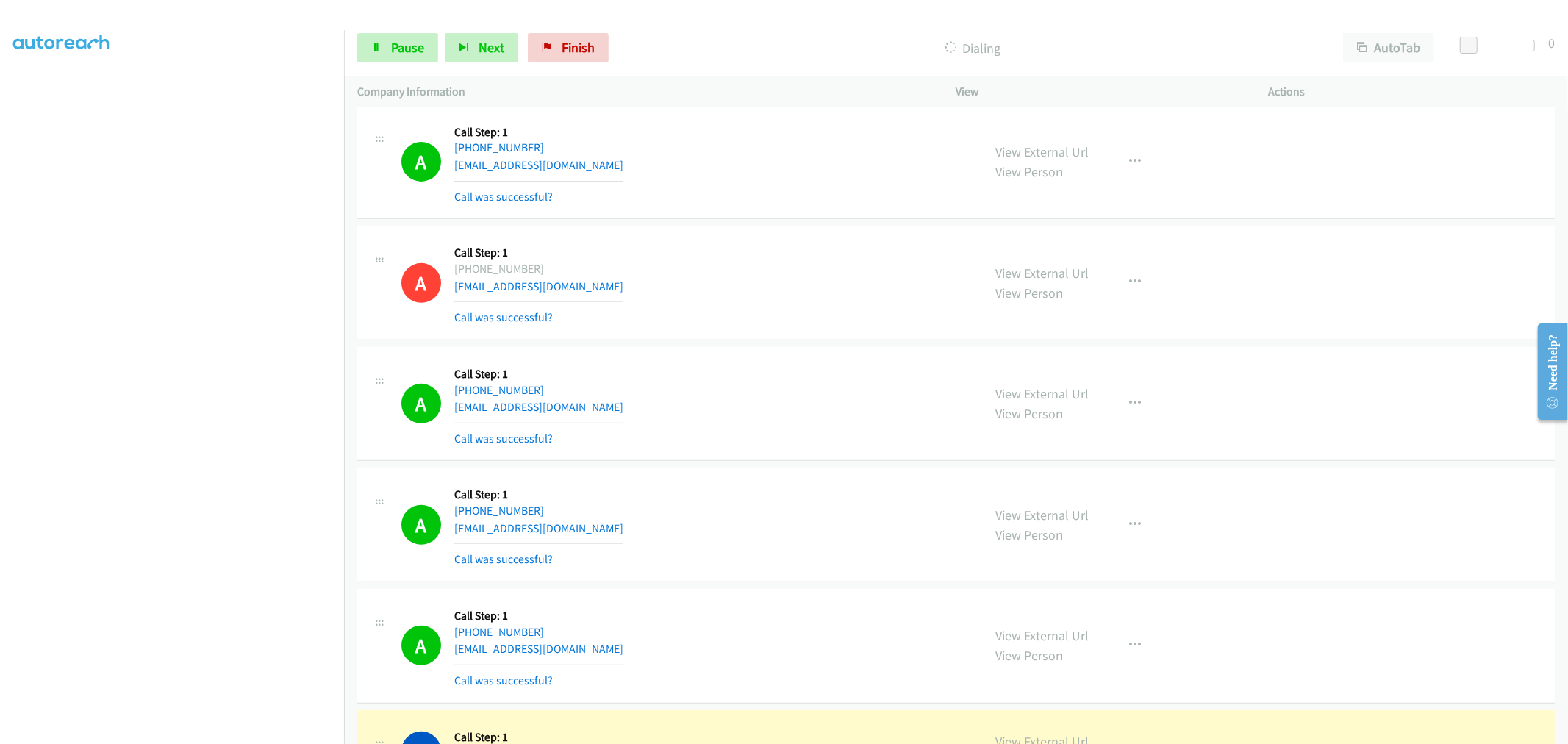
scroll to position [735, 0]
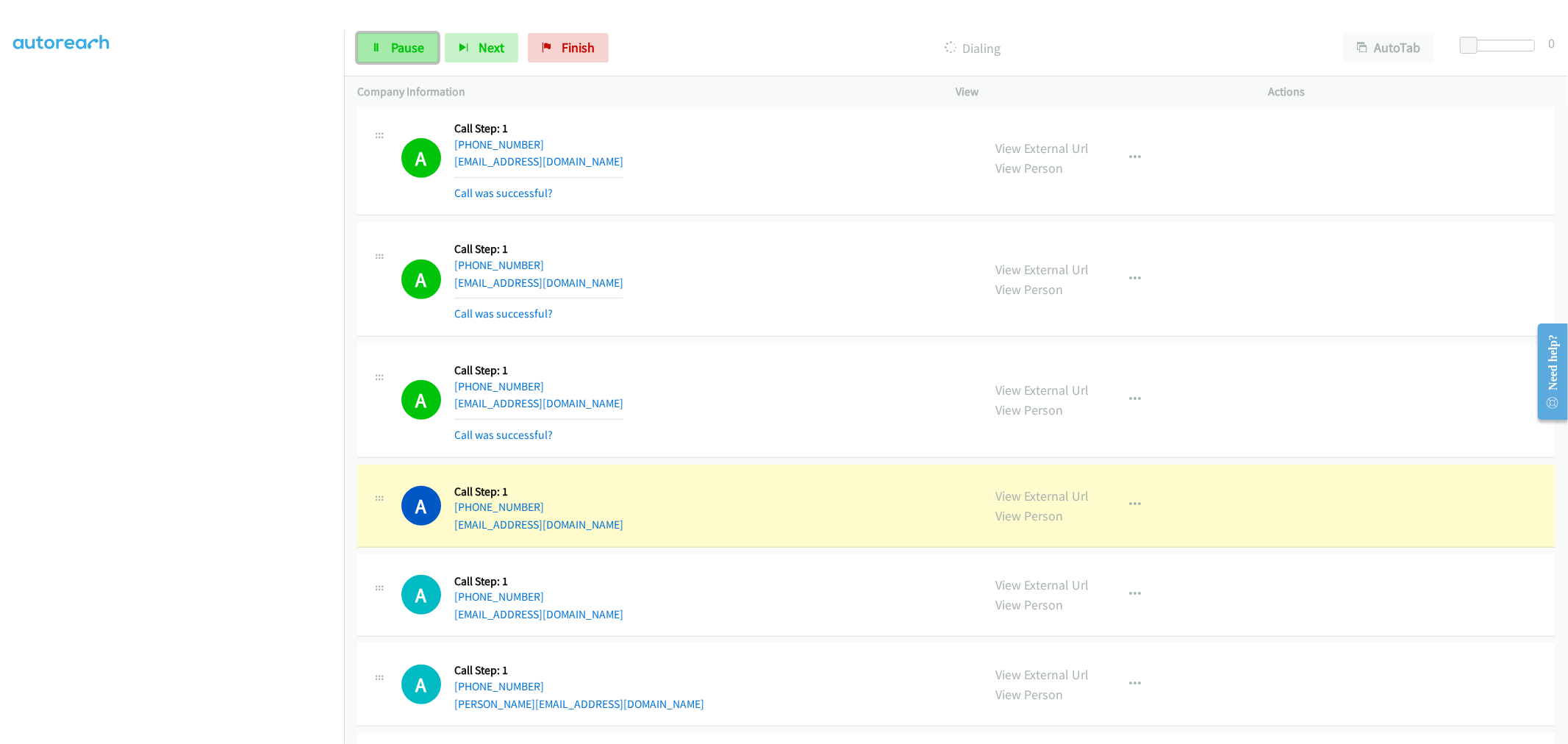
click at [389, 49] on link "Pause" at bounding box center [397, 48] width 81 height 29
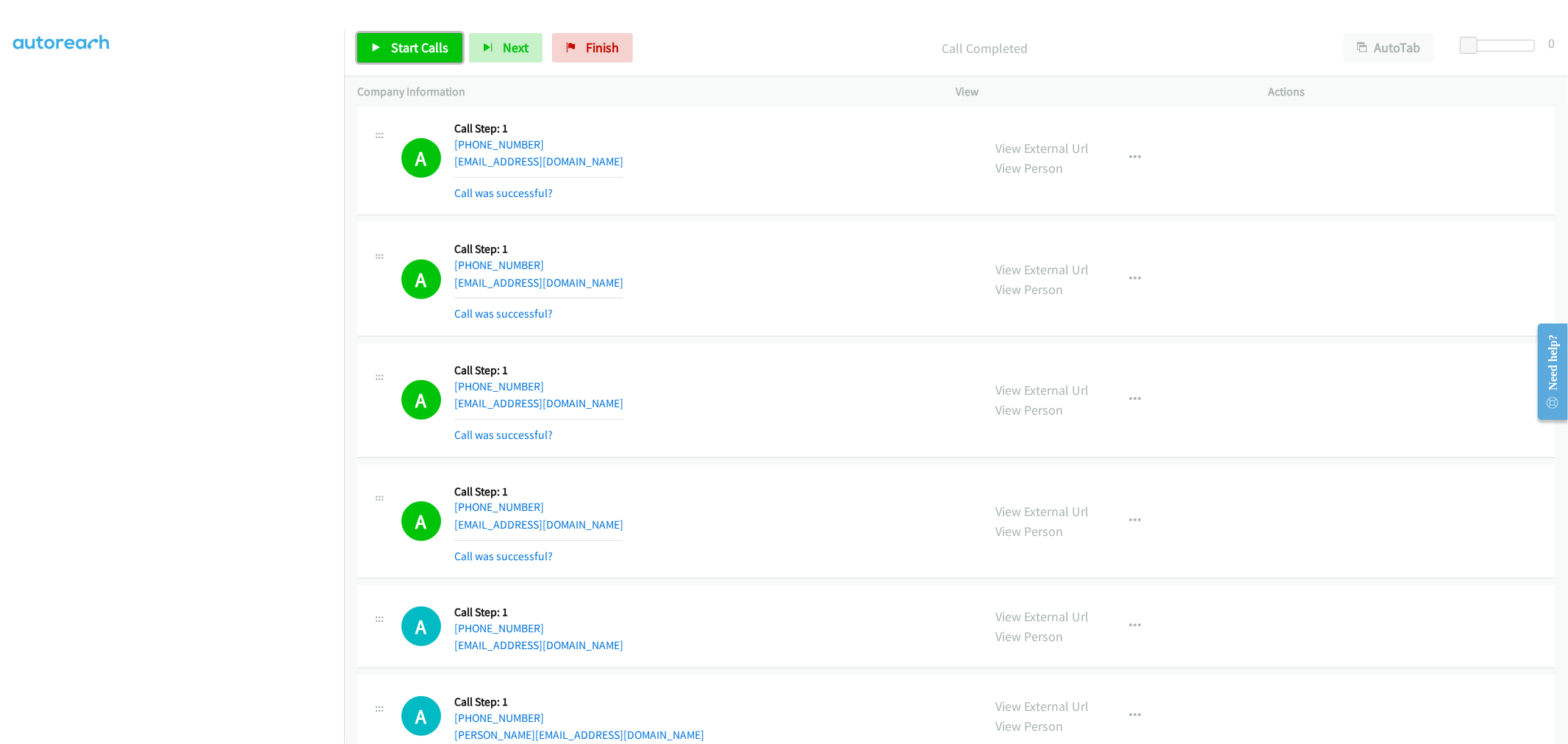
drag, startPoint x: 420, startPoint y: 55, endPoint x: 427, endPoint y: 59, distance: 8.1
click at [420, 55] on span "Start Calls" at bounding box center [419, 48] width 58 height 17
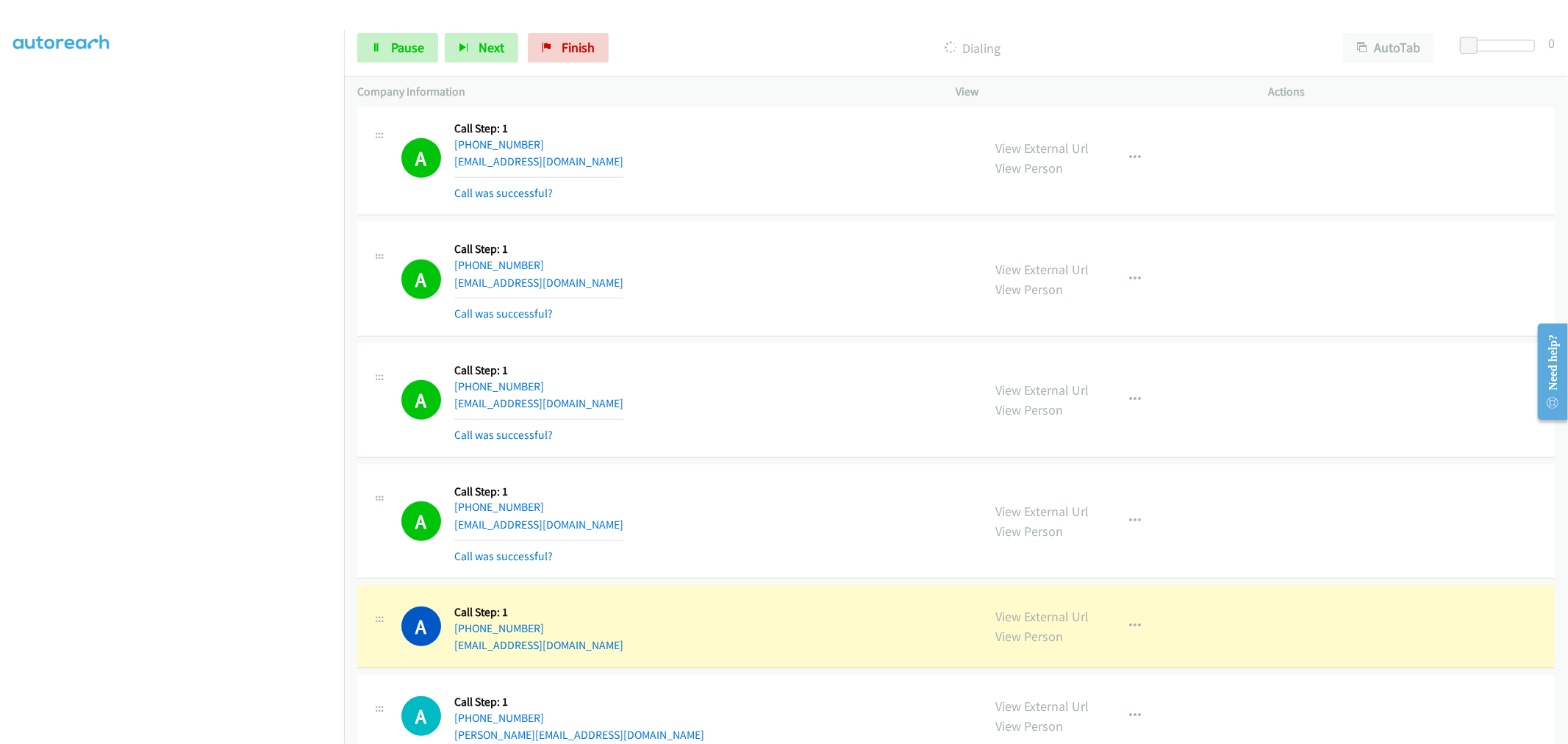
click at [891, 446] on div "A Callback Scheduled Call Step: 1 America/[GEOGRAPHIC_DATA] [PHONE_NUMBER] [EMA…" at bounding box center [956, 400] width 1197 height 115
click at [899, 413] on div "A Callback Scheduled Call Step: 1 America/[GEOGRAPHIC_DATA] [PHONE_NUMBER] [EMA…" at bounding box center [686, 400] width 568 height 88
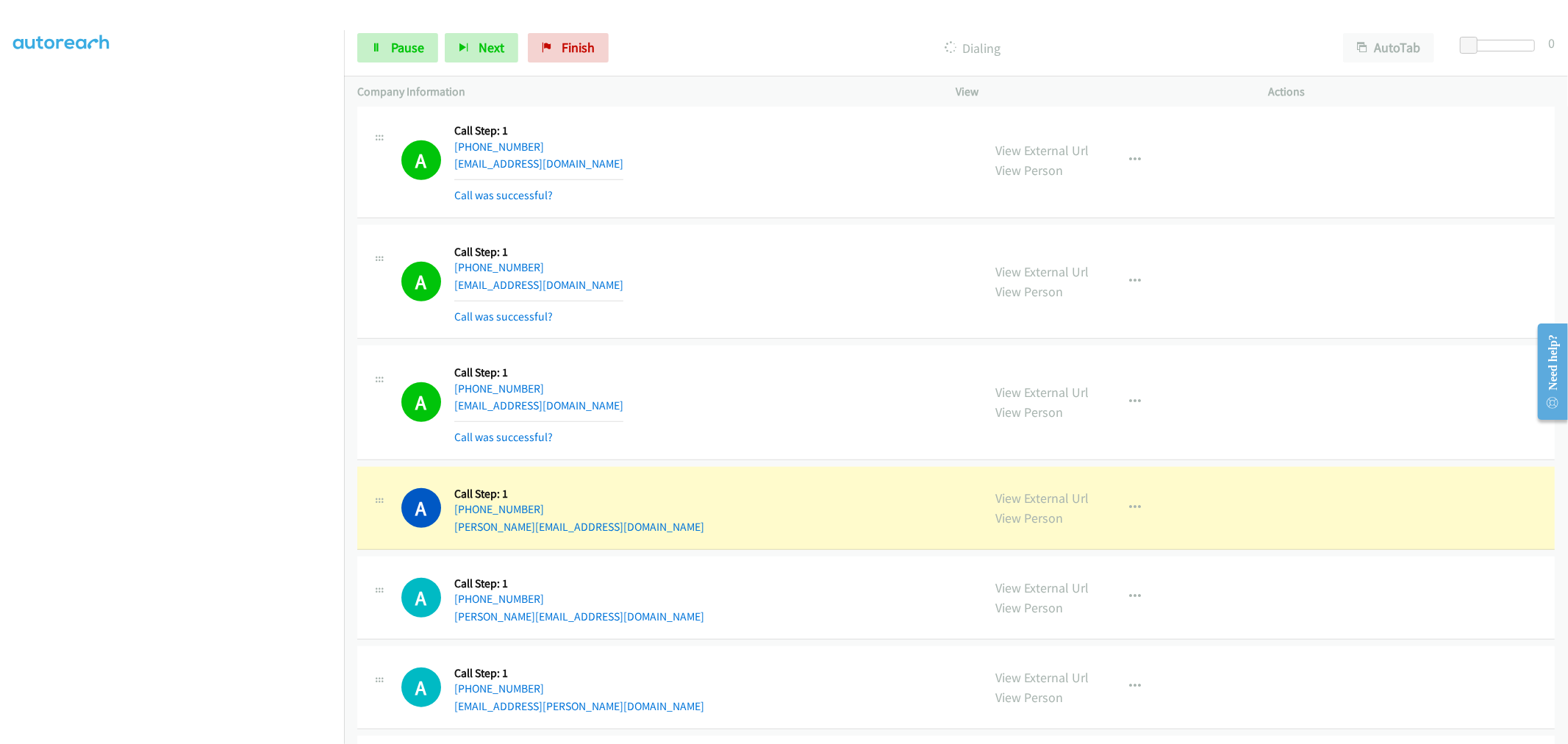
scroll to position [979, 0]
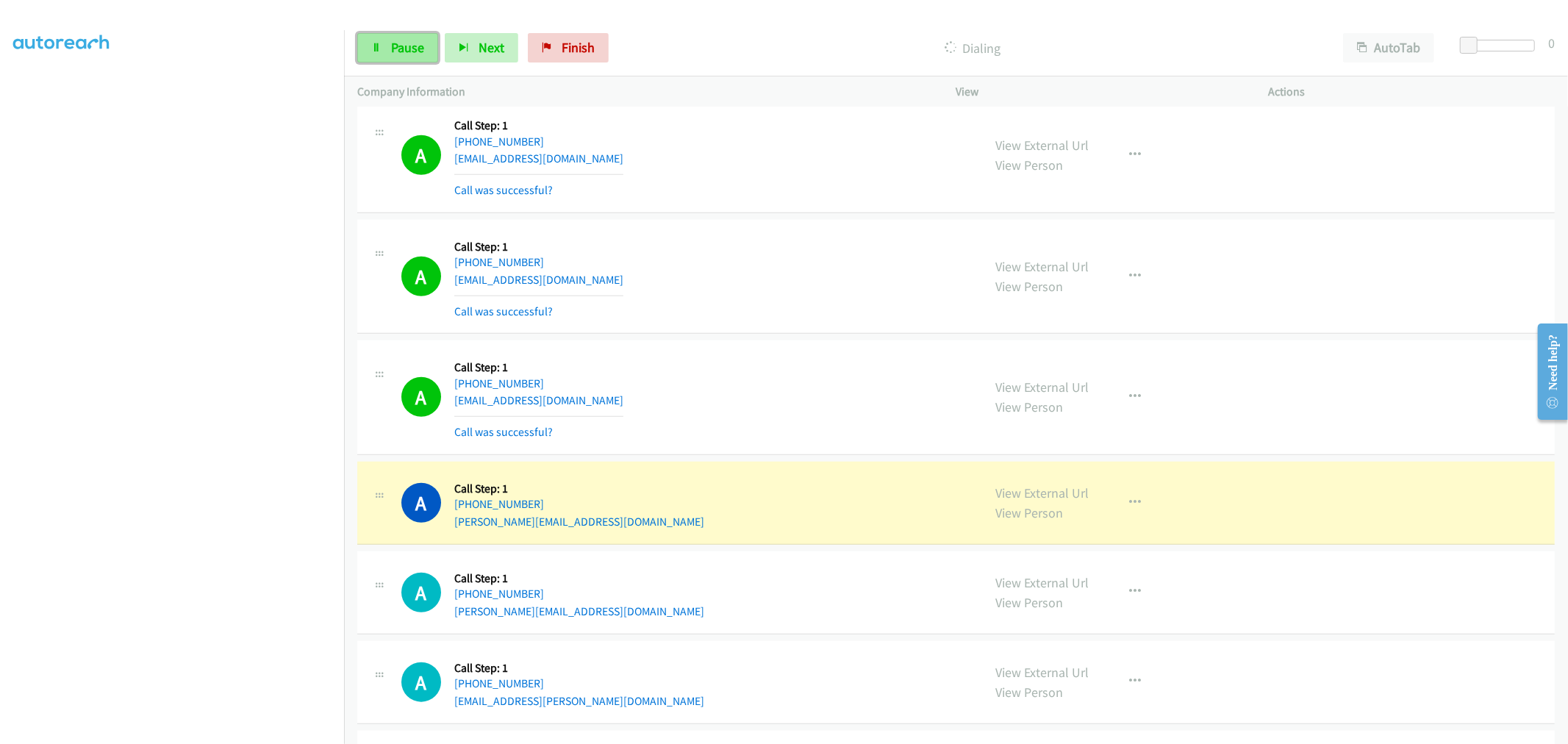
click at [366, 40] on link "Pause" at bounding box center [397, 48] width 81 height 29
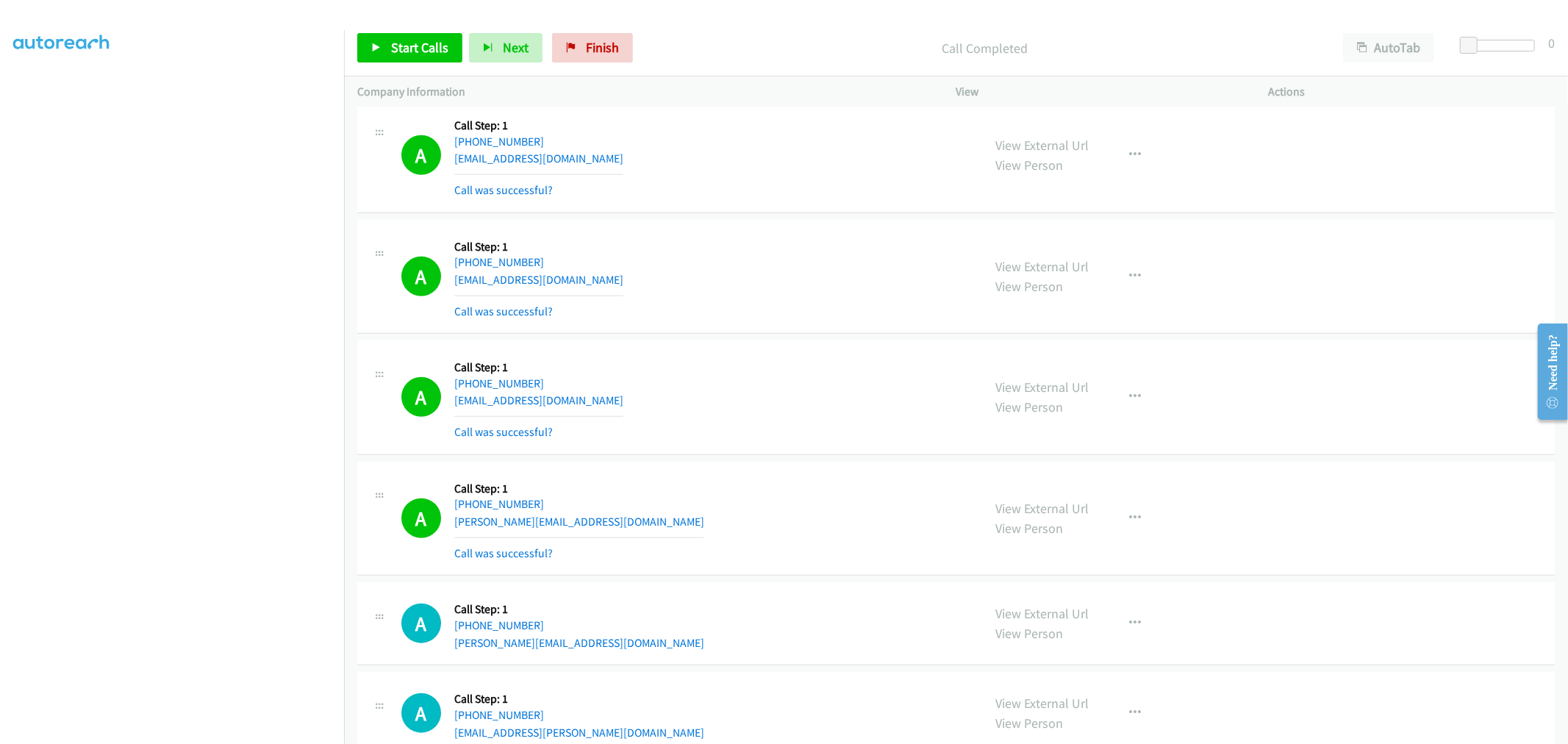
drag, startPoint x: 1035, startPoint y: 517, endPoint x: 981, endPoint y: 472, distance: 70.3
click at [397, 44] on span "Start Calls" at bounding box center [419, 48] width 58 height 17
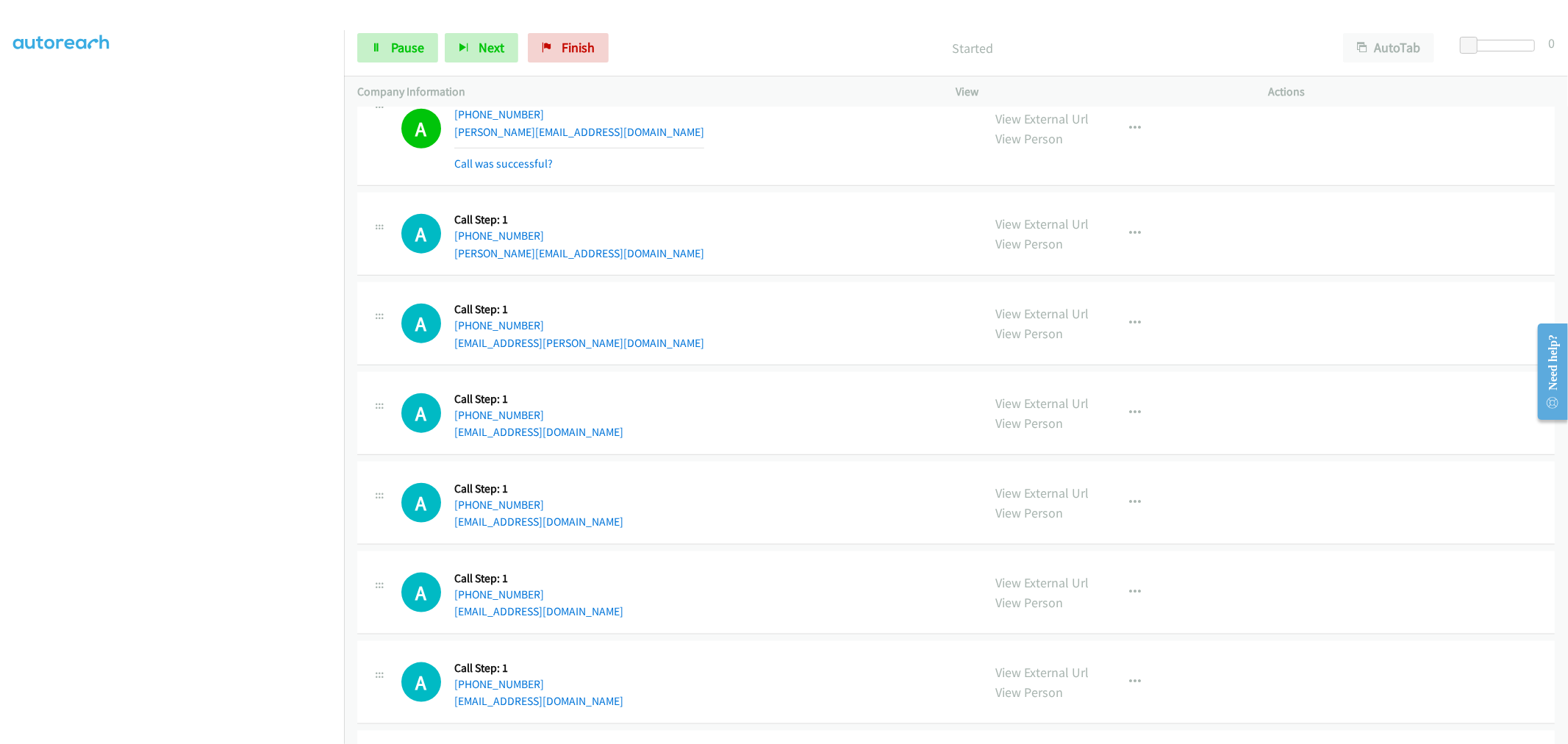
scroll to position [1388, 0]
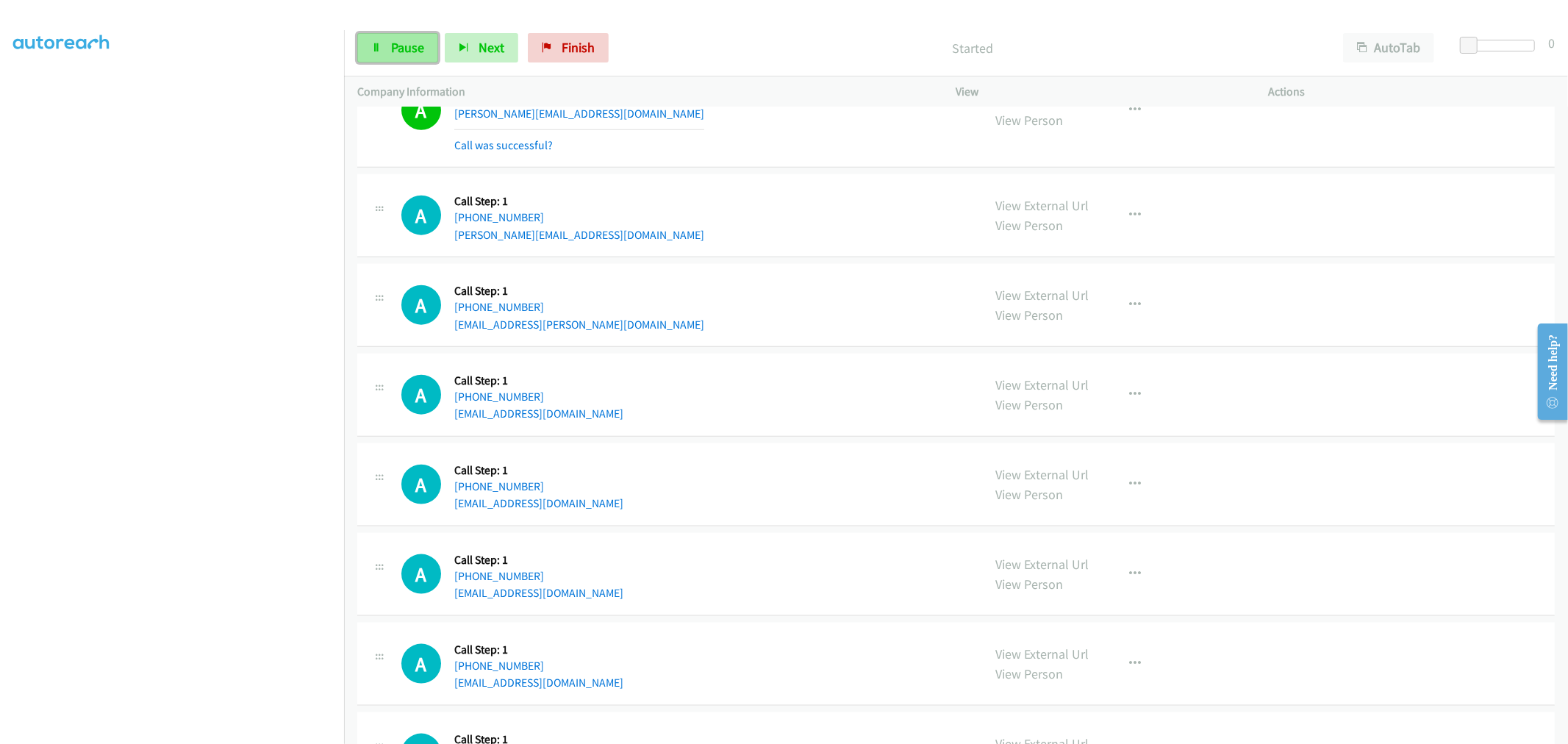
click at [399, 42] on span "Pause" at bounding box center [407, 48] width 33 height 17
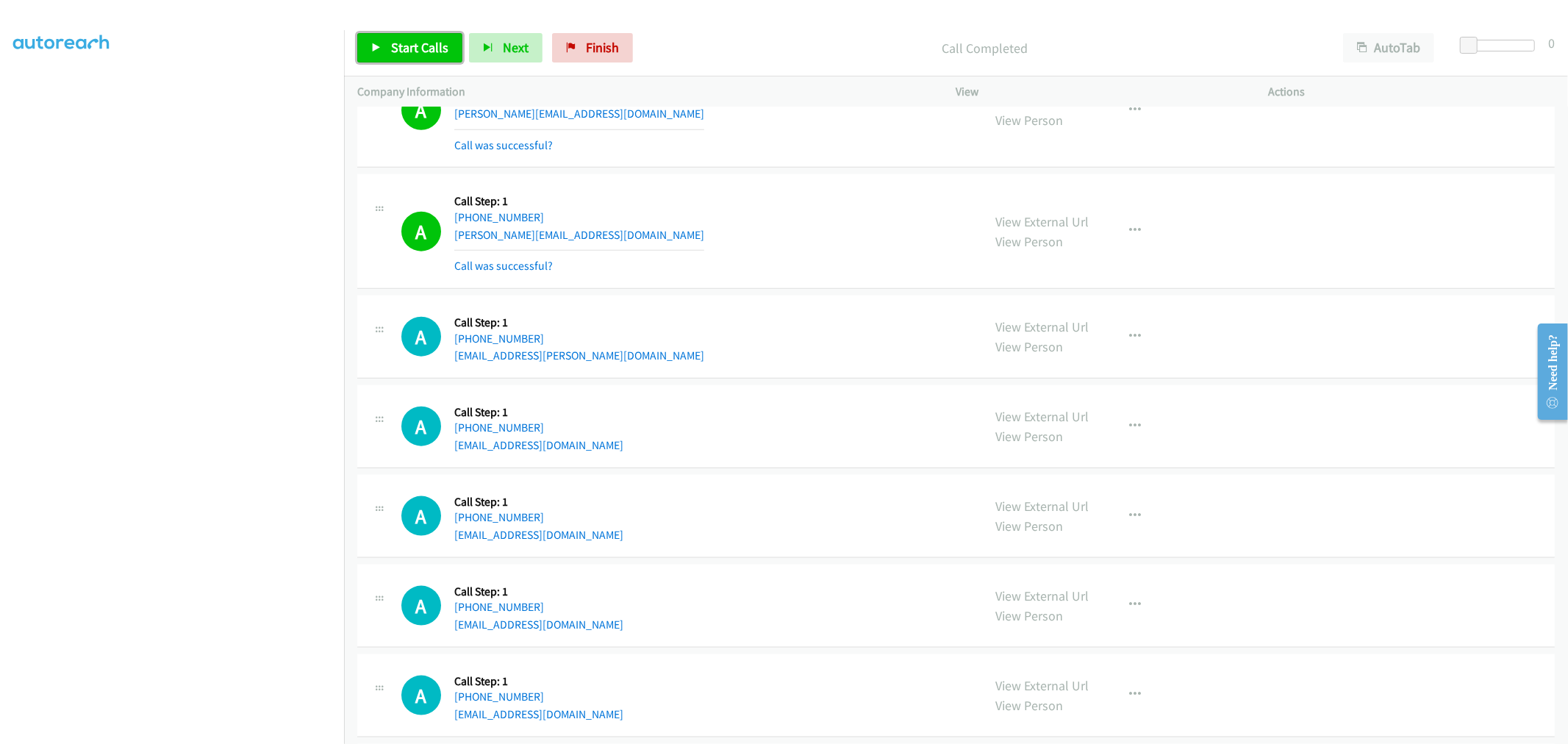
click at [415, 48] on span "Start Calls" at bounding box center [419, 48] width 58 height 17
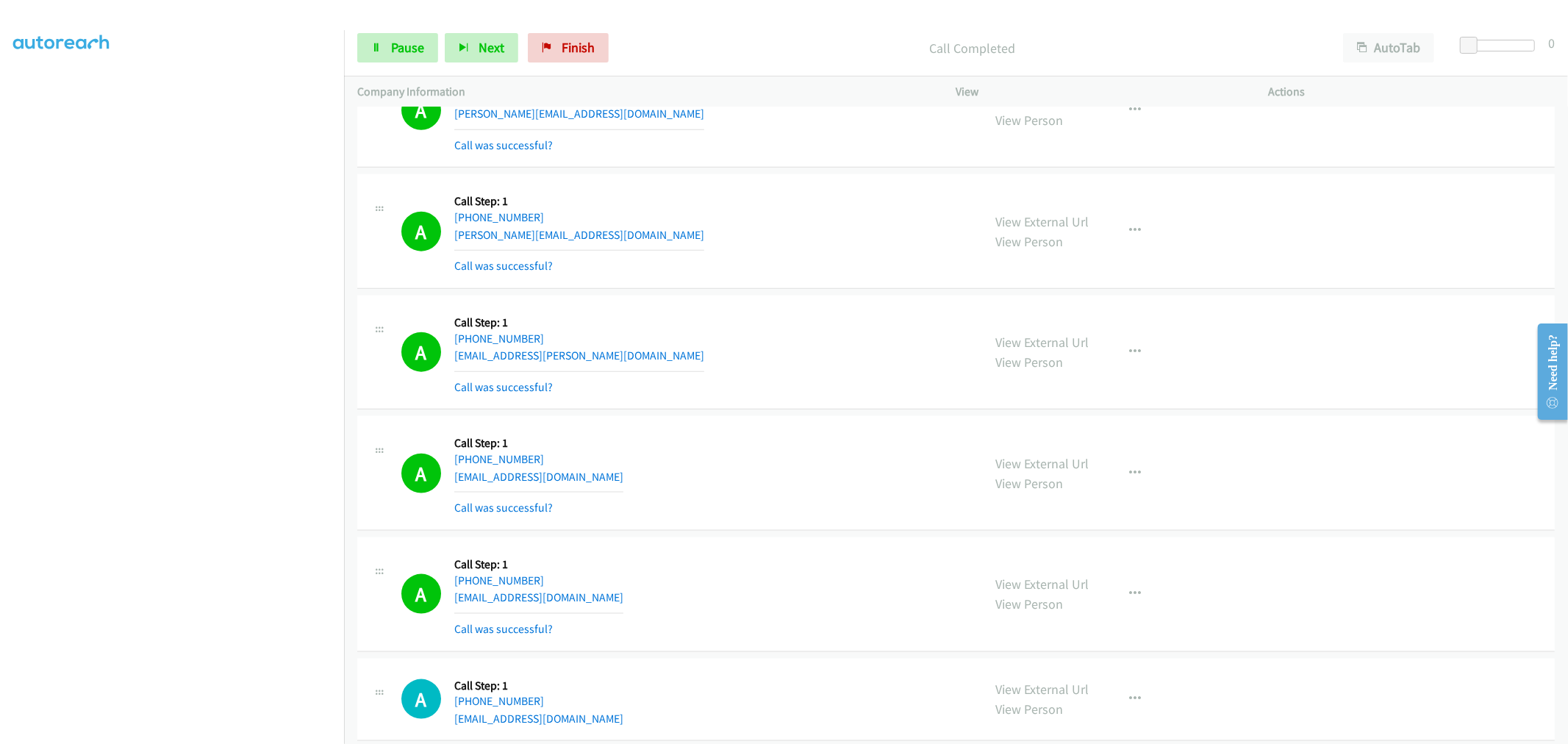
click at [779, 415] on td "A Callback Scheduled Call Step: 1 [GEOGRAPHIC_DATA]/[GEOGRAPHIC_DATA] [PHONE_NU…" at bounding box center [956, 474] width 1223 height 122
click at [194, 731] on section at bounding box center [172, 395] width 318 height 703
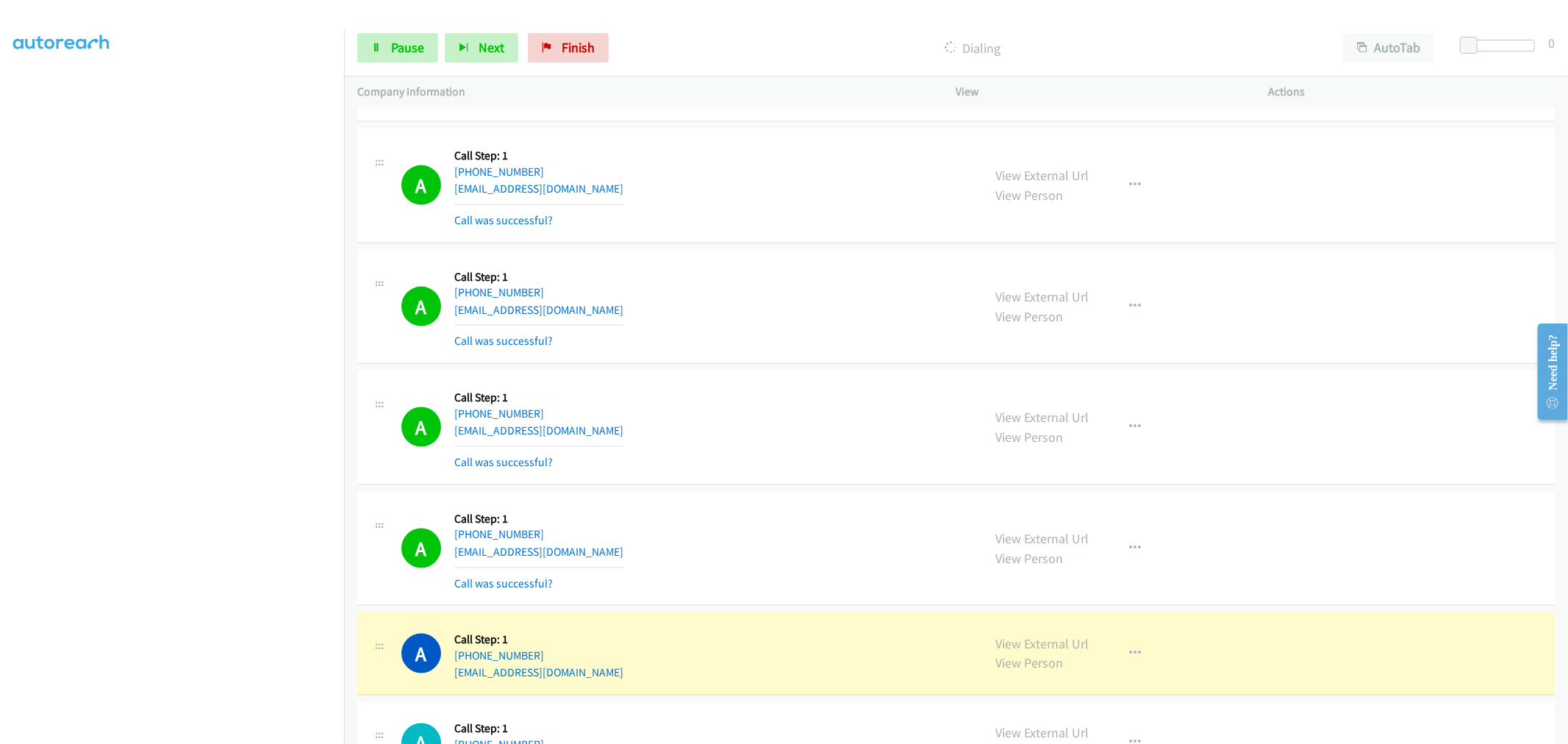
scroll to position [2041, 0]
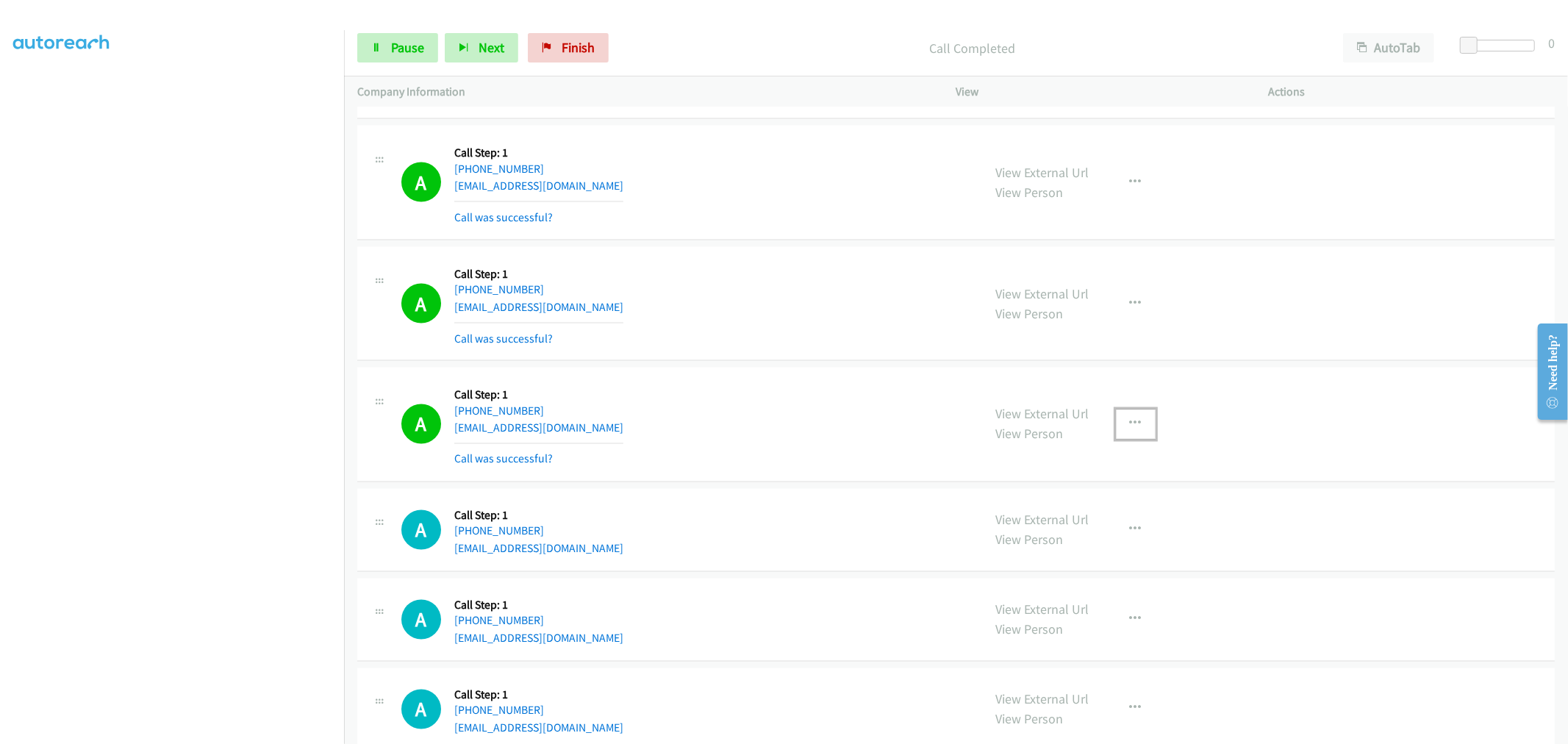
click at [1134, 423] on icon "button" at bounding box center [1135, 424] width 12 height 12
click at [1008, 560] on link "Add to do not call list" at bounding box center [1057, 549] width 195 height 29
click at [824, 445] on div "A Callback Scheduled Call Step: 1 America/Los_Angeles [PHONE_NUMBER] [EMAIL_ADD…" at bounding box center [686, 425] width 568 height 88
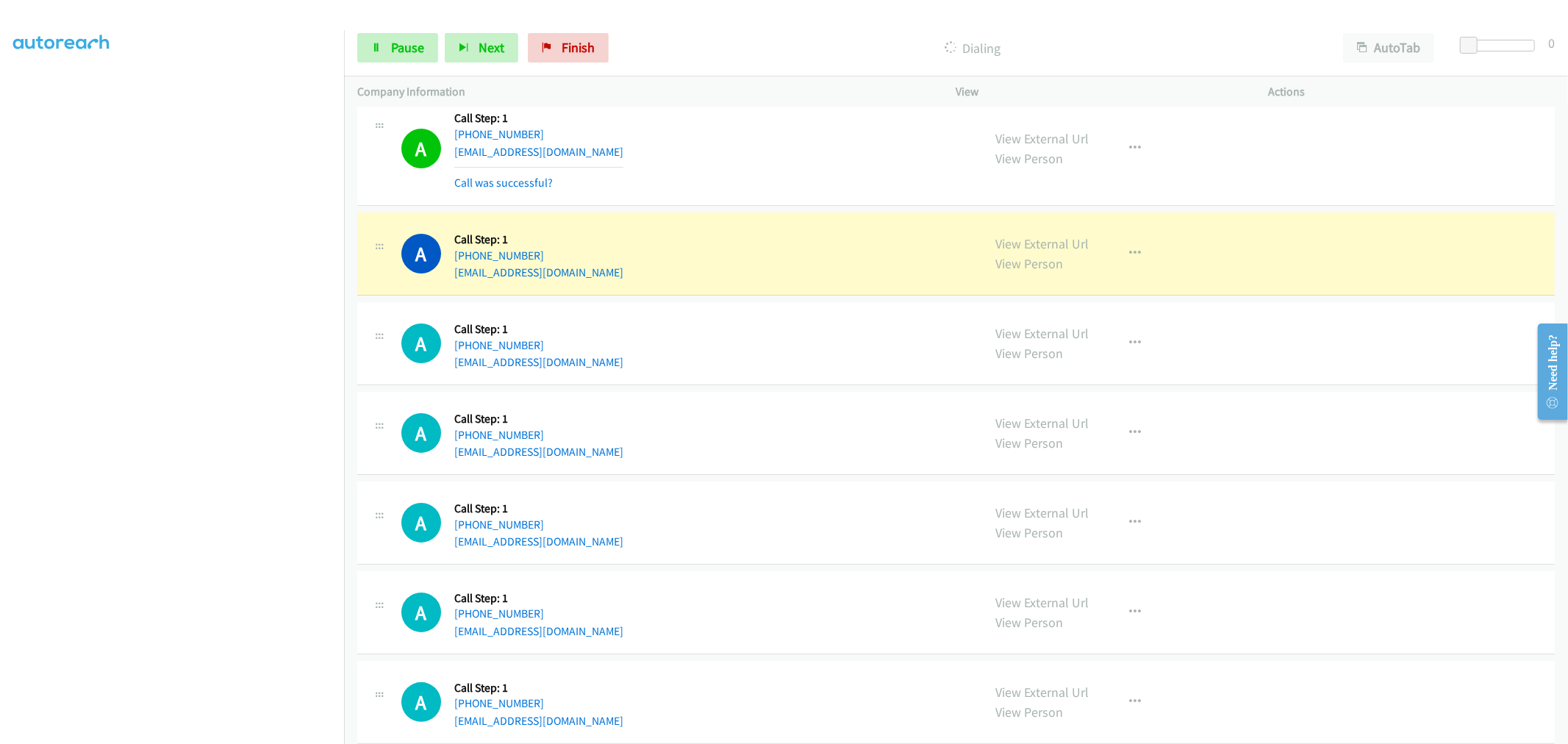
scroll to position [4818, 0]
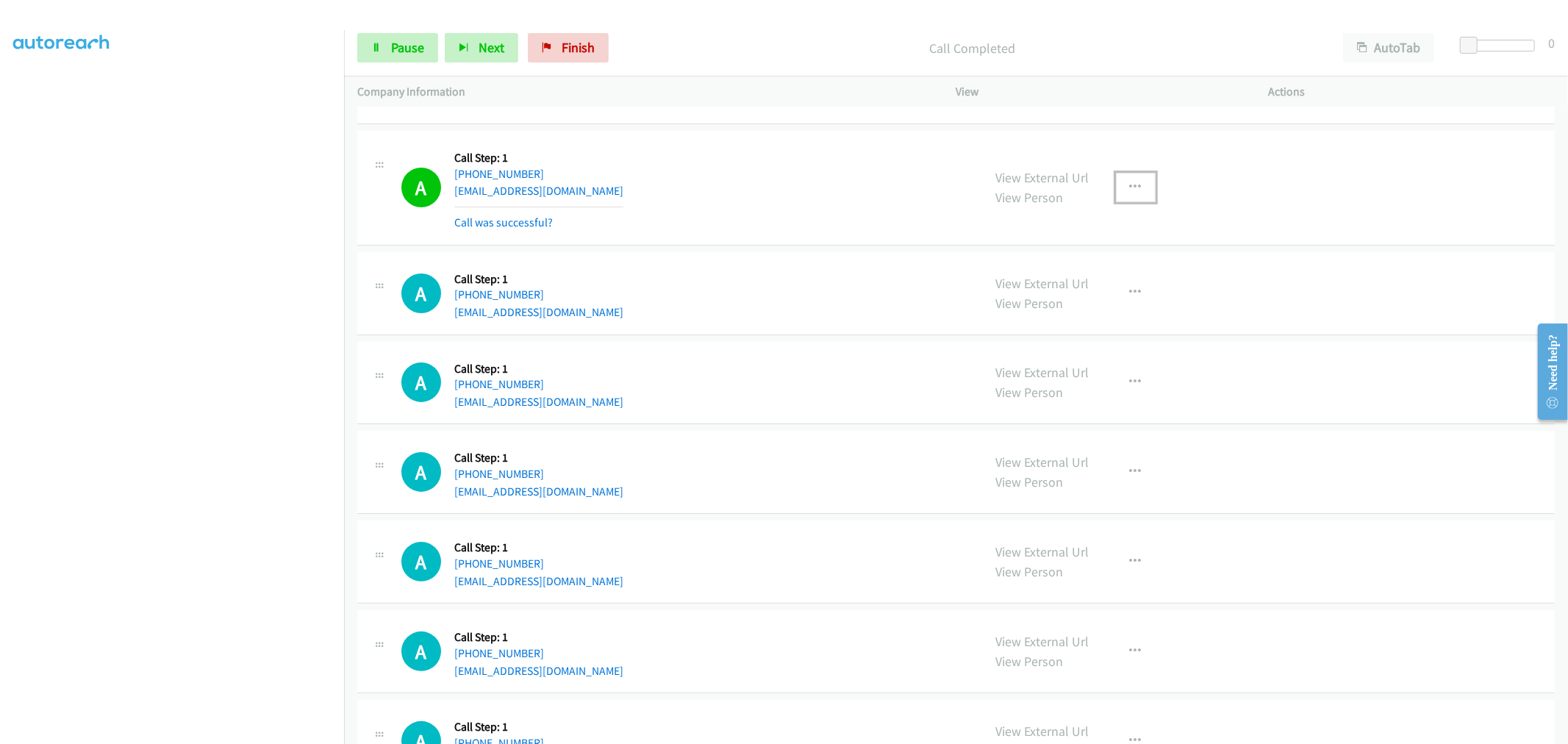
drag, startPoint x: 1129, startPoint y: 181, endPoint x: 1114, endPoint y: 251, distance: 71.6
click at [1129, 181] on button "button" at bounding box center [1136, 187] width 40 height 29
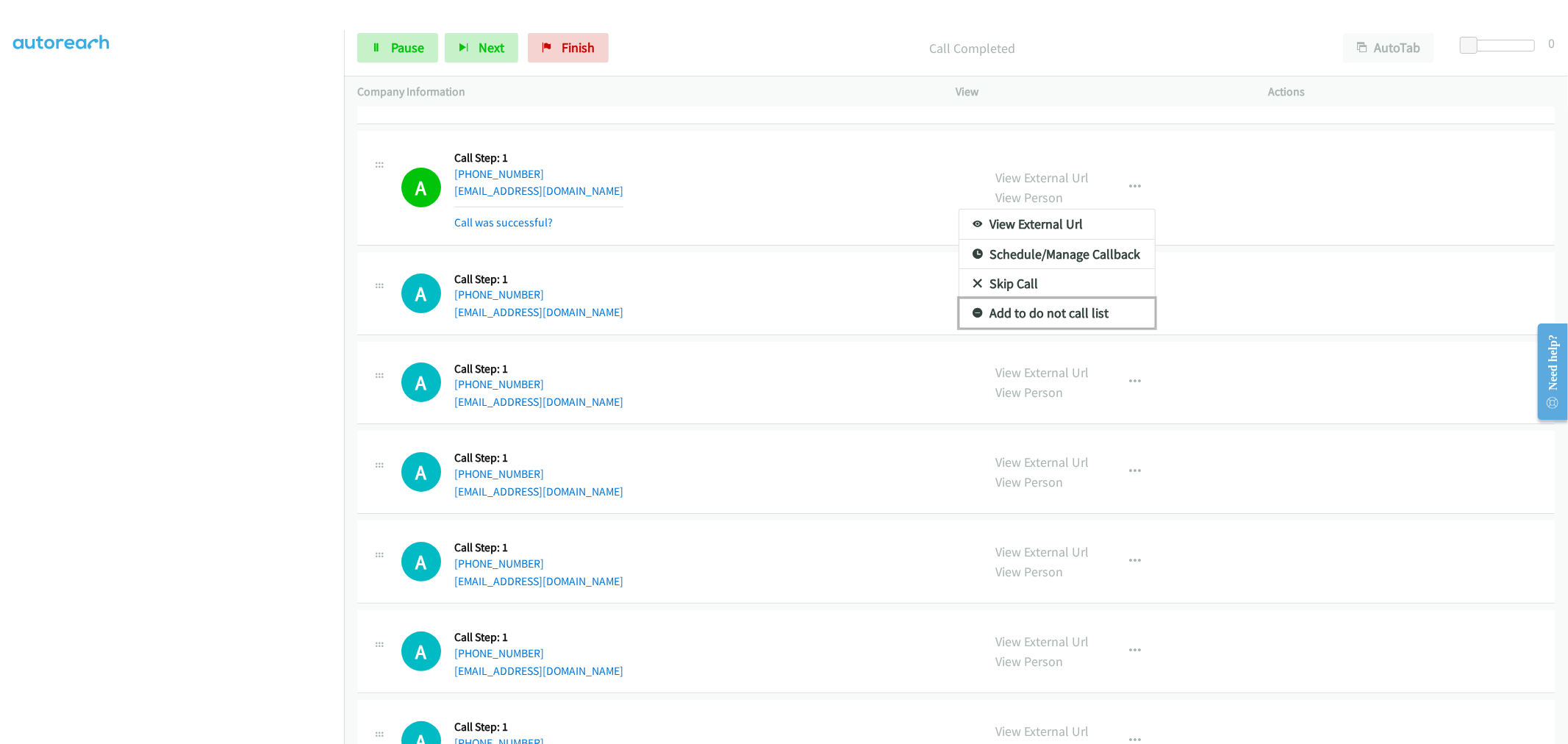
click at [1047, 323] on link "Add to do not call list" at bounding box center [1057, 313] width 195 height 29
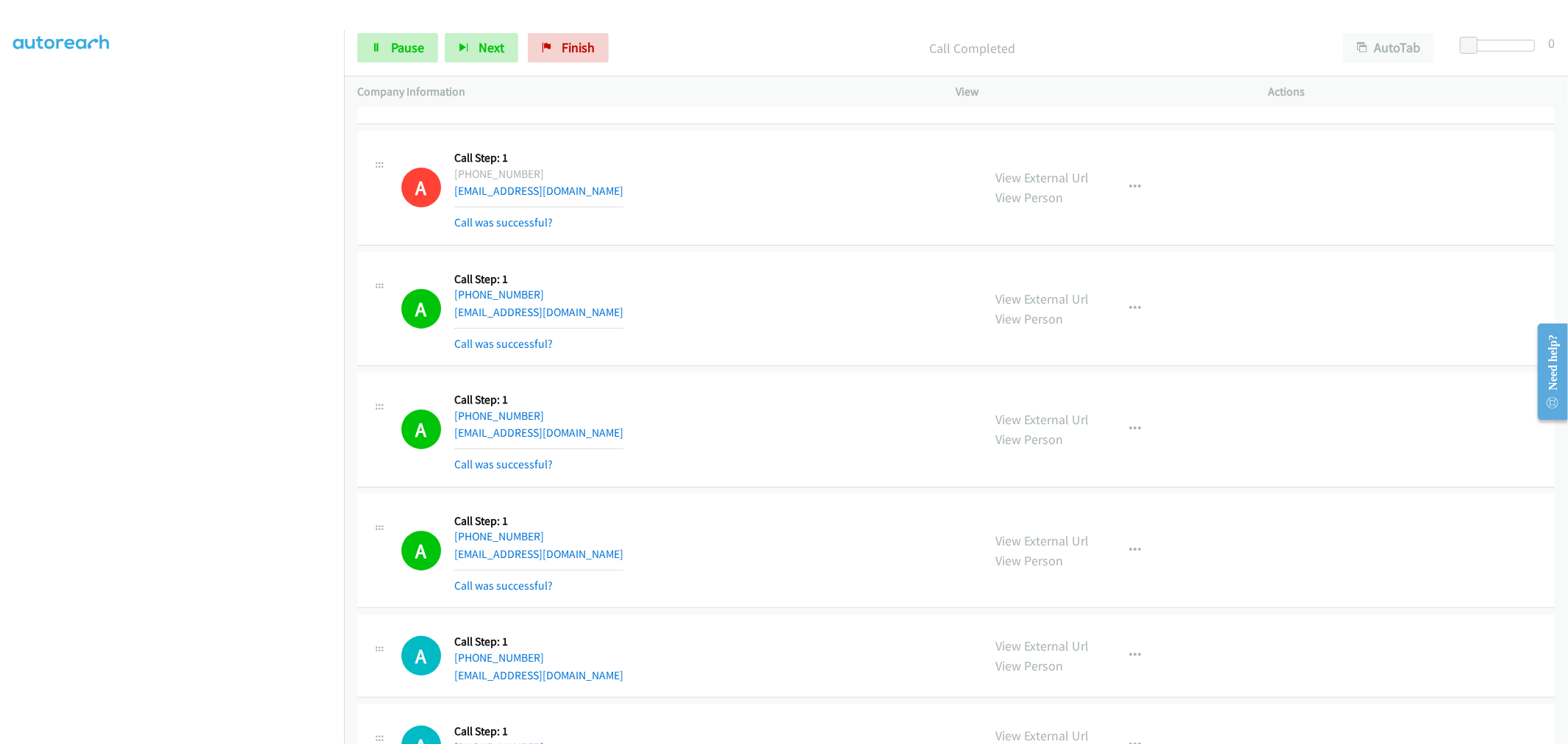
click at [752, 371] on td "A Callback Scheduled Call Step: 1 America/New_York [PHONE_NUMBER] [EMAIL_ADDRES…" at bounding box center [956, 430] width 1223 height 122
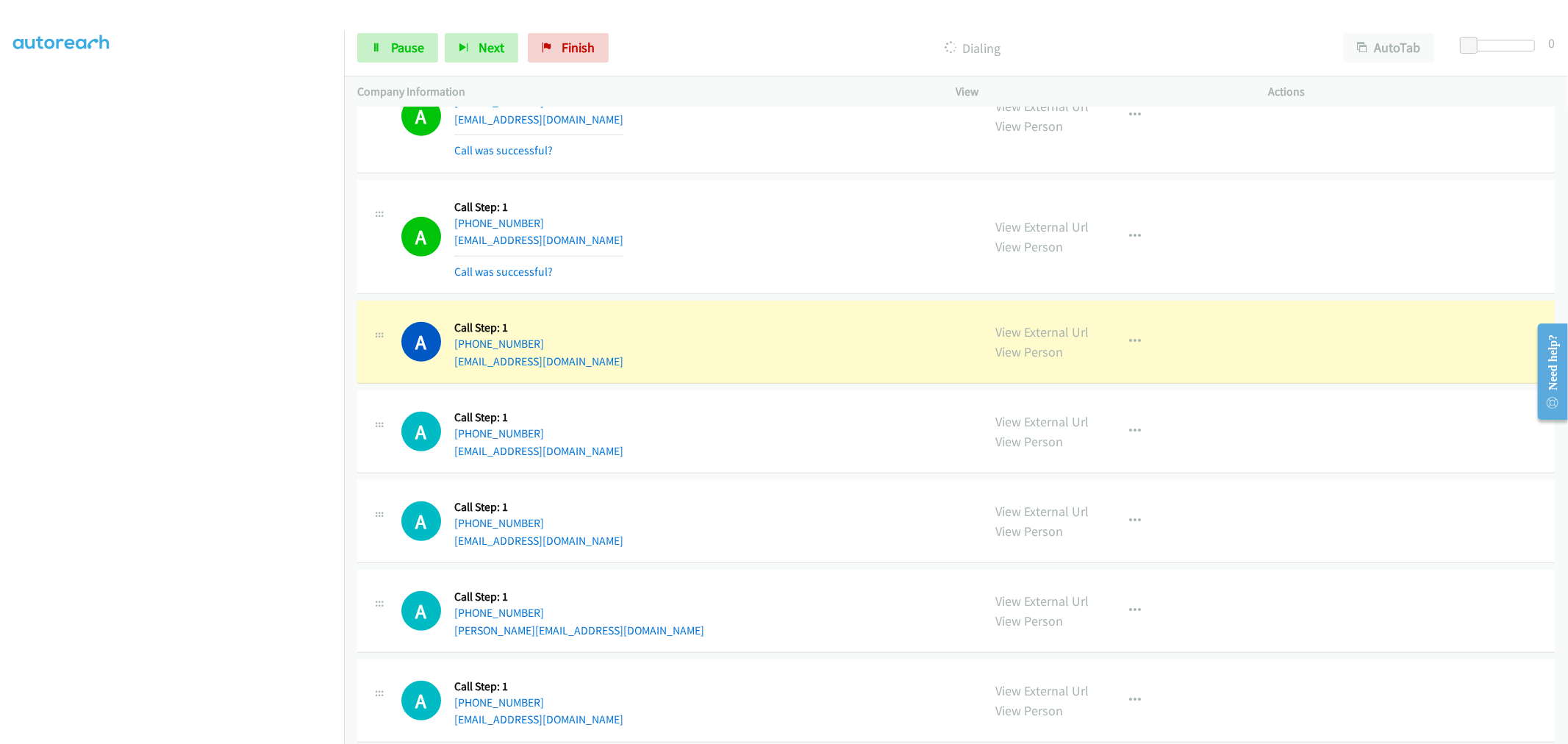
scroll to position [5471, 0]
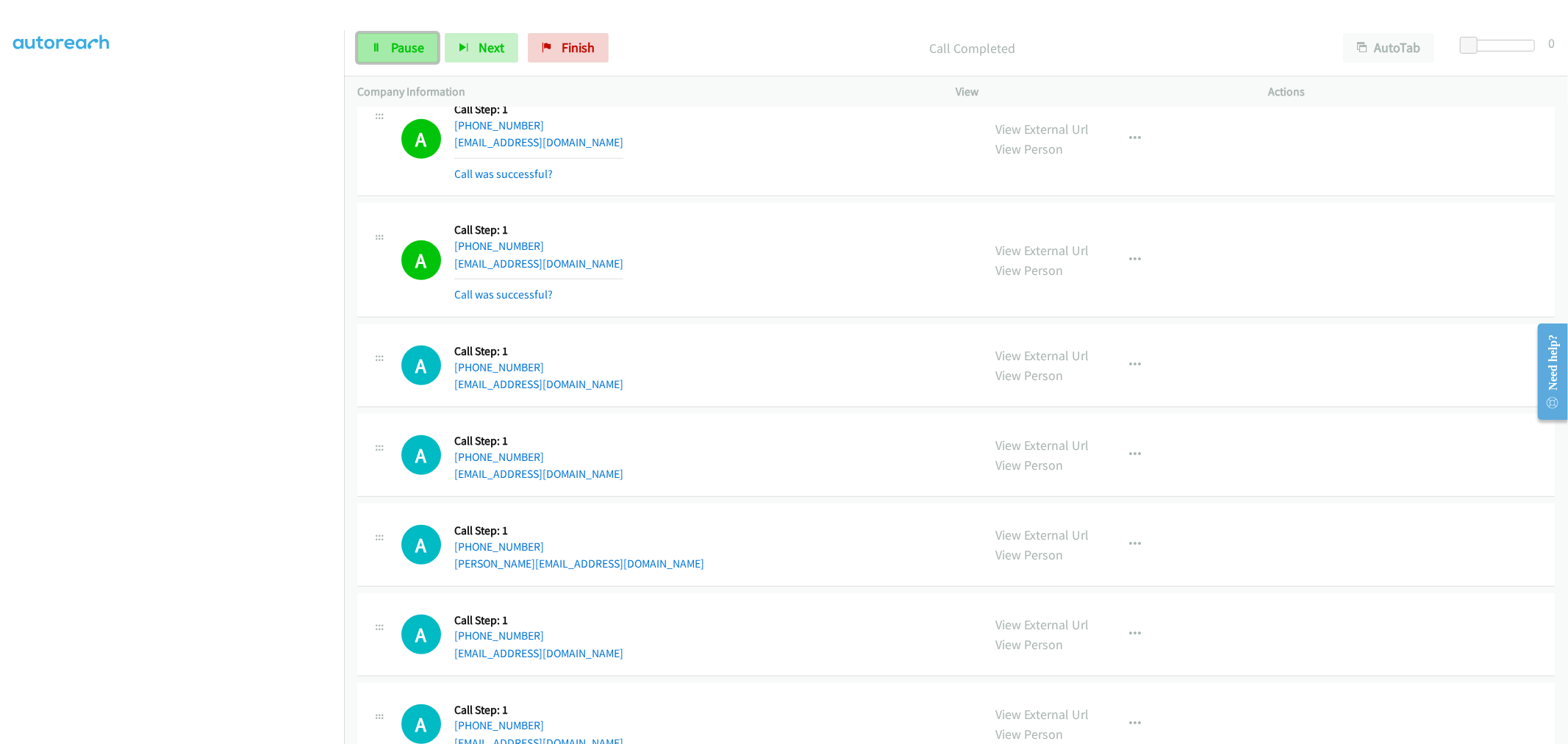
click at [394, 48] on span "Pause" at bounding box center [407, 48] width 33 height 17
drag, startPoint x: 735, startPoint y: 312, endPoint x: 696, endPoint y: 342, distance: 49.2
click at [733, 311] on div "A Callback Scheduled Call Step: 1 America/Los_Angeles [PHONE_NUMBER] [EMAIL_ADD…" at bounding box center [956, 260] width 1197 height 115
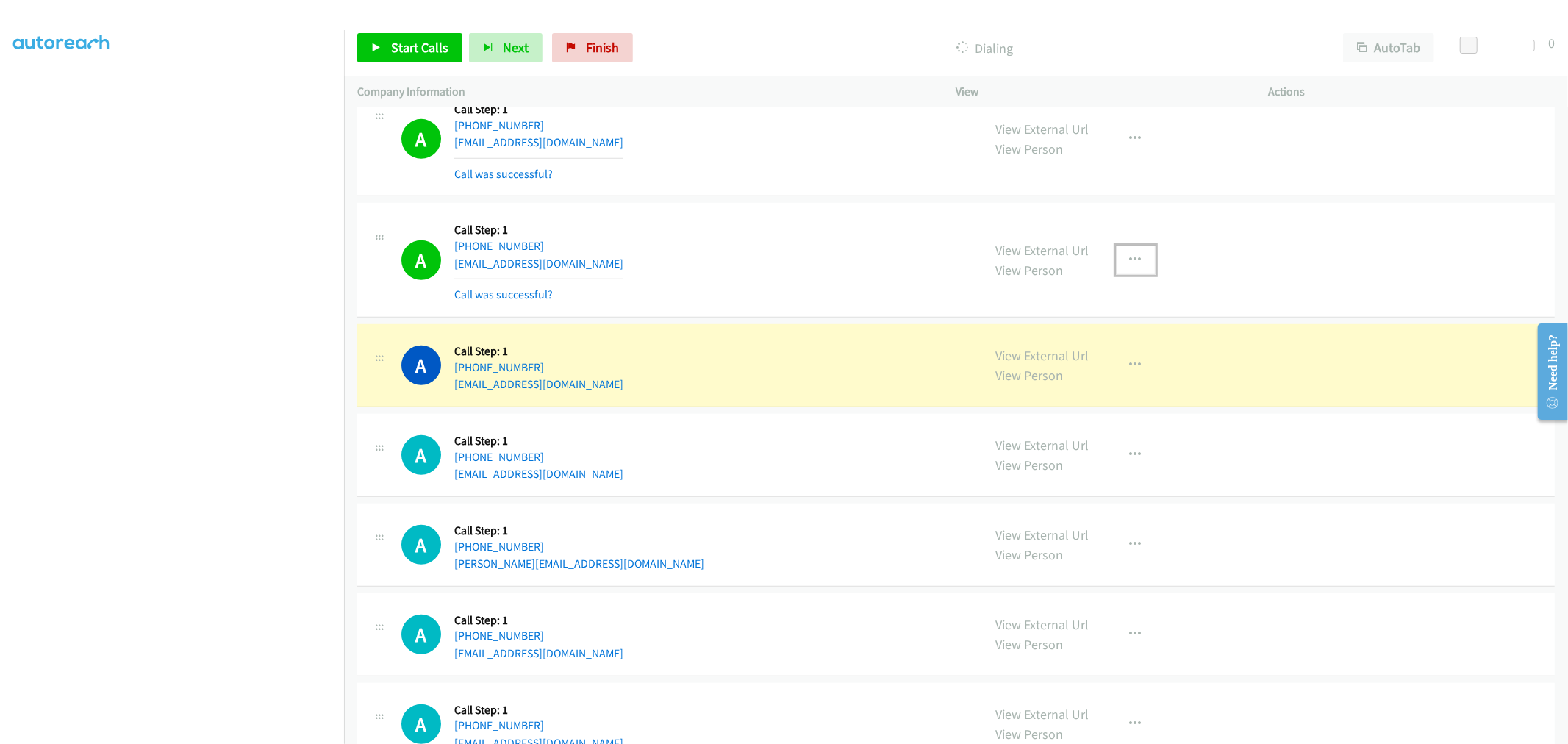
click at [1141, 259] on button "button" at bounding box center [1136, 260] width 40 height 29
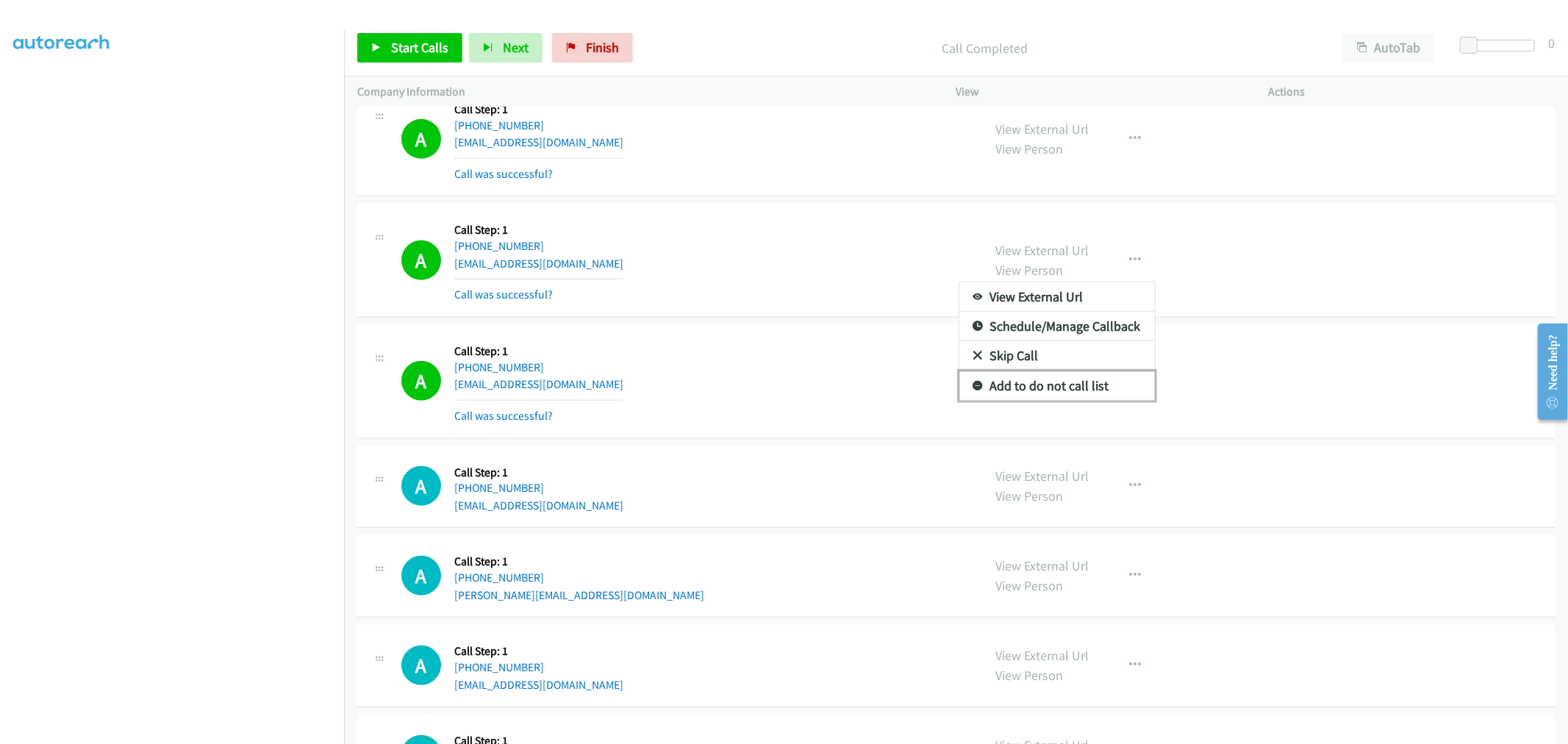
drag, startPoint x: 1077, startPoint y: 386, endPoint x: 980, endPoint y: 356, distance: 101.5
click at [1077, 386] on link "Add to do not call list" at bounding box center [1057, 385] width 195 height 29
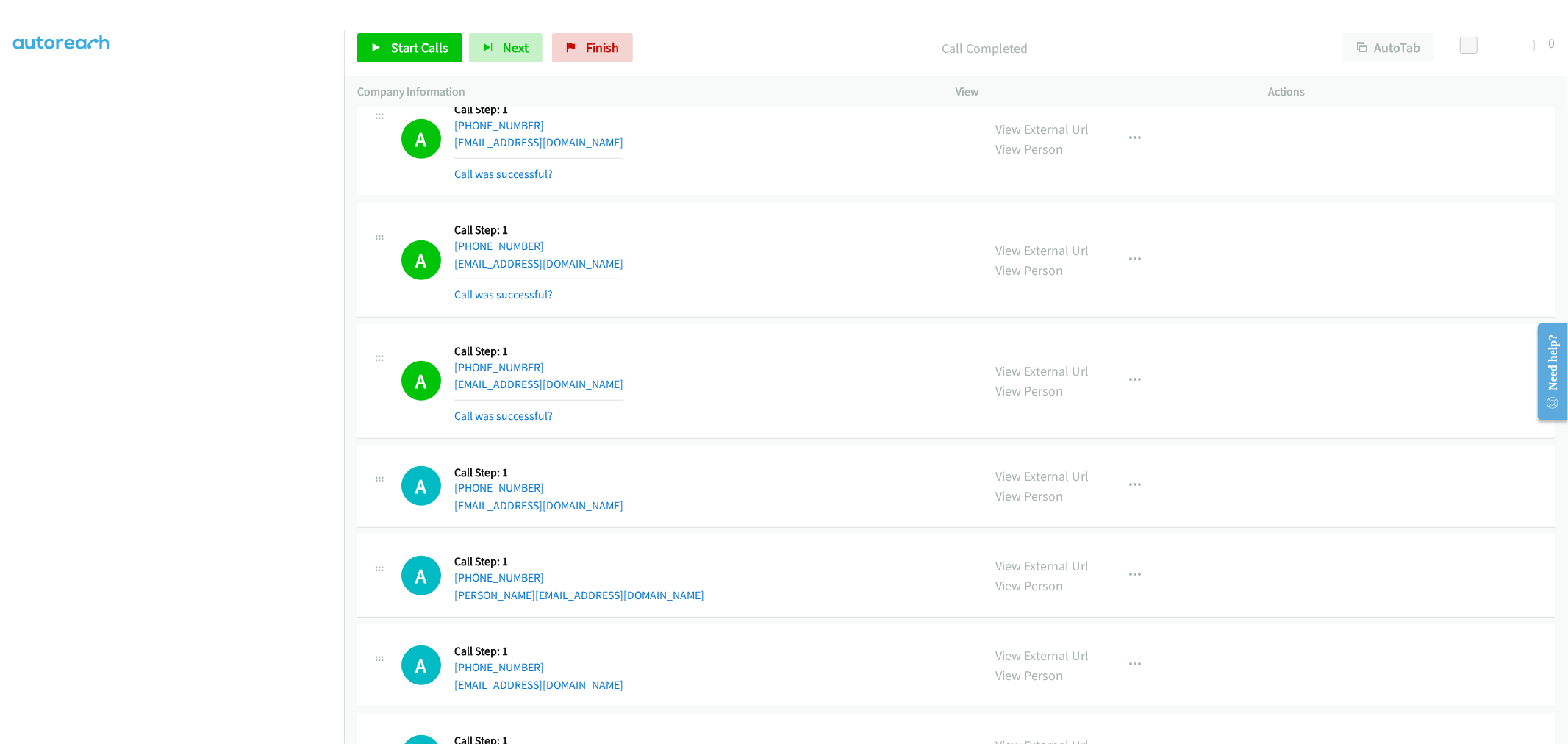
click at [758, 271] on div "A Callback Scheduled Call Step: 1 America/Los_Angeles [PHONE_NUMBER] [EMAIL_ADD…" at bounding box center [686, 260] width 568 height 88
click at [422, 58] on link "Start Calls" at bounding box center [409, 48] width 105 height 29
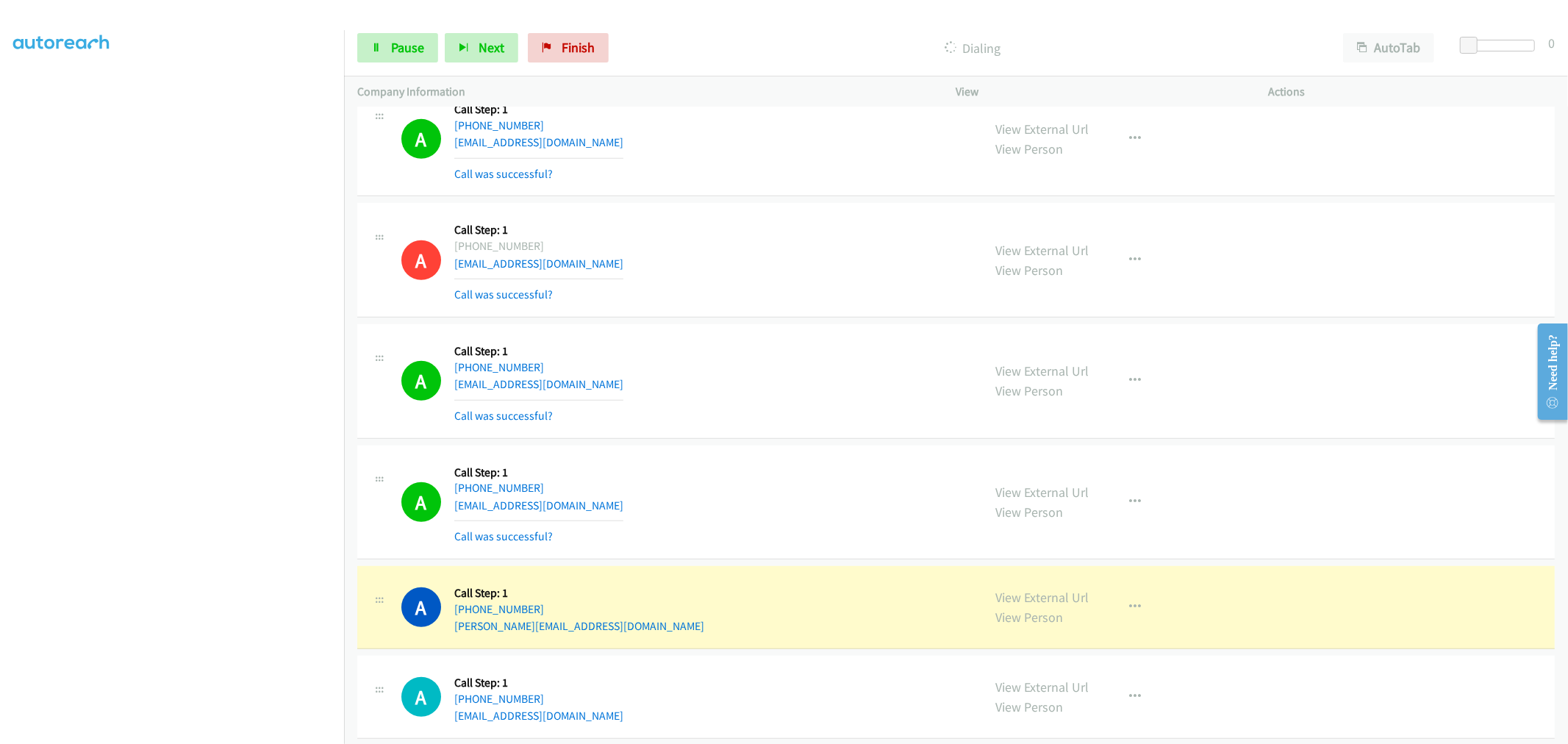
click at [163, 731] on section at bounding box center [172, 395] width 318 height 703
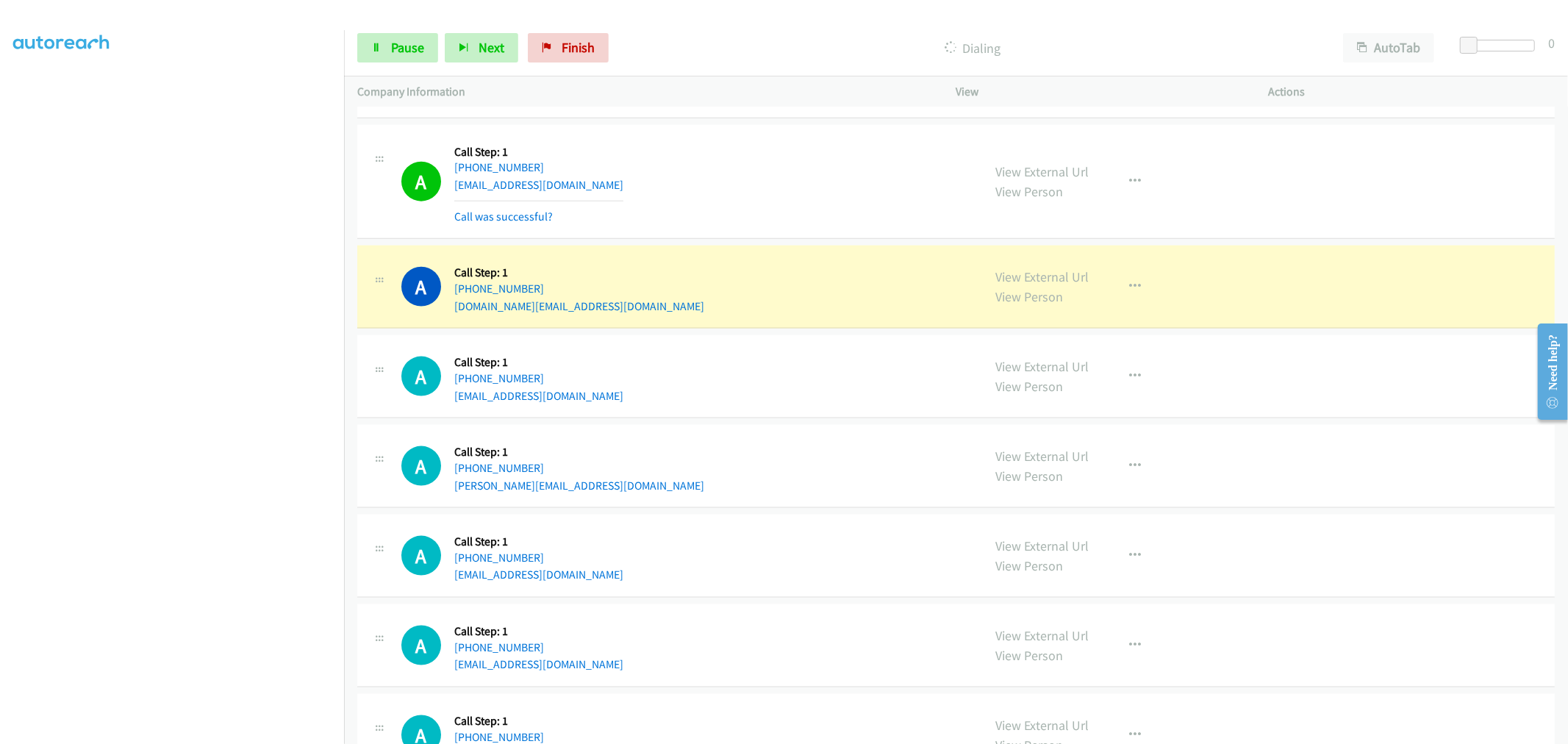
scroll to position [6206, 0]
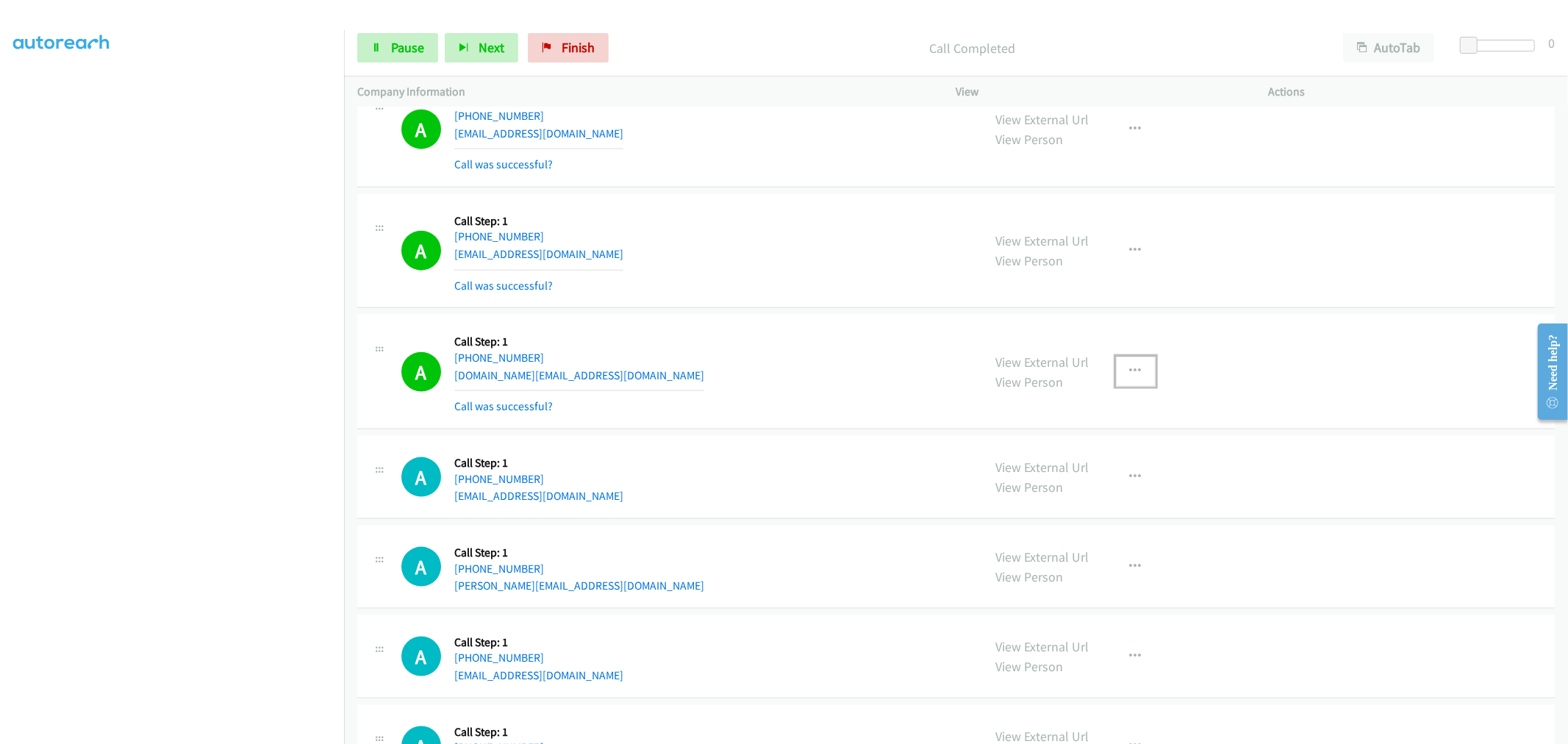
drag, startPoint x: 1127, startPoint y: 372, endPoint x: 1067, endPoint y: 485, distance: 127.9
click at [1129, 372] on icon "button" at bounding box center [1135, 371] width 12 height 12
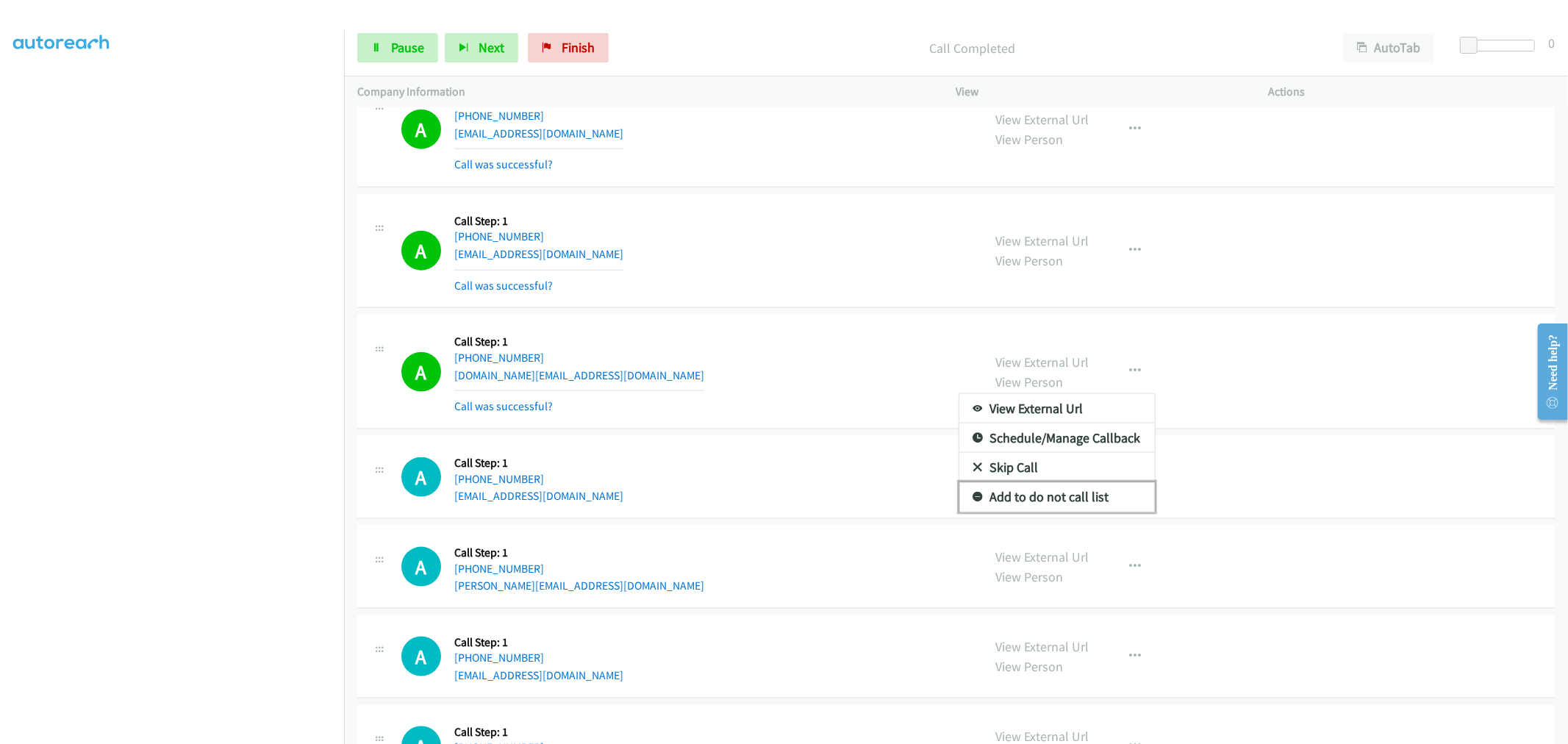
click at [1026, 505] on link "Add to do not call list" at bounding box center [1057, 497] width 195 height 29
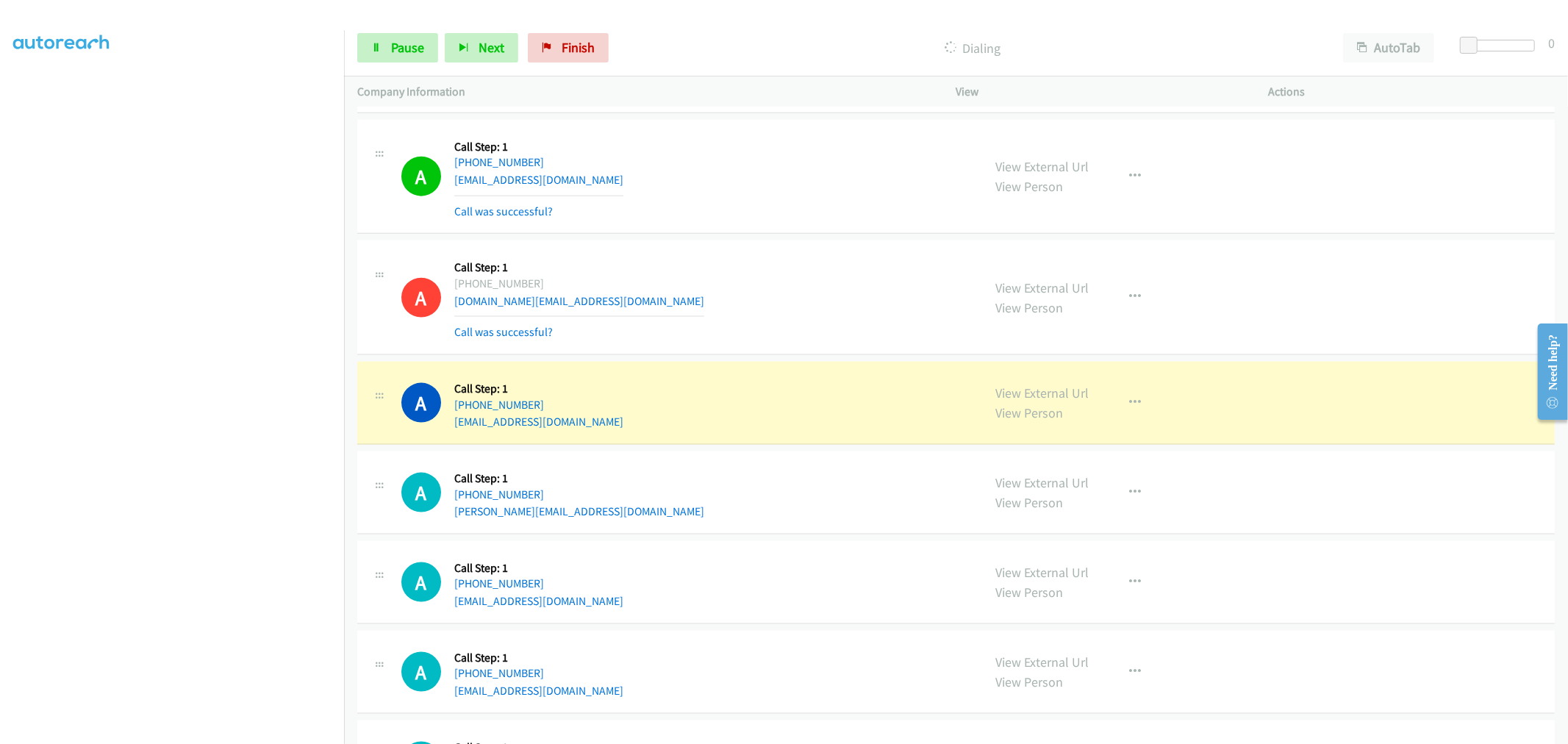
scroll to position [6451, 0]
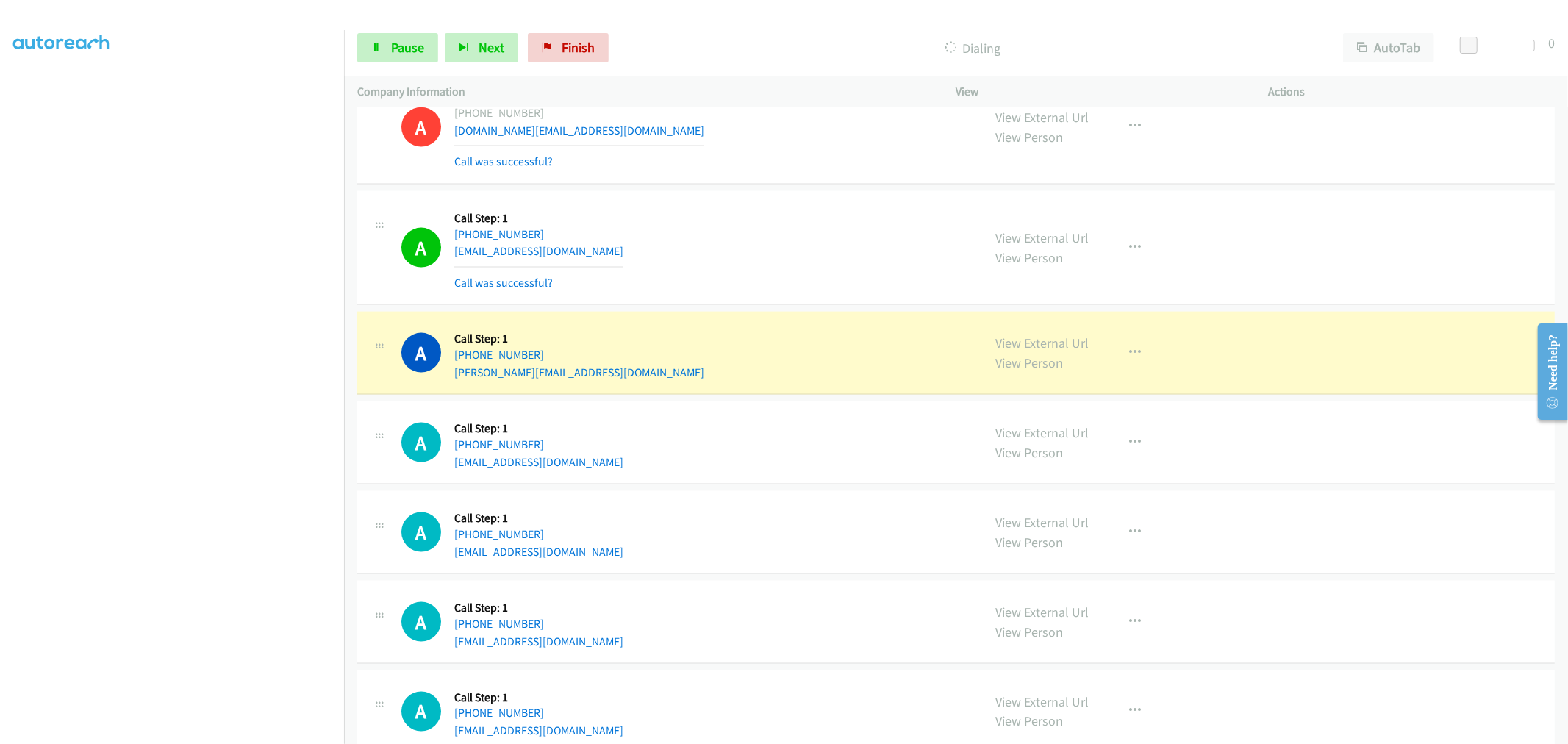
click at [839, 418] on div "A Callback Scheduled Call Step: 1 America/New_York [PHONE_NUMBER] [EMAIL_ADDRES…" at bounding box center [686, 442] width 568 height 56
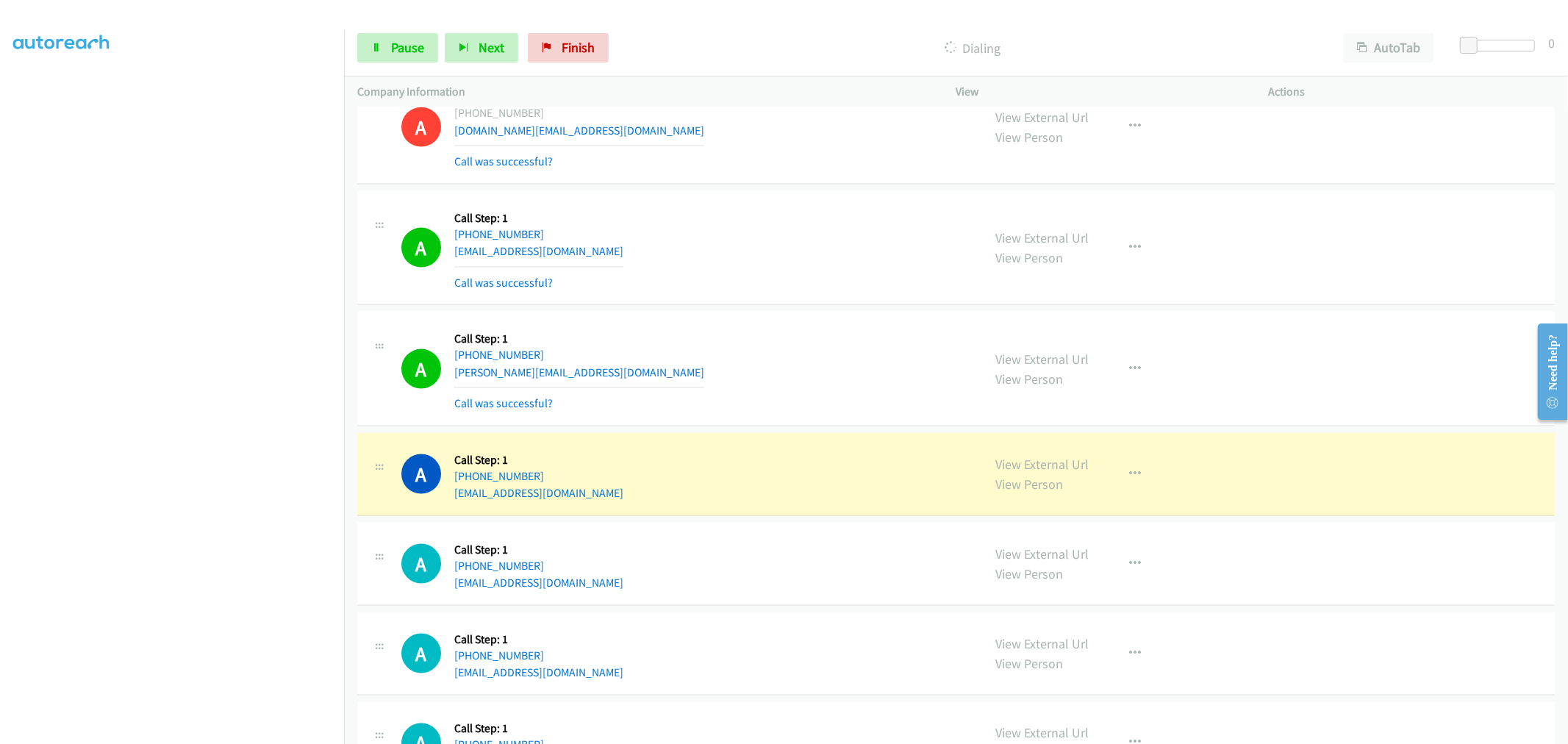
drag, startPoint x: 1034, startPoint y: 465, endPoint x: 995, endPoint y: 422, distance: 58.1
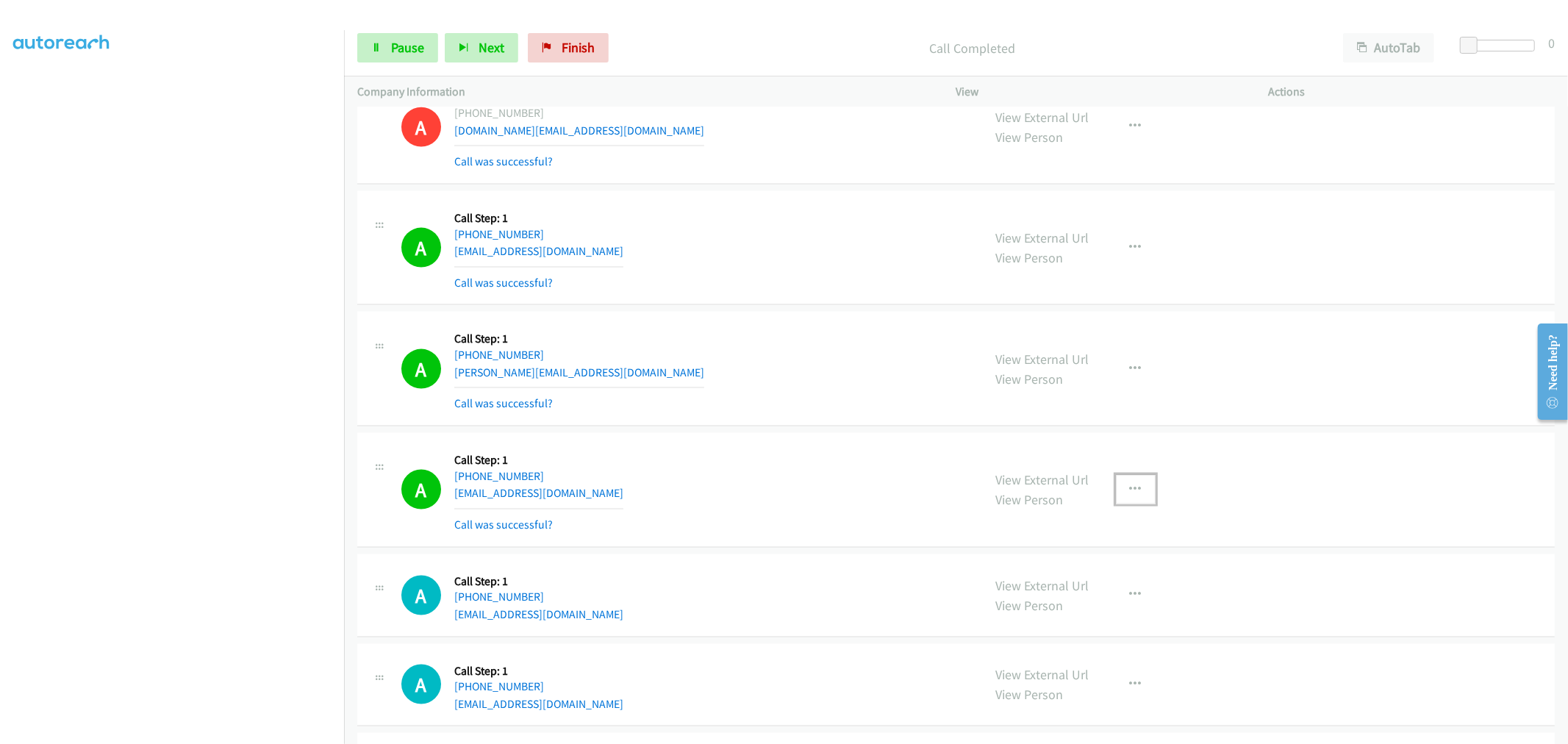
click at [1135, 499] on button "button" at bounding box center [1136, 489] width 40 height 29
click at [1046, 620] on link "Add to do not call list" at bounding box center [1057, 615] width 195 height 29
click at [762, 407] on div "A Callback Scheduled Call Step: 1 America/Los_Angeles [PHONE_NUMBER] [PERSON_NA…" at bounding box center [686, 369] width 568 height 88
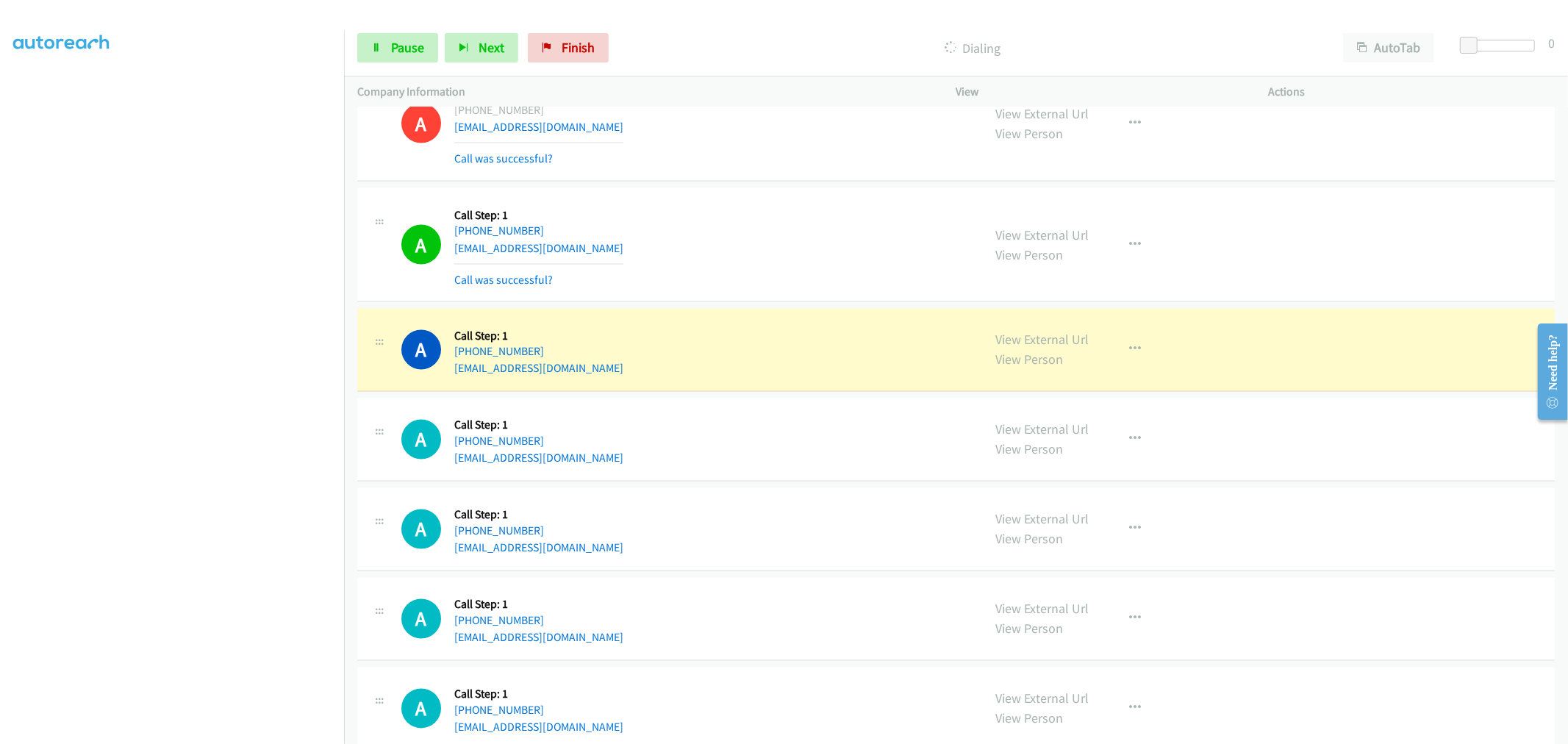
scroll to position [6941, 0]
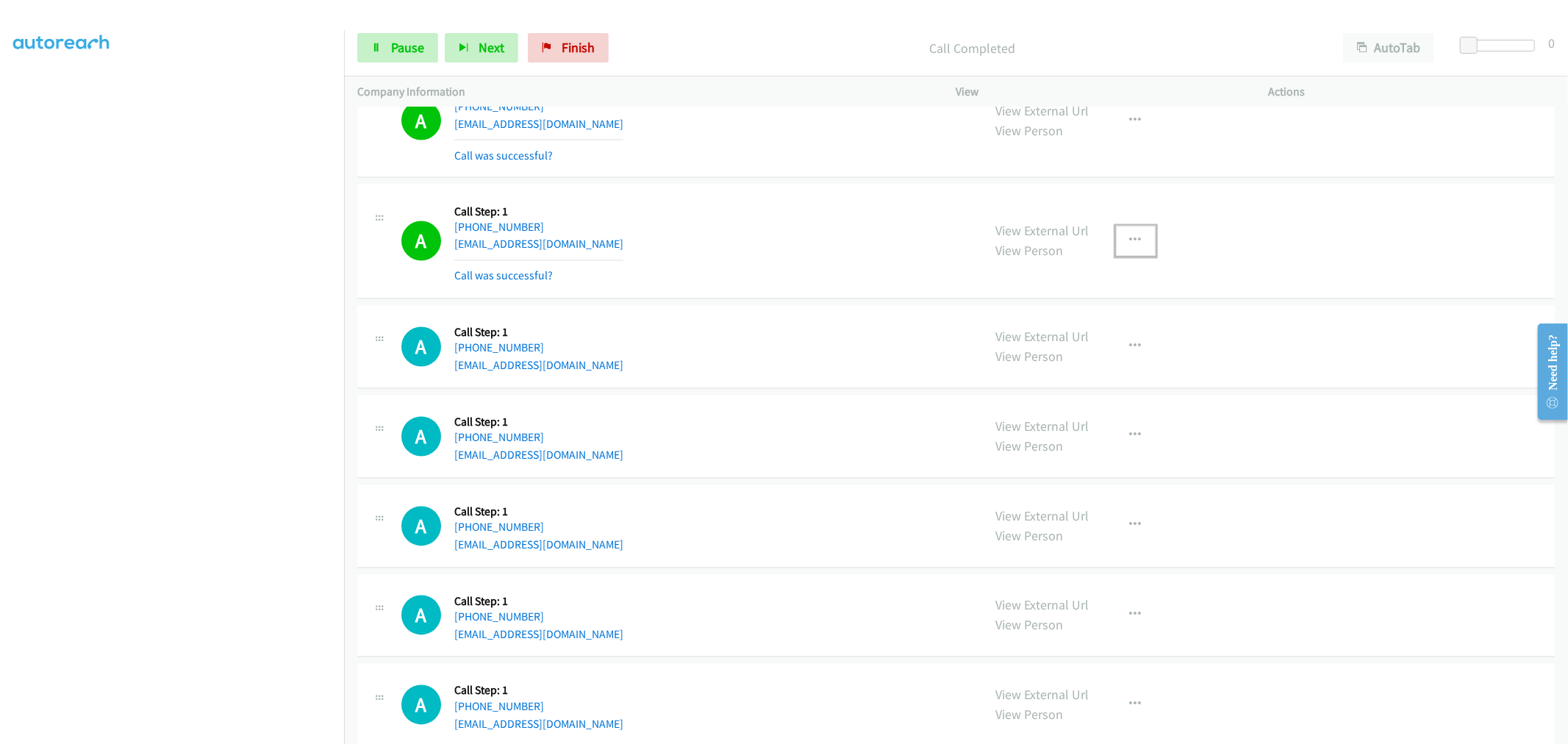
click at [1136, 235] on button "button" at bounding box center [1136, 241] width 40 height 29
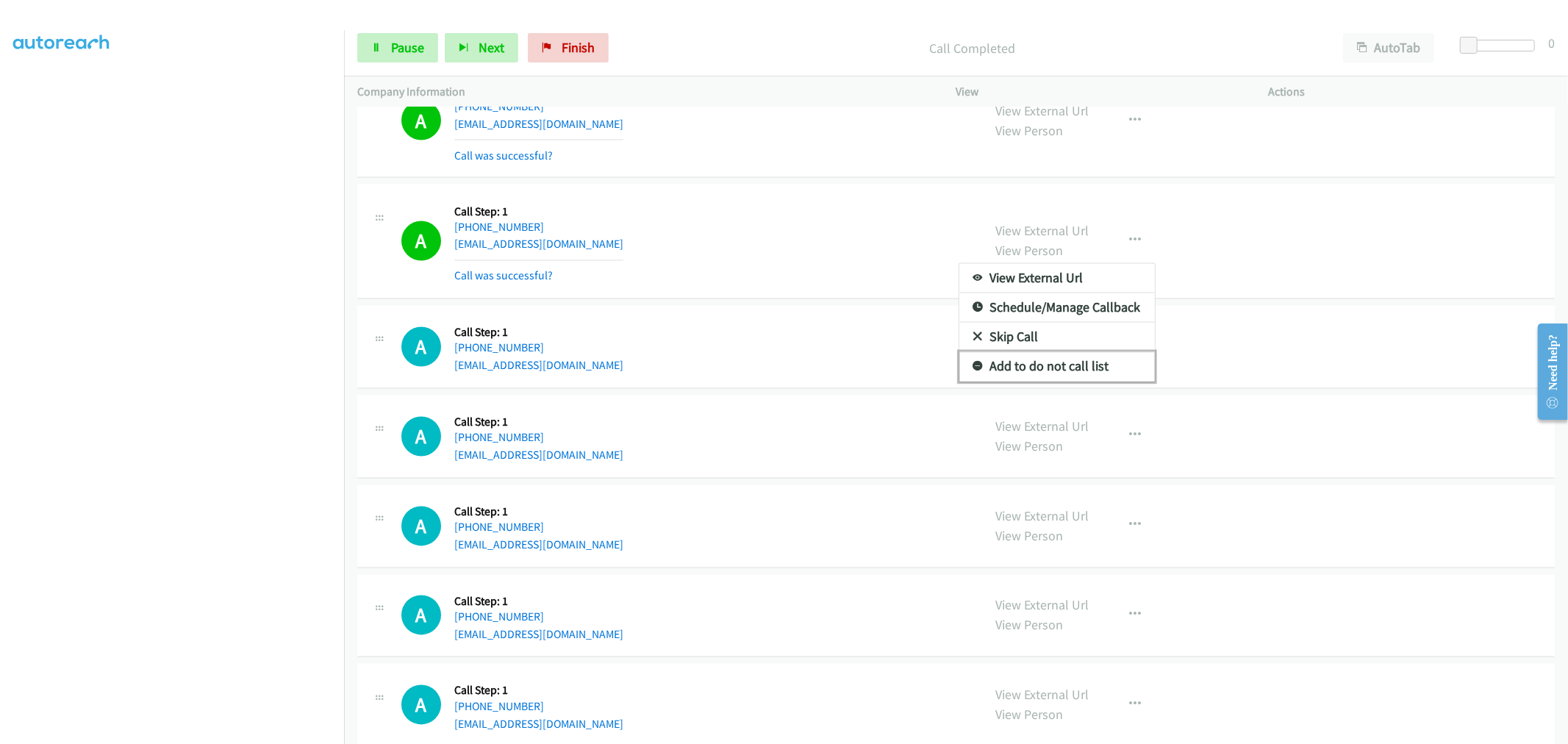
click at [1082, 375] on link "Add to do not call list" at bounding box center [1057, 367] width 195 height 29
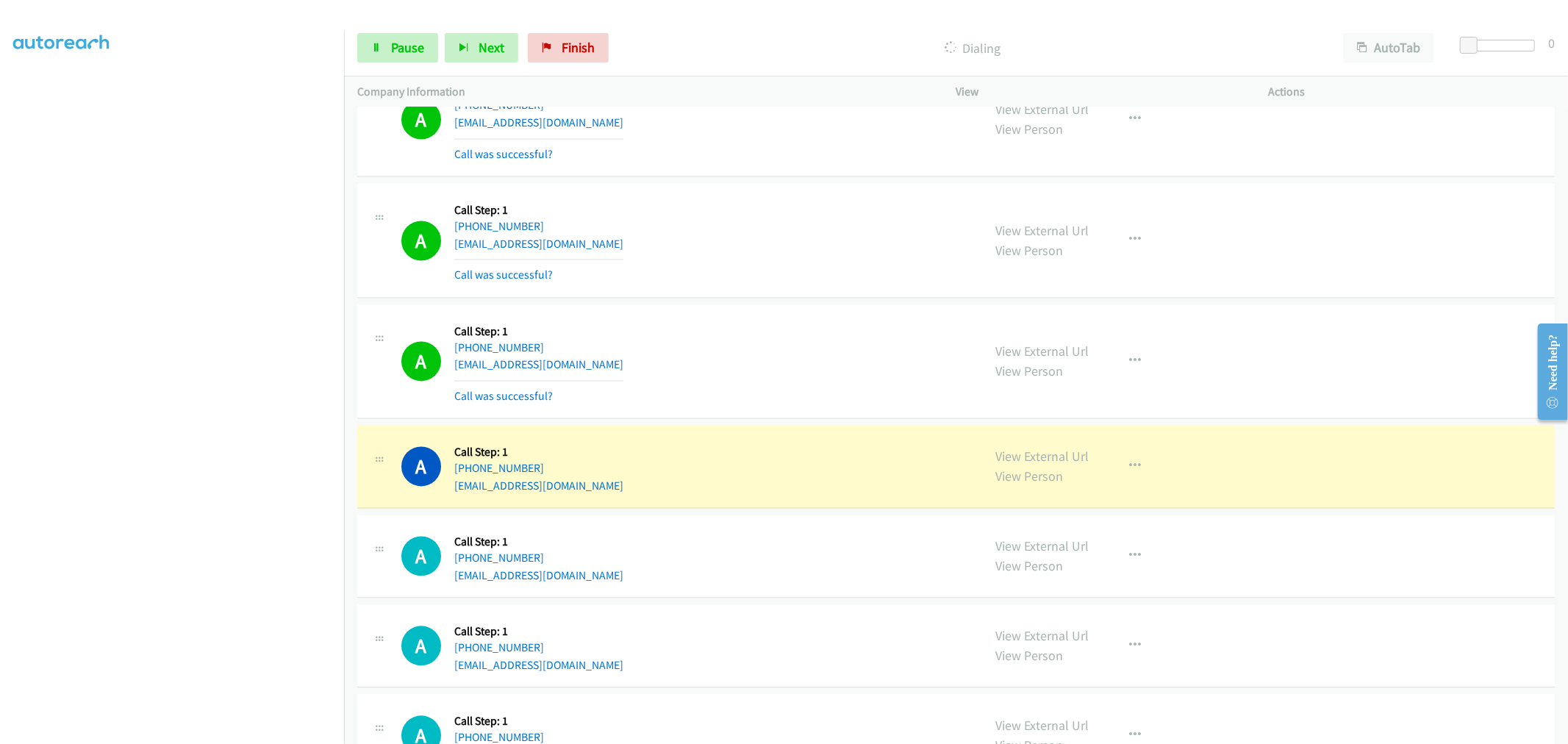
scroll to position [7185, 0]
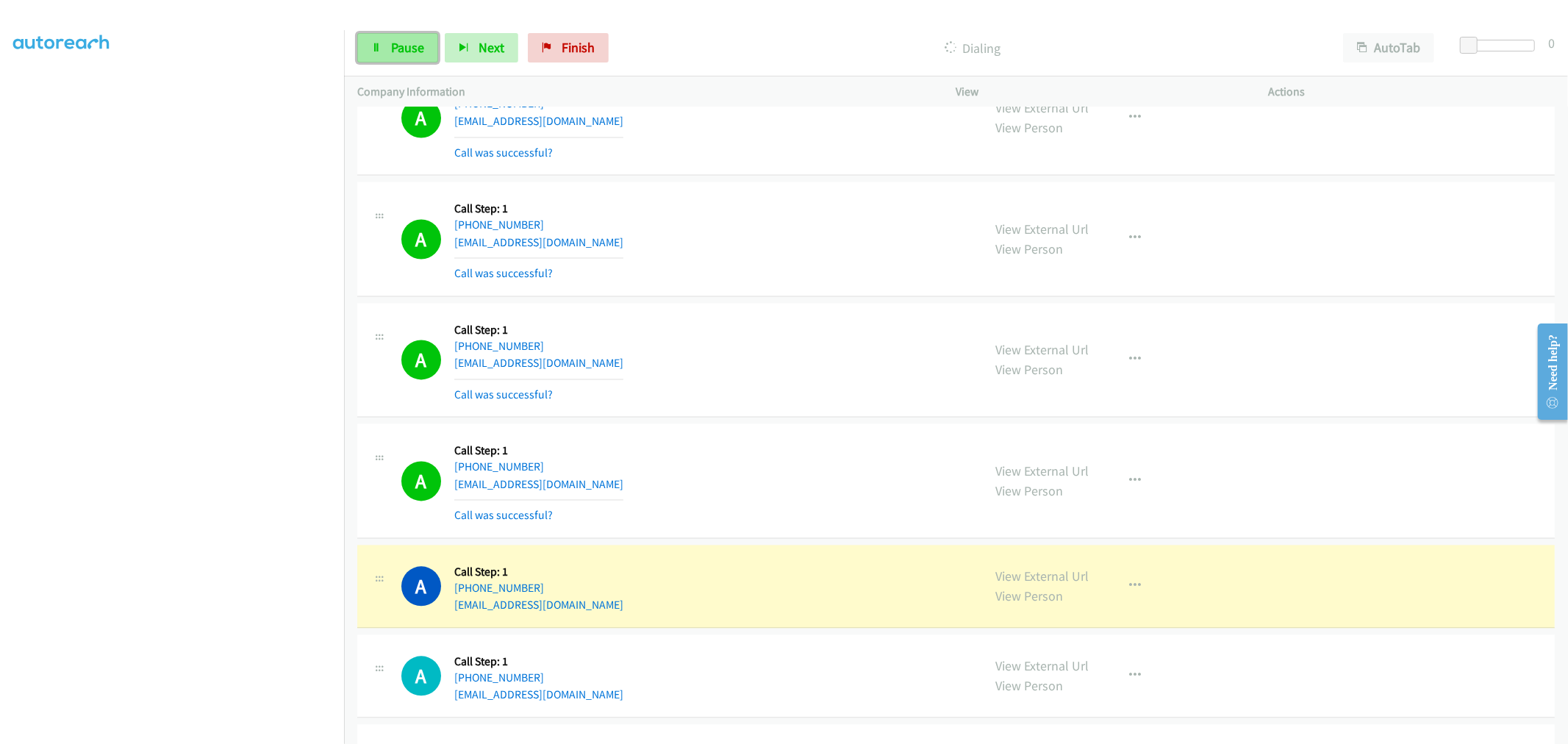
click at [395, 38] on link "Pause" at bounding box center [397, 48] width 81 height 29
drag, startPoint x: 331, startPoint y: 316, endPoint x: 531, endPoint y: 159, distance: 254.3
click at [729, 185] on td "A Callback Scheduled Call Step: 1 America/Los_Angeles [PHONE_NUMBER] [EMAIL_ADD…" at bounding box center [956, 239] width 1223 height 122
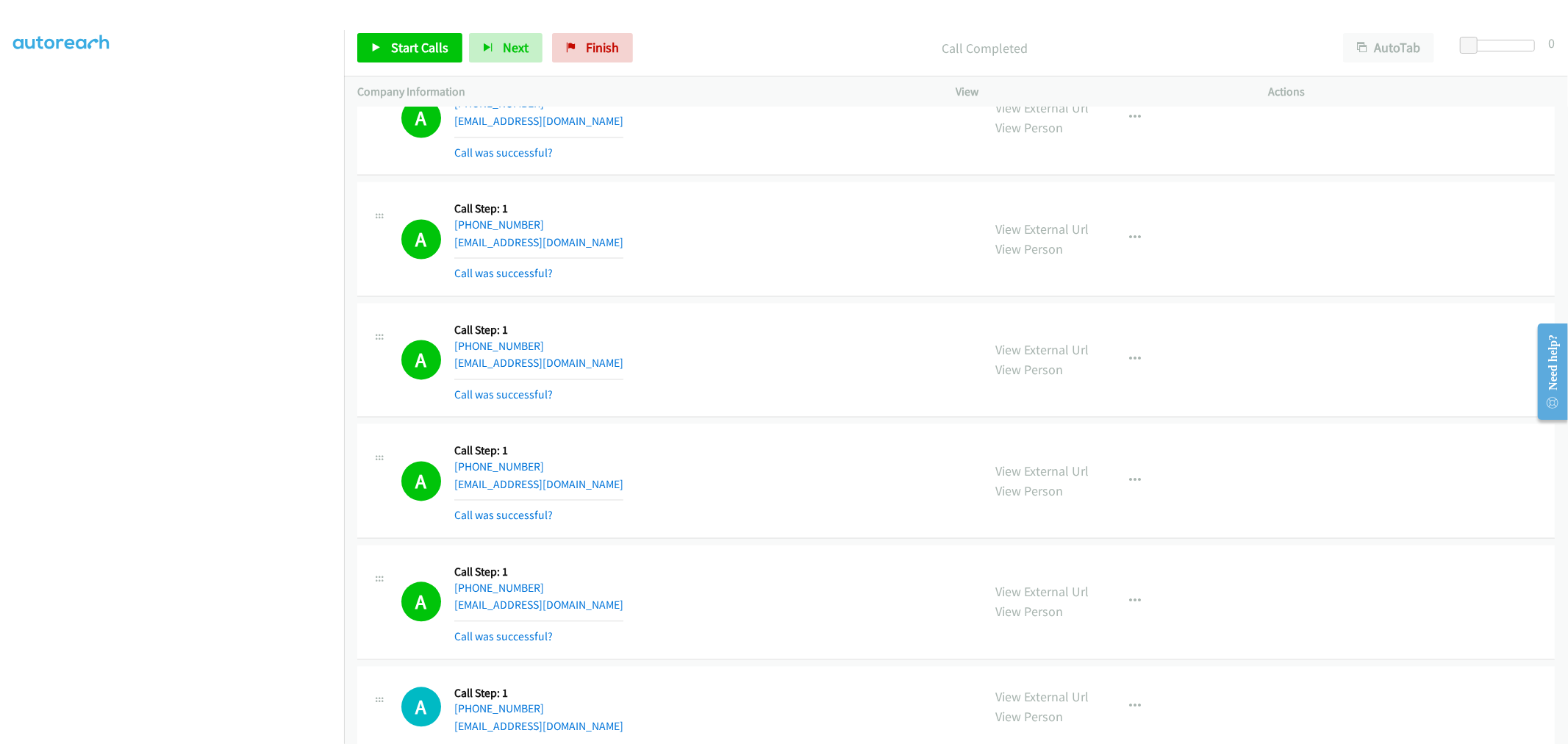
click at [790, 306] on div "A Callback Scheduled Call Step: 1 [GEOGRAPHIC_DATA]/[GEOGRAPHIC_DATA] [PHONE_NU…" at bounding box center [956, 360] width 1197 height 115
click at [799, 430] on div "A Callback Scheduled Call Step: 1 [GEOGRAPHIC_DATA]/[GEOGRAPHIC_DATA] [PHONE_NU…" at bounding box center [956, 480] width 1197 height 115
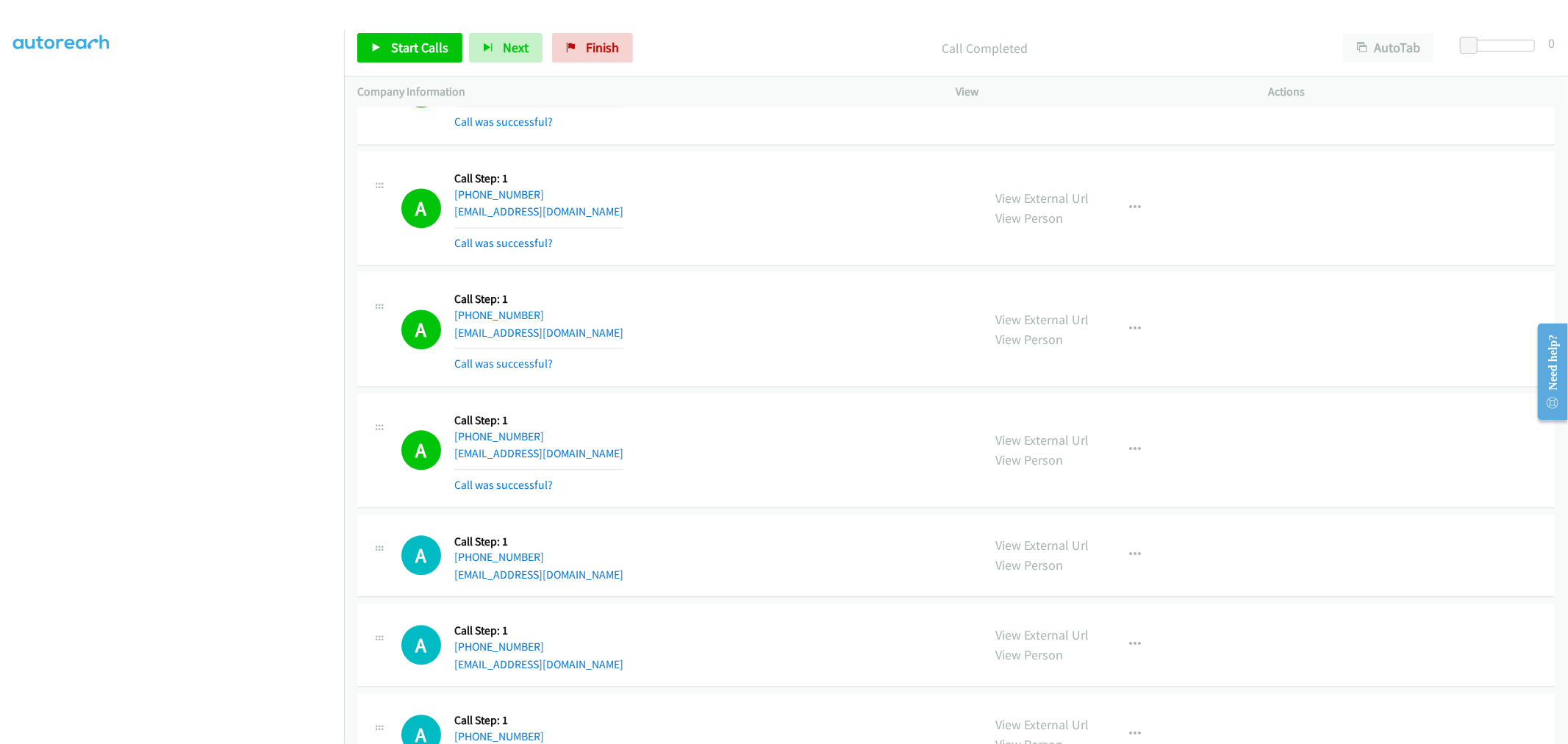
scroll to position [7431, 0]
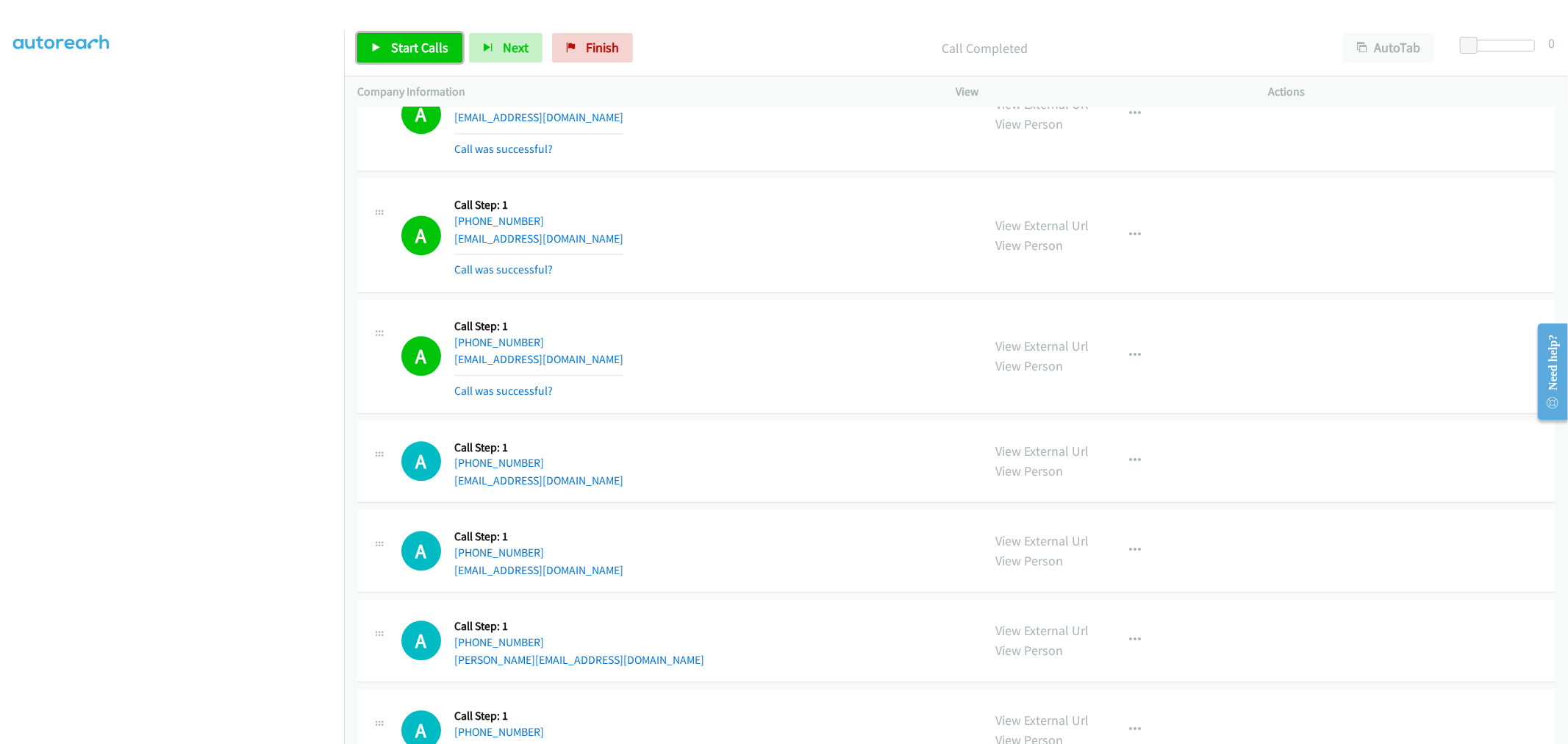
click at [422, 35] on link "Start Calls" at bounding box center [409, 48] width 105 height 29
click at [772, 355] on div "A Callback Scheduled Call Step: 1 America/New_York [PHONE_NUMBER] [EMAIL_ADDRES…" at bounding box center [686, 356] width 568 height 88
click at [744, 360] on div "A Callback Scheduled Call Step: 1 America/New_York [PHONE_NUMBER] [EMAIL_ADDRES…" at bounding box center [686, 356] width 568 height 88
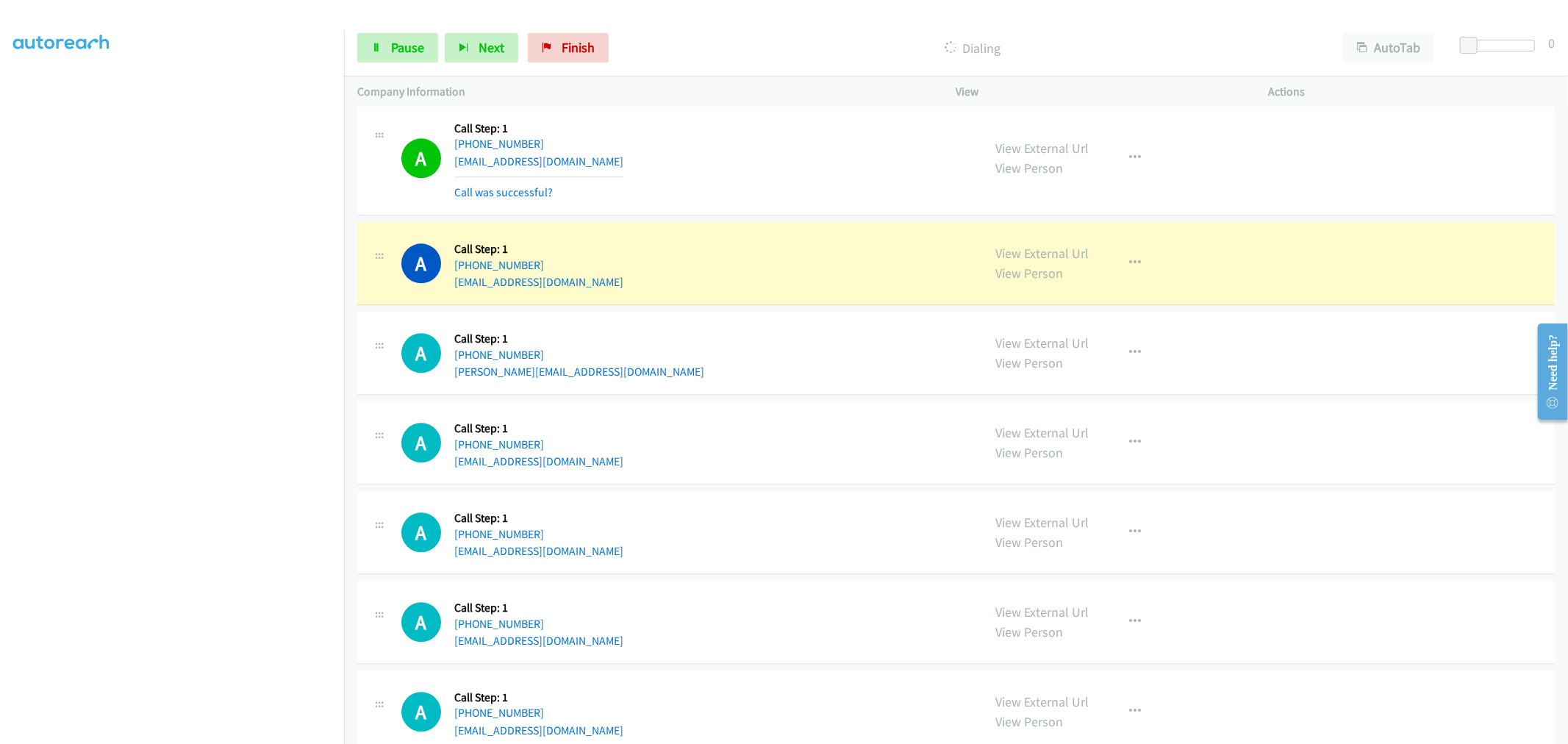
scroll to position [7758, 0]
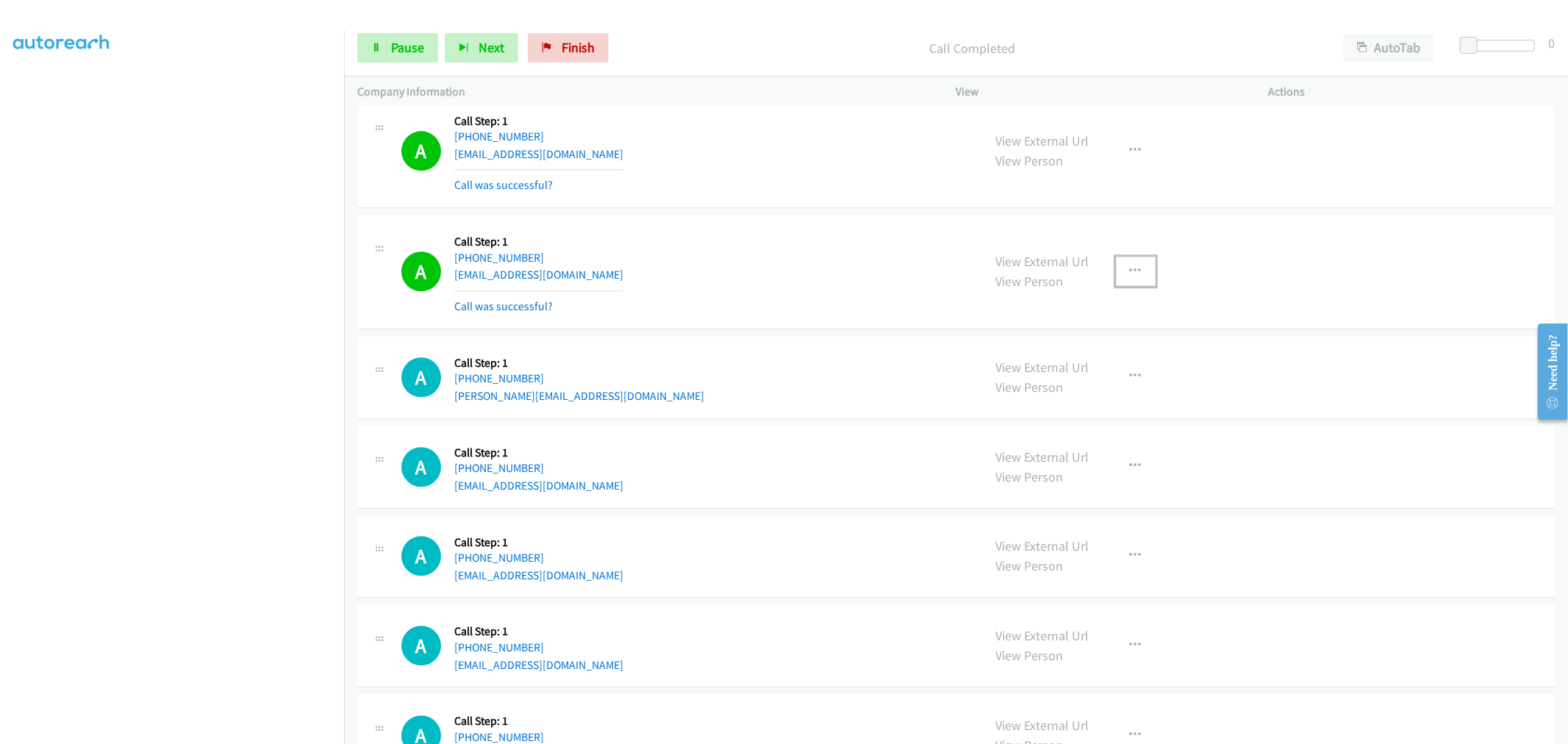
drag, startPoint x: 1128, startPoint y: 272, endPoint x: 1119, endPoint y: 291, distance: 21.0
click at [1129, 272] on icon "button" at bounding box center [1135, 271] width 12 height 12
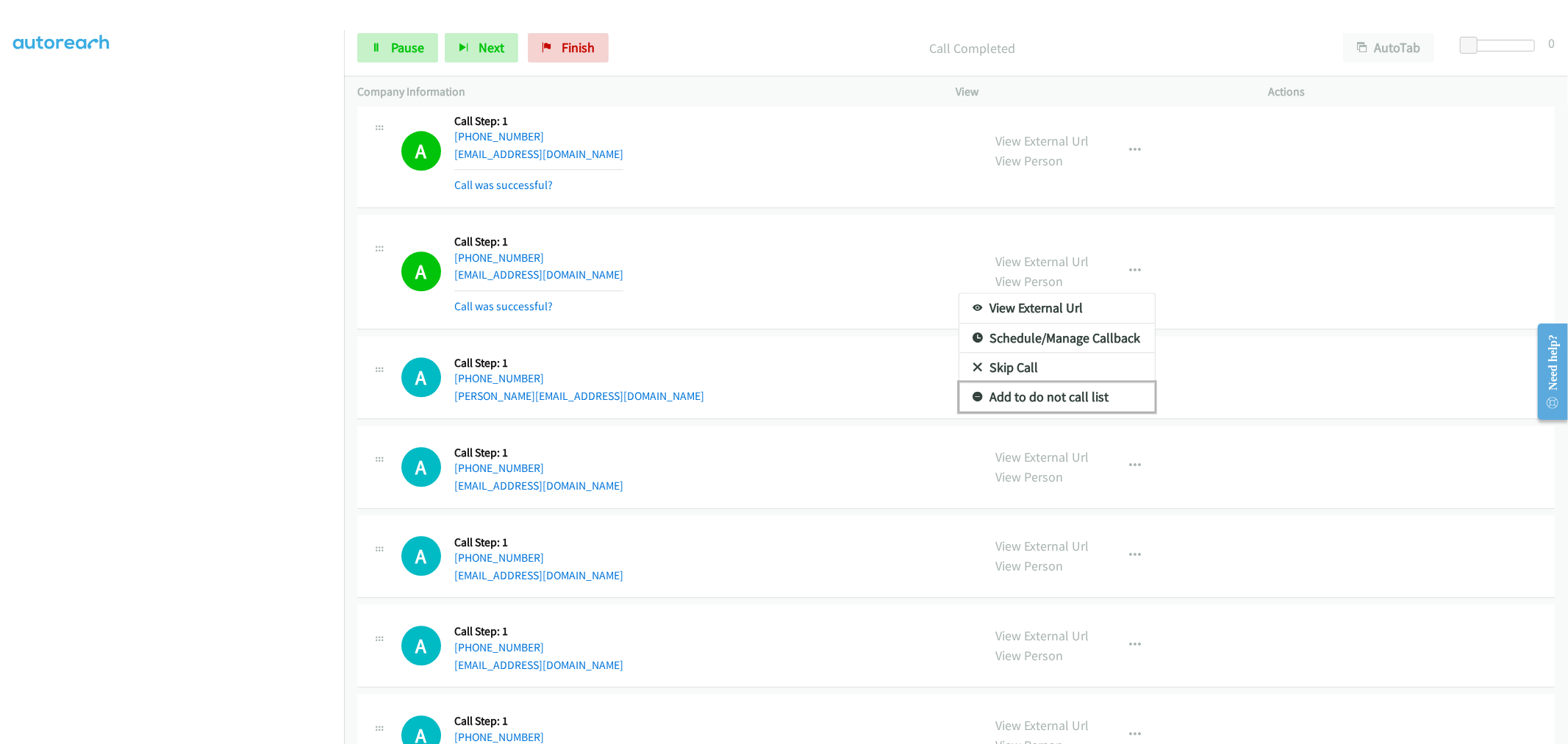
click at [1023, 407] on link "Add to do not call list" at bounding box center [1057, 397] width 195 height 29
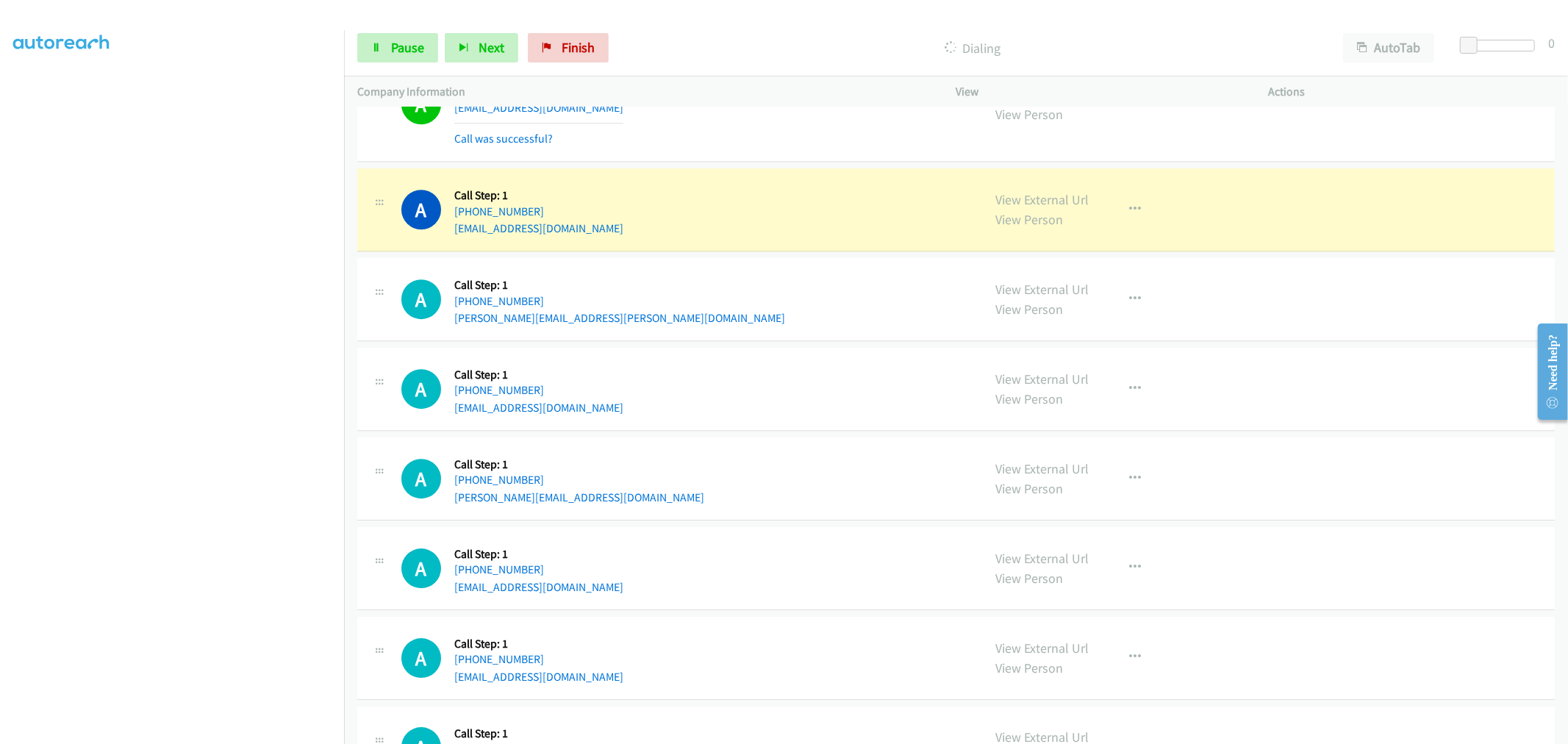
scroll to position [8411, 0]
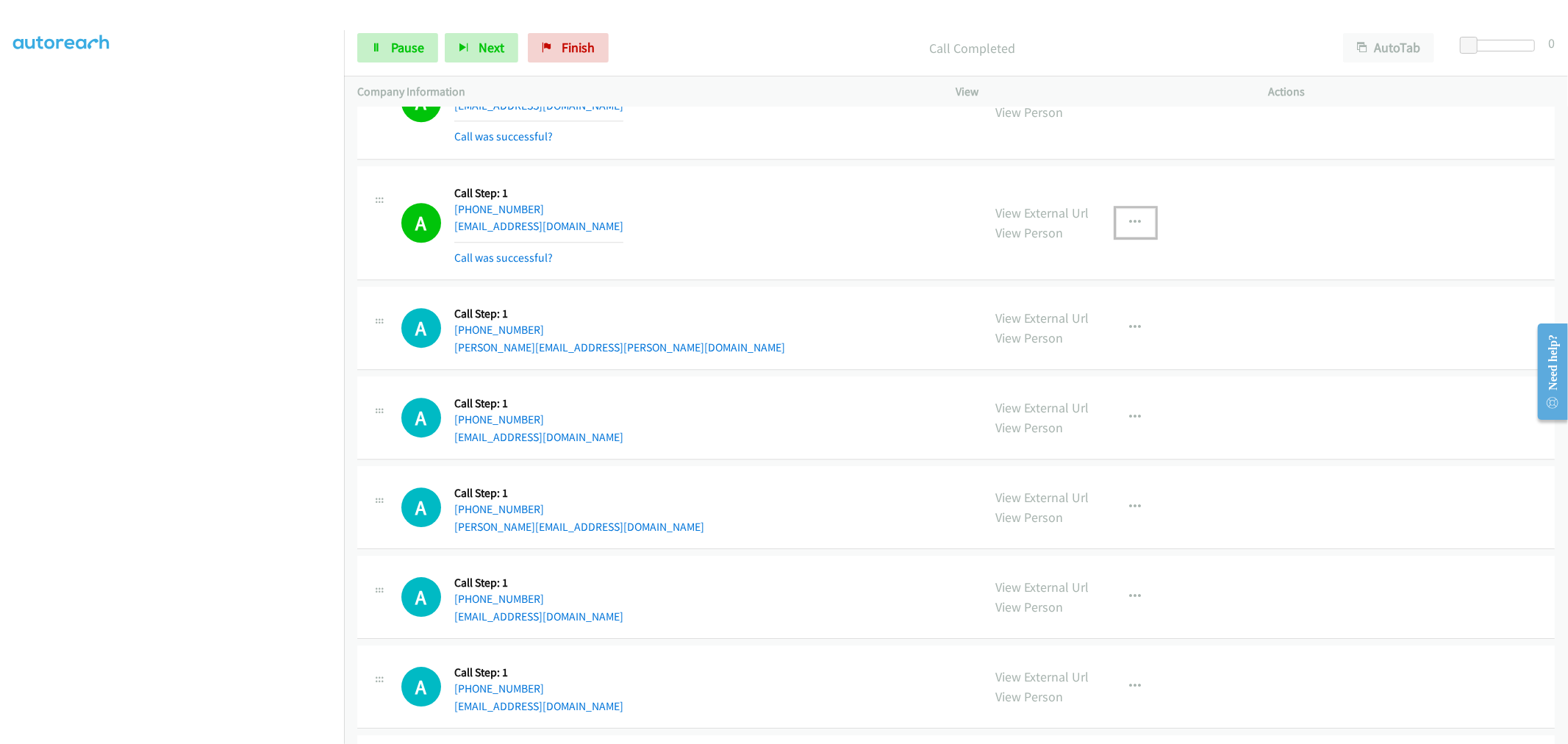
click at [1128, 216] on button "button" at bounding box center [1136, 222] width 40 height 29
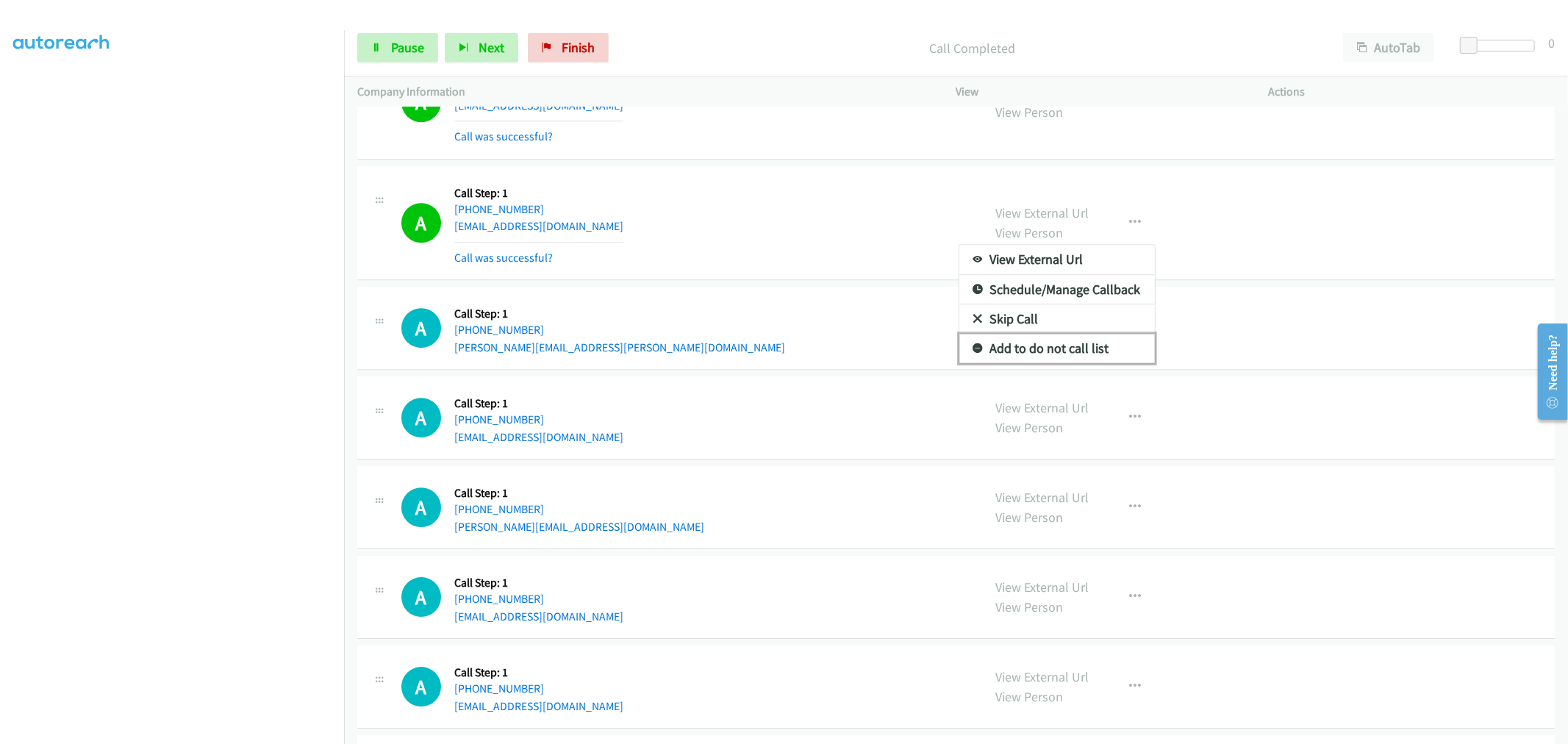
click at [1049, 348] on link "Add to do not call list" at bounding box center [1057, 349] width 195 height 29
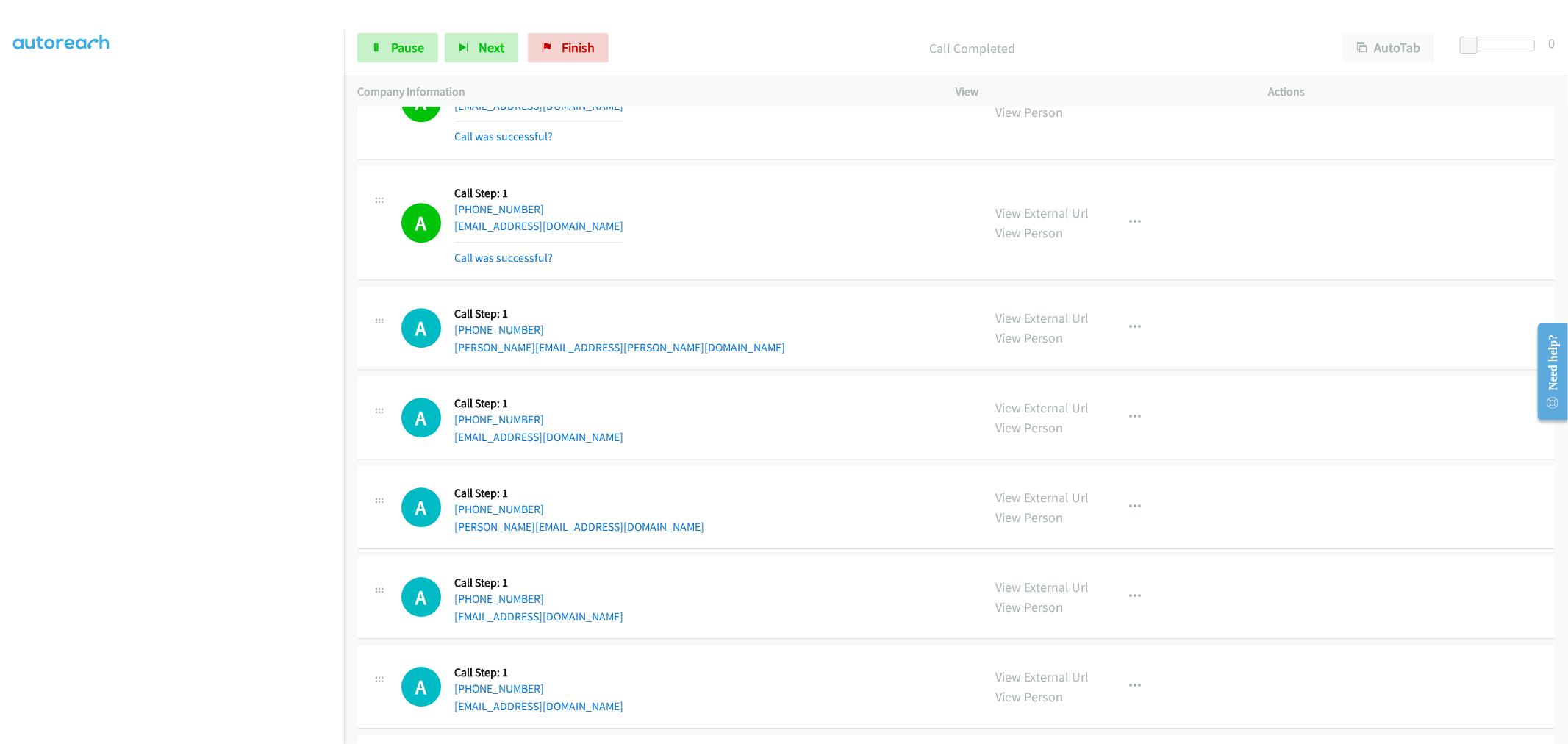
click at [772, 262] on div "A Callback Scheduled Call Step: 1 America/Los_Angeles [PHONE_NUMBER] [EMAIL_ADD…" at bounding box center [686, 223] width 568 height 88
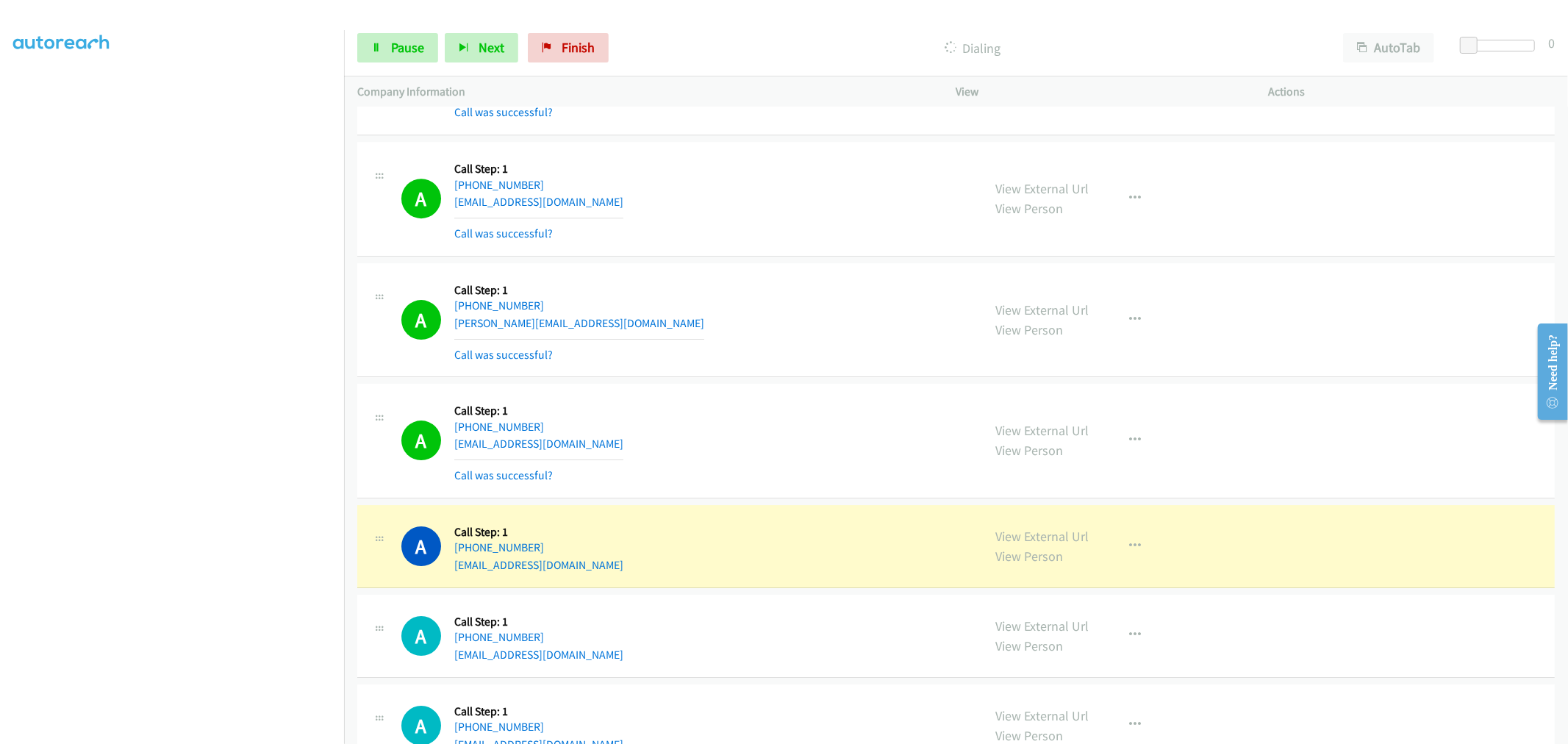
scroll to position [8820, 0]
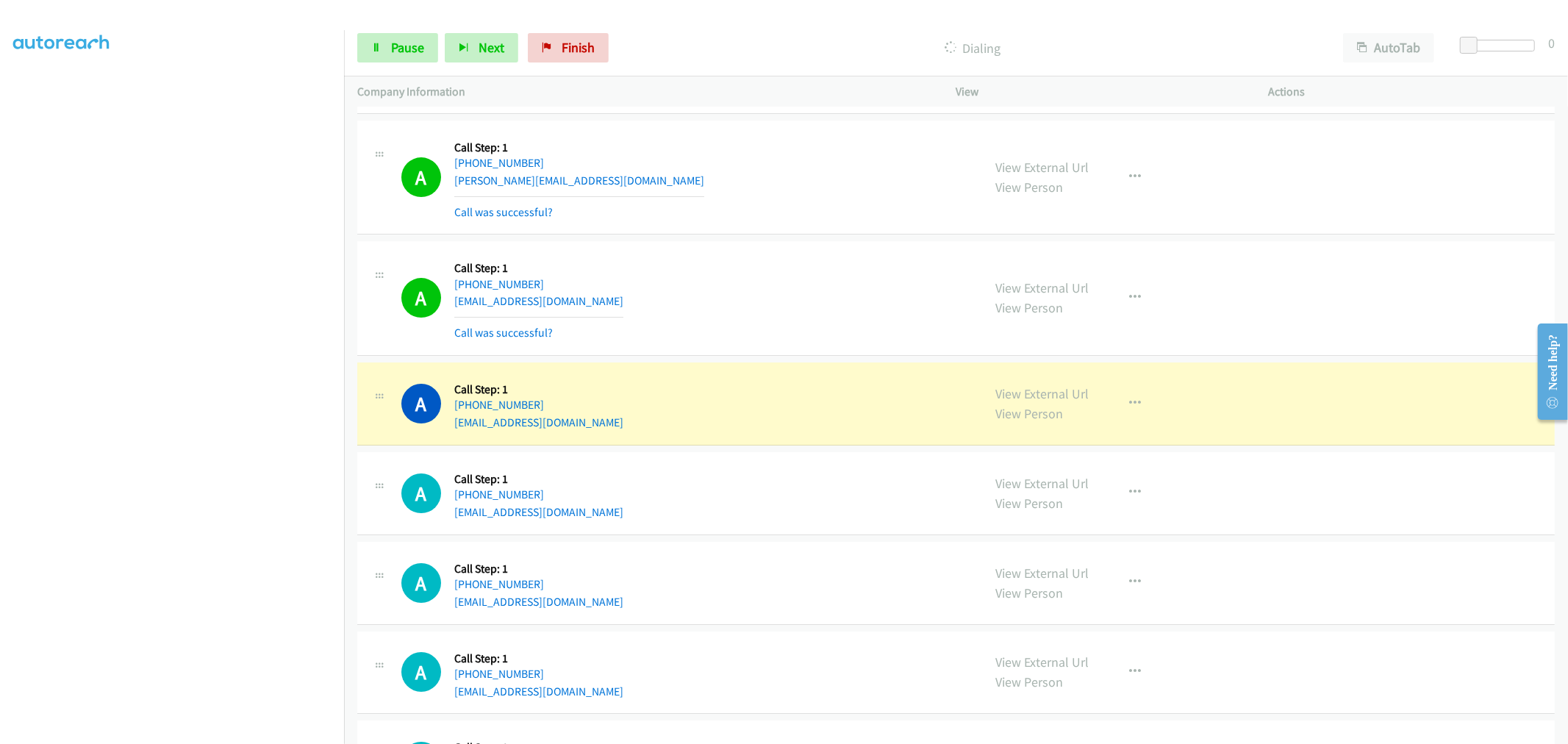
click at [712, 329] on div "A Callback Scheduled Call Step: 1 America/New_York [PHONE_NUMBER] [EMAIL_ADDRES…" at bounding box center [686, 299] width 568 height 88
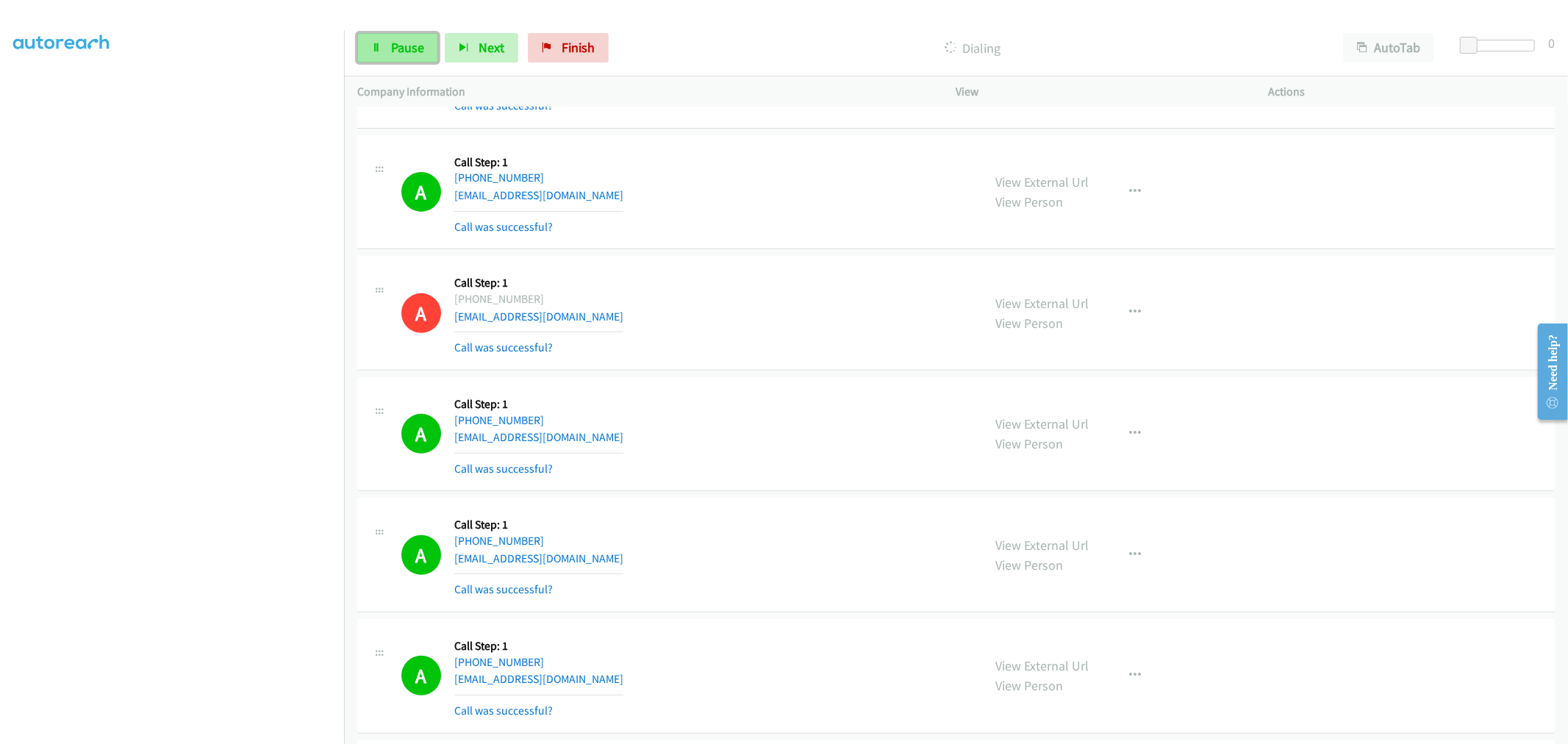
click at [409, 56] on link "Pause" at bounding box center [397, 48] width 81 height 29
click at [405, 48] on span "Start Calls" at bounding box center [419, 48] width 58 height 17
click at [679, 460] on div "A Callback Scheduled Call Step: 1 America/New_York [PHONE_NUMBER] [EMAIL_ADDRES…" at bounding box center [686, 434] width 568 height 88
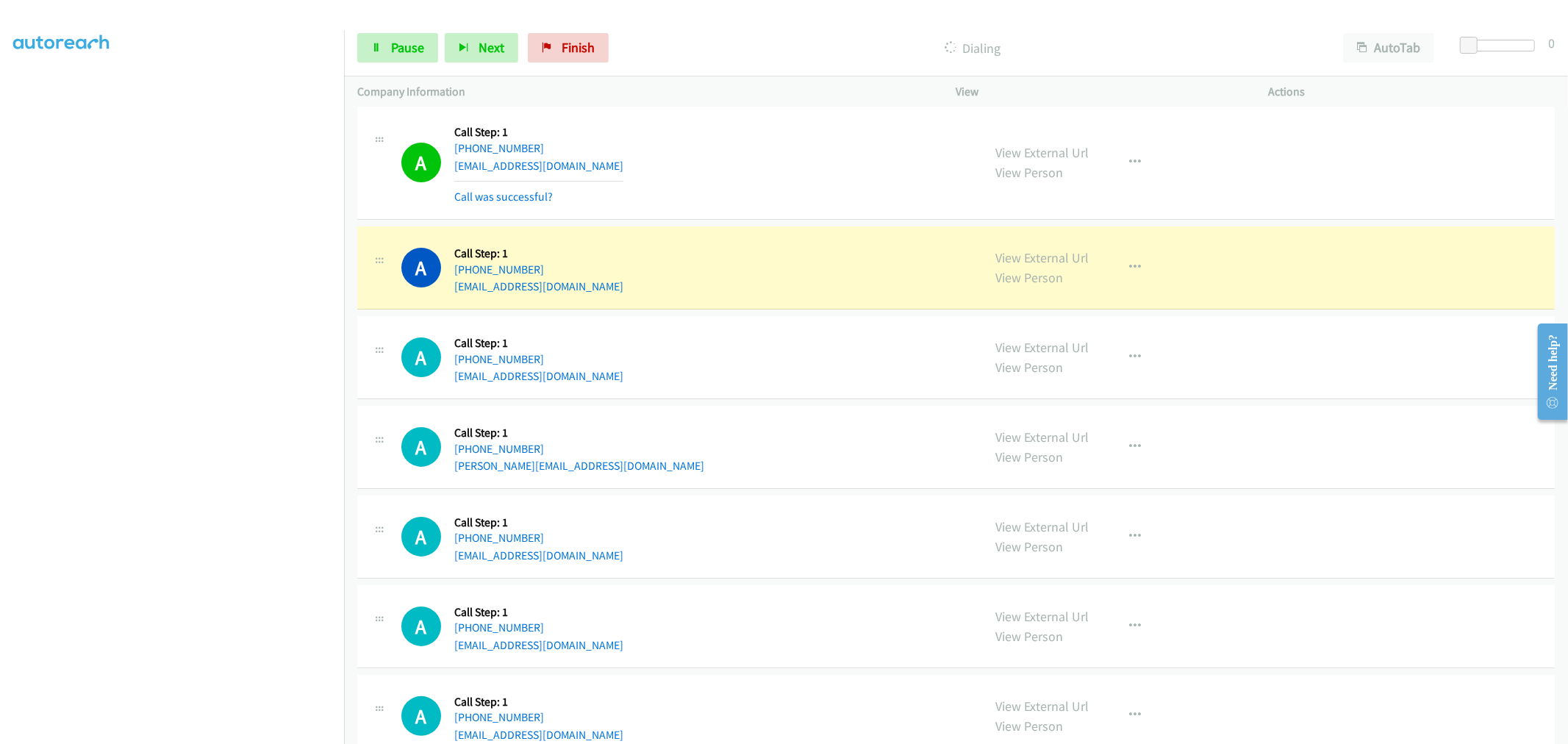
scroll to position [9440, 0]
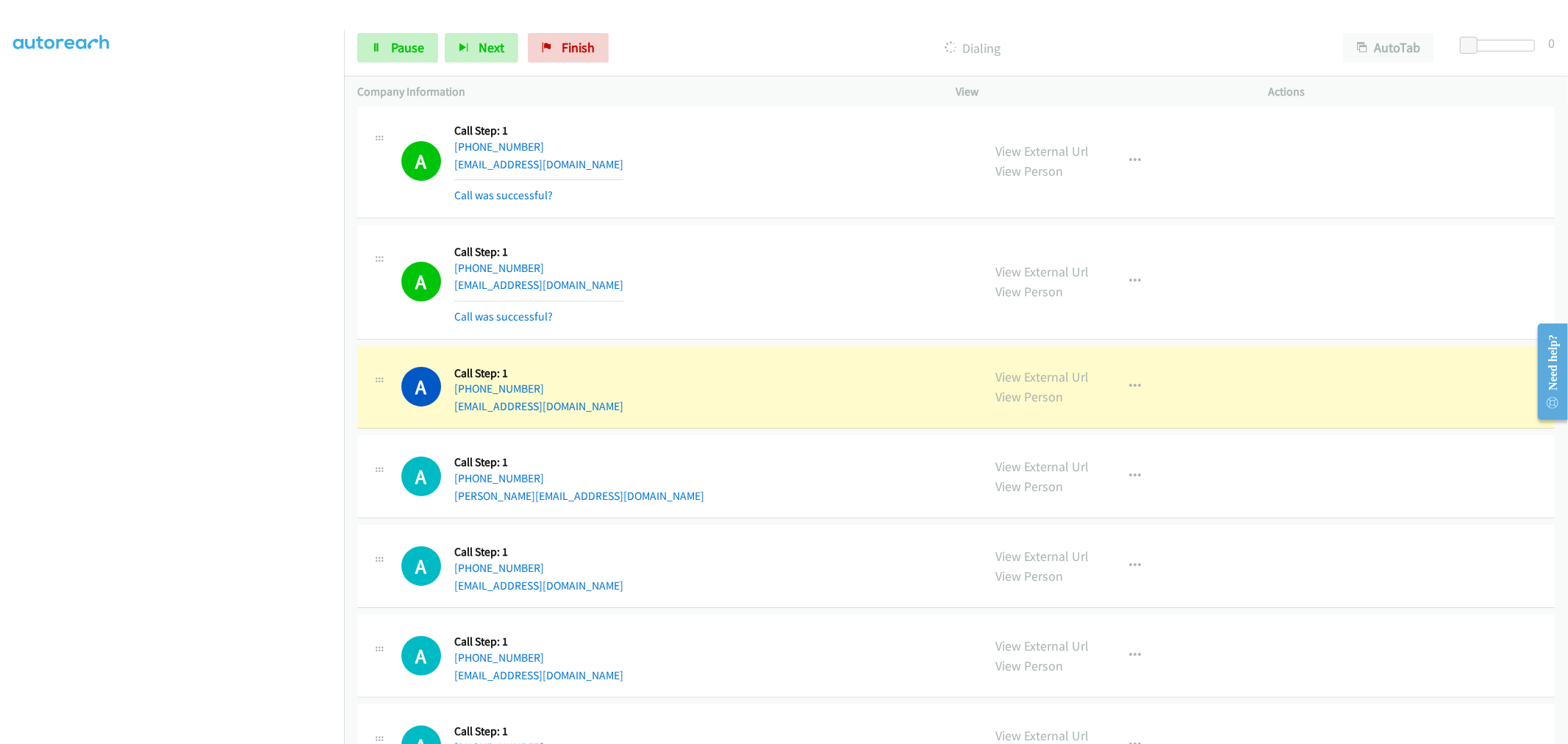
drag, startPoint x: 1130, startPoint y: 270, endPoint x: 1133, endPoint y: 279, distance: 9.5
click at [1130, 271] on div "View External Url View Person View External Url Email Schedule/Manage Callback …" at bounding box center [1145, 282] width 325 height 88
click at [1119, 289] on button "button" at bounding box center [1136, 282] width 40 height 29
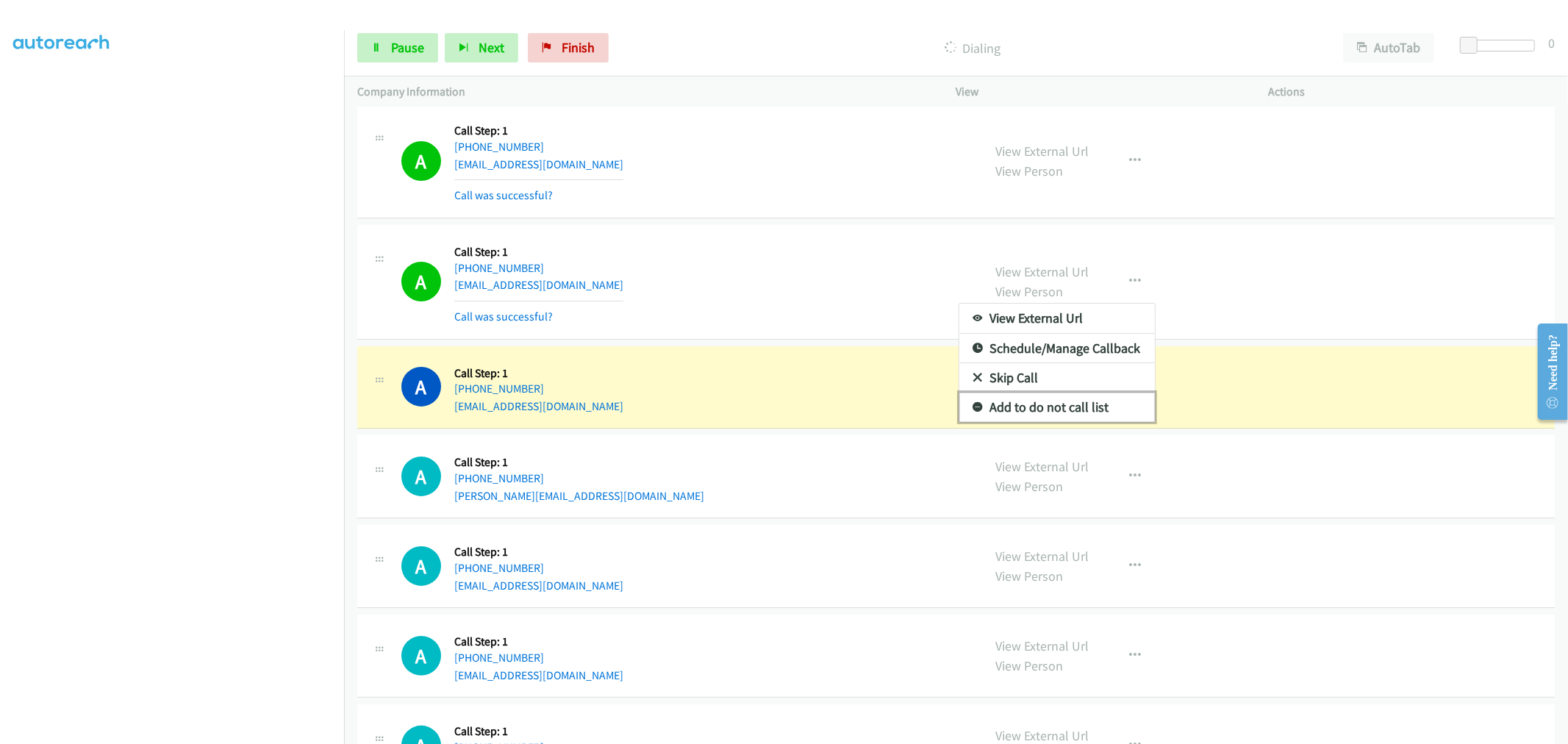
click at [1033, 420] on link "Add to do not call list" at bounding box center [1057, 407] width 195 height 29
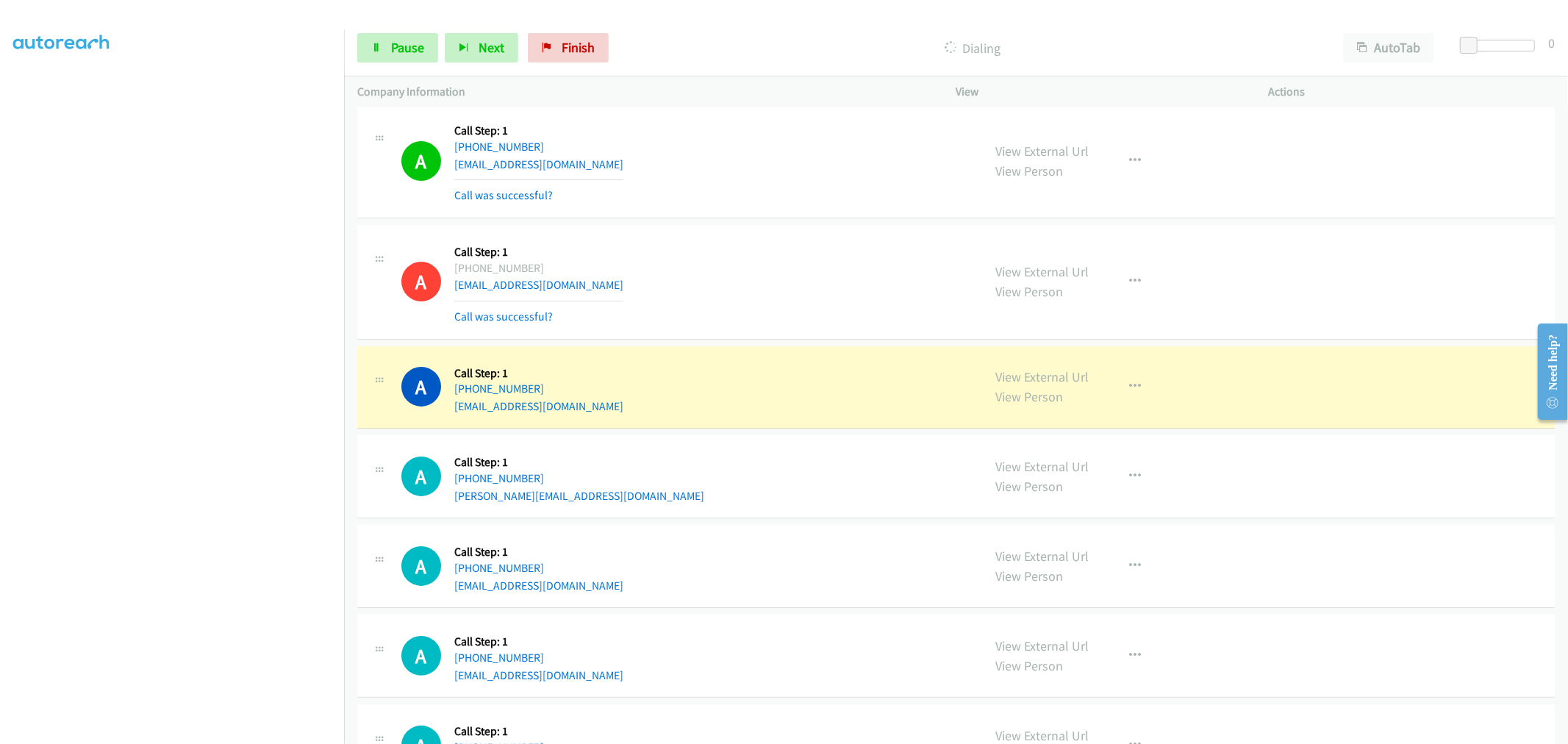
drag, startPoint x: 813, startPoint y: 386, endPoint x: 469, endPoint y: 610, distance: 410.5
click at [813, 386] on div "A Callback Scheduled Call Step: 1 [GEOGRAPHIC_DATA]/[GEOGRAPHIC_DATA] [PHONE_NU…" at bounding box center [686, 387] width 568 height 56
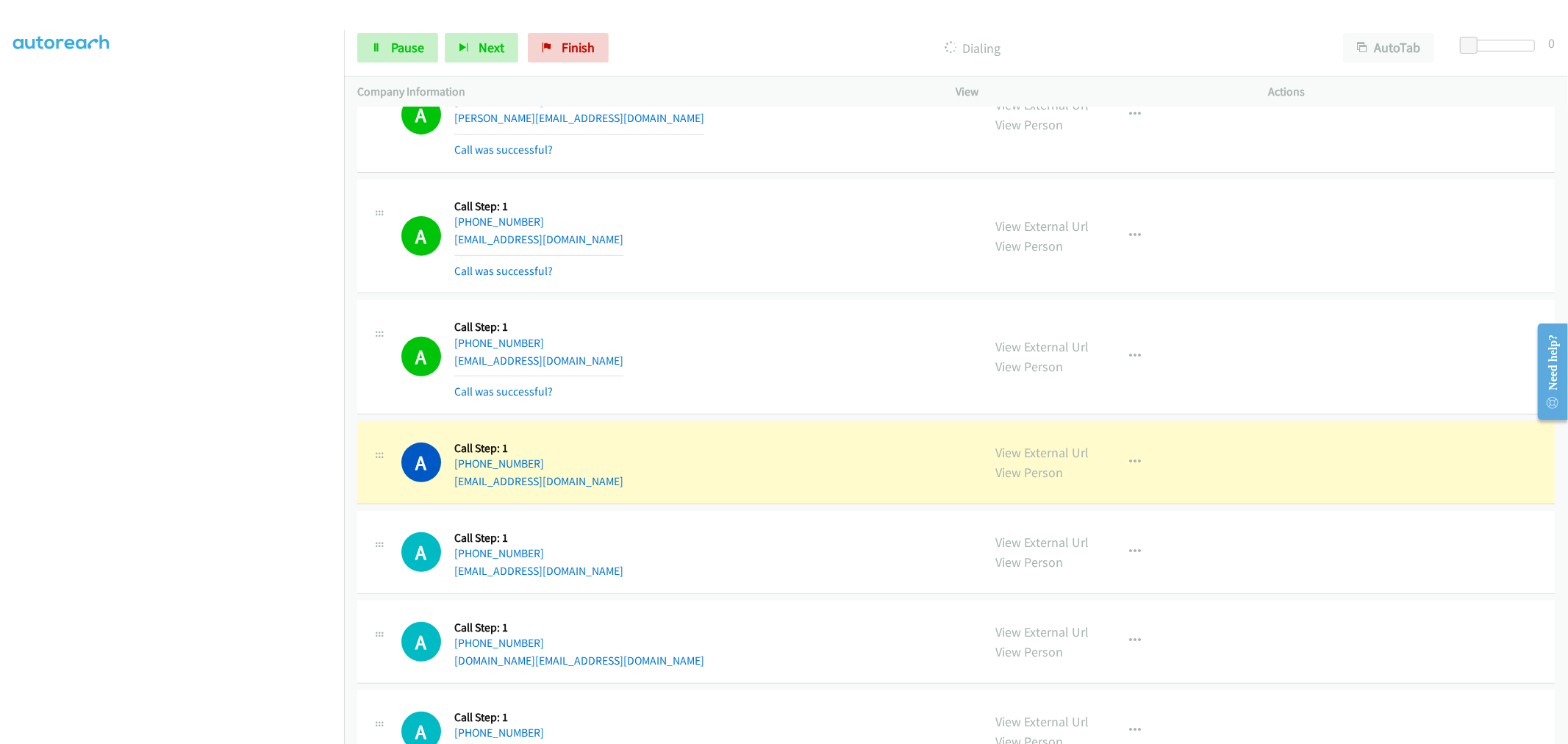
scroll to position [10012, 0]
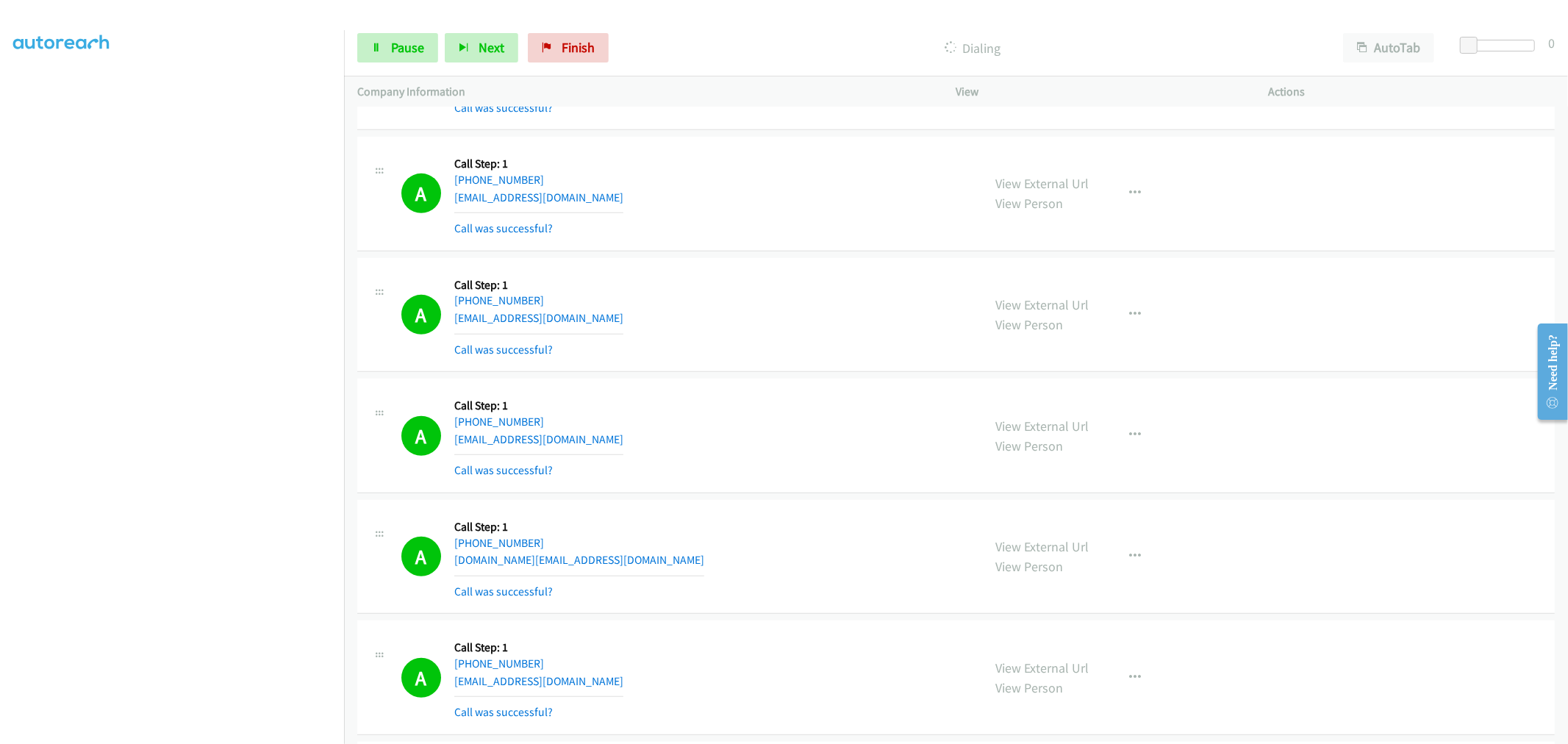
click at [626, 372] on div "A Callback Scheduled Call Step: 1 America/Los_Angeles [PHONE_NUMBER] [EMAIL_ADD…" at bounding box center [956, 315] width 1197 height 115
click at [373, 52] on icon at bounding box center [375, 48] width 10 height 10
click at [419, 53] on span "Start Calls" at bounding box center [419, 48] width 58 height 17
click at [782, 348] on div "A Callback Scheduled Call Step: 1 [GEOGRAPHIC_DATA]/[GEOGRAPHIC_DATA] [PHONE_NU…" at bounding box center [686, 312] width 568 height 88
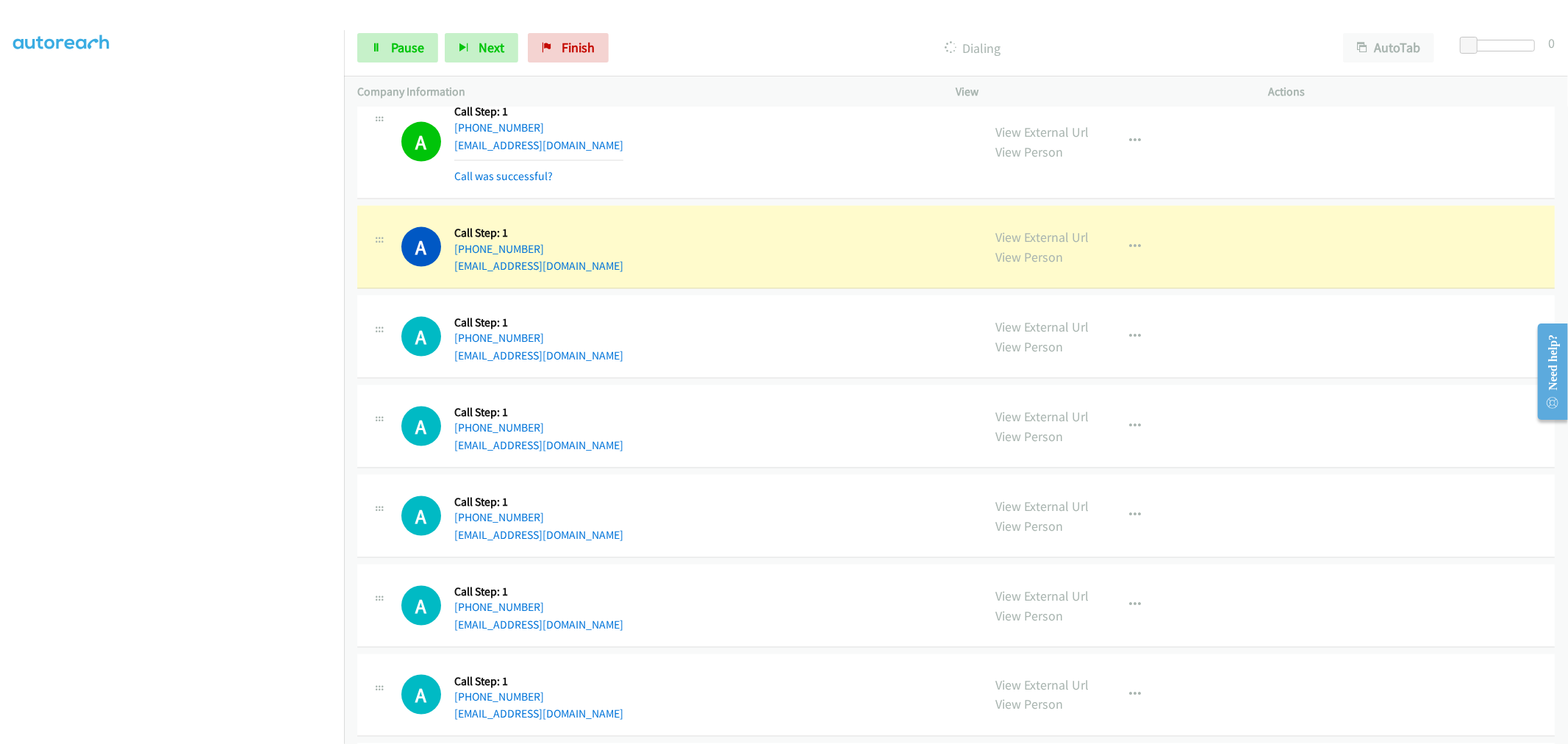
scroll to position [11074, 0]
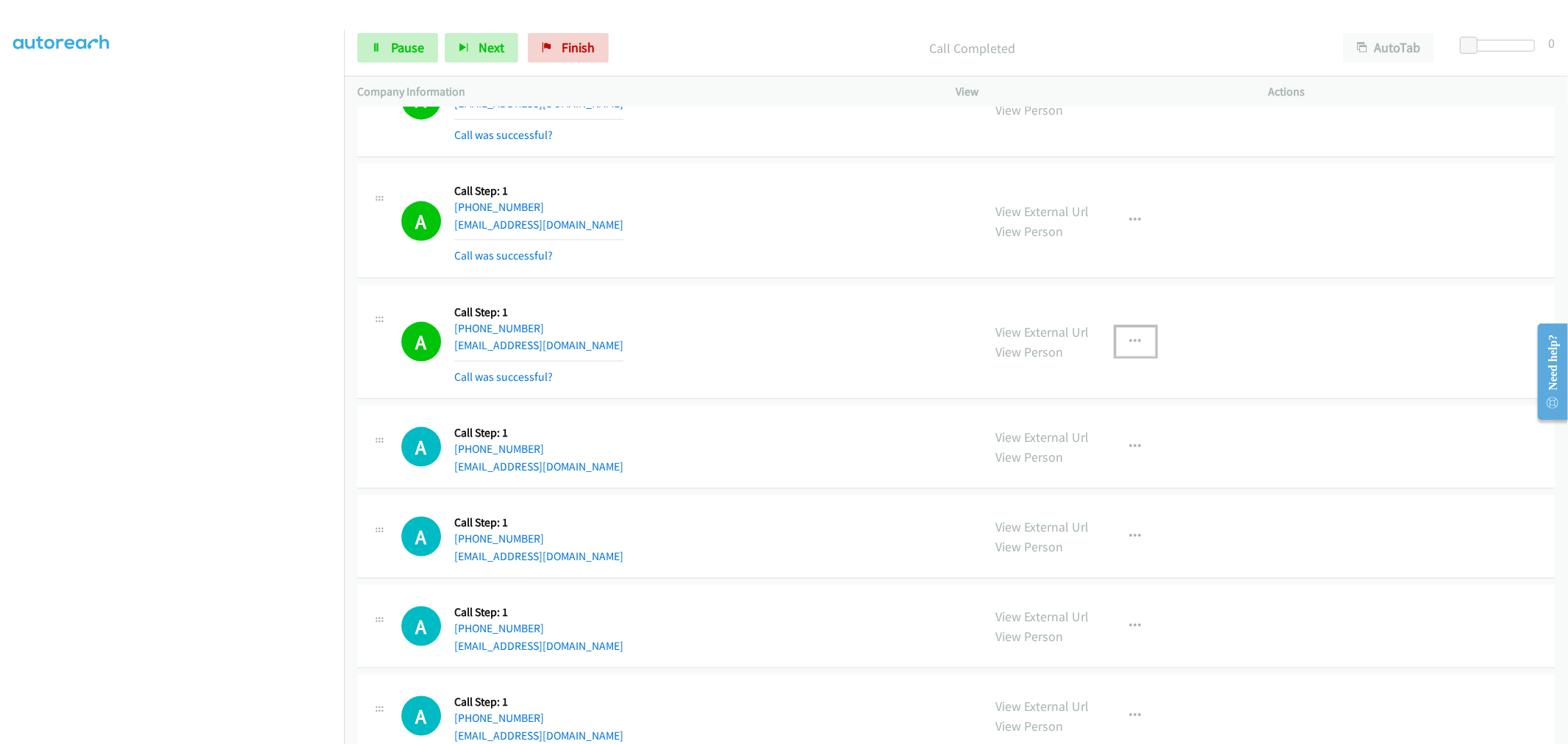
click at [1137, 340] on button "button" at bounding box center [1136, 342] width 40 height 29
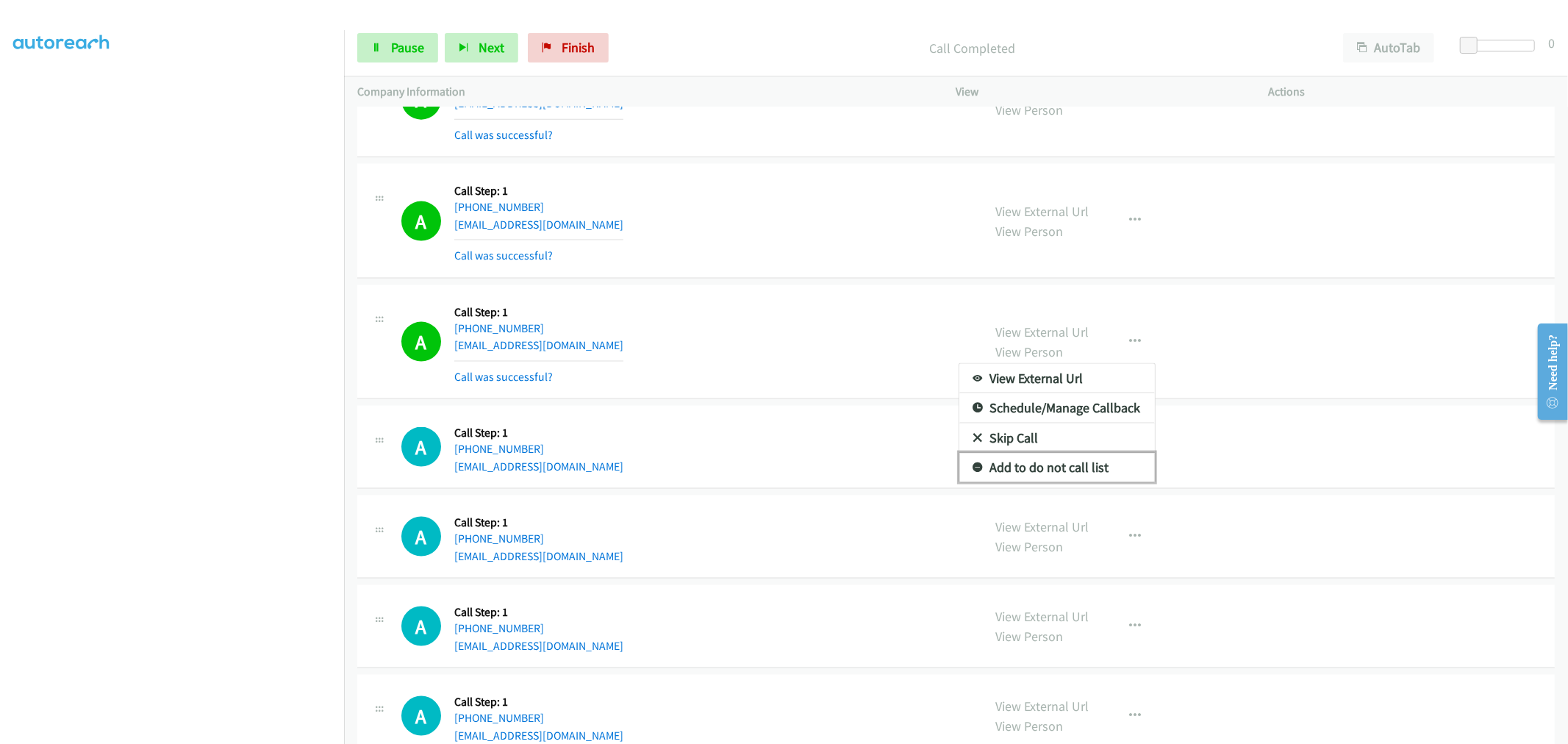
click at [1051, 482] on link "Add to do not call list" at bounding box center [1057, 467] width 195 height 29
click at [721, 325] on div "A Callback Scheduled Call Step: 1 America/New_York [PHONE_NUMBER] [EMAIL_ADDRES…" at bounding box center [686, 342] width 568 height 88
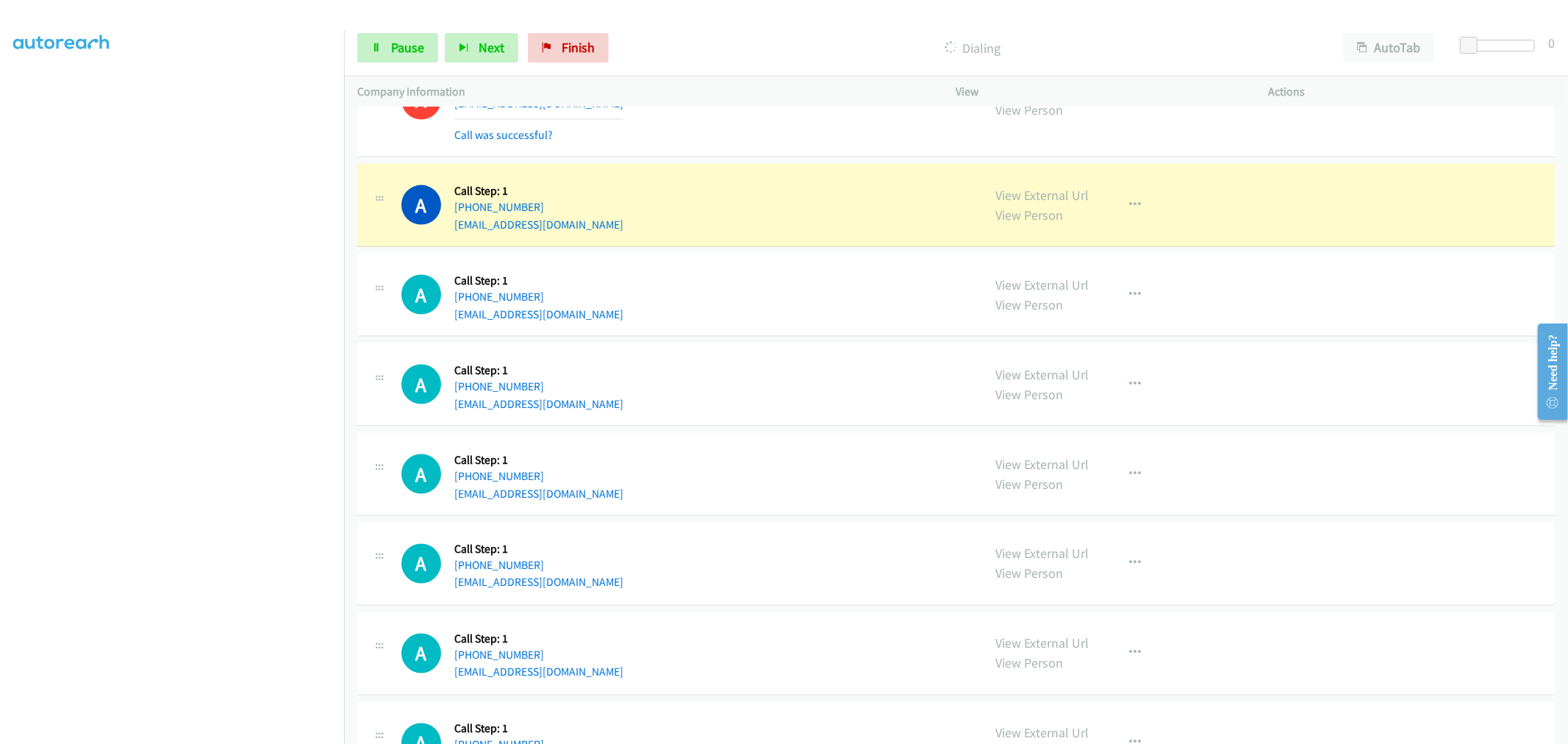
scroll to position [11319, 0]
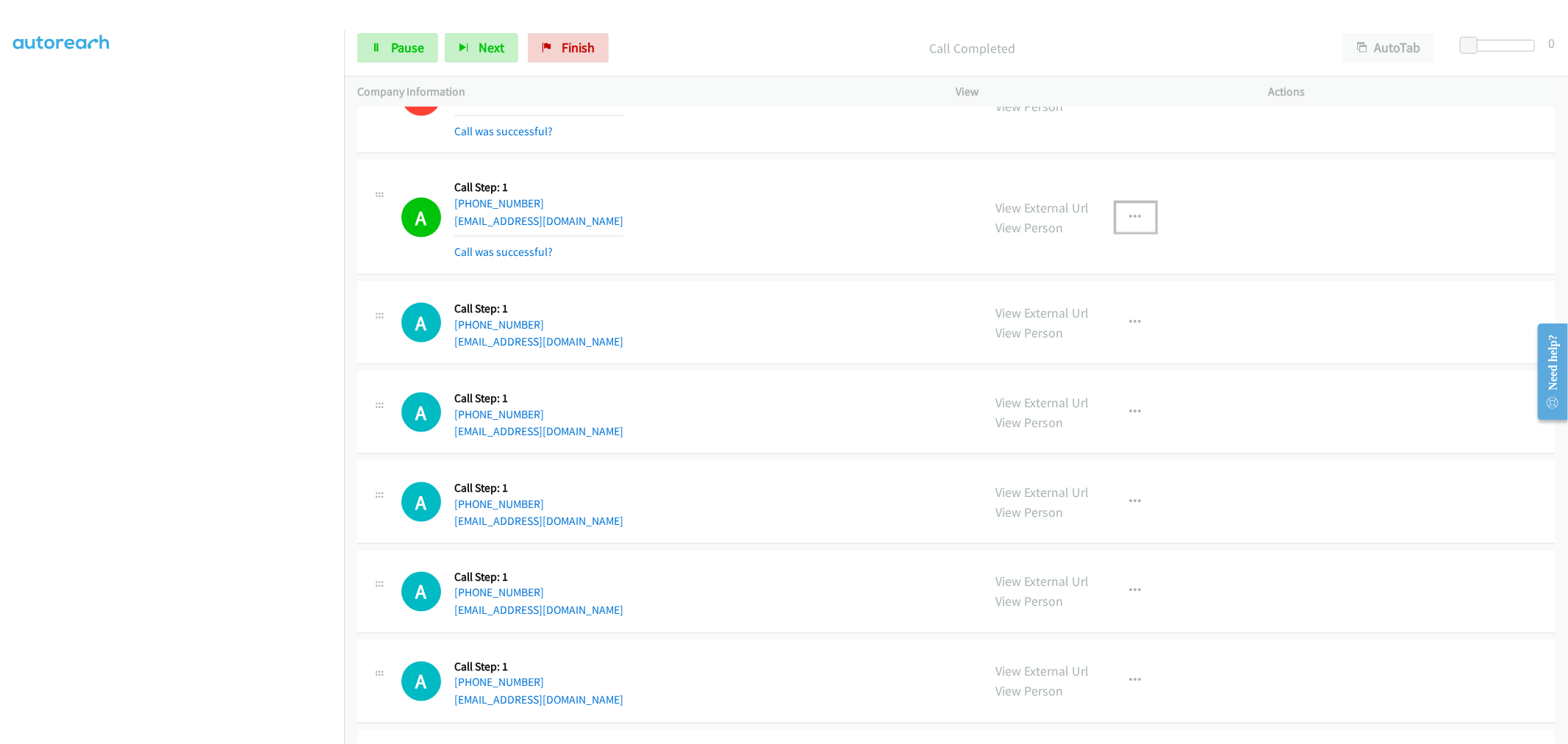
drag, startPoint x: 1129, startPoint y: 223, endPoint x: 1129, endPoint y: 234, distance: 11.0
click at [1129, 223] on icon "button" at bounding box center [1135, 217] width 12 height 12
click at [1034, 358] on link "Add to do not call list" at bounding box center [1057, 343] width 195 height 29
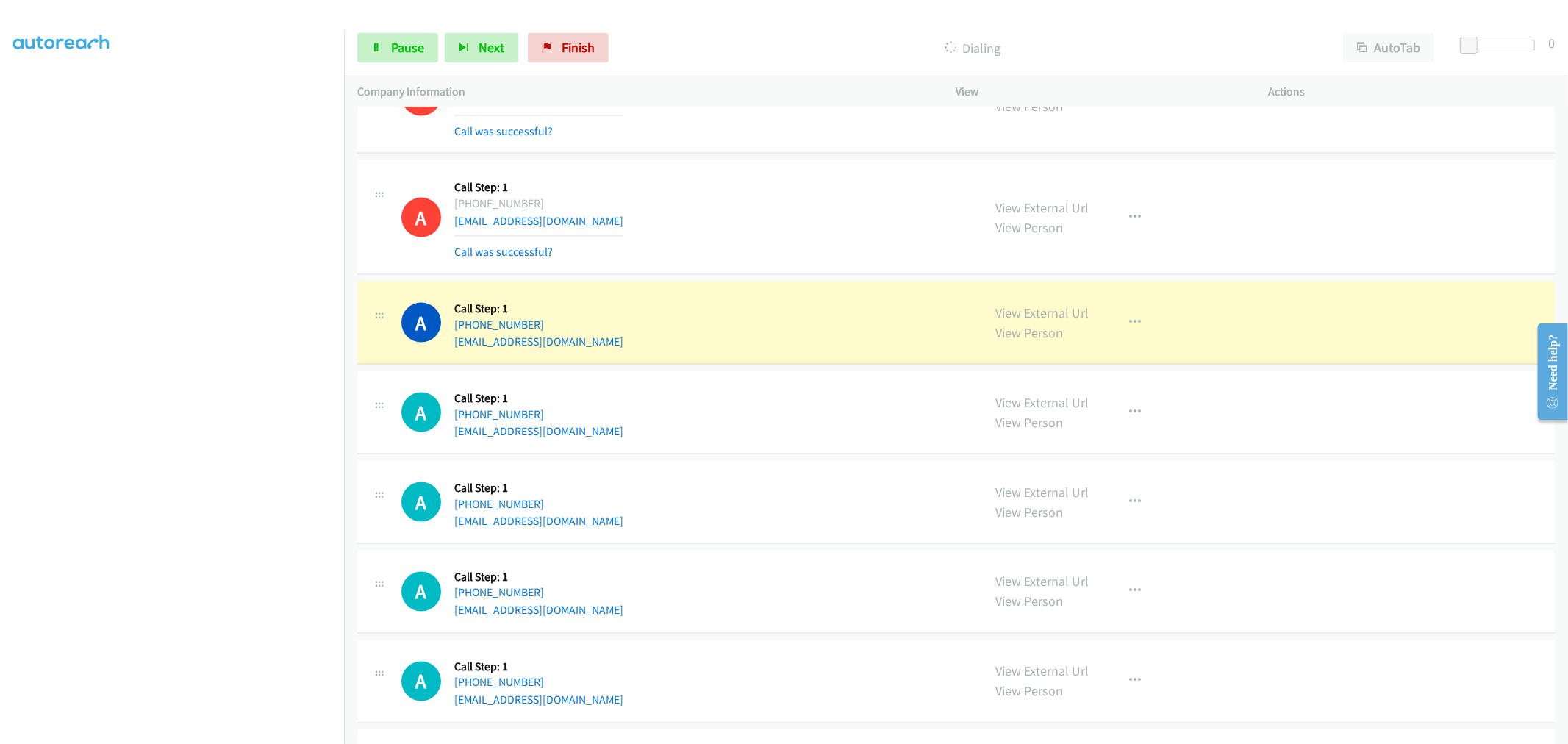
click at [596, 106] on div "Company Information" at bounding box center [643, 92] width 599 height 31
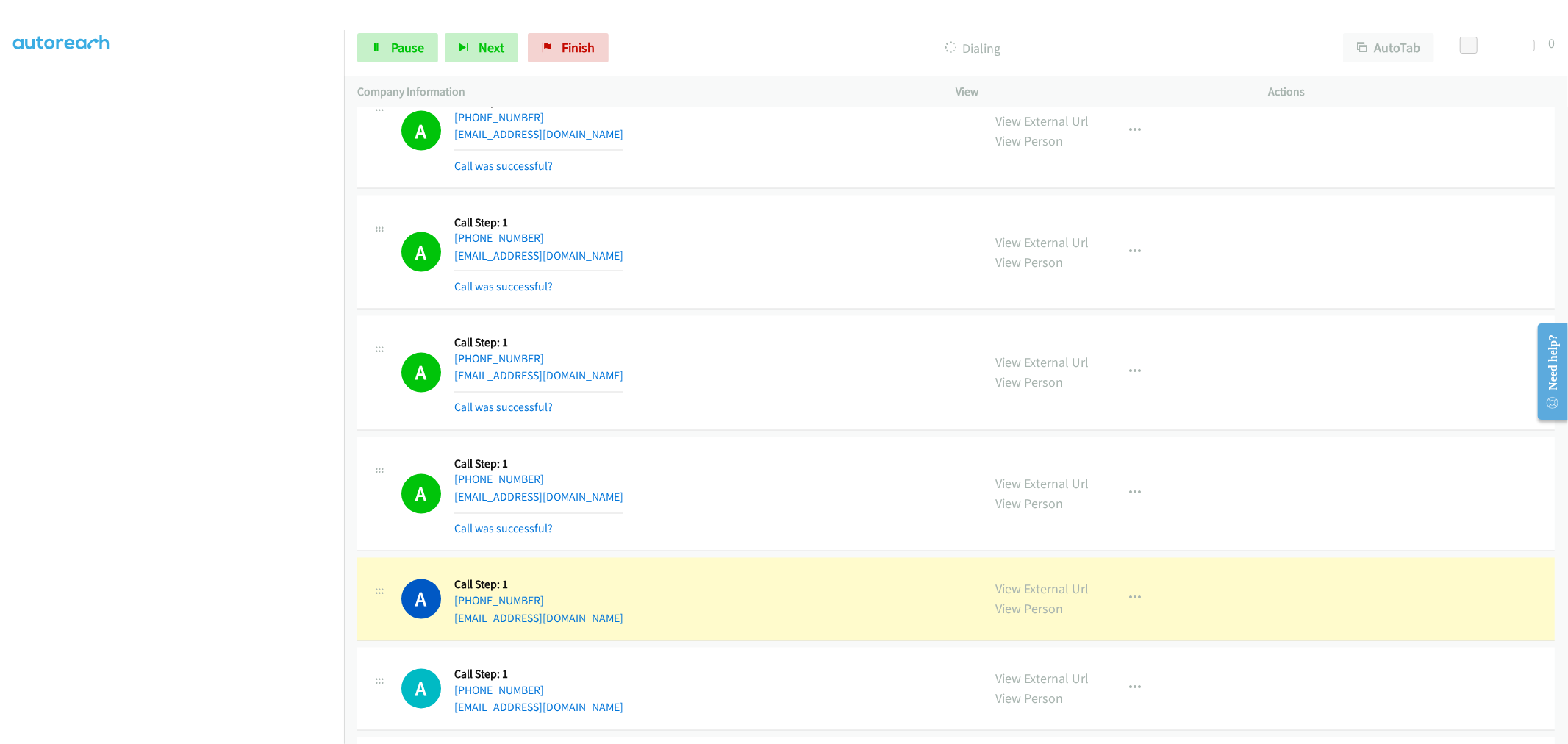
scroll to position [11727, 0]
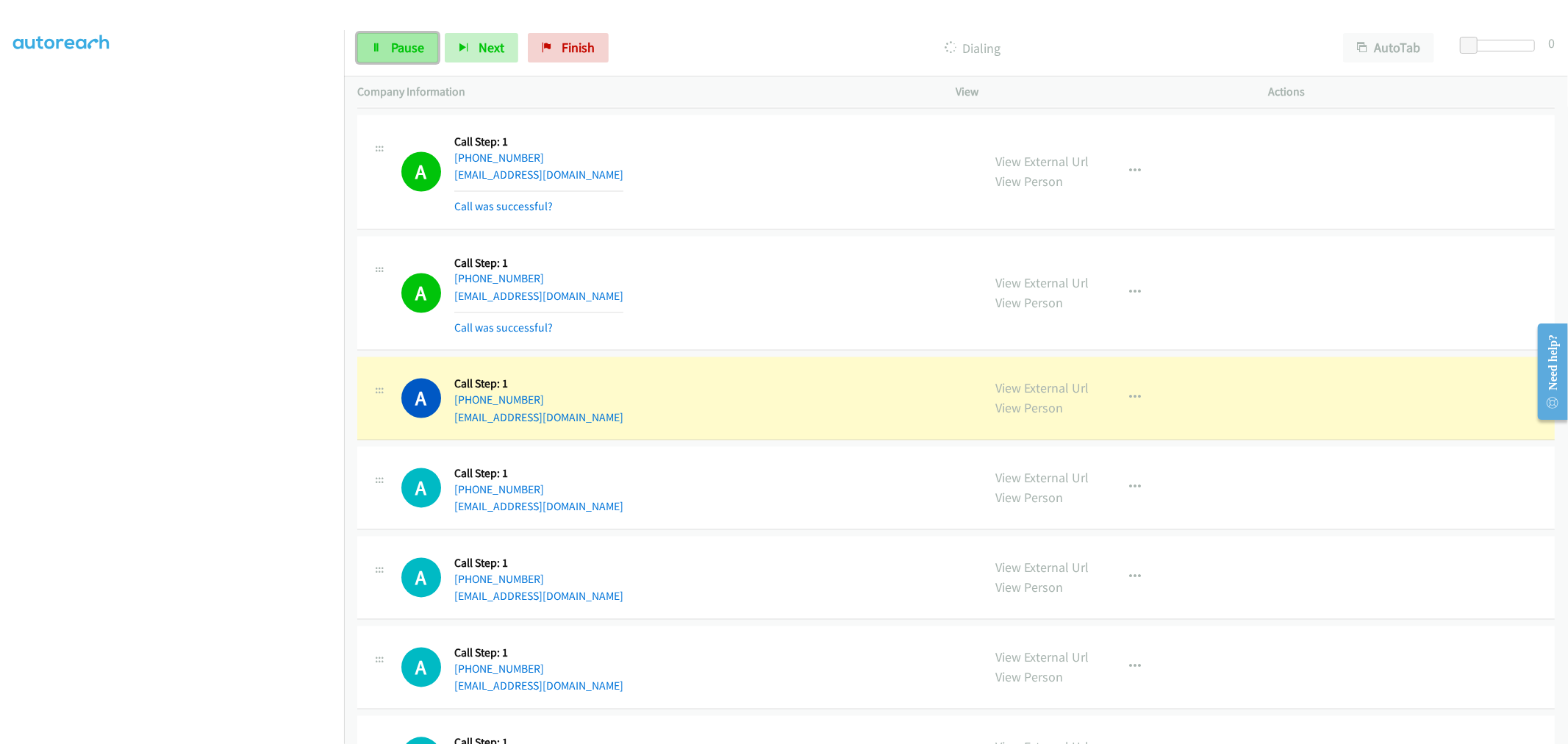
click at [401, 42] on span "Pause" at bounding box center [407, 48] width 33 height 17
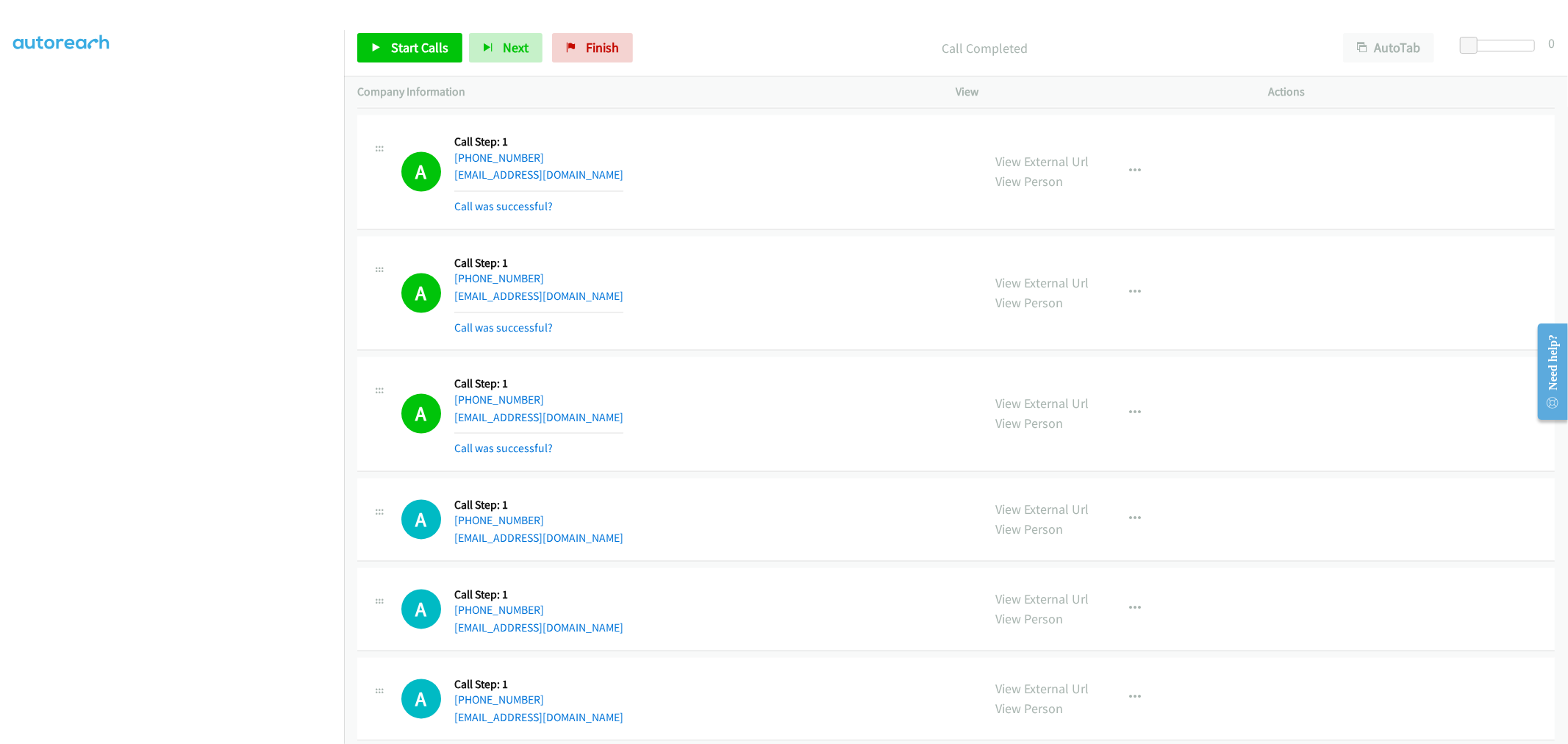
click at [797, 385] on div "A Callback Scheduled Call Step: 1 [GEOGRAPHIC_DATA]/[GEOGRAPHIC_DATA] [PHONE_NU…" at bounding box center [686, 414] width 568 height 88
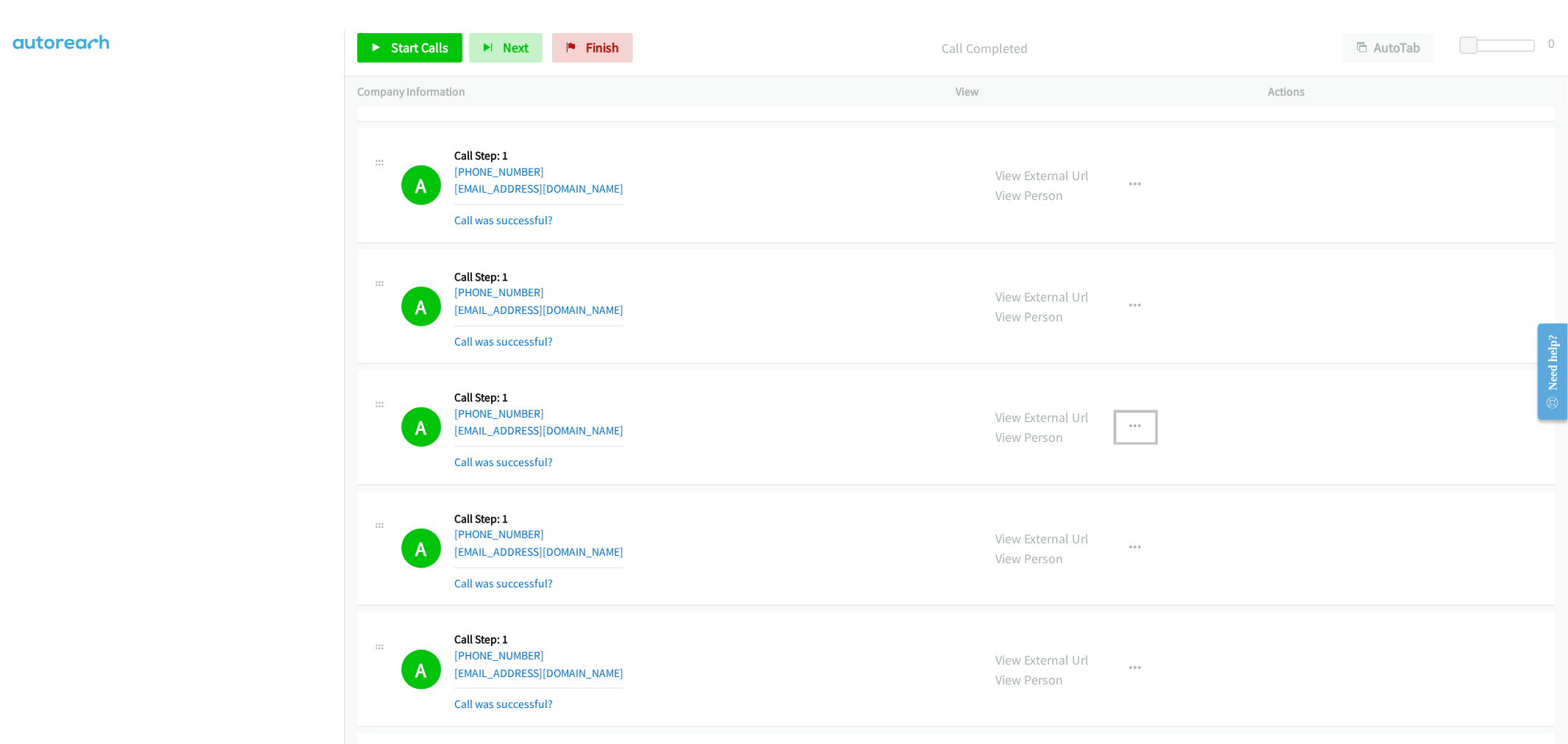
click at [1129, 429] on icon "button" at bounding box center [1135, 426] width 12 height 12
click at [1054, 538] on link "Skip Call" at bounding box center [1057, 523] width 195 height 29
drag, startPoint x: 795, startPoint y: 444, endPoint x: 809, endPoint y: 435, distance: 16.6
click at [795, 444] on div "A Callback Scheduled Call Step: 1 [GEOGRAPHIC_DATA]/[GEOGRAPHIC_DATA] [PHONE_NU…" at bounding box center [686, 428] width 568 height 88
click at [1141, 430] on button "button" at bounding box center [1136, 427] width 40 height 29
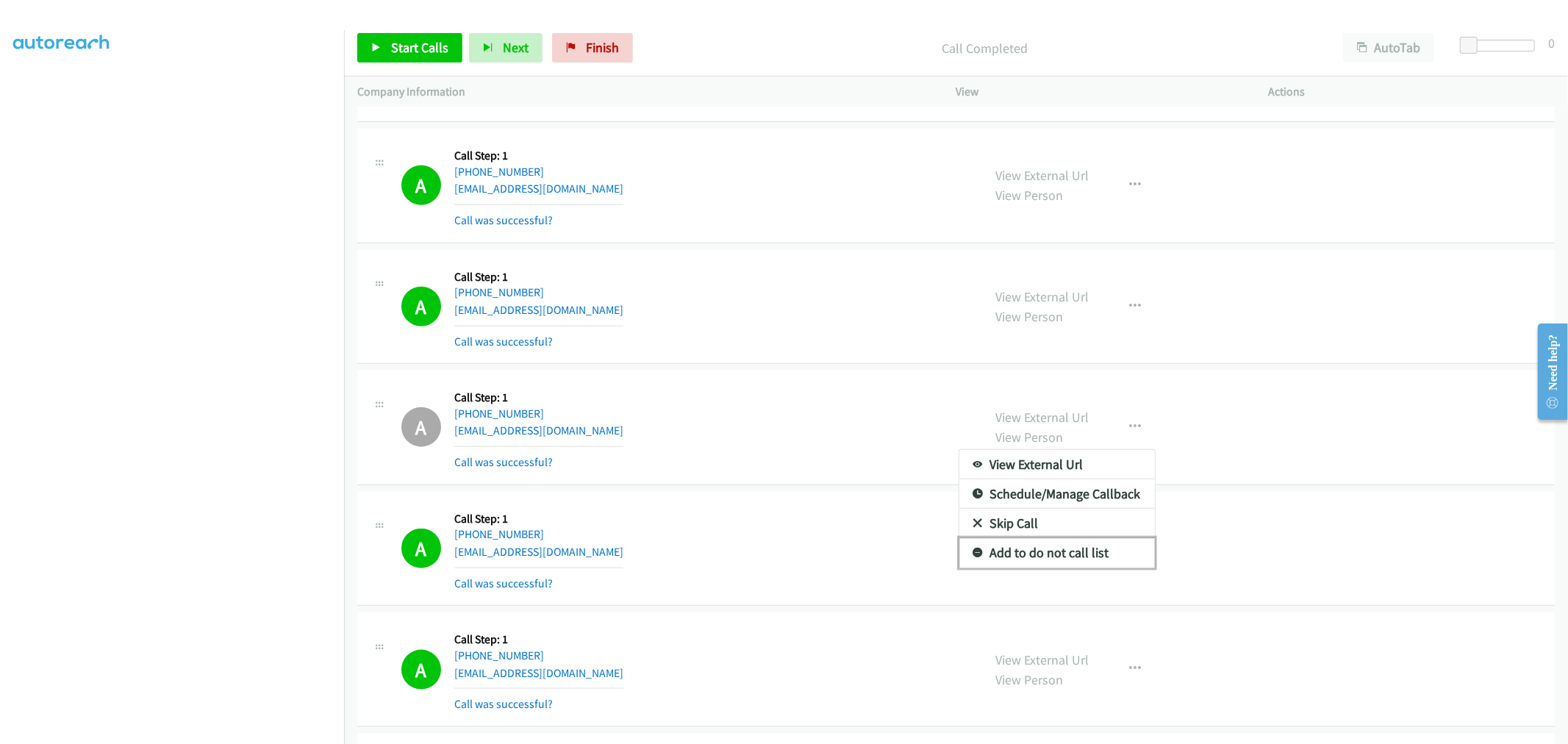
click at [1041, 548] on link "Add to do not call list" at bounding box center [1057, 552] width 195 height 29
click at [757, 455] on div "A Callback Scheduled Call Step: 1 [GEOGRAPHIC_DATA]/[GEOGRAPHIC_DATA] [PHONE_NU…" at bounding box center [686, 428] width 568 height 88
click at [699, 272] on div "A Callback Scheduled Call Step: 1 America/New_York [PHONE_NUMBER] [EMAIL_ADDRES…" at bounding box center [686, 307] width 568 height 88
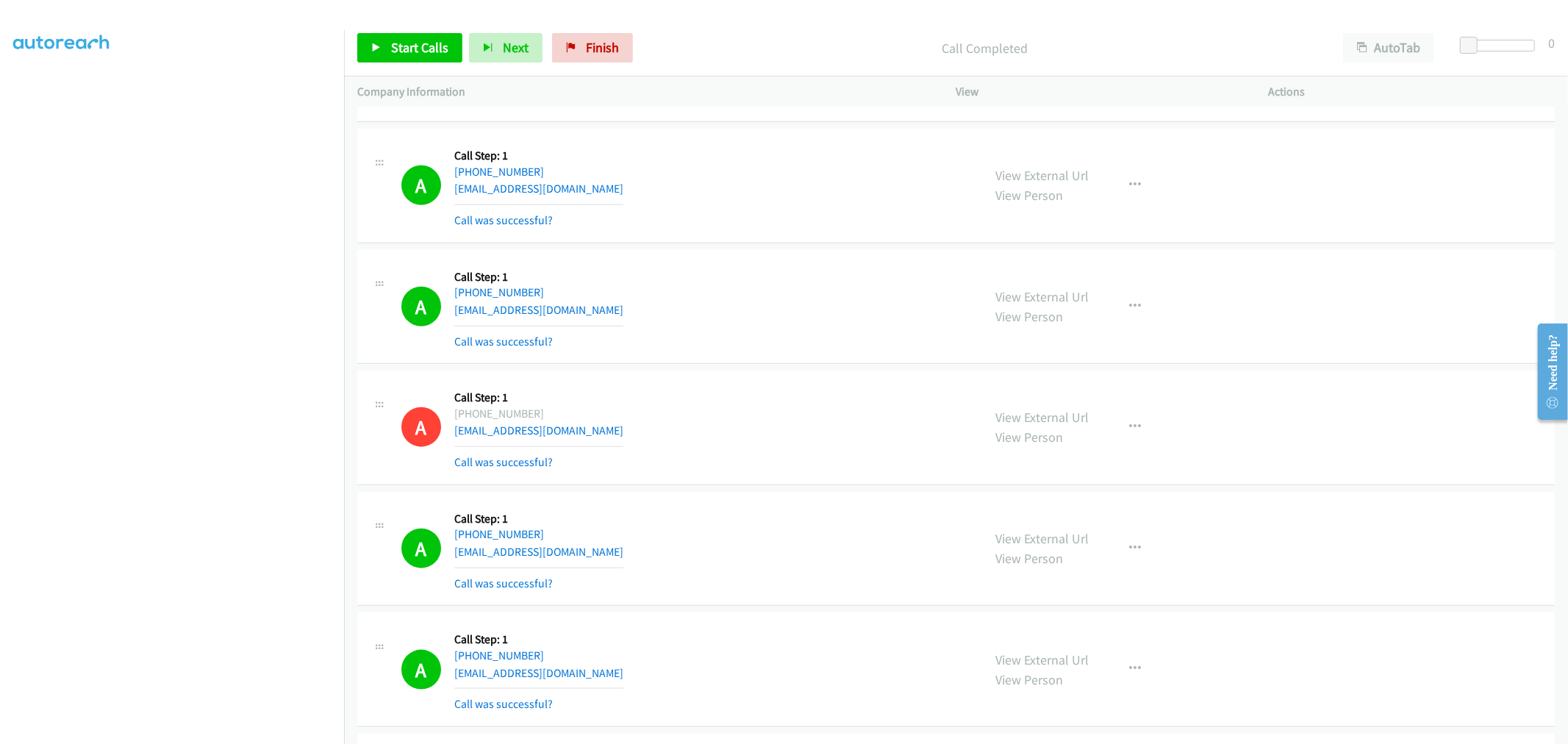
click at [816, 398] on div "A Callback Scheduled Call Step: 1 [GEOGRAPHIC_DATA]/[GEOGRAPHIC_DATA] [PHONE_NU…" at bounding box center [686, 428] width 568 height 88
click at [677, 324] on div "A Callback Scheduled Call Step: 1 America/New_York [PHONE_NUMBER] [EMAIL_ADDRES…" at bounding box center [686, 307] width 568 height 88
click at [672, 368] on td "A Callback Scheduled Call Step: 1 America/New_York [PHONE_NUMBER] [EMAIL_ADDRES…" at bounding box center [956, 307] width 1223 height 122
click at [415, 38] on link "Start Calls" at bounding box center [409, 48] width 105 height 29
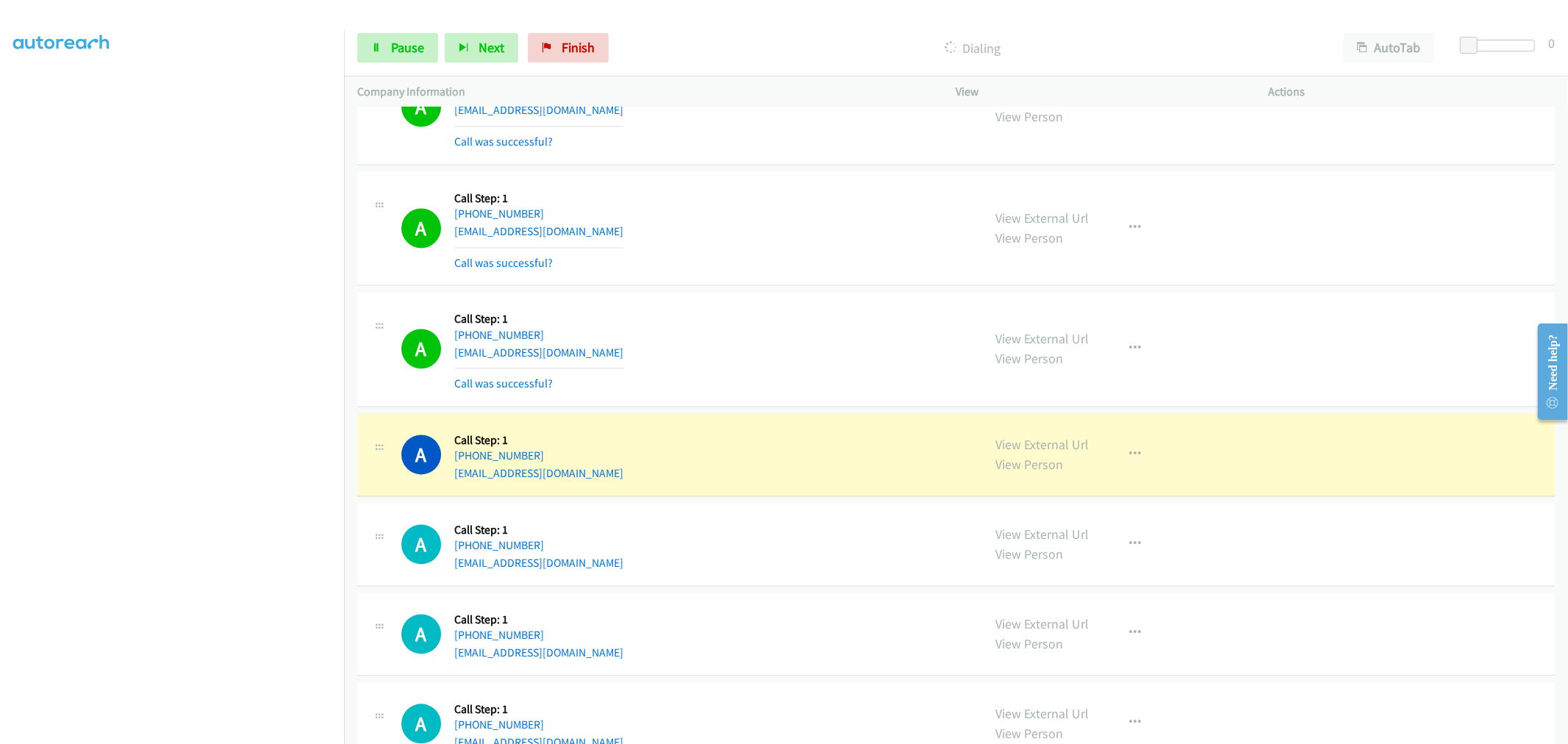
scroll to position [11871, 0]
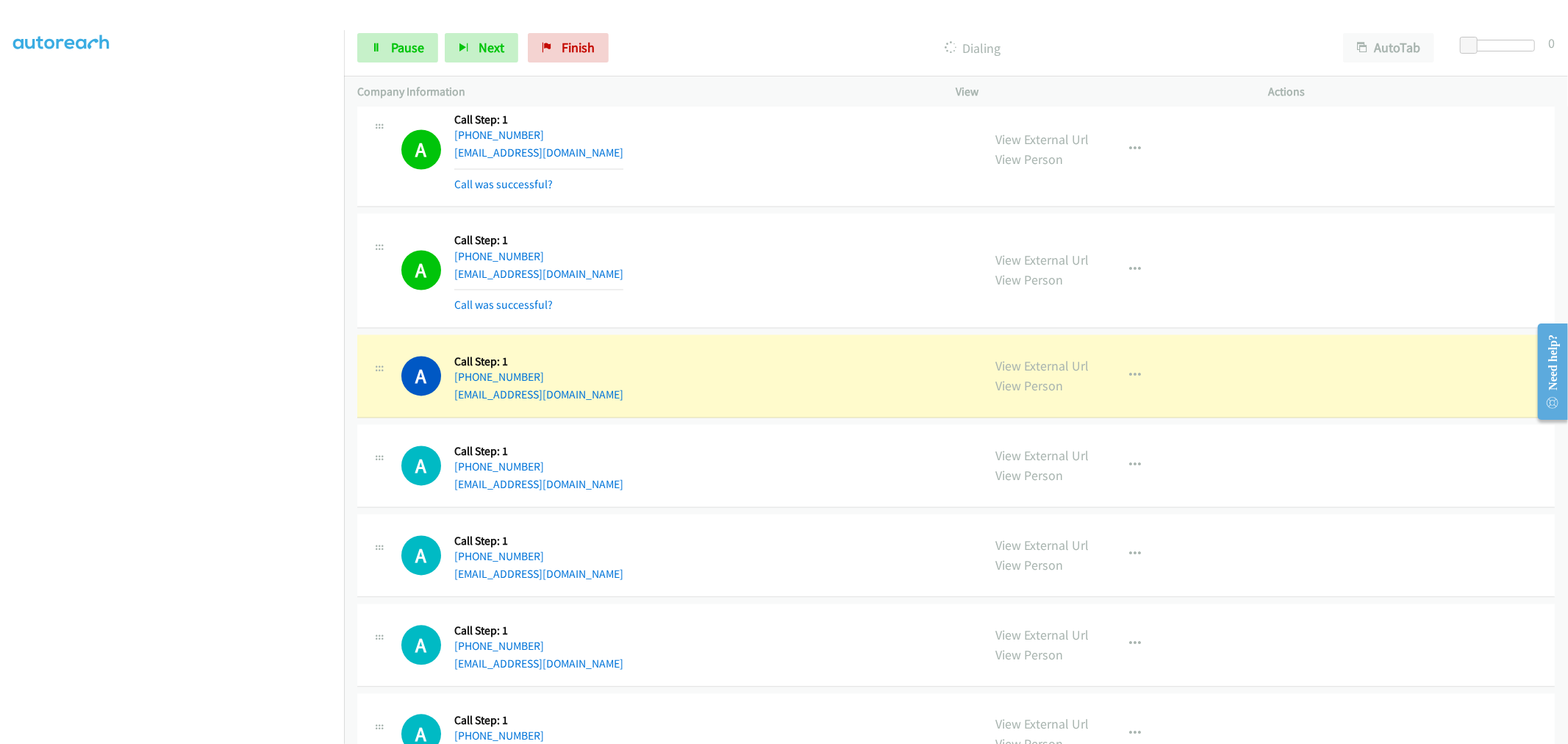
drag, startPoint x: 1051, startPoint y: 375, endPoint x: 454, endPoint y: 12, distance: 698.7
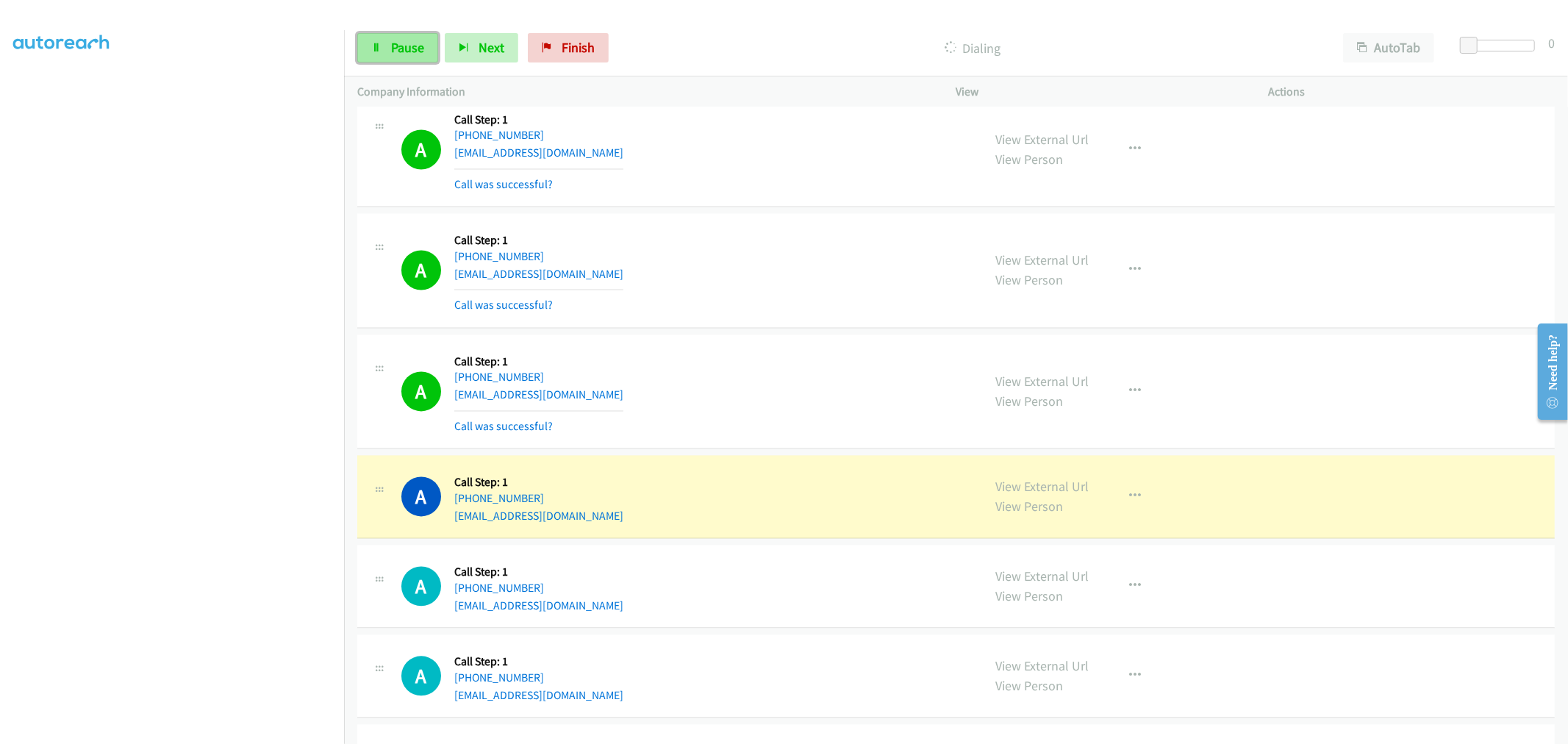
click at [414, 48] on span "Pause" at bounding box center [407, 48] width 33 height 17
